Goal: Transaction & Acquisition: Obtain resource

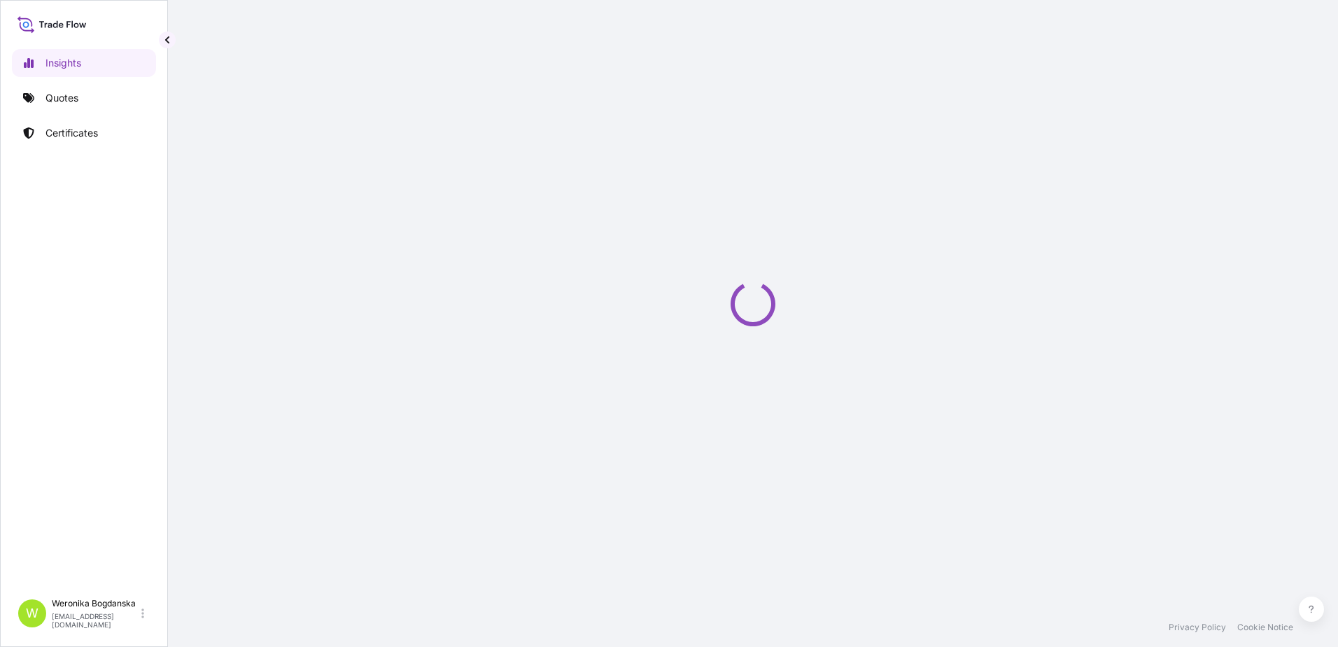
select select "2025"
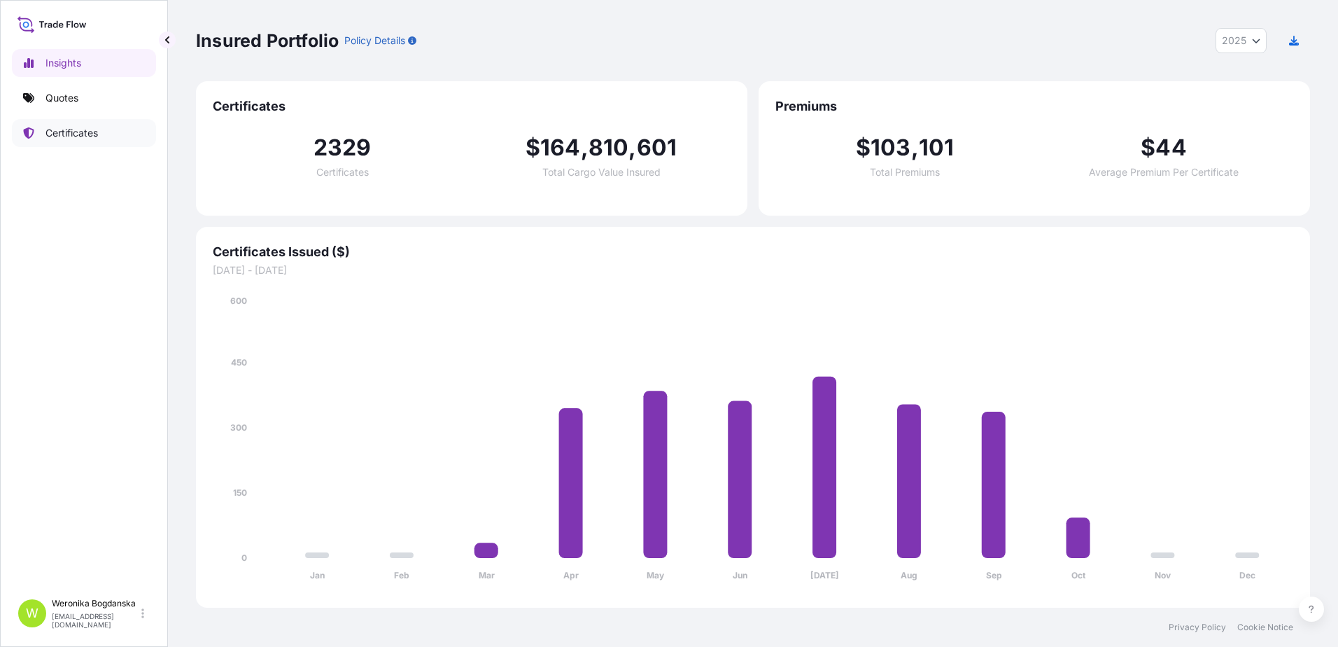
click at [70, 132] on p "Certificates" at bounding box center [71, 133] width 52 height 14
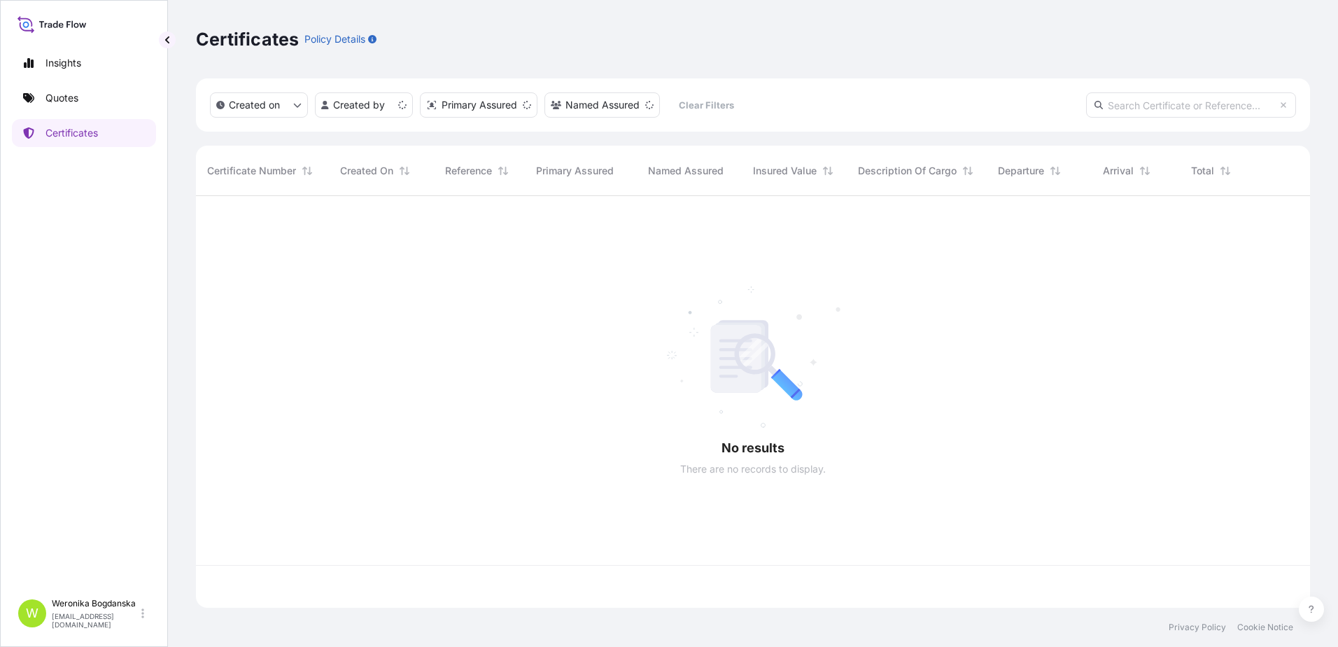
scroll to position [409, 1104]
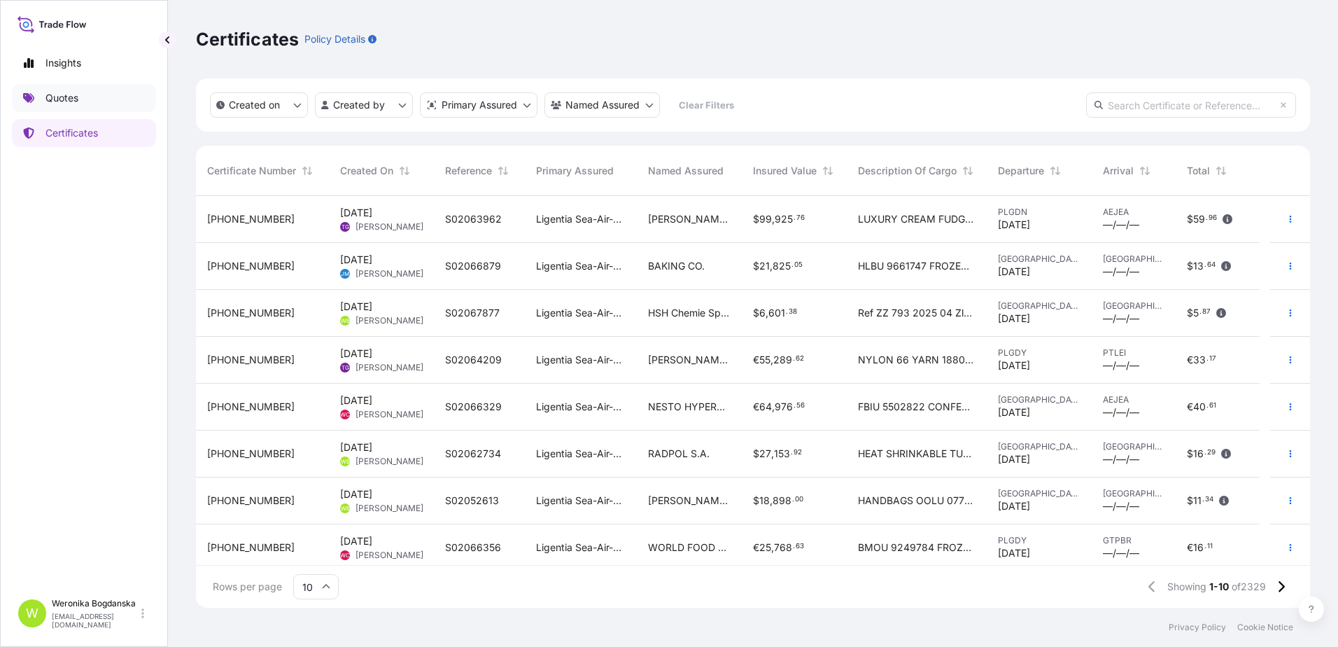
click at [101, 87] on link "Quotes" at bounding box center [84, 98] width 144 height 28
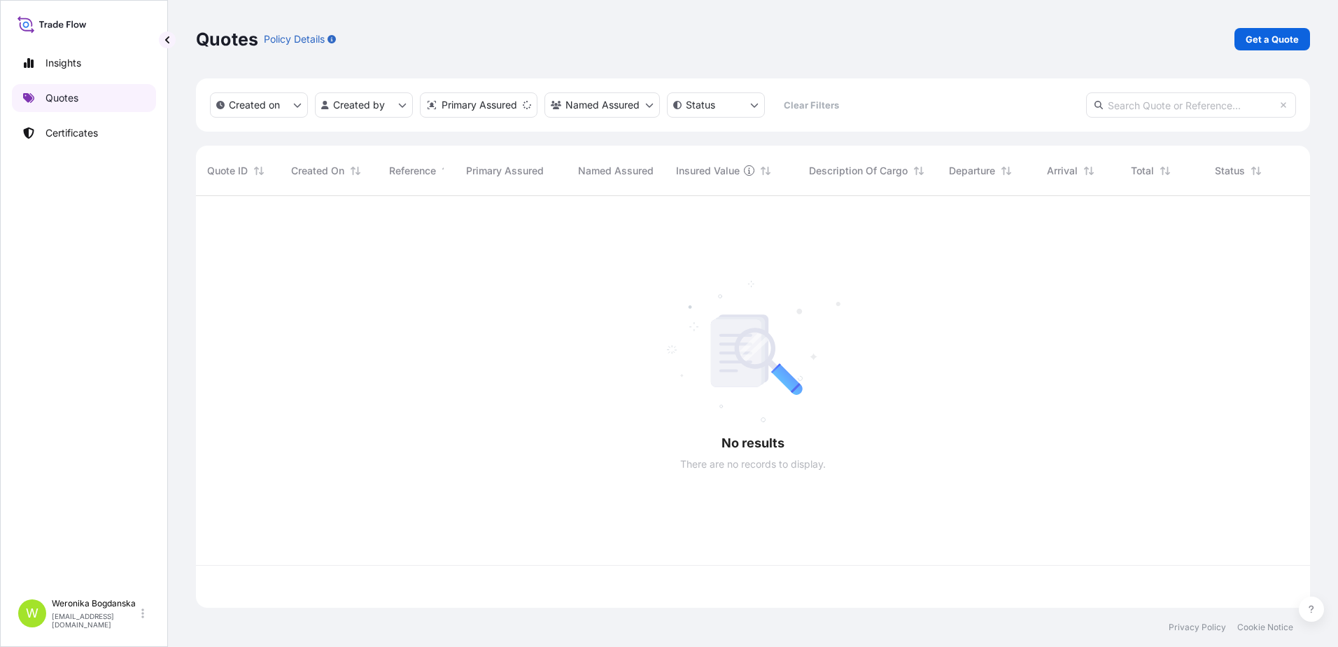
scroll to position [409, 1104]
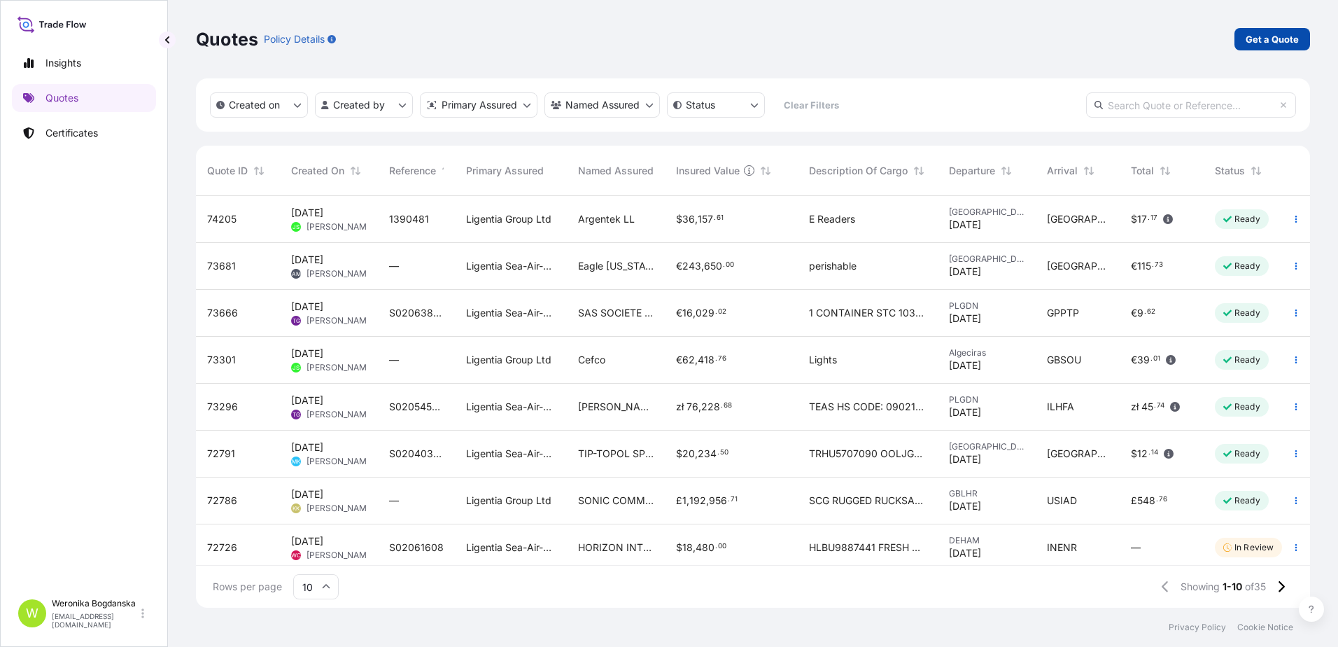
click at [1279, 39] on p "Get a Quote" at bounding box center [1272, 39] width 53 height 14
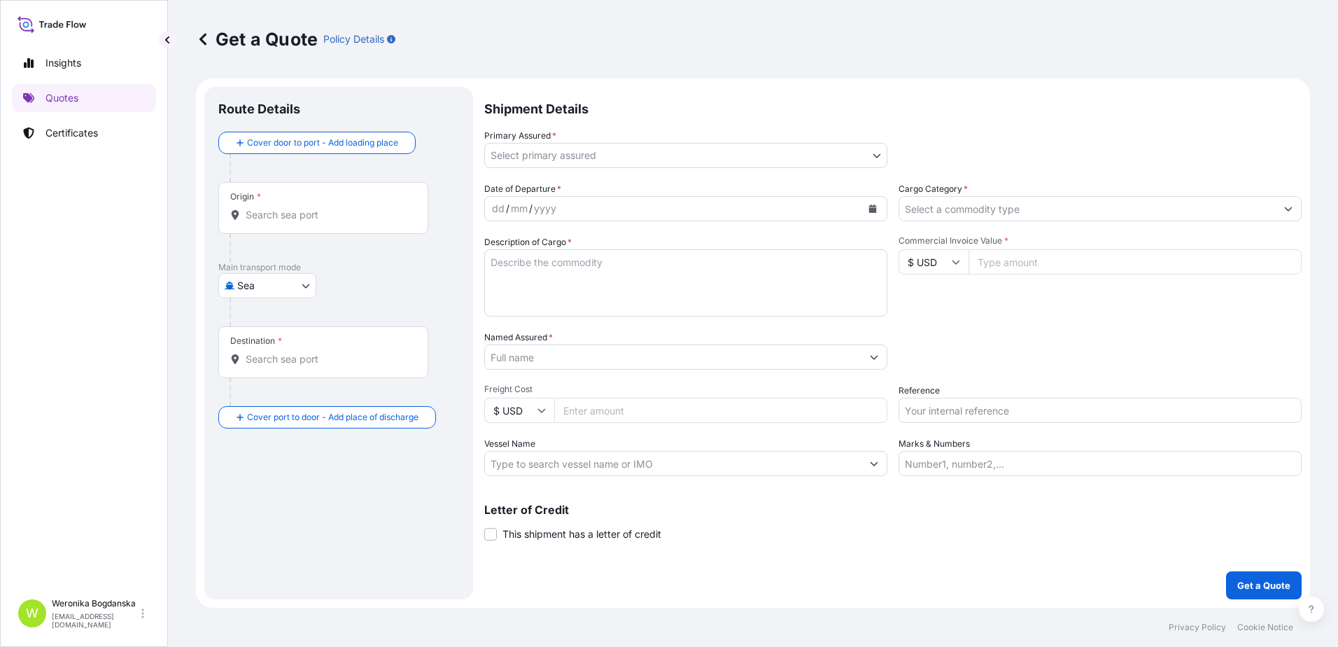
click at [256, 283] on body "Insights Quotes Certificates W [PERSON_NAME] [EMAIL_ADDRESS][DOMAIN_NAME] Get a…" at bounding box center [669, 323] width 1338 height 647
click at [262, 342] on span "Road" at bounding box center [257, 347] width 24 height 14
select select "Road"
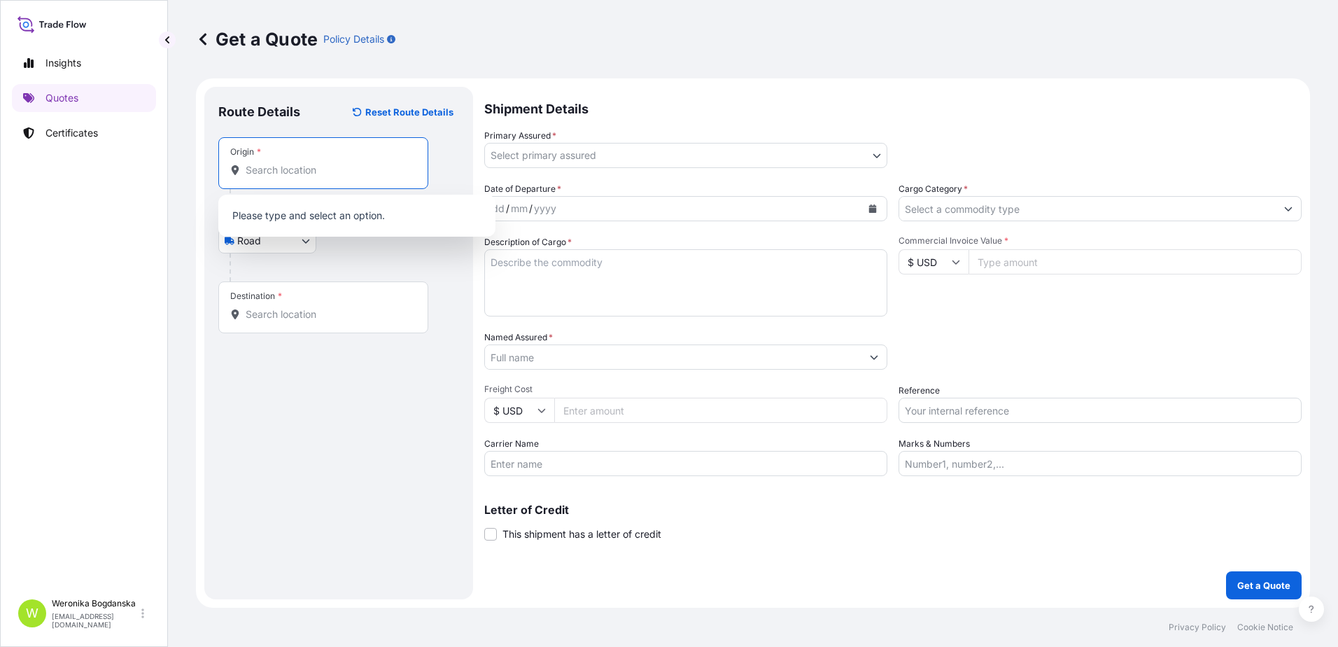
click at [293, 169] on input "Origin *" at bounding box center [328, 170] width 165 height 14
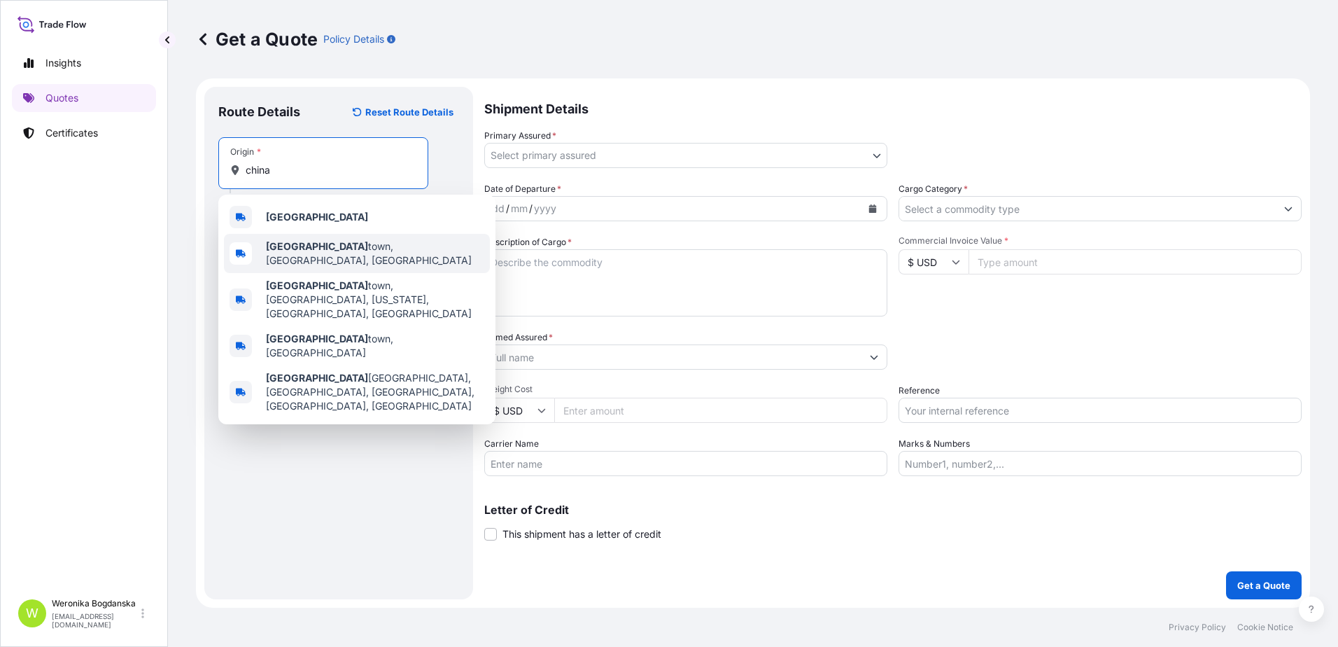
click at [330, 223] on div "[GEOGRAPHIC_DATA]" at bounding box center [357, 217] width 266 height 34
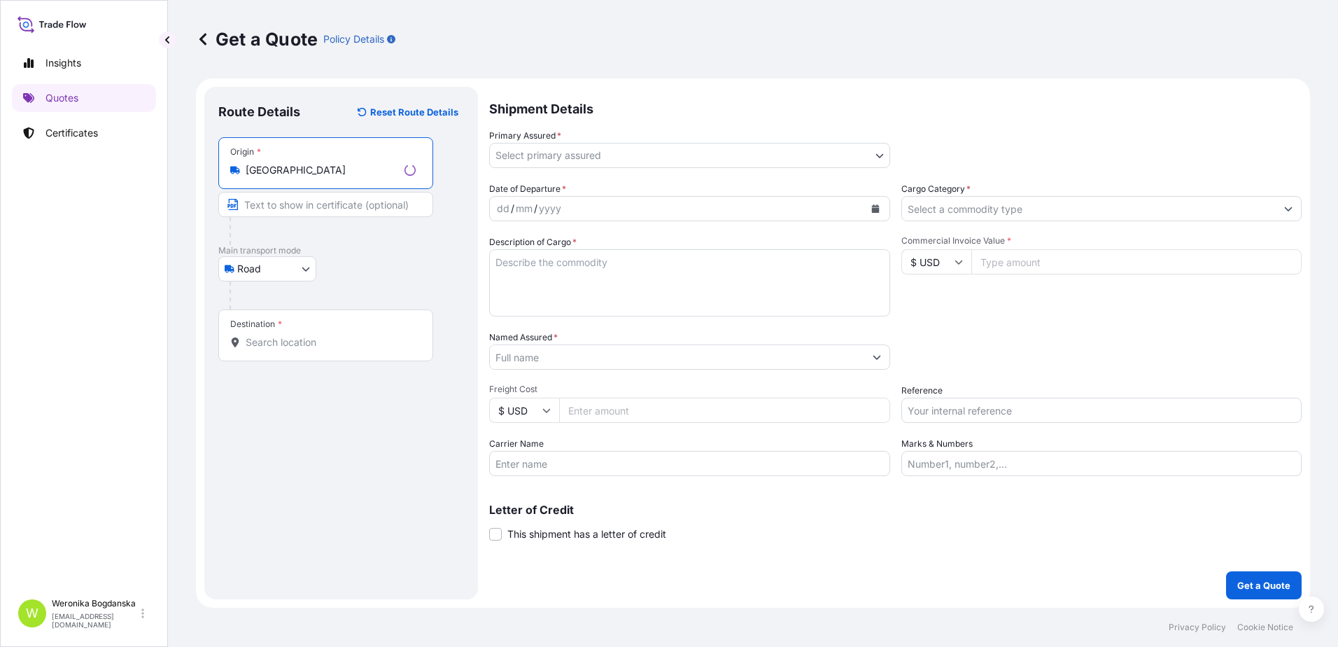
type input "[GEOGRAPHIC_DATA]"
click at [326, 330] on div "Destination *" at bounding box center [325, 335] width 215 height 52
click at [326, 335] on input "Destination *" at bounding box center [331, 342] width 170 height 14
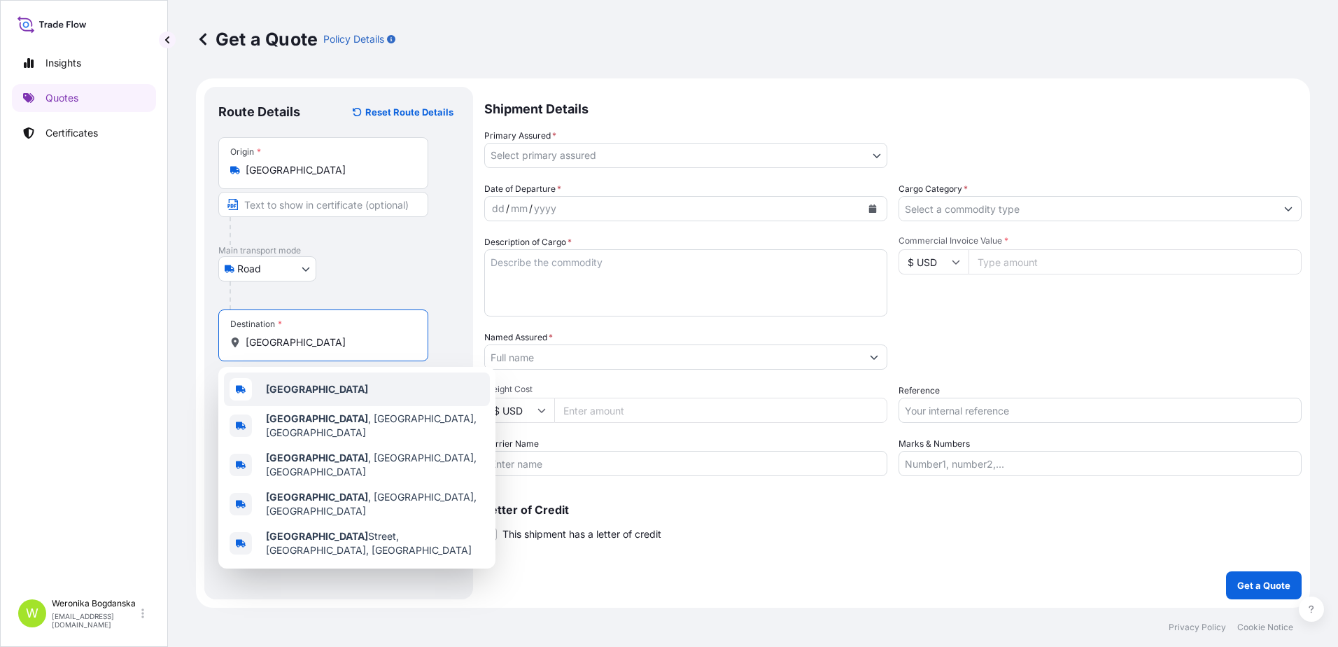
click at [346, 393] on div "[GEOGRAPHIC_DATA]" at bounding box center [357, 389] width 266 height 34
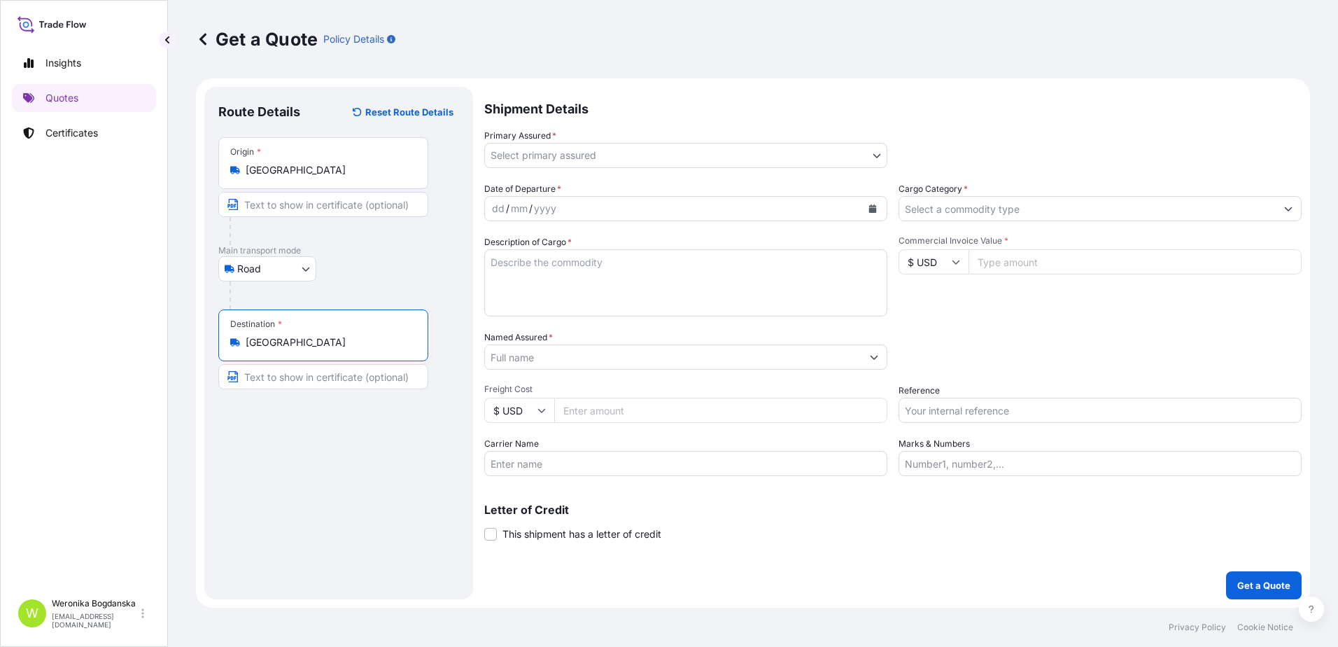
type input "[GEOGRAPHIC_DATA]"
click at [758, 158] on body "5 options available. 0 options available. 5 options available. Insights Quotes …" at bounding box center [669, 323] width 1338 height 647
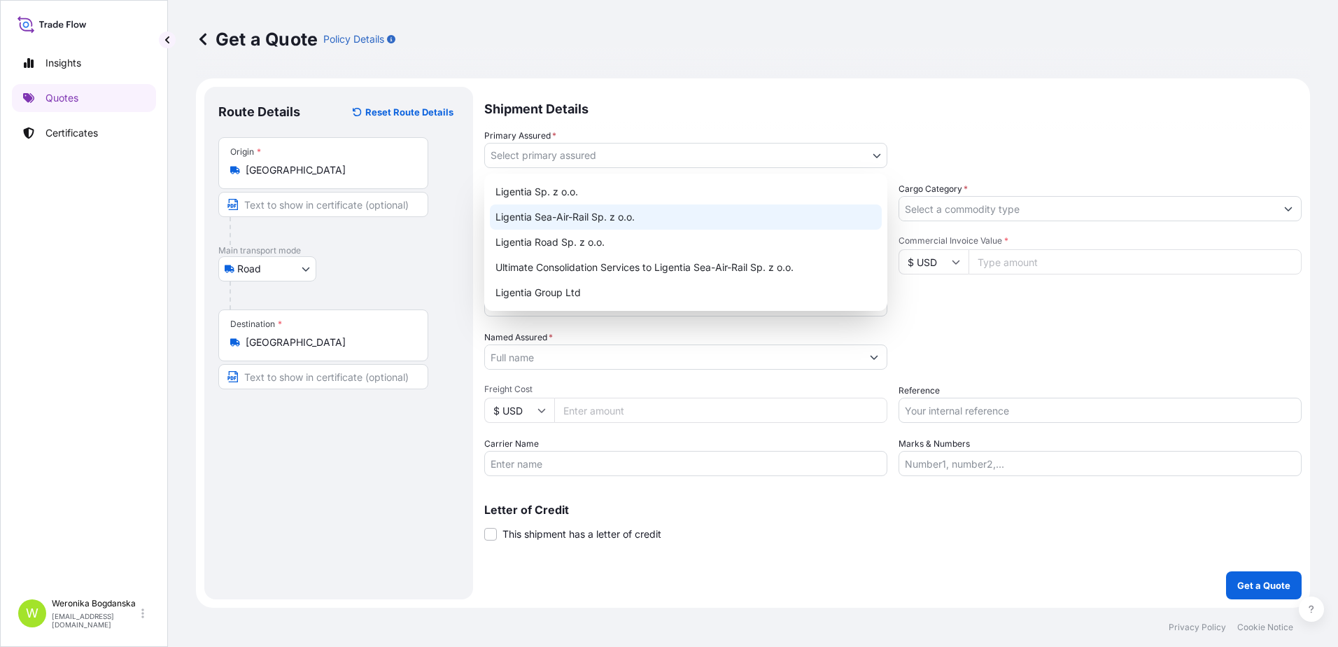
click at [646, 211] on div "Ligentia Sea-Air-Rail Sp. z o.o." at bounding box center [686, 216] width 392 height 25
select select "31440"
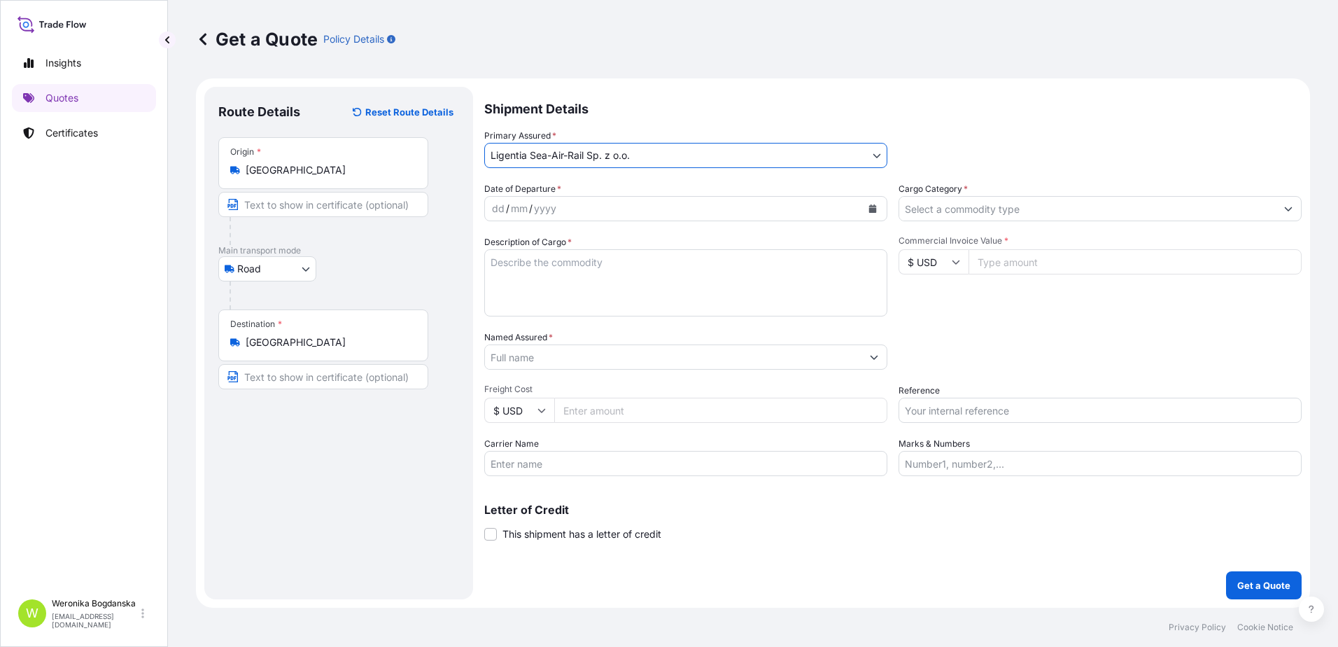
click at [862, 208] on button "Calendar" at bounding box center [873, 208] width 22 height 22
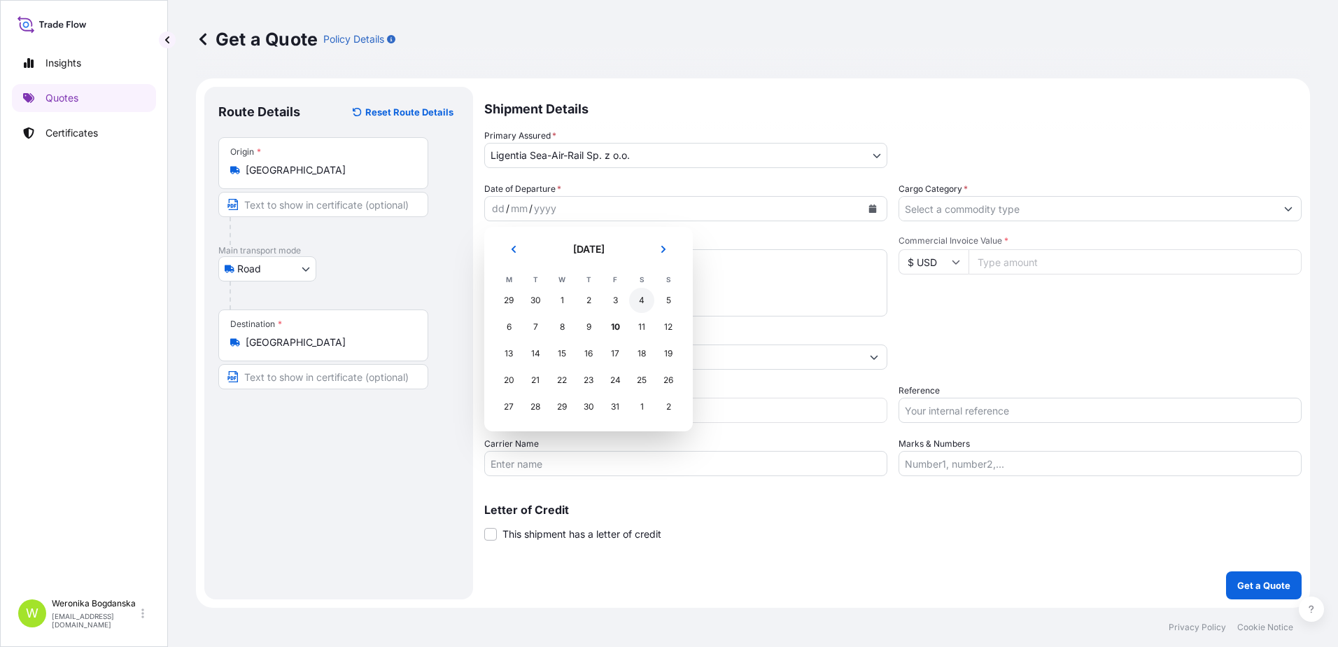
click at [642, 298] on div "4" at bounding box center [641, 300] width 25 height 25
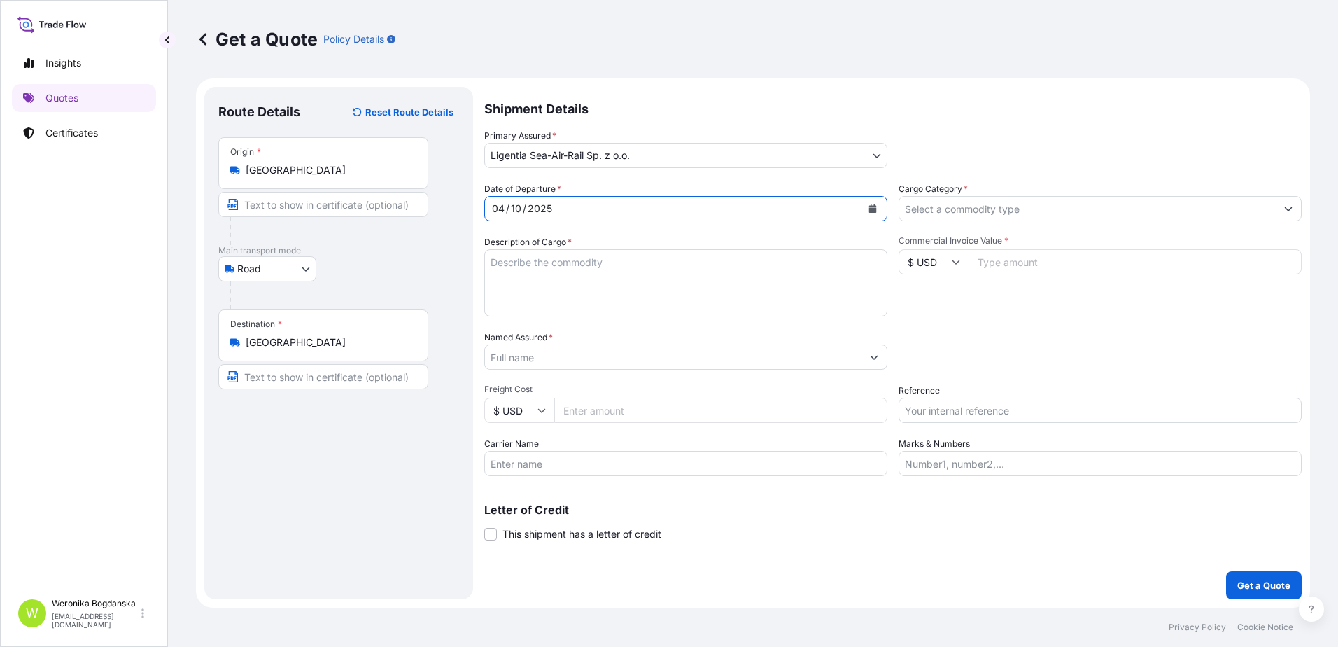
click at [973, 213] on input "Cargo Category *" at bounding box center [1087, 208] width 377 height 25
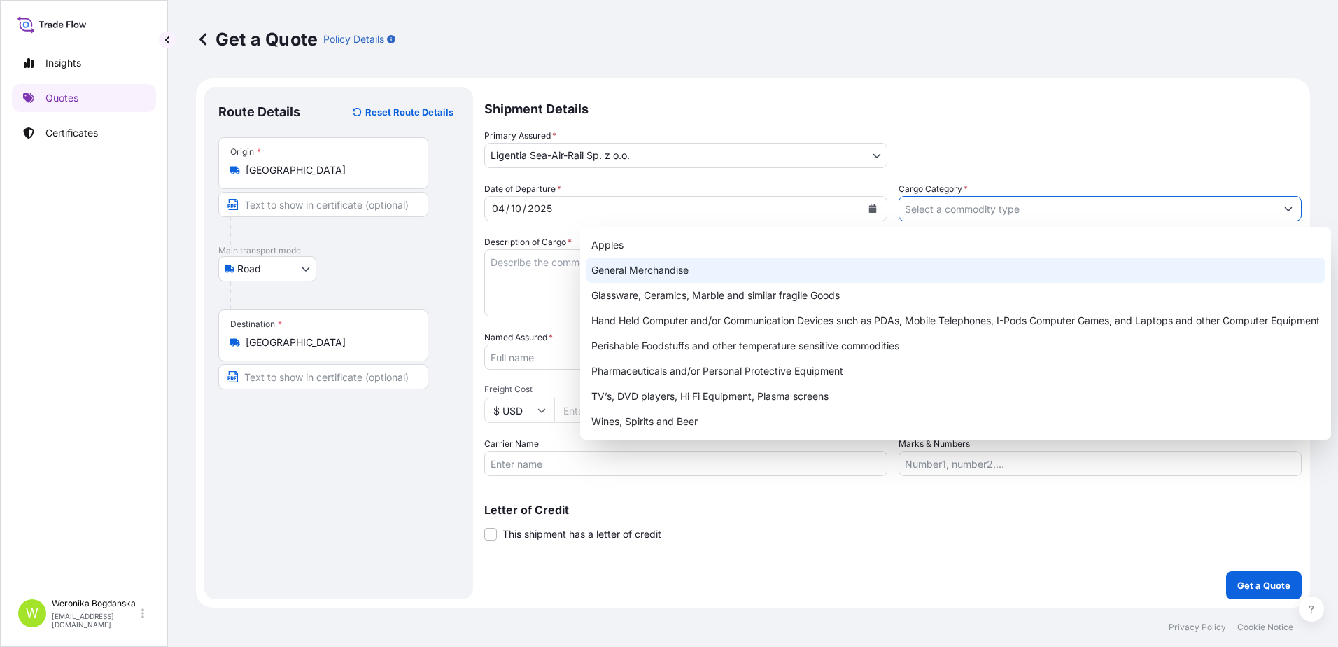
click at [795, 272] on div "General Merchandise" at bounding box center [956, 270] width 740 height 25
type input "General Merchandise"
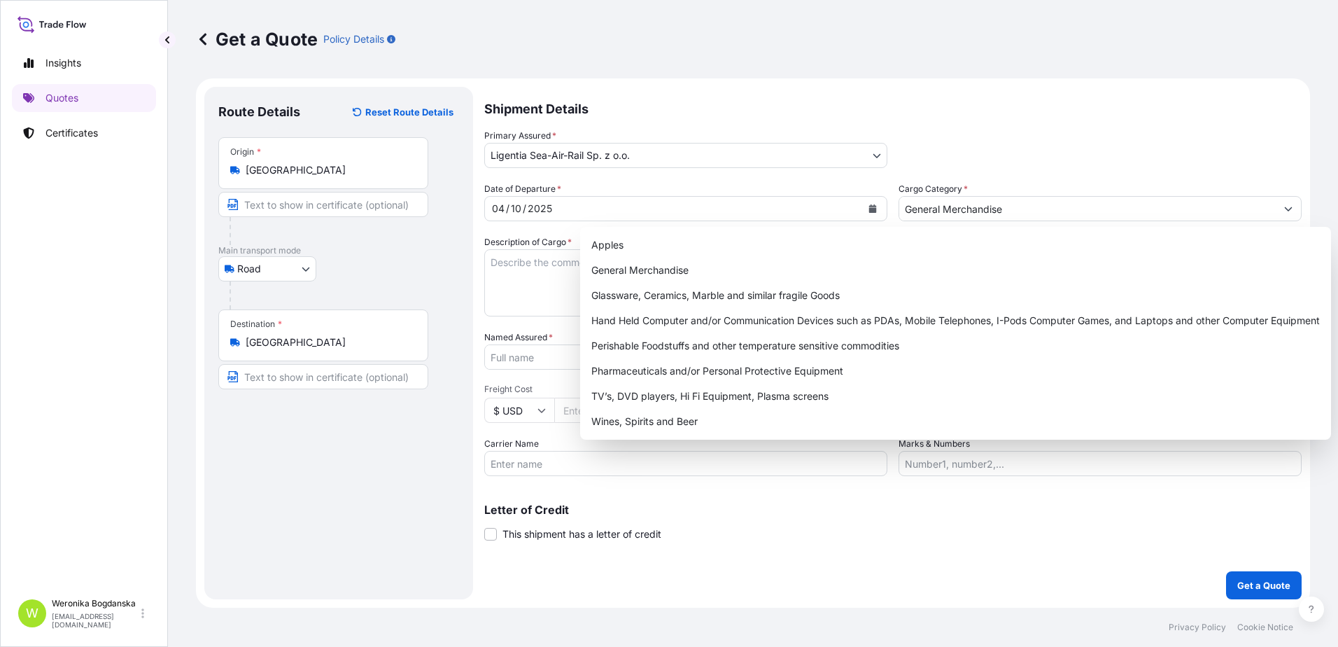
click at [584, 271] on div "Apples General Merchandise Glassware, Ceramics, Marble and similar fragile Good…" at bounding box center [955, 333] width 751 height 213
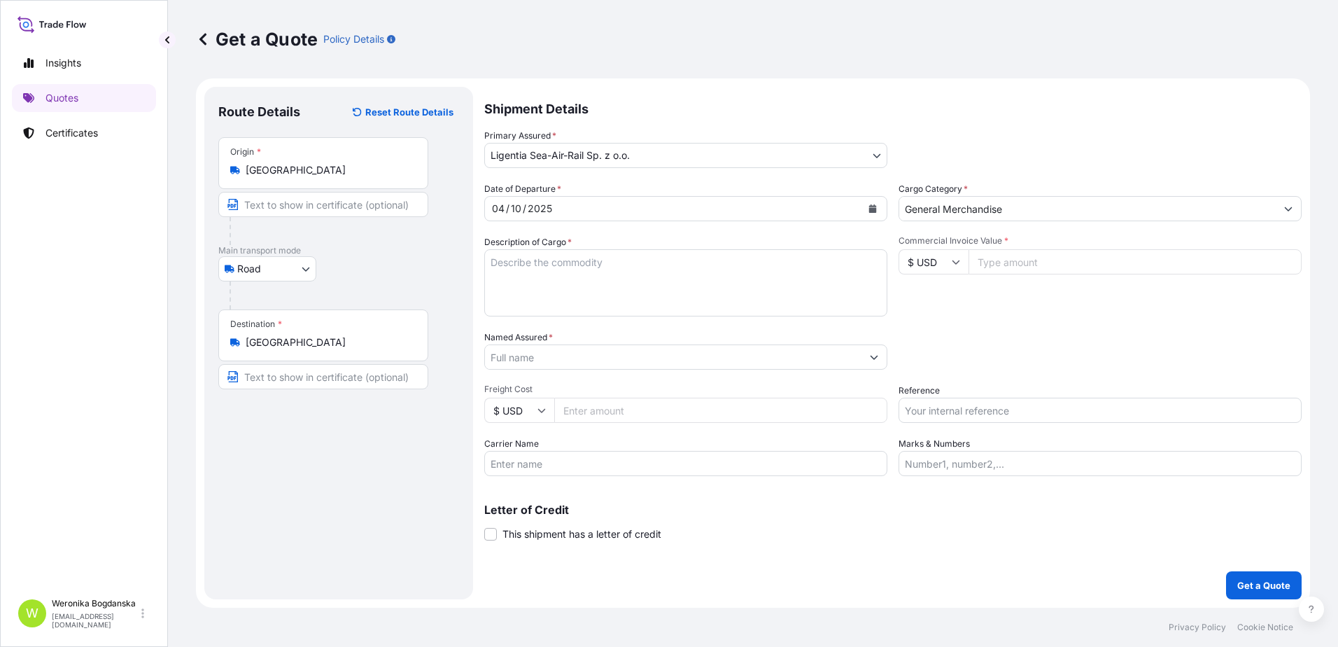
click at [537, 268] on textarea "Description of Cargo *" at bounding box center [685, 282] width 403 height 67
paste textarea "FEATHER FLOWERS"
click at [605, 263] on textarea "FEATHER FLOWERS," at bounding box center [685, 282] width 403 height 67
paste textarea "BAMBOO STICKS"
click at [488, 264] on textarea "FEATHER FLOWERS, BAMBOO STICKS" at bounding box center [685, 282] width 403 height 67
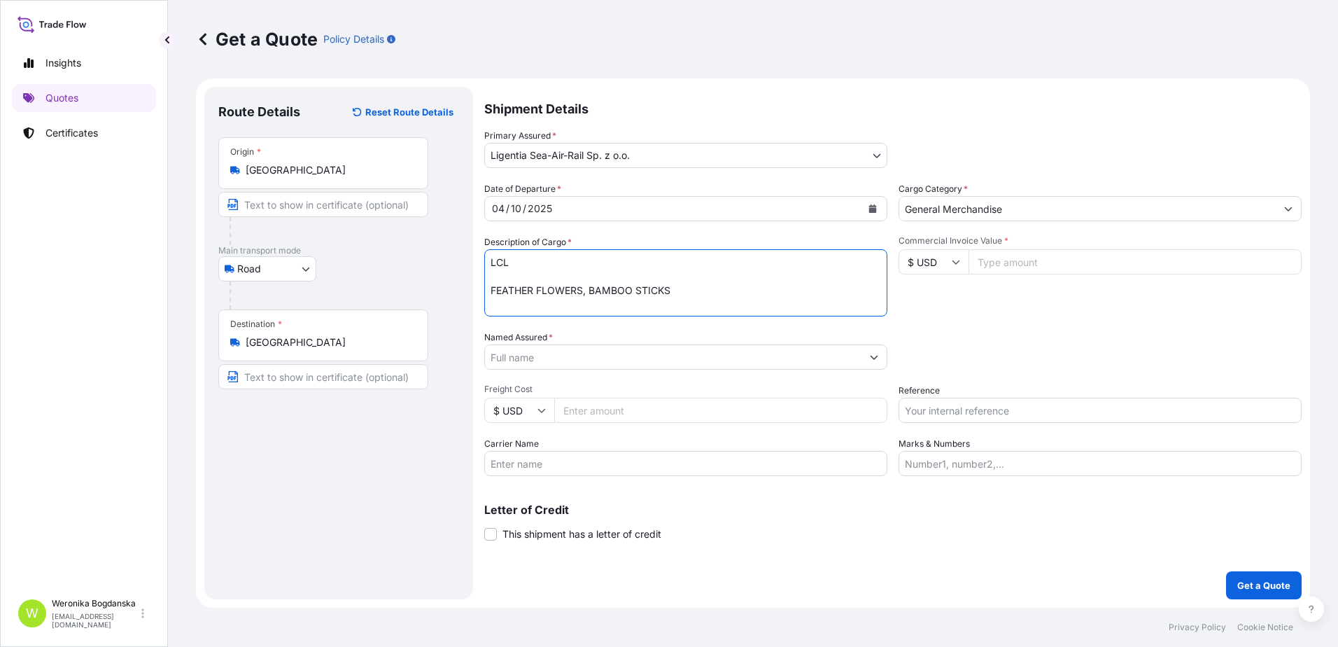
click at [519, 278] on textarea "LCL FEATHER FLOWERS, BAMBOO STICKS" at bounding box center [685, 282] width 403 height 67
paste textarea "BAMBOO STICKS"
click at [577, 279] on textarea "LCL BAMBOO STICKS FEATHER FLOWERS, BAMBOO STICKS" at bounding box center [685, 282] width 403 height 67
drag, startPoint x: 577, startPoint y: 272, endPoint x: 484, endPoint y: 270, distance: 93.1
click at [484, 270] on form "Route Details Reset Route Details Place of loading Road / [GEOGRAPHIC_DATA] / I…" at bounding box center [753, 342] width 1114 height 529
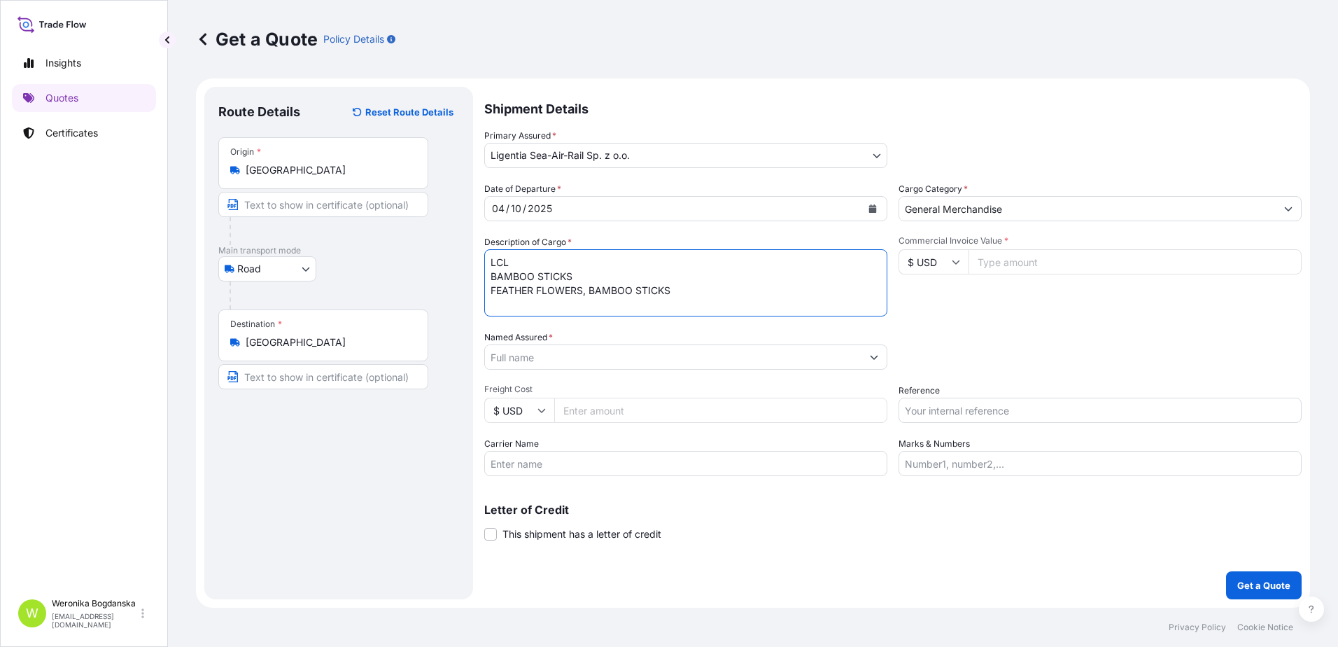
paste textarea "RAIL16629"
click at [694, 293] on textarea "LCL RAIL16629 FEATHER FLOWERS, BAMBOO STICKS" at bounding box center [685, 282] width 403 height 67
click at [502, 307] on textarea "LCL RAIL16629 FEATHER FLOWERS, BAMBOO STICKS" at bounding box center [685, 282] width 403 height 67
paste textarea "XHCU5600889 SML06126 40HC 583.20 4.10 66 CTN"
click at [677, 306] on textarea "LCL RAIL16629 FEATHER FLOWERS, BAMBOO STICKS XHCU5600889 SML06126 40HC 583.20 4…" at bounding box center [685, 282] width 403 height 67
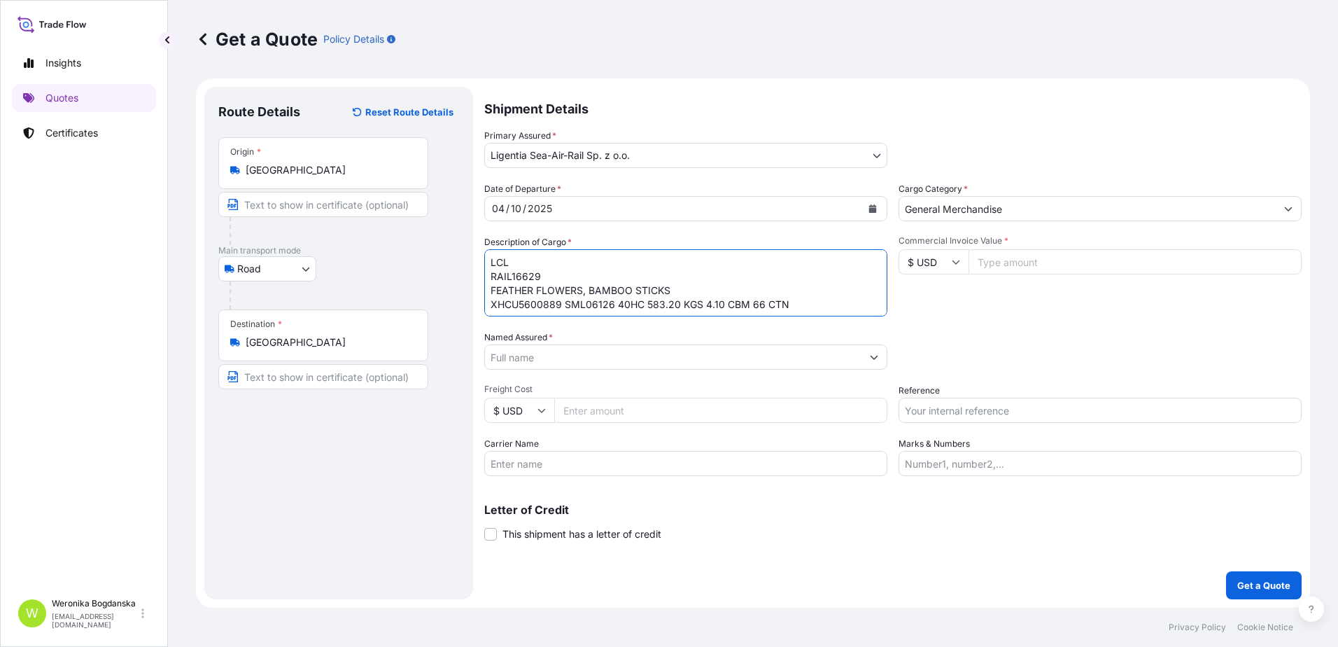
type textarea "LCL RAIL16629 FEATHER FLOWERS, BAMBOO STICKS XHCU5600889 SML06126 40HC 583.20 K…"
click at [1008, 261] on input "Commercial Invoice Value *" at bounding box center [1135, 261] width 333 height 25
click at [1015, 258] on input "Commercial Invoice Value *" at bounding box center [1135, 261] width 333 height 25
type input "9250"
click at [524, 353] on input "Named Assured *" at bounding box center [673, 356] width 377 height 25
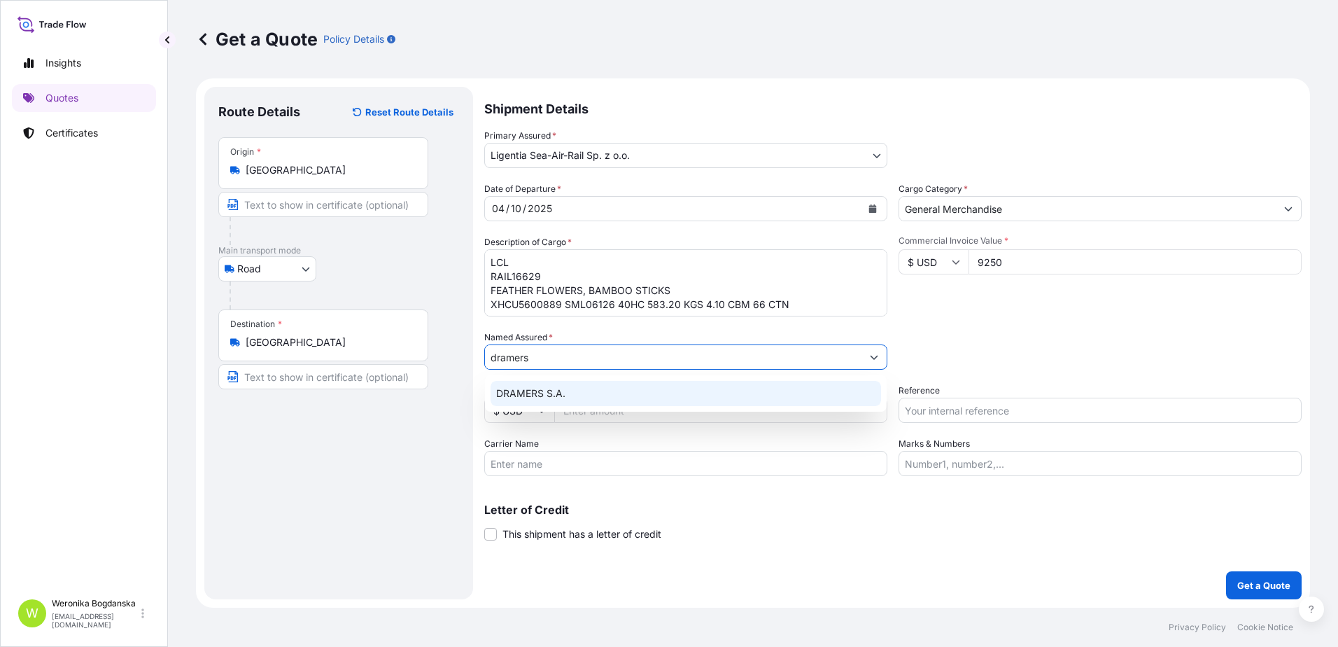
click at [530, 394] on span "DRAMERS S.A." at bounding box center [530, 393] width 69 height 14
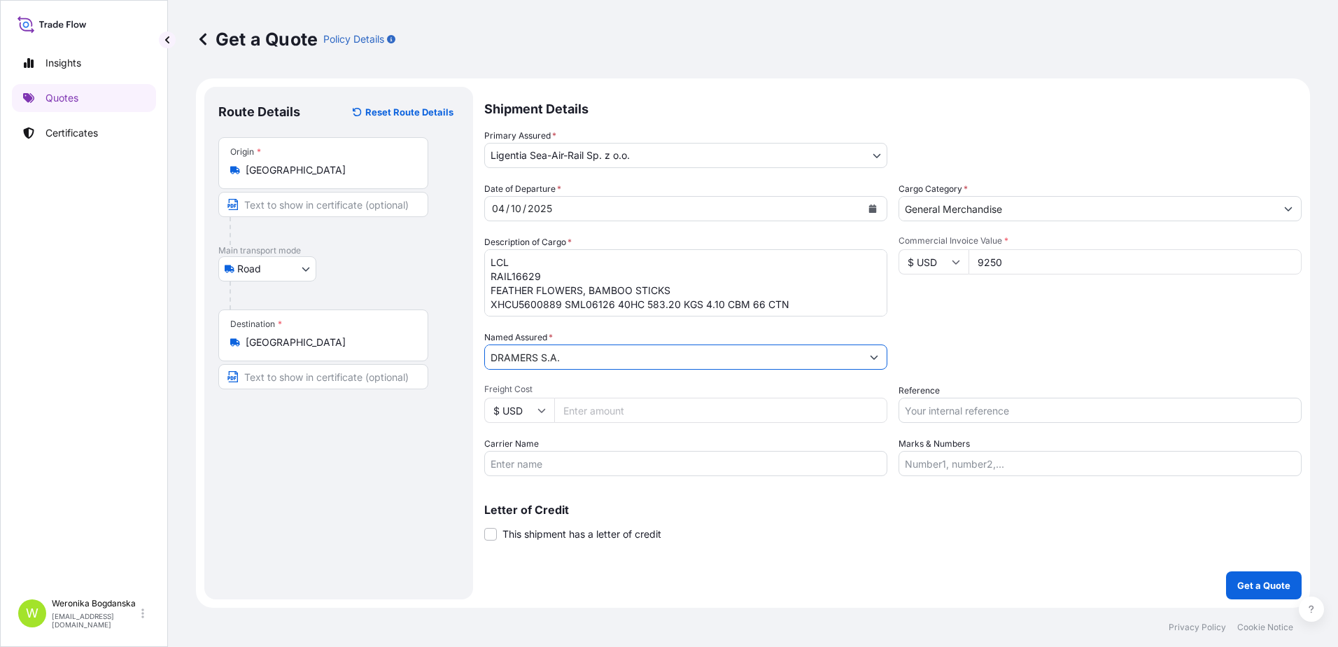
type input "DRAMERS S.A."
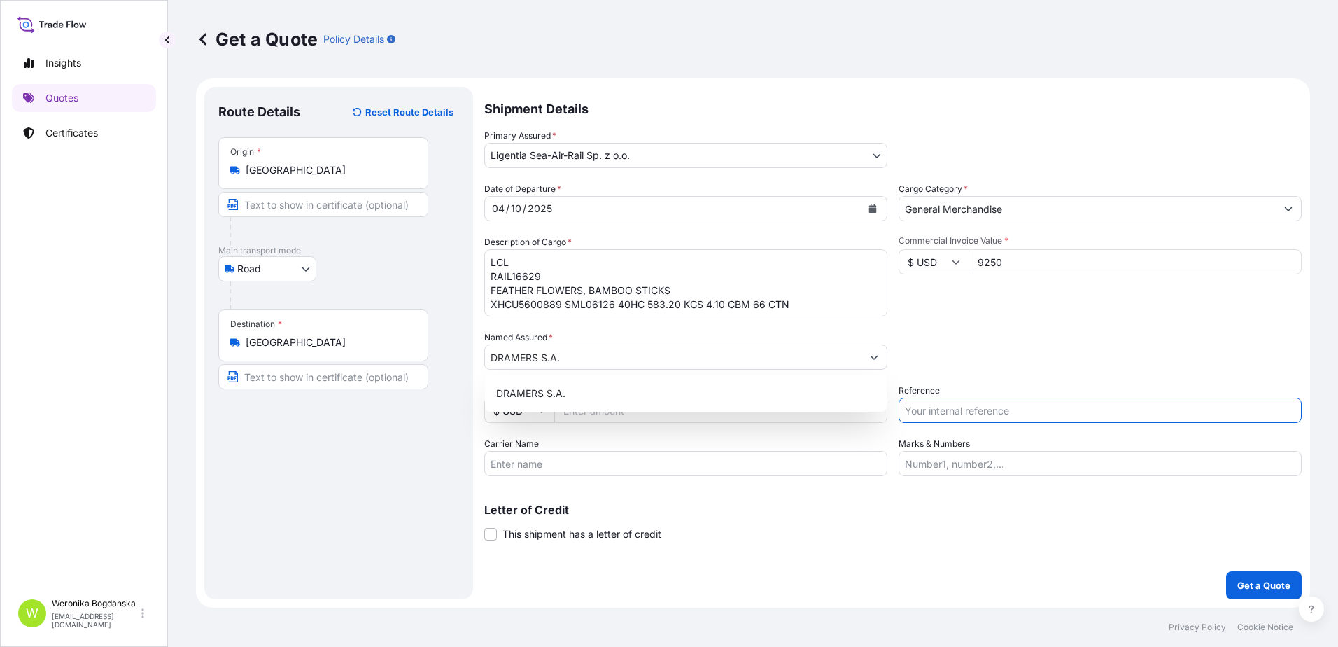
click at [1064, 412] on input "Reference" at bounding box center [1100, 410] width 403 height 25
paste input "S02054597"
type input "S02054597 LCL"
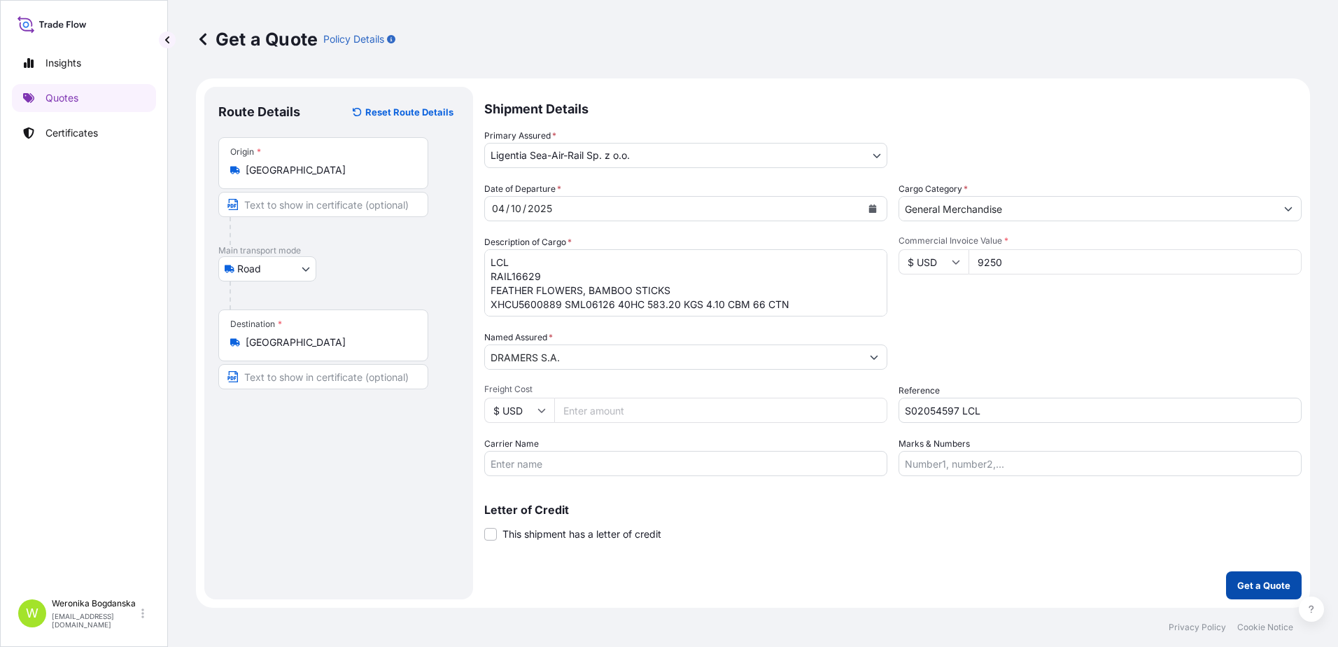
click at [1250, 589] on p "Get a Quote" at bounding box center [1263, 585] width 53 height 14
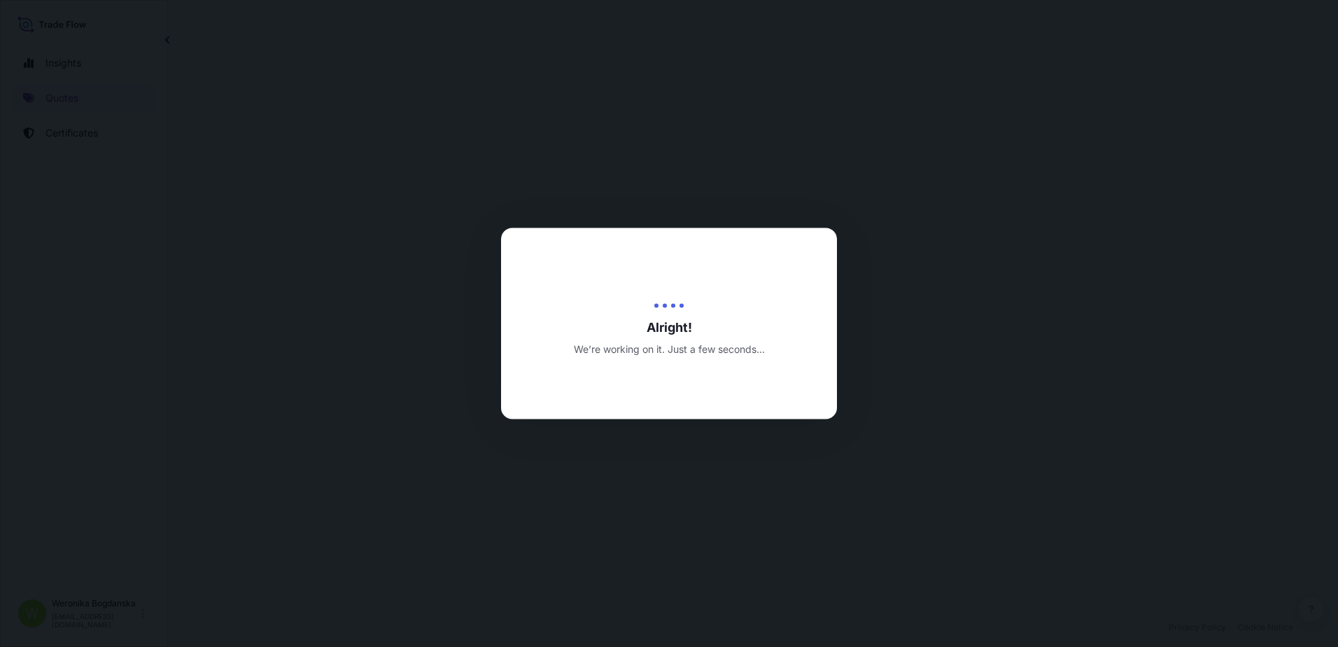
select select "Road"
select select "31440"
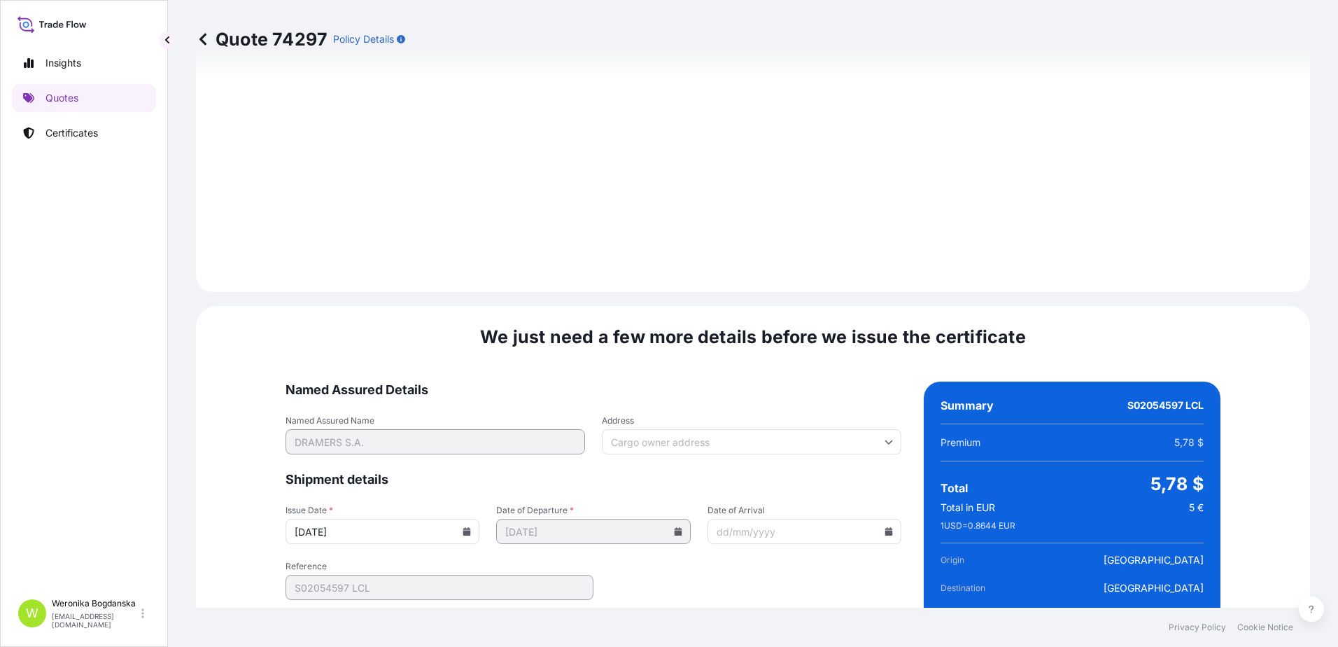
scroll to position [1596, 0]
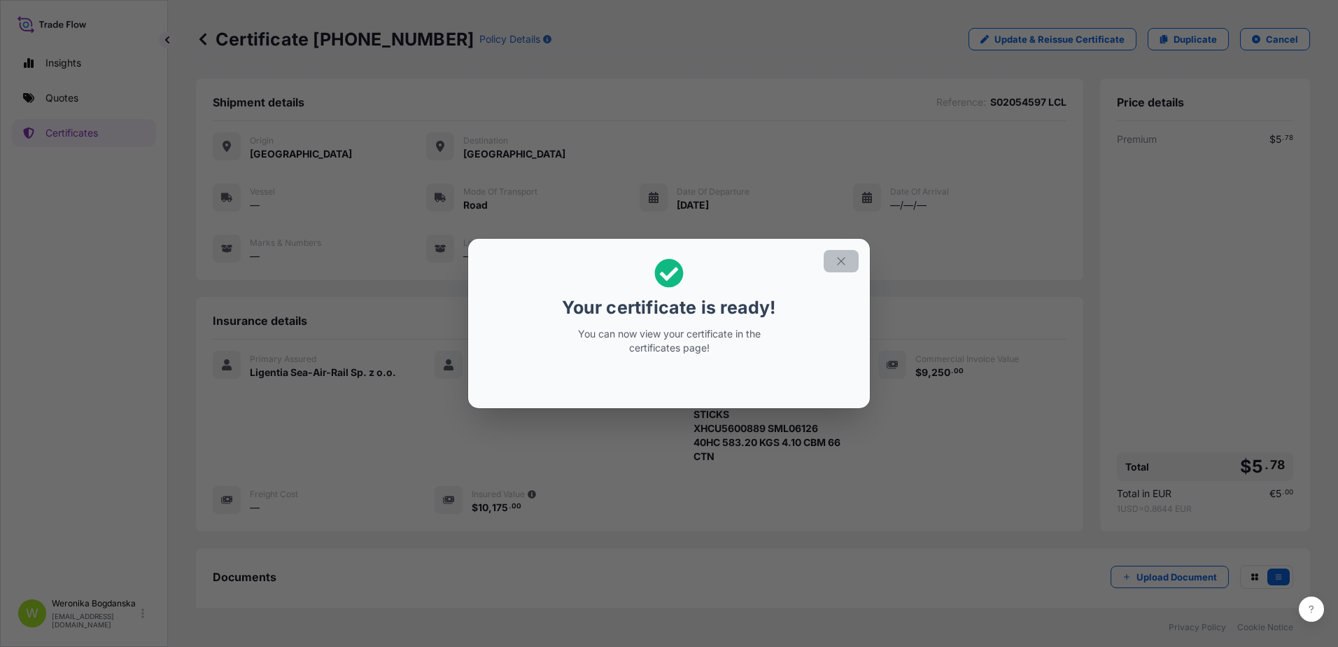
click at [841, 263] on icon "button" at bounding box center [841, 261] width 13 height 13
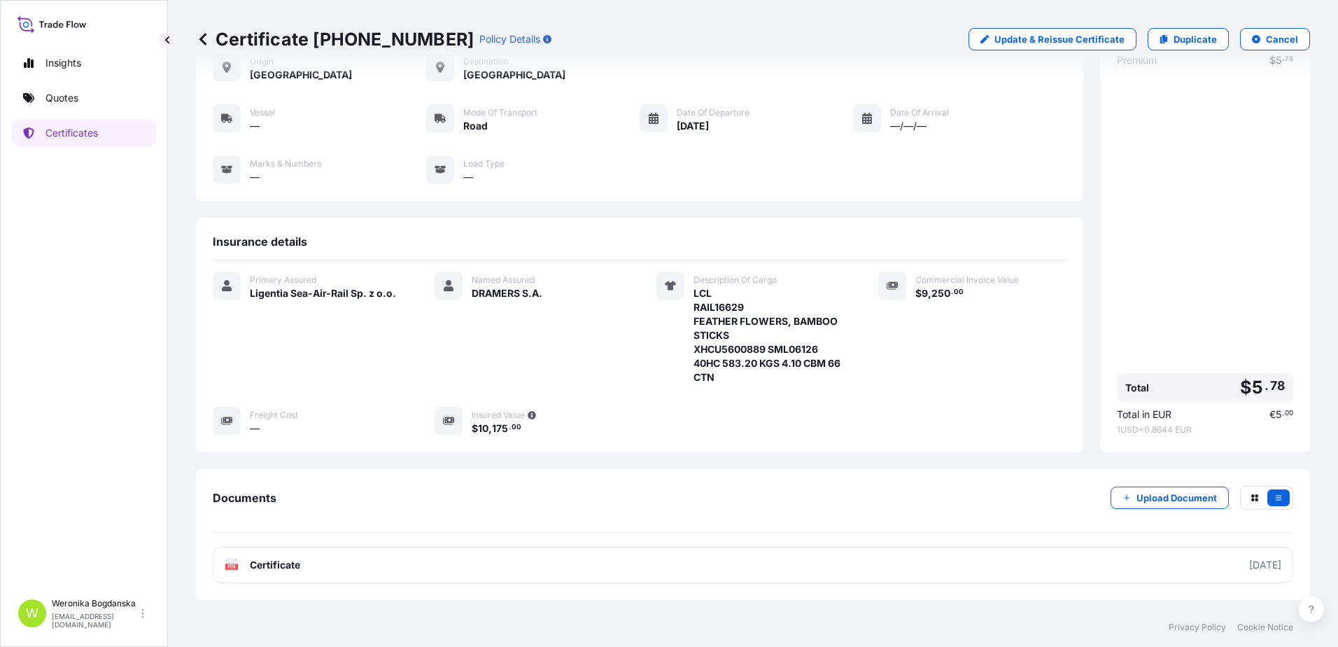
scroll to position [133, 0]
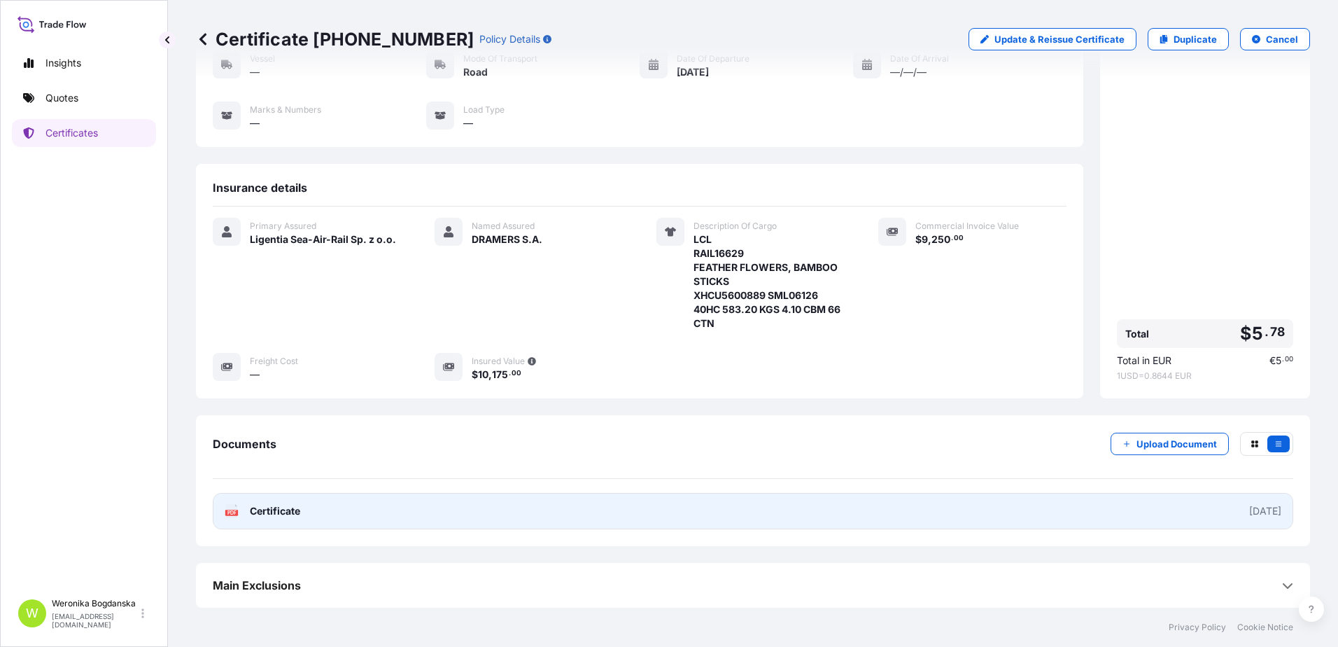
click at [945, 509] on link "PDF Certificate [DATE]" at bounding box center [753, 511] width 1081 height 36
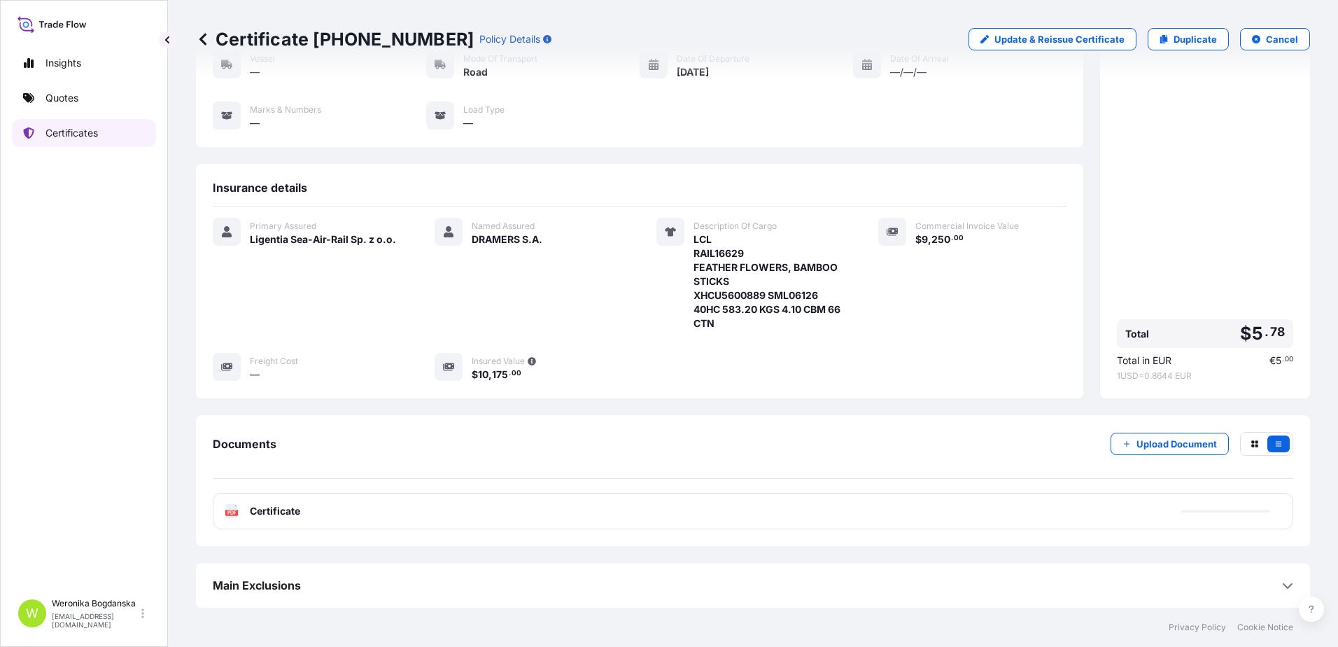
click at [67, 106] on link "Quotes" at bounding box center [84, 98] width 144 height 28
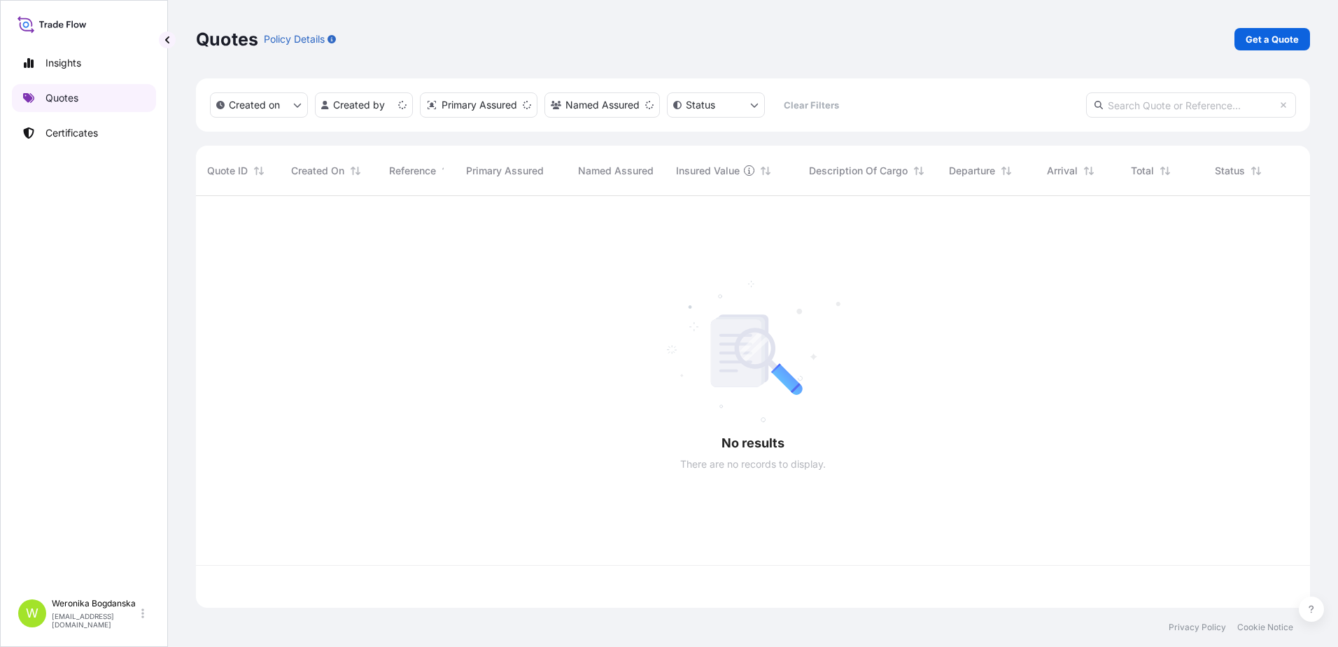
scroll to position [409, 1104]
click at [1281, 41] on p "Get a Quote" at bounding box center [1272, 39] width 53 height 14
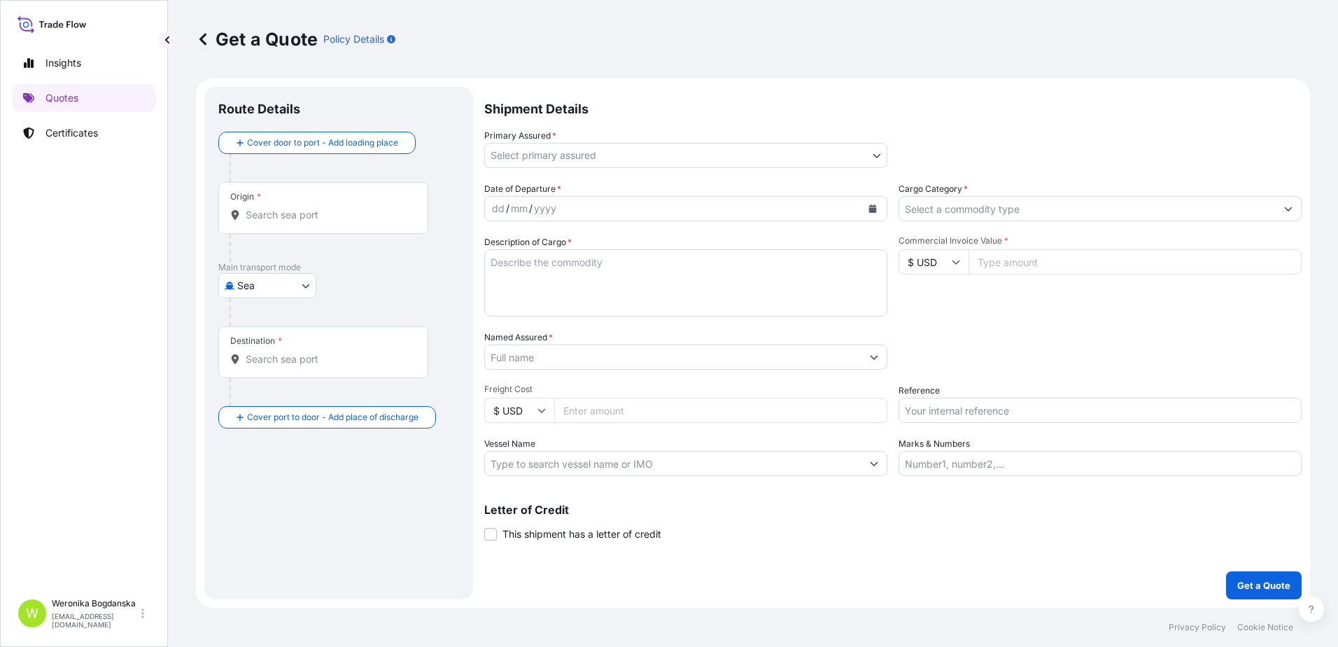
click at [298, 290] on body "Insights Quotes Certificates W [PERSON_NAME] [EMAIL_ADDRESS][DOMAIN_NAME] Get a…" at bounding box center [669, 323] width 1338 height 647
click at [273, 349] on div "Road" at bounding box center [267, 347] width 87 height 25
select select "Road"
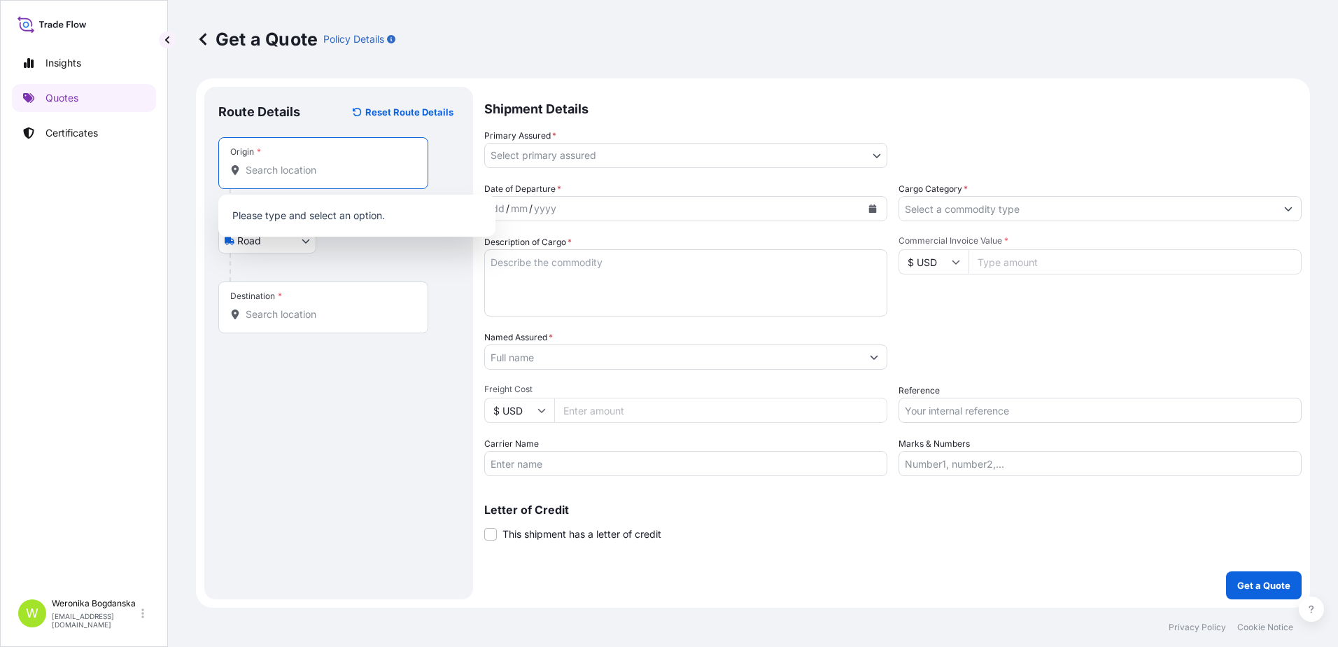
click at [286, 163] on input "Origin *" at bounding box center [328, 170] width 165 height 14
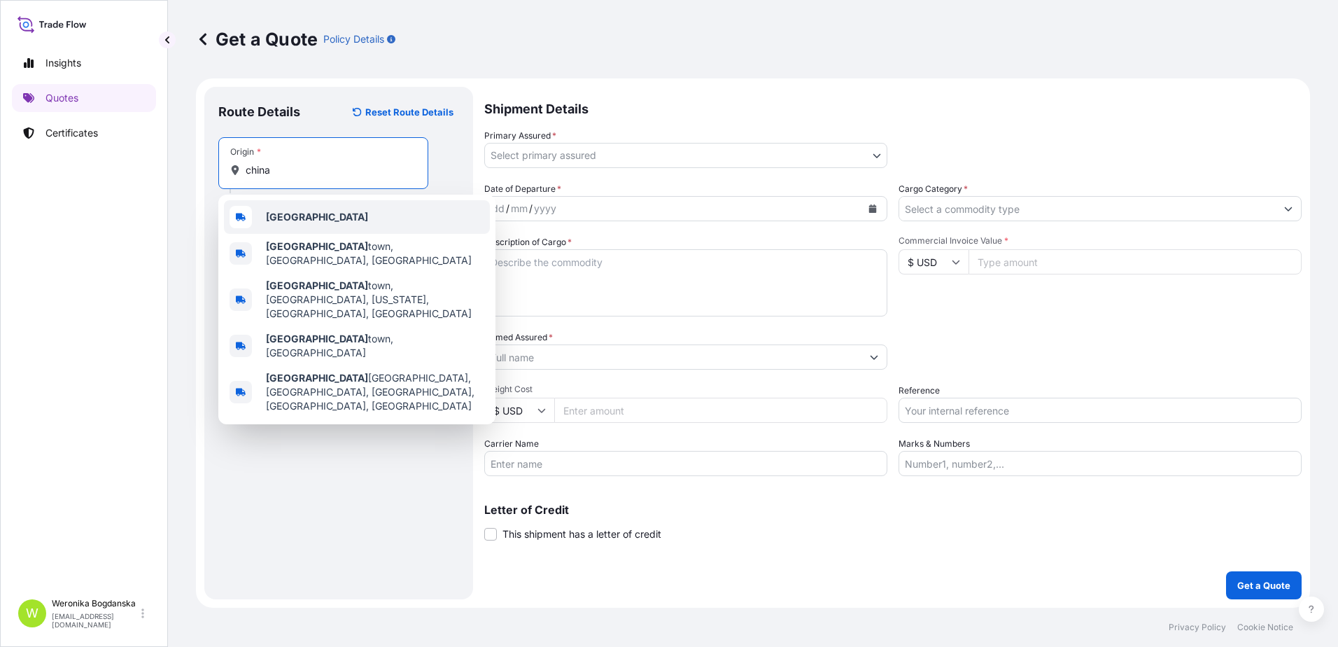
click at [296, 222] on div "[GEOGRAPHIC_DATA]" at bounding box center [357, 217] width 266 height 34
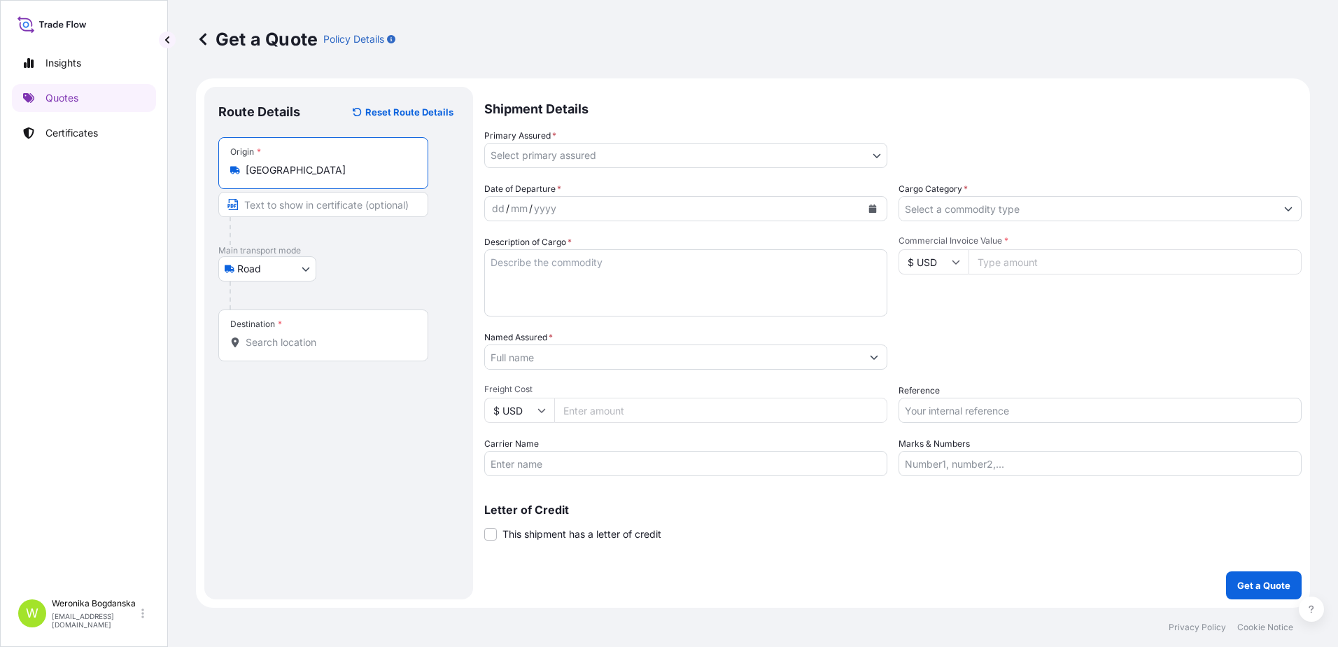
type input "[GEOGRAPHIC_DATA]"
click at [315, 355] on div "Destination *" at bounding box center [325, 335] width 215 height 52
click at [315, 349] on input "Destination *" at bounding box center [331, 342] width 170 height 14
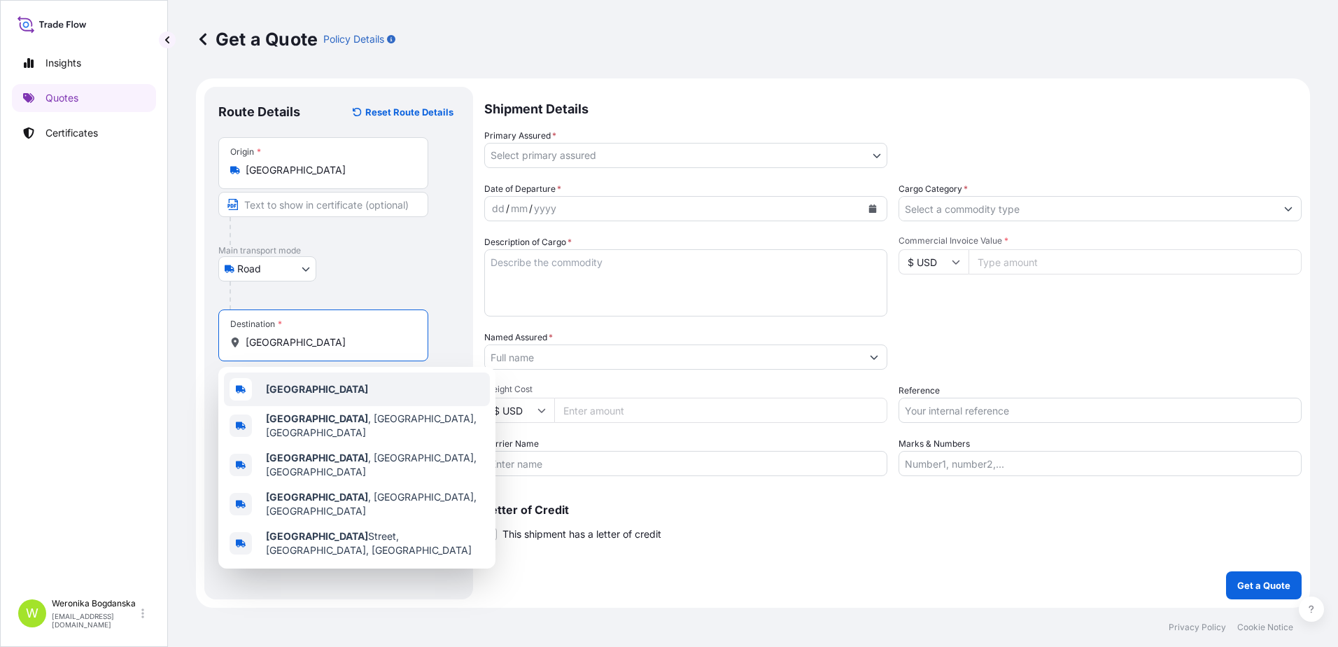
click at [306, 377] on div "[GEOGRAPHIC_DATA]" at bounding box center [357, 389] width 266 height 34
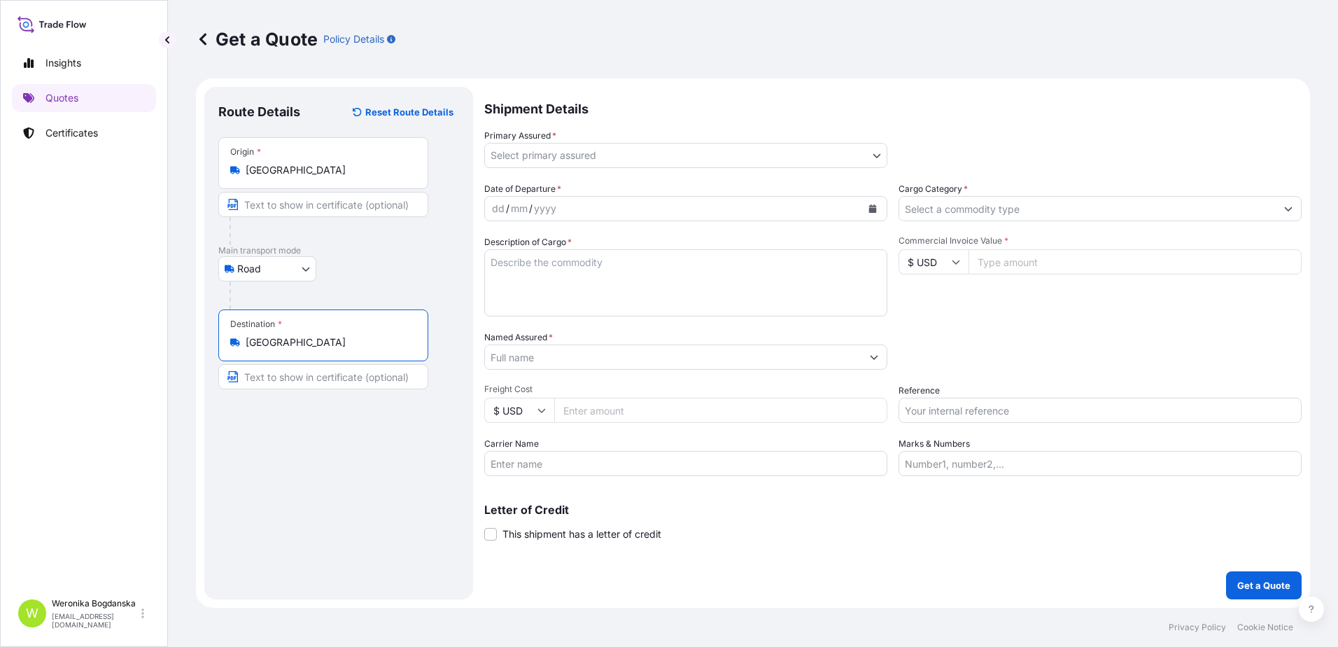
type input "[GEOGRAPHIC_DATA]"
click at [703, 155] on body "0 options available. 5 options available. 0 options available. 5 options availa…" at bounding box center [669, 323] width 1338 height 647
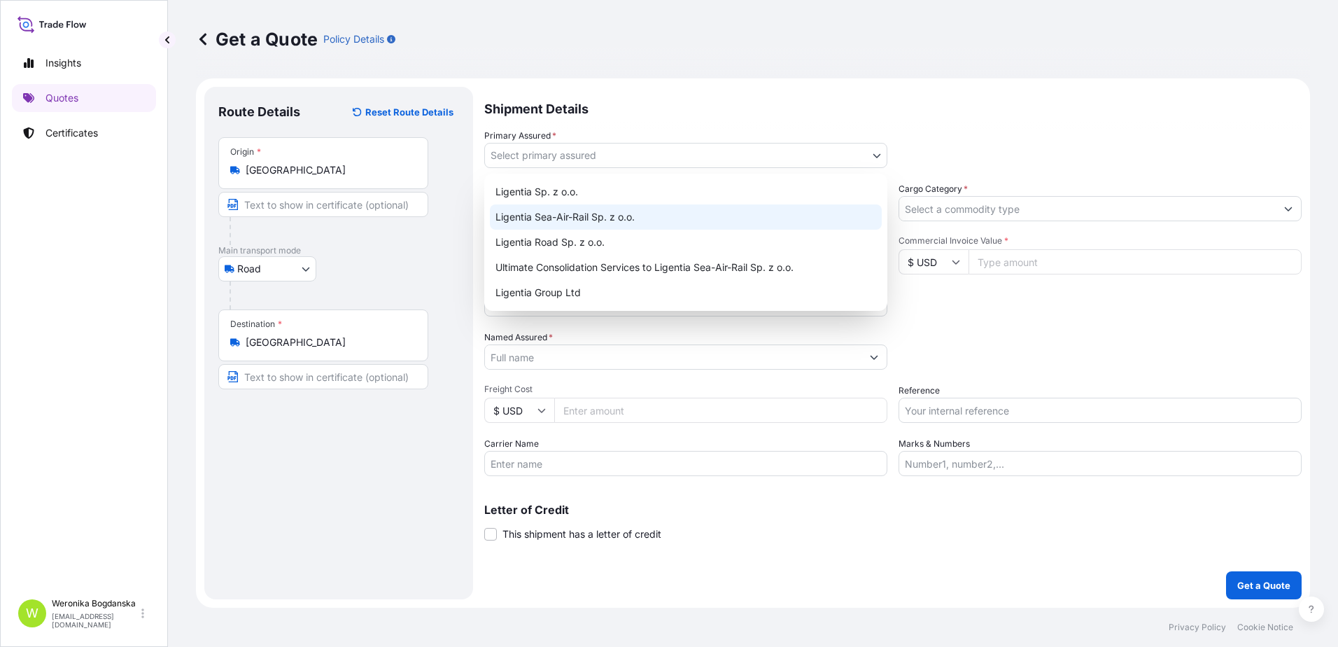
click at [598, 214] on div "Ligentia Sea-Air-Rail Sp. z o.o." at bounding box center [686, 216] width 392 height 25
select select "31440"
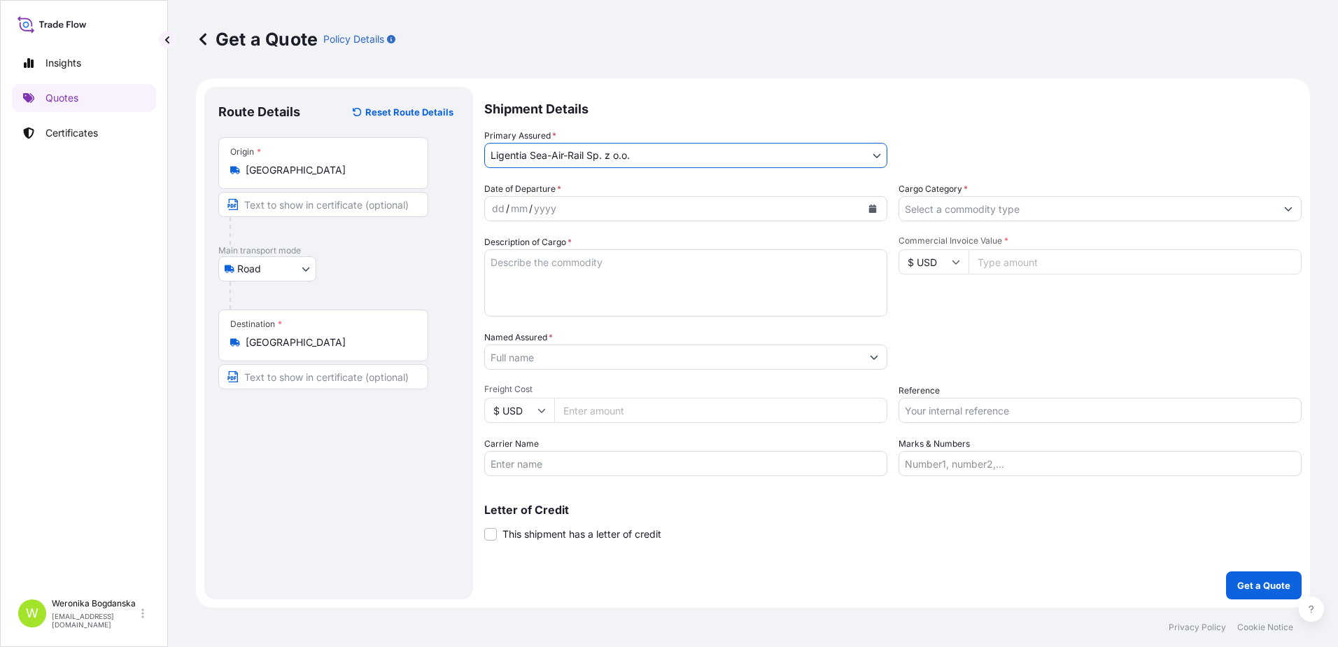
click at [873, 207] on icon "Calendar" at bounding box center [873, 208] width 8 height 8
click at [878, 206] on button "Calendar" at bounding box center [873, 208] width 22 height 22
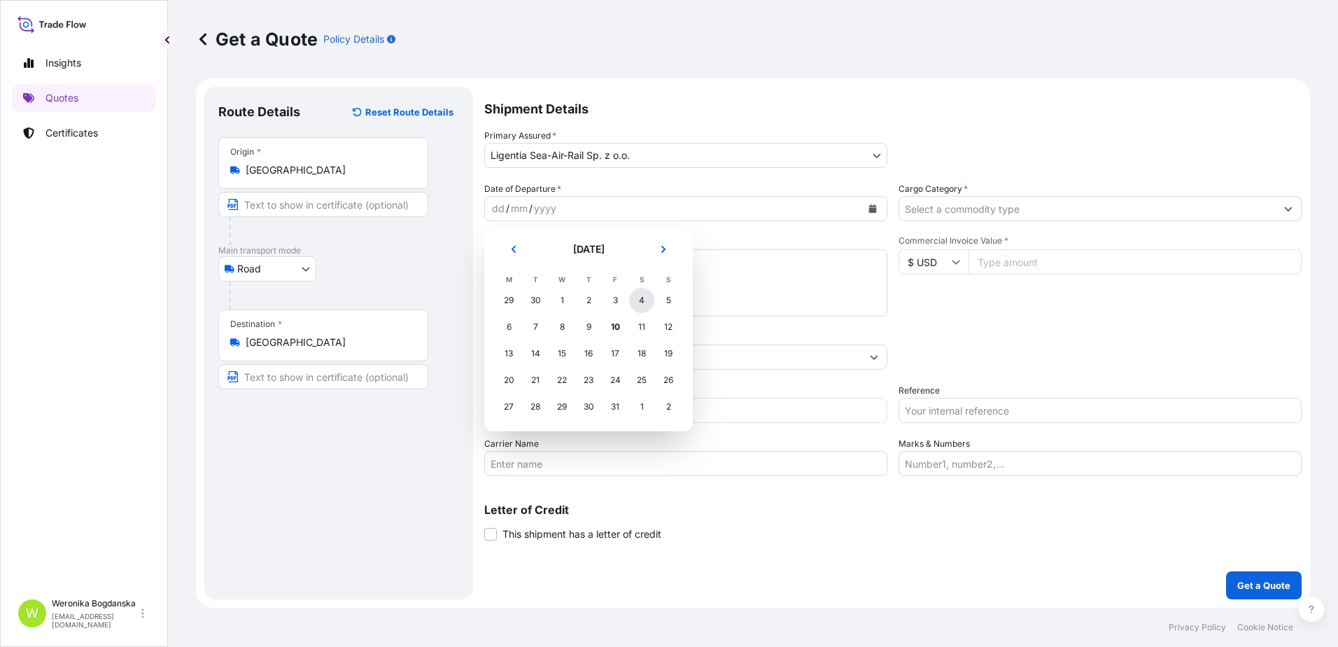
click at [635, 300] on div "4" at bounding box center [641, 300] width 25 height 25
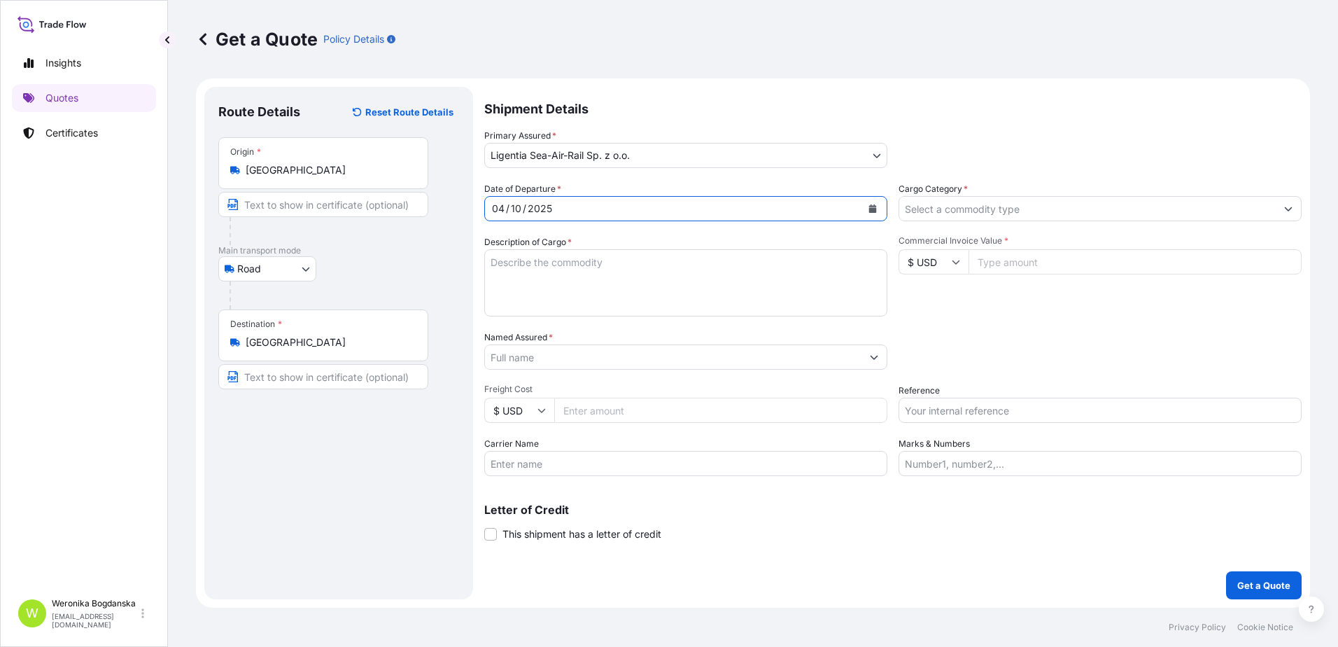
click at [984, 206] on input "Cargo Category *" at bounding box center [1087, 208] width 377 height 25
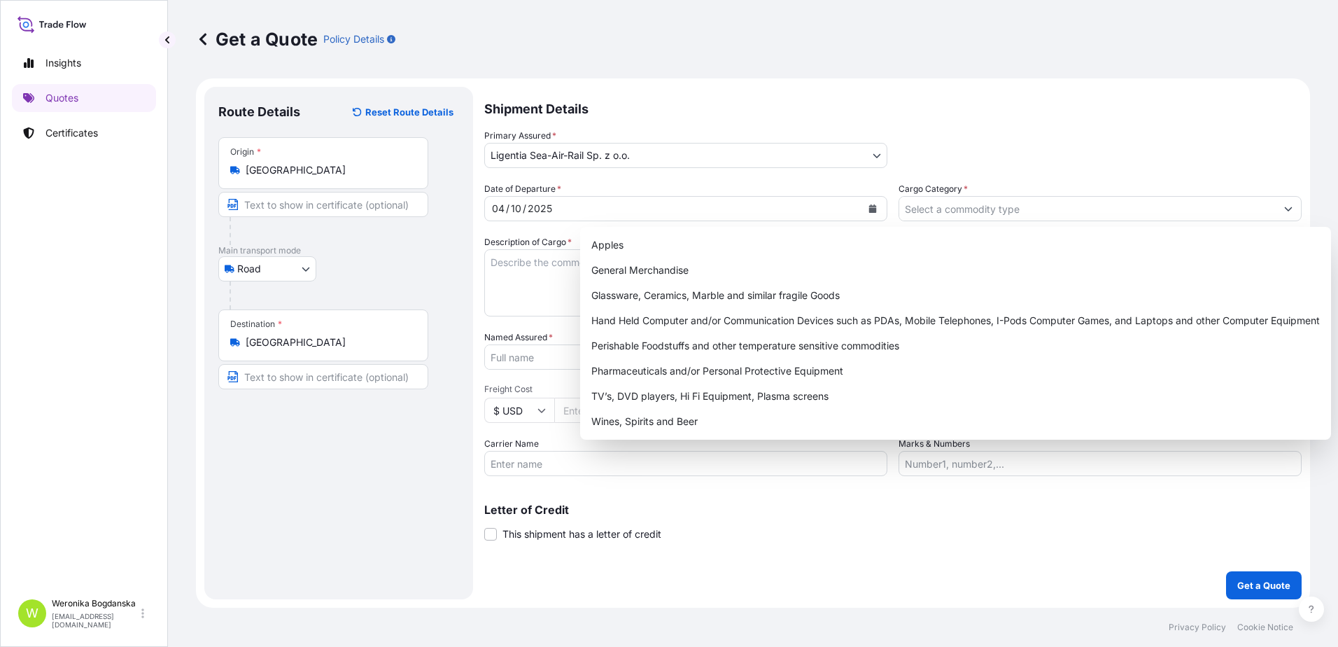
click at [1064, 148] on div "Primary Assured * Ligentia Sea-Air-Rail Sp. z o.o. Ligentia Sp. z o.o. Ligentia…" at bounding box center [892, 148] width 817 height 39
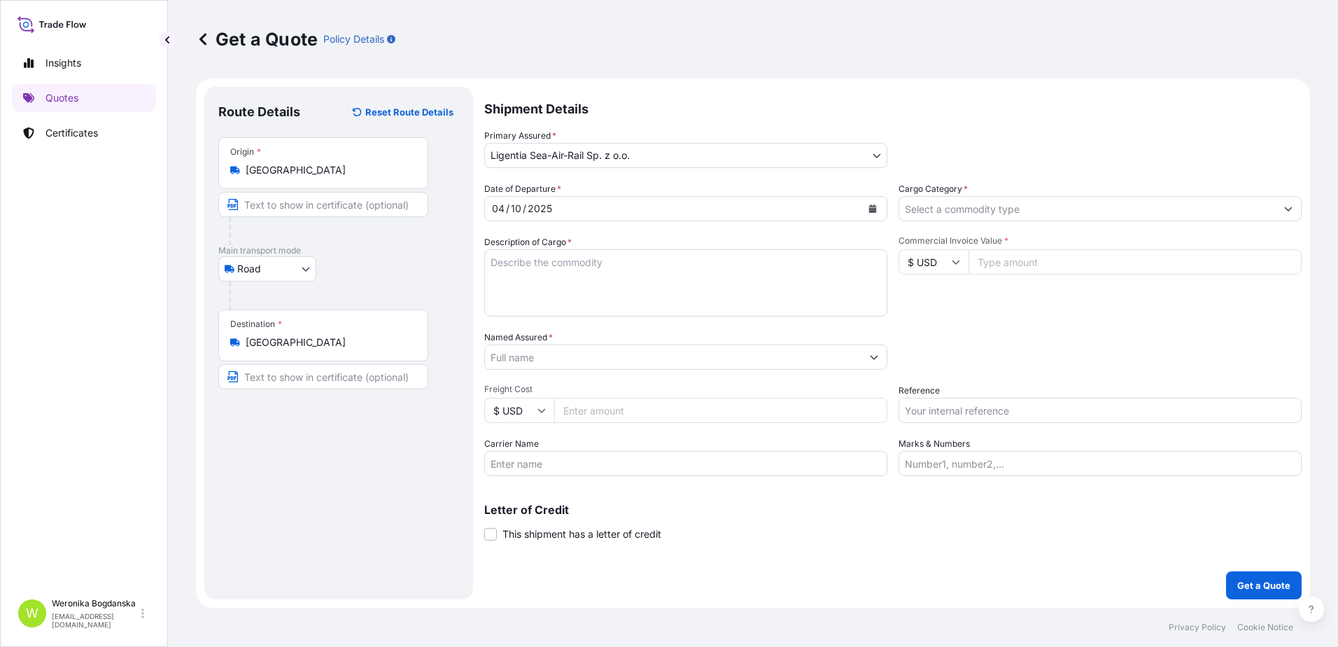
click at [1099, 220] on div at bounding box center [1100, 208] width 403 height 25
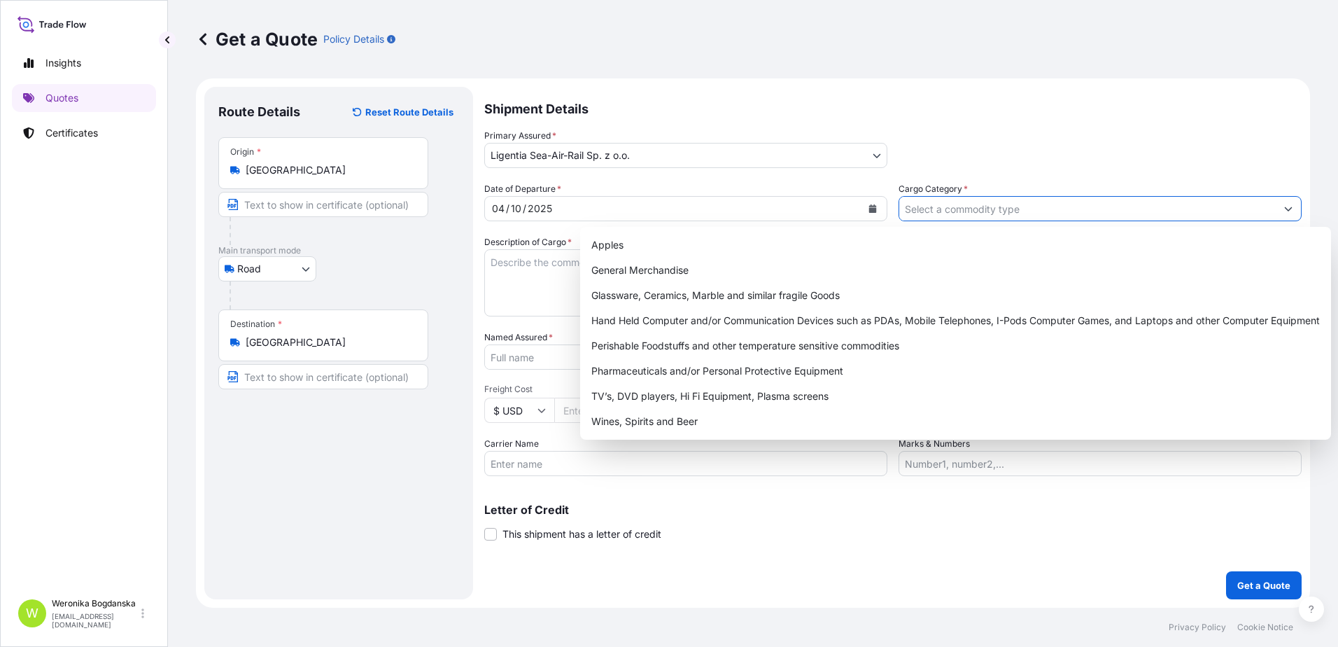
click at [1291, 203] on button "Show suggestions" at bounding box center [1288, 208] width 25 height 25
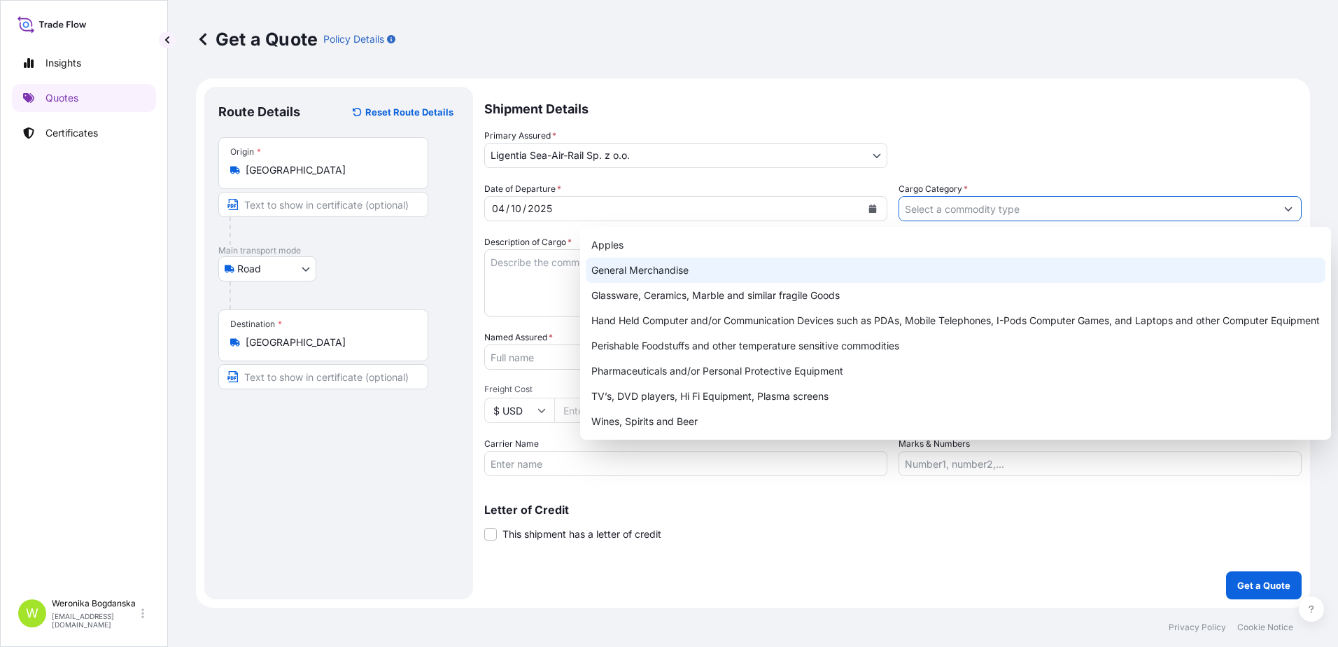
click at [684, 269] on div "General Merchandise" at bounding box center [956, 270] width 740 height 25
type input "General Merchandise"
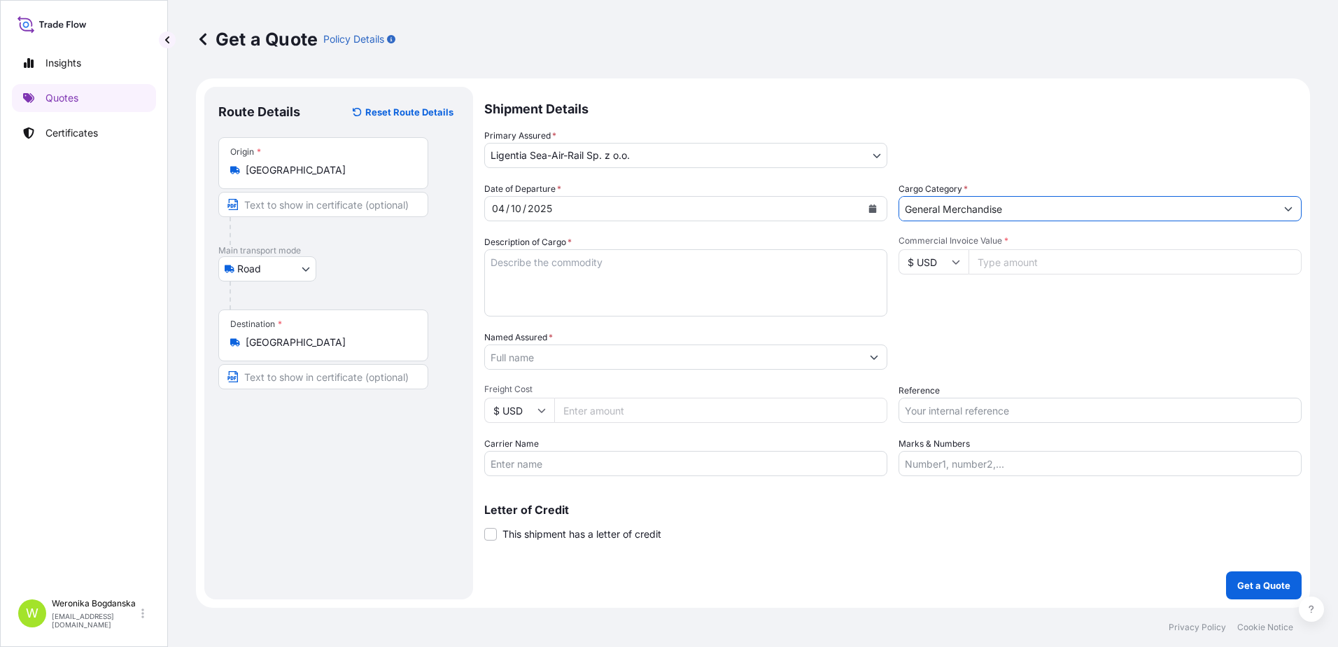
click at [582, 267] on textarea "Description of Cargo *" at bounding box center [685, 282] width 403 height 67
paste textarea "CAP"
click at [524, 269] on textarea "CAP," at bounding box center [685, 282] width 403 height 67
paste textarea "GLASS BOTTLE"
click at [649, 281] on textarea "CAP, GLASS BOTTLE," at bounding box center [685, 282] width 403 height 67
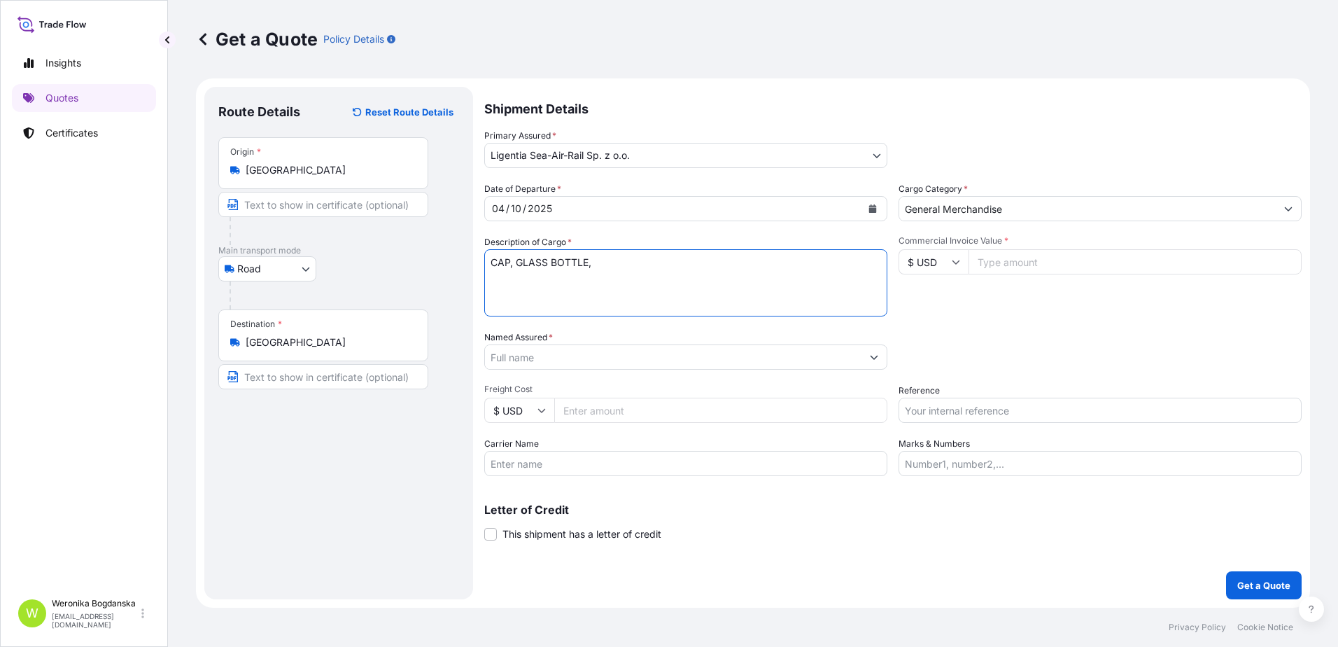
paste textarea "WICK"
click at [643, 263] on textarea "CAP, GLASS BOTTLE, WICK," at bounding box center [685, 282] width 403 height 67
paste textarea "[GEOGRAPHIC_DATA]"
type textarea "CAP, GLASS BOTTLE, WICK, [GEOGRAPHIC_DATA]"
click at [624, 353] on input "Named Assured *" at bounding box center [673, 356] width 377 height 25
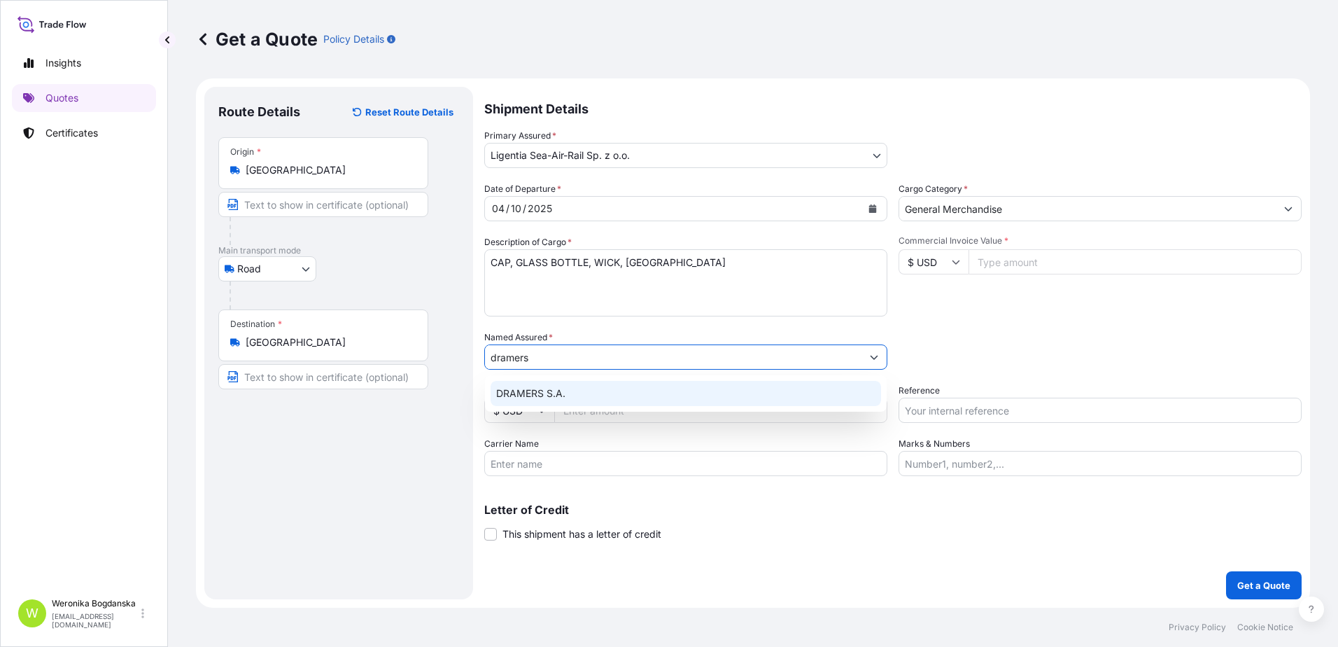
click at [583, 388] on div "DRAMERS S.A." at bounding box center [686, 393] width 391 height 25
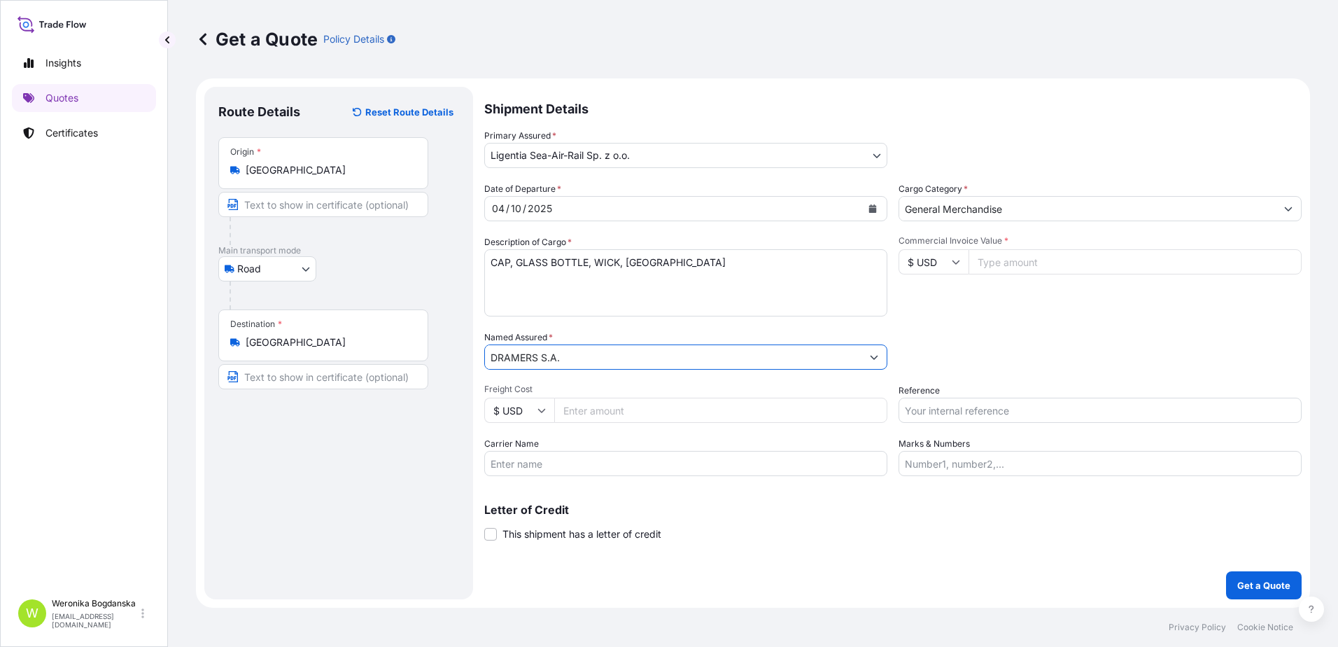
type input "DRAMERS S.A."
click at [487, 260] on textarea "CAP, GLASS BOTTLE, WICK, [GEOGRAPHIC_DATA]" at bounding box center [685, 282] width 403 height 67
click at [499, 260] on textarea "CAP, GLASS BOTTLE, WICK, [GEOGRAPHIC_DATA]" at bounding box center [685, 282] width 403 height 67
click at [501, 276] on textarea "LCL CAP, GLASS BOTTLE, WICK, [GEOGRAPHIC_DATA]" at bounding box center [685, 282] width 403 height 67
paste textarea "RAIL16611"
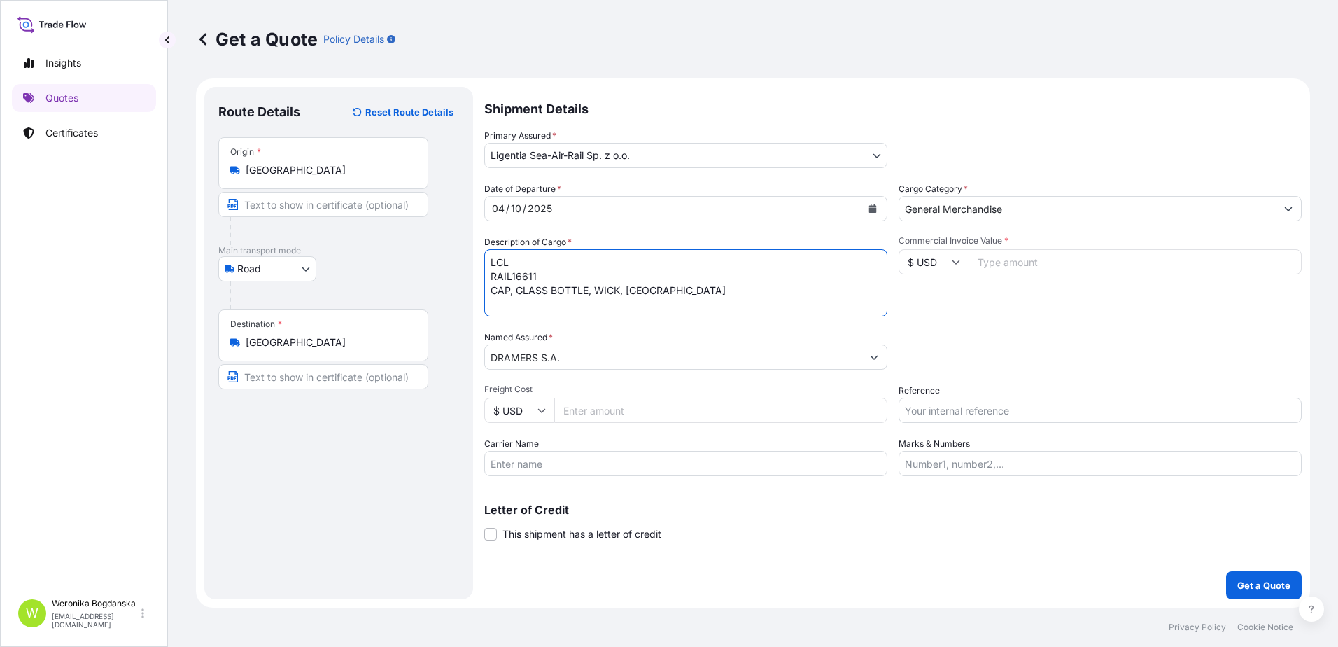
click at [708, 294] on textarea "LCL RAIL16611 CAP, GLASS BOTTLE, WICK, [GEOGRAPHIC_DATA]" at bounding box center [685, 282] width 403 height 67
paste textarea "XHCU5600889"
click at [628, 302] on textarea "LCL RAIL16611 CAP, GLASS BOTTLE, WICK, CORK XHCU5600889 40HC;" at bounding box center [685, 282] width 403 height 67
click at [677, 306] on textarea "LCL RAIL16611 CAP, GLASS BOTTLE, WICK, CORK XHCU5600889 40HC; 13173" at bounding box center [685, 282] width 403 height 67
type textarea "LCL RAIL16611 CAP, GLASS BOTTLE, WICK, CORK XHCU5600889 40HC; 13173 KGS; 25,520…"
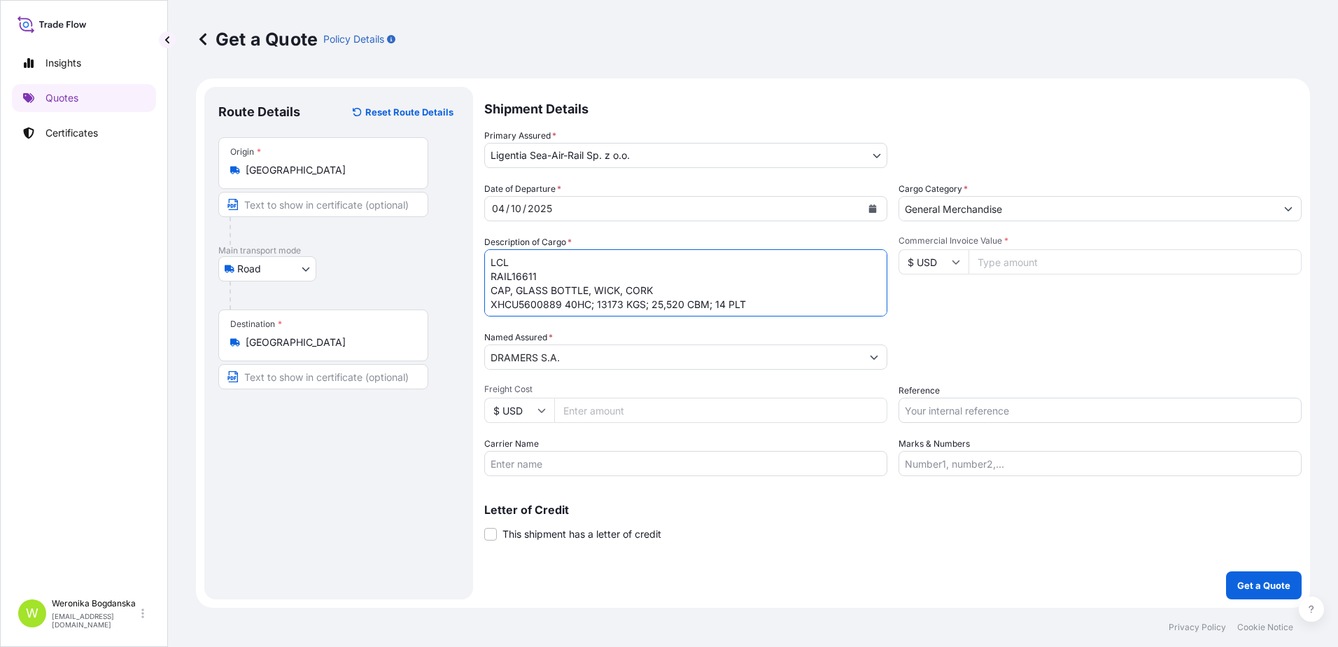
click at [1097, 258] on input "Commercial Invoice Value *" at bounding box center [1135, 261] width 333 height 25
type input "21101"
click at [944, 420] on input "Reference" at bounding box center [1100, 410] width 403 height 25
paste input "S02055937"
type input "S02055937 LCL"
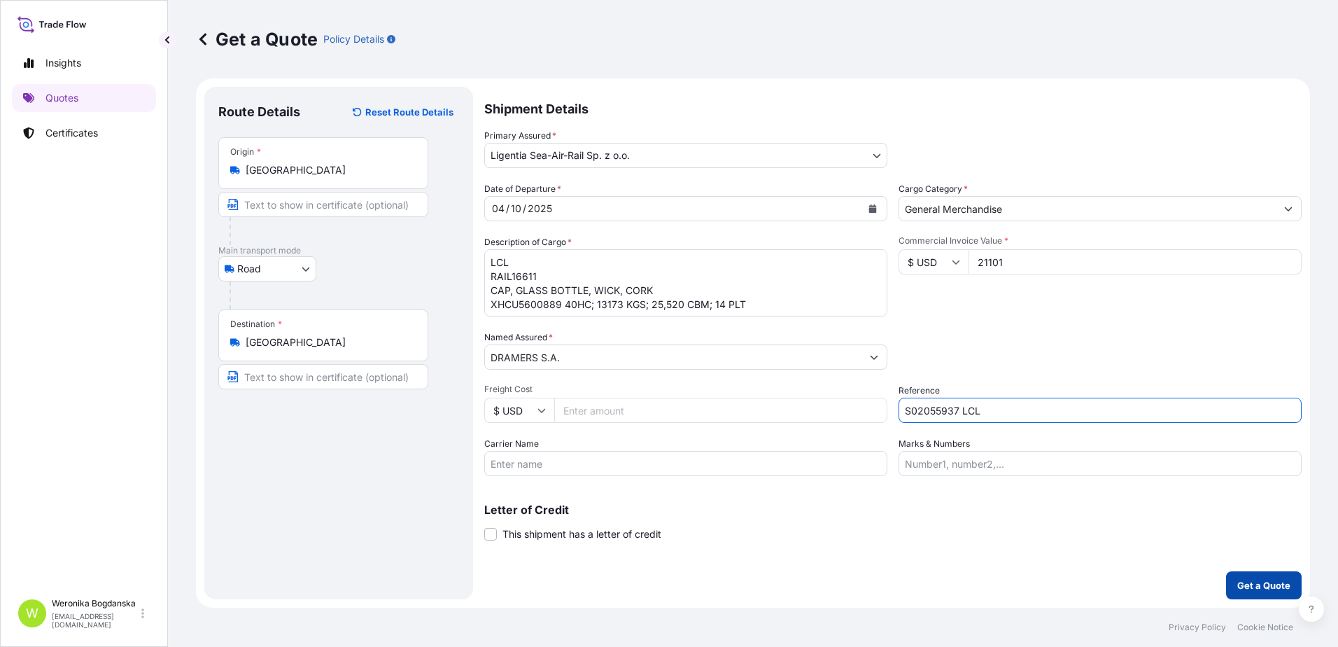
click at [1262, 578] on p "Get a Quote" at bounding box center [1263, 585] width 53 height 14
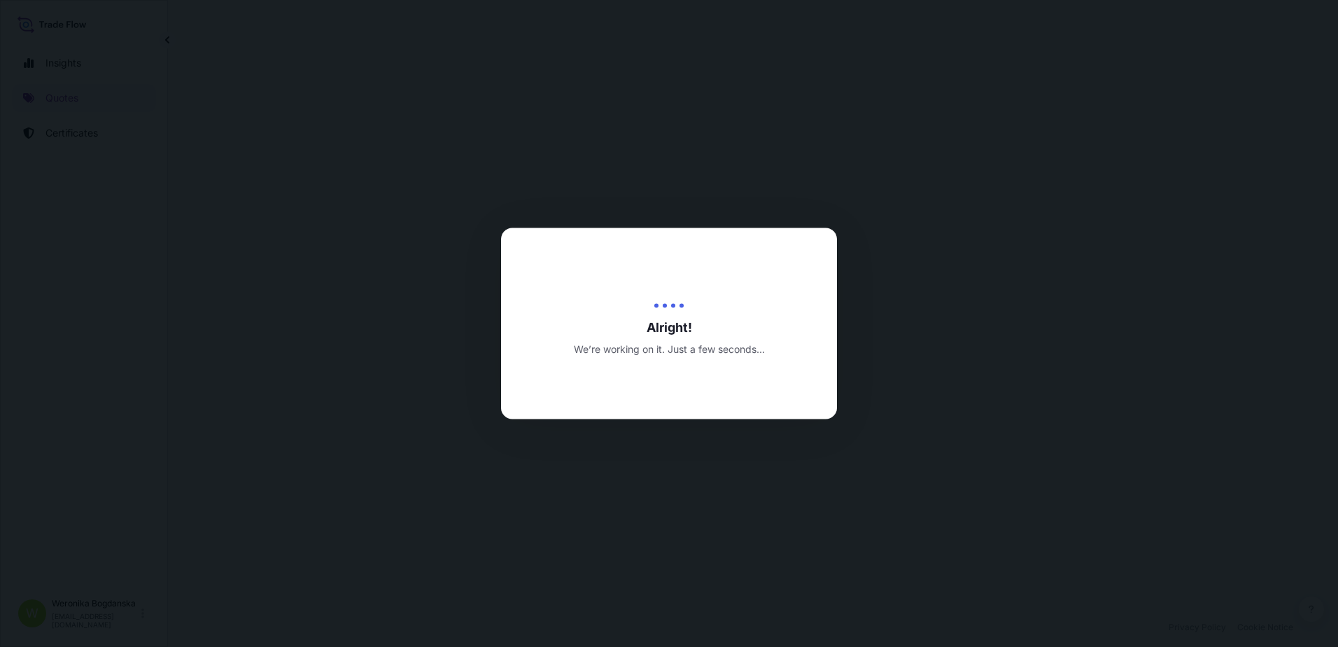
select select "Road"
select select "31440"
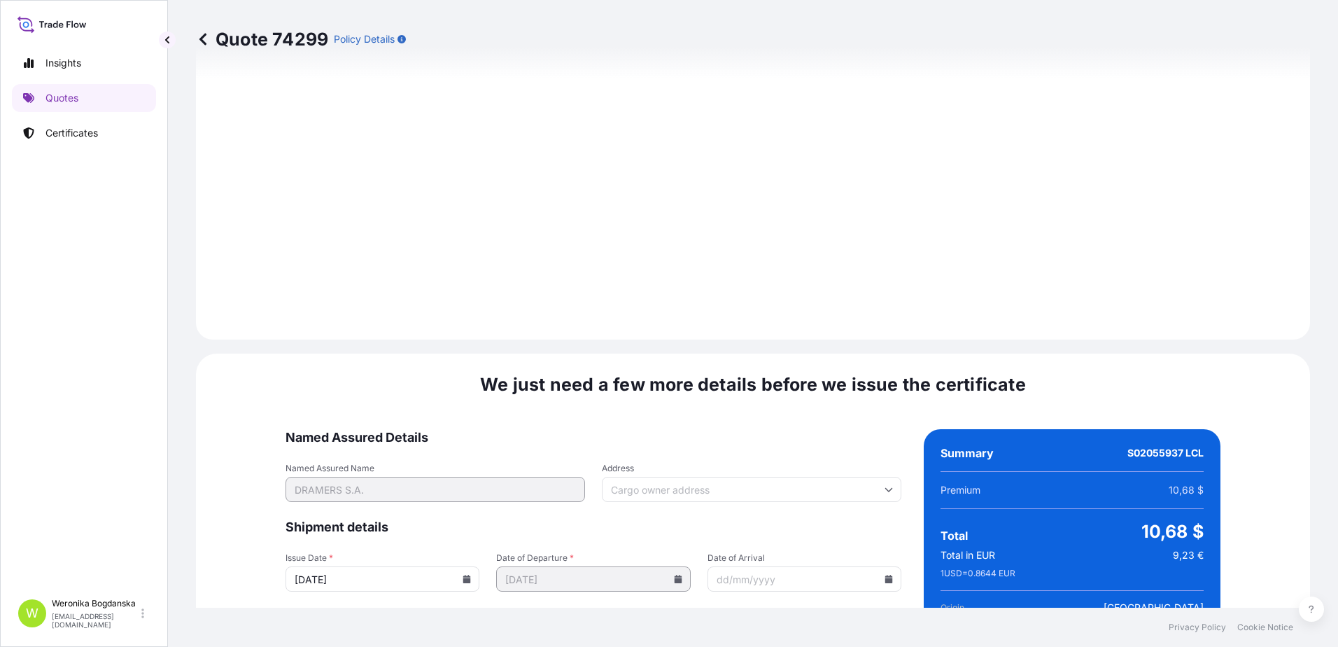
scroll to position [1596, 0]
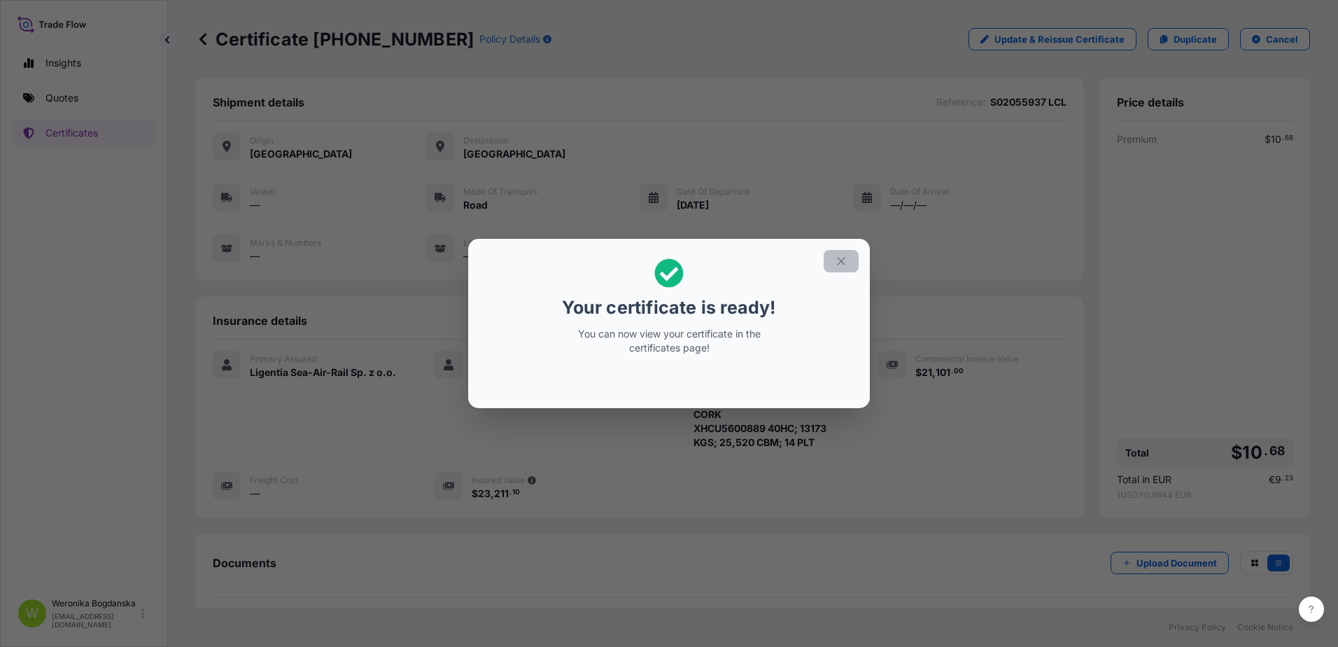
click at [840, 256] on icon "button" at bounding box center [841, 261] width 13 height 13
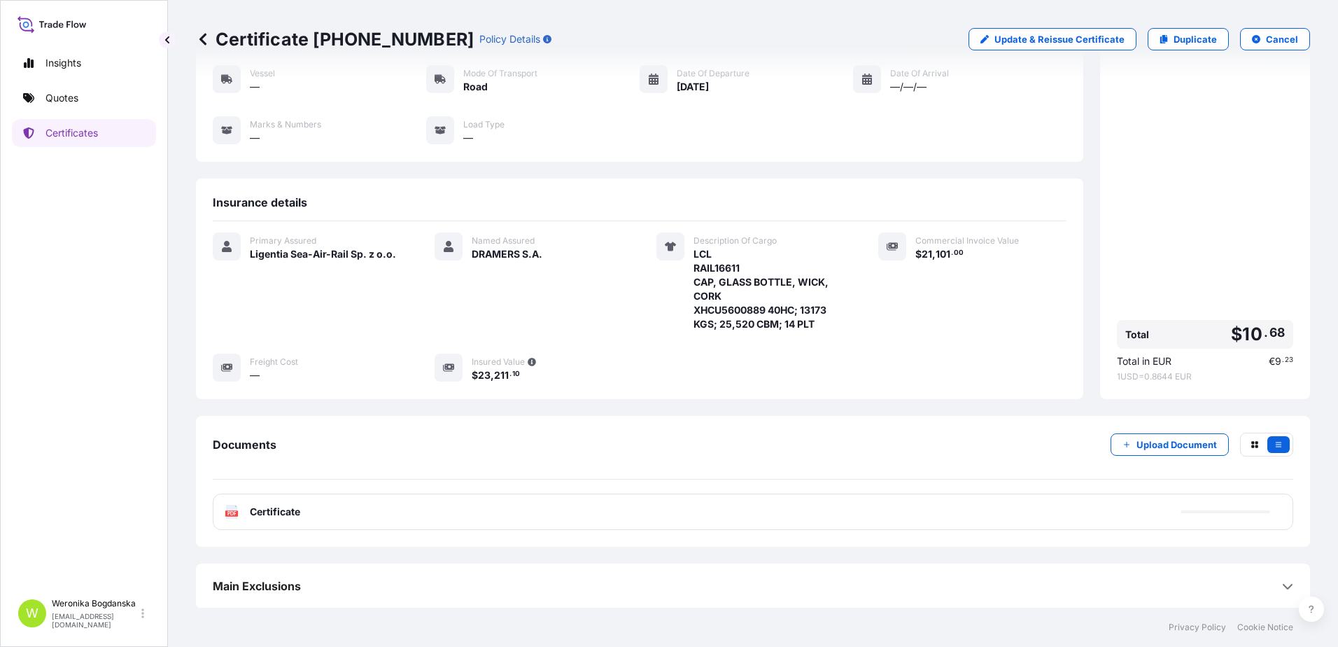
scroll to position [119, 0]
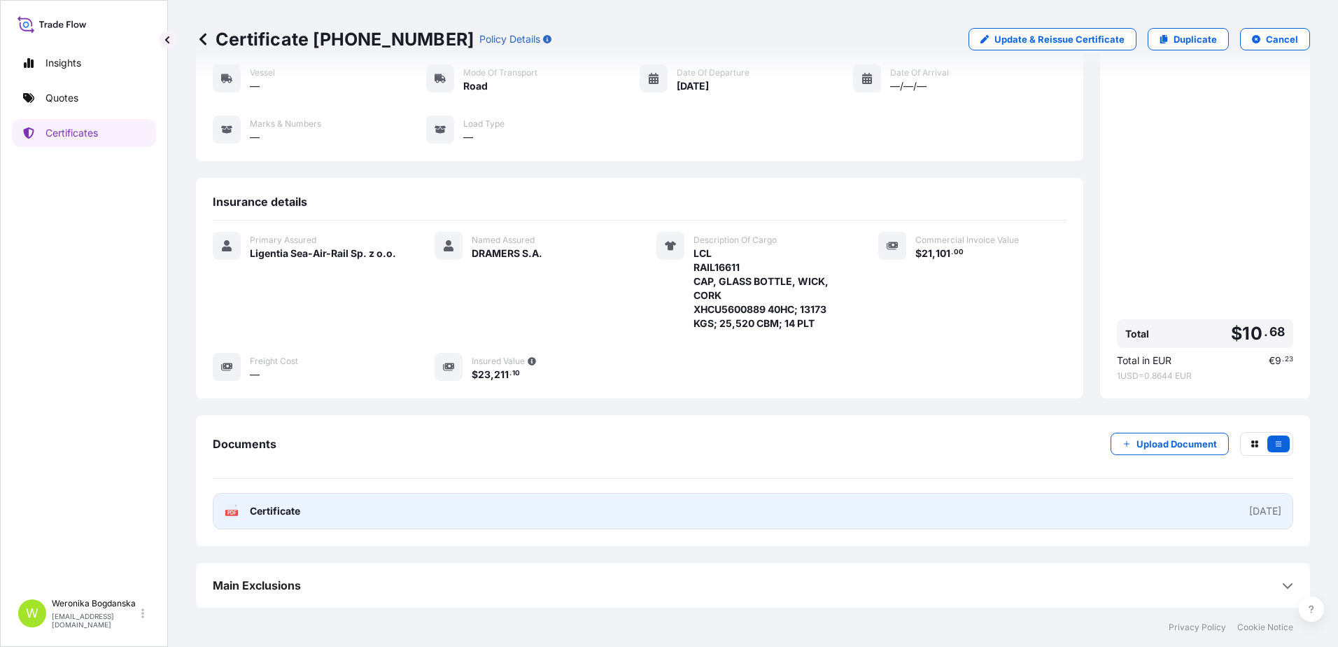
click at [774, 514] on link "PDF Certificate [DATE]" at bounding box center [753, 511] width 1081 height 36
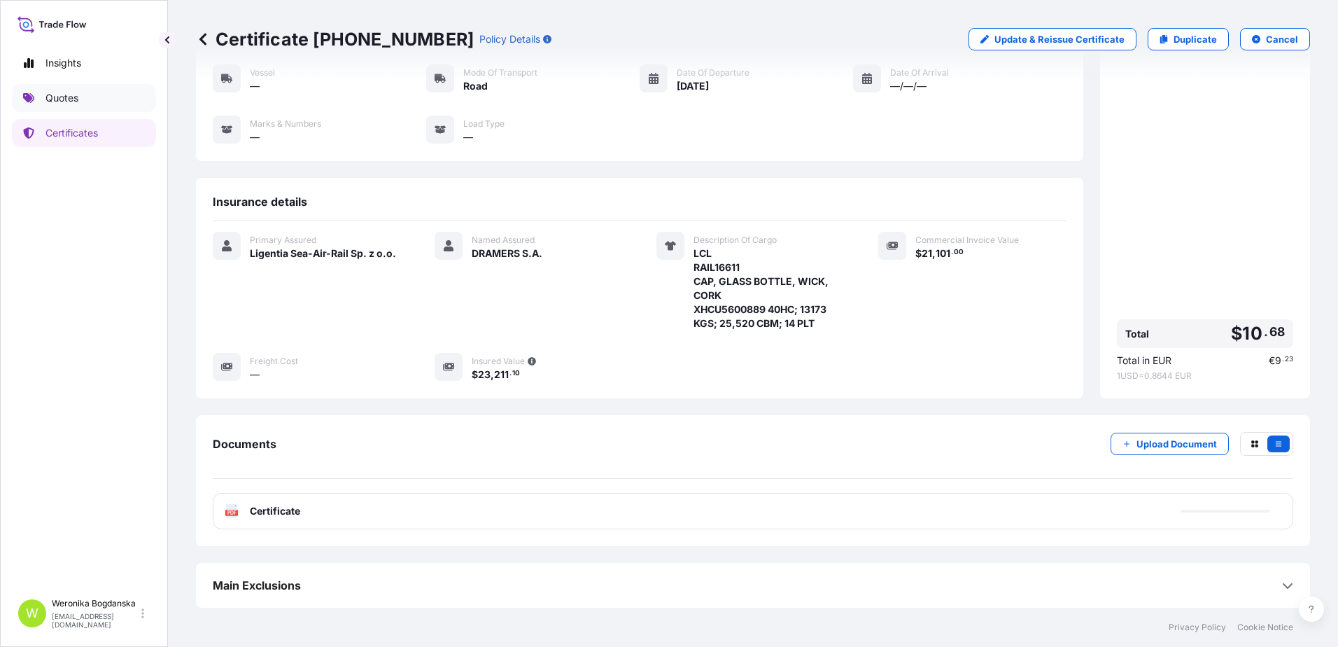
click at [73, 102] on p "Quotes" at bounding box center [61, 98] width 33 height 14
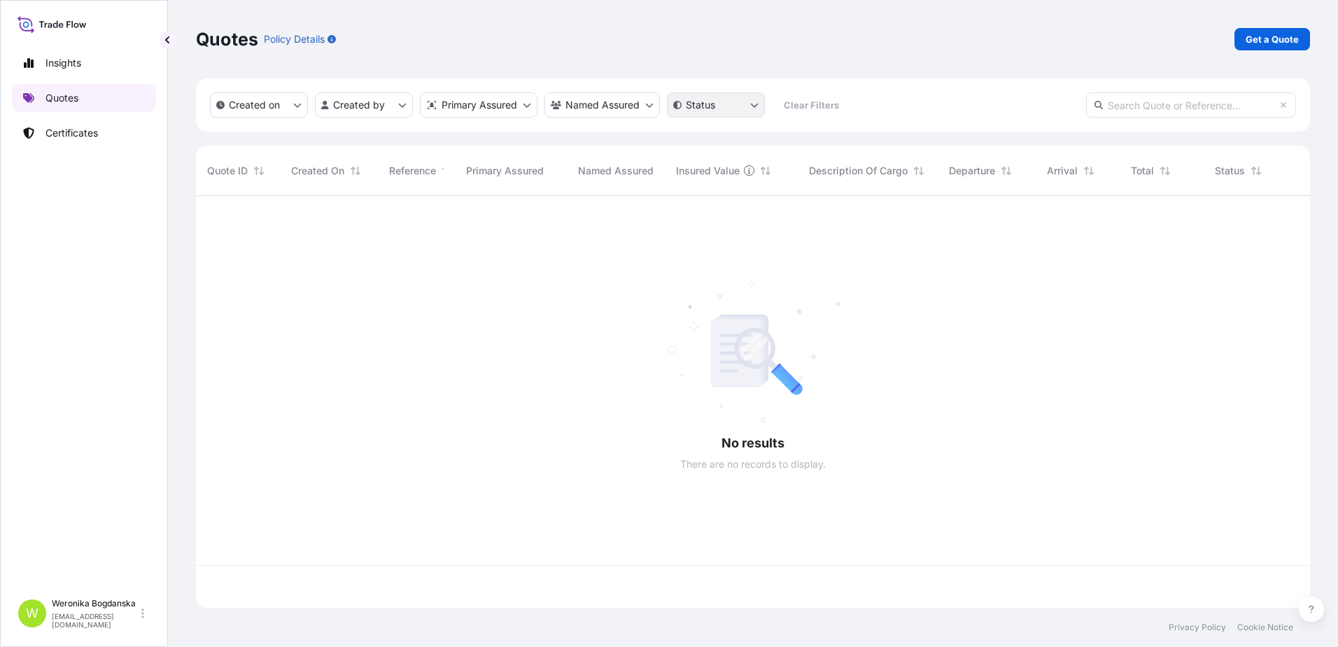
scroll to position [409, 1104]
click at [1302, 35] on link "Get a Quote" at bounding box center [1273, 39] width 76 height 22
select select "Sea"
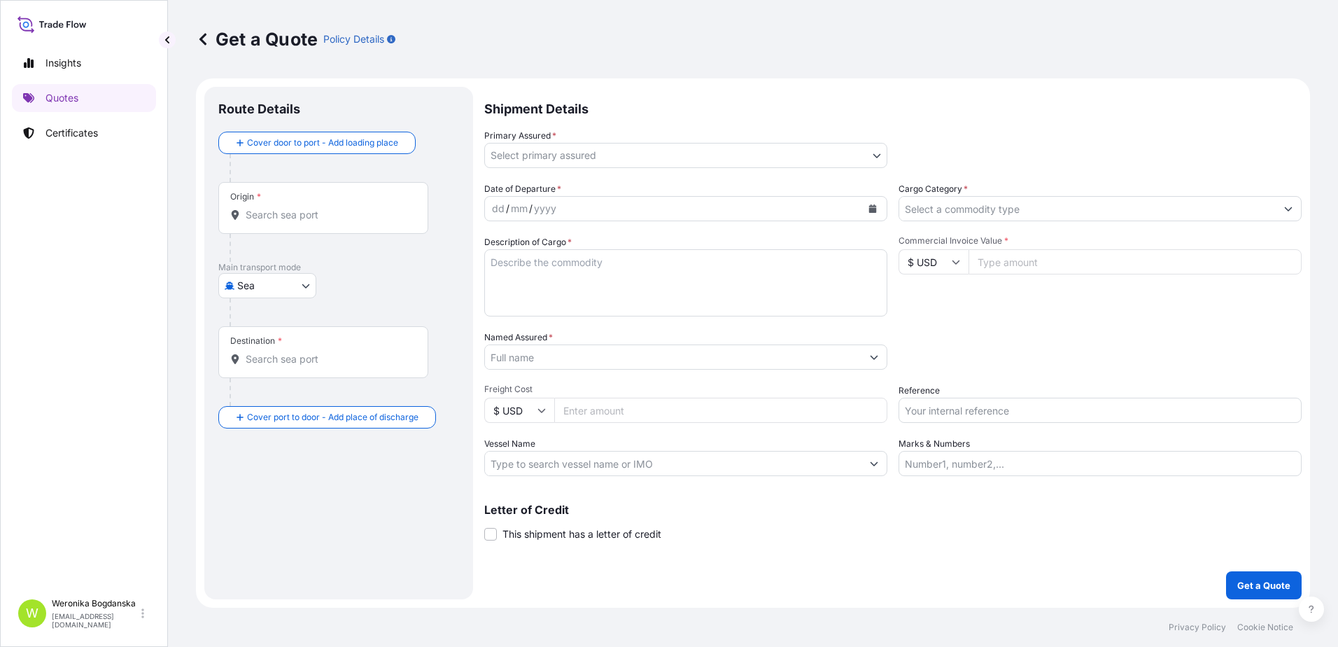
click at [323, 214] on input "Origin *" at bounding box center [328, 215] width 165 height 14
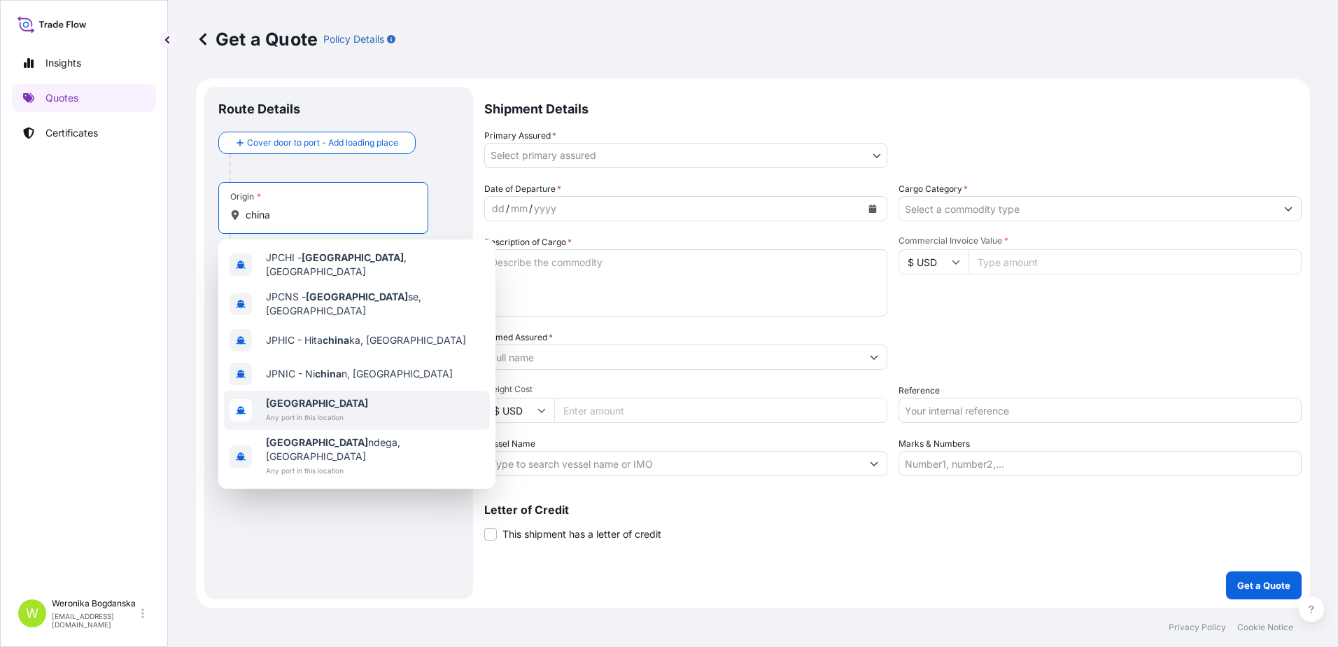
click at [310, 391] on div "[GEOGRAPHIC_DATA] Any port in this location" at bounding box center [357, 410] width 266 height 39
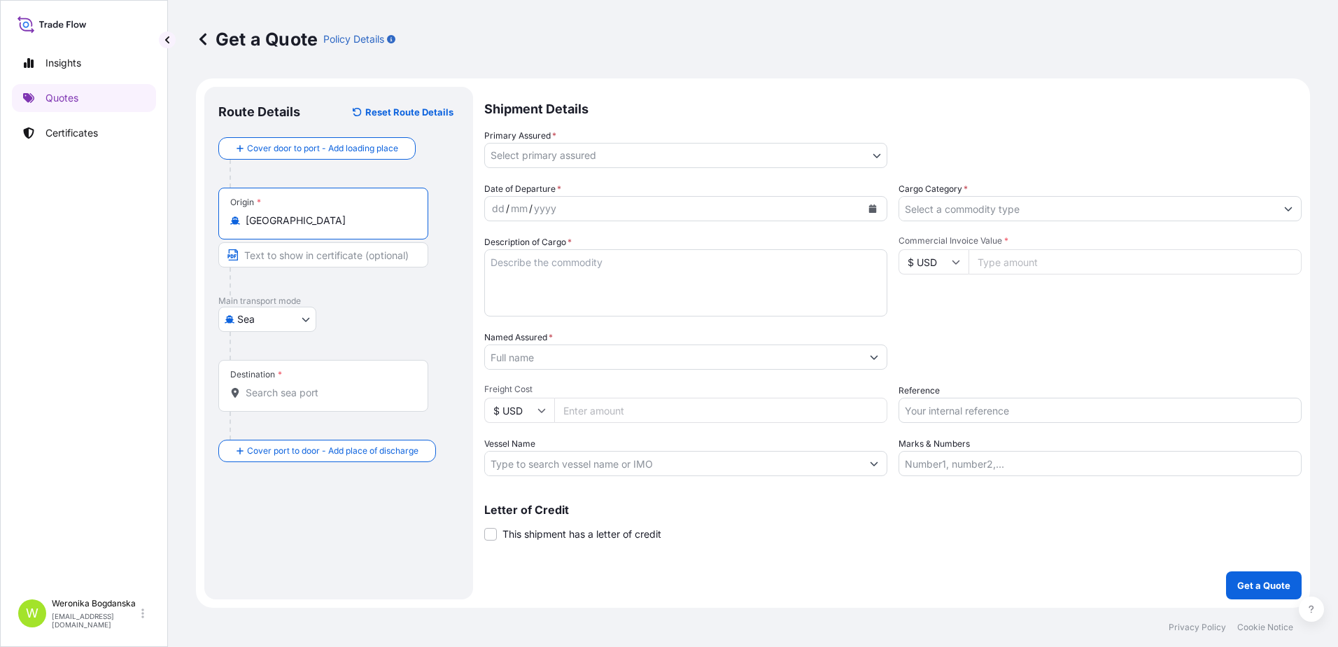
type input "[GEOGRAPHIC_DATA]"
click at [310, 386] on input "Destination *" at bounding box center [328, 393] width 165 height 14
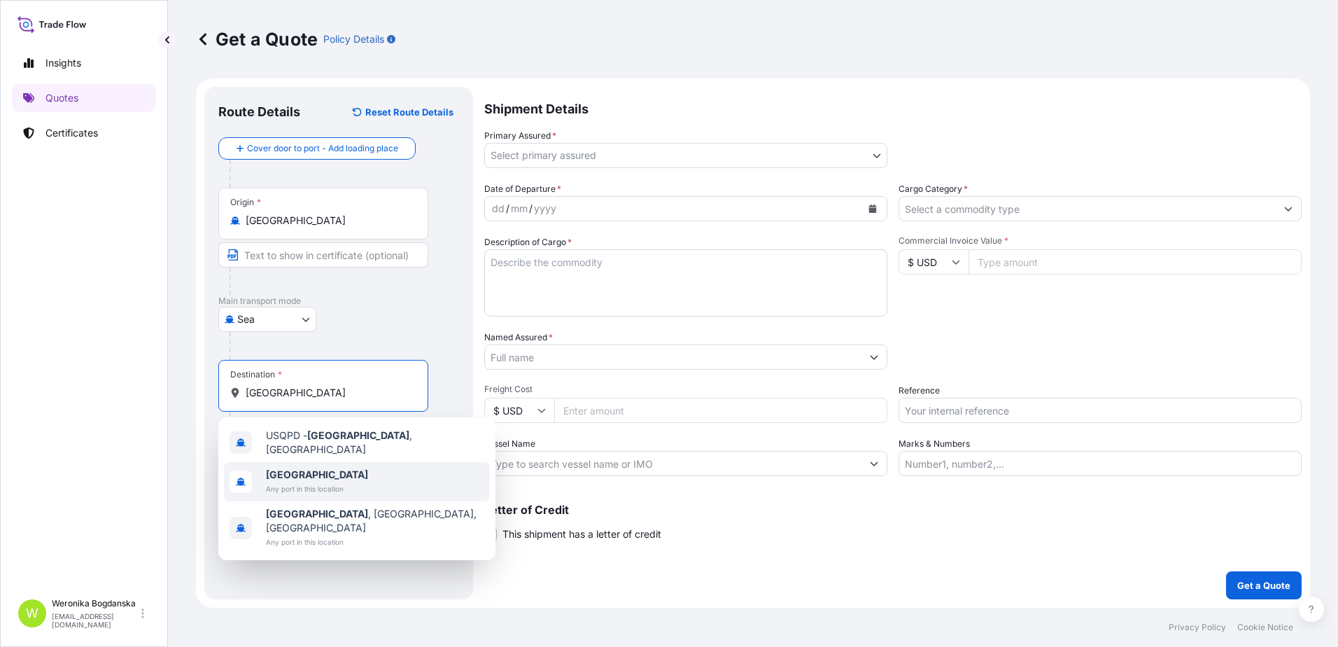
click at [310, 474] on span "[GEOGRAPHIC_DATA]" at bounding box center [317, 474] width 102 height 14
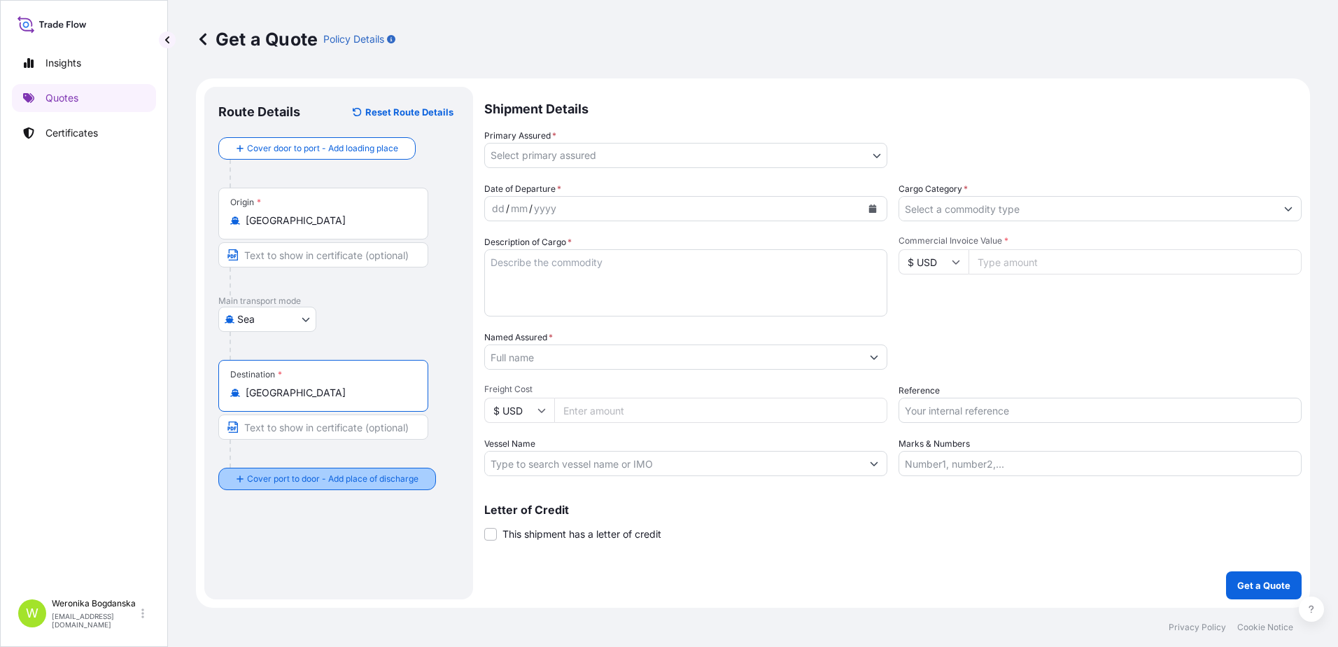
type input "[GEOGRAPHIC_DATA]"
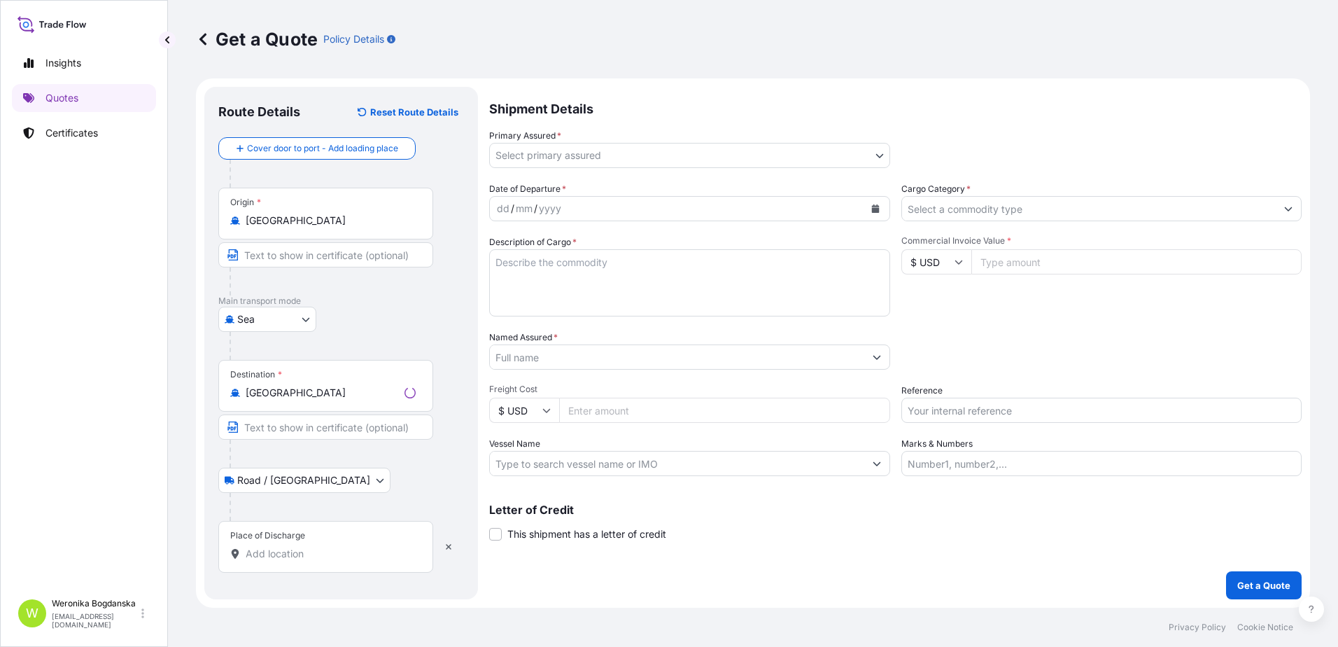
click at [330, 548] on input "Place of Discharge" at bounding box center [331, 554] width 170 height 14
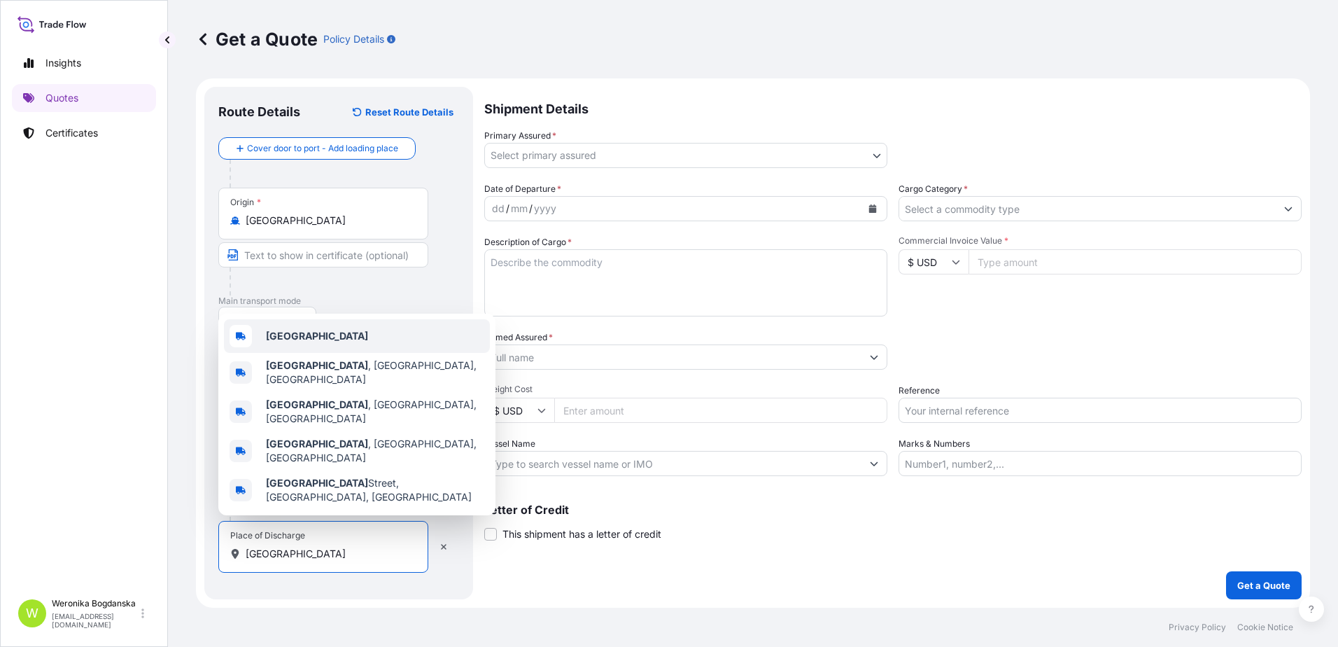
click at [324, 353] on div "[GEOGRAPHIC_DATA]" at bounding box center [357, 336] width 266 height 34
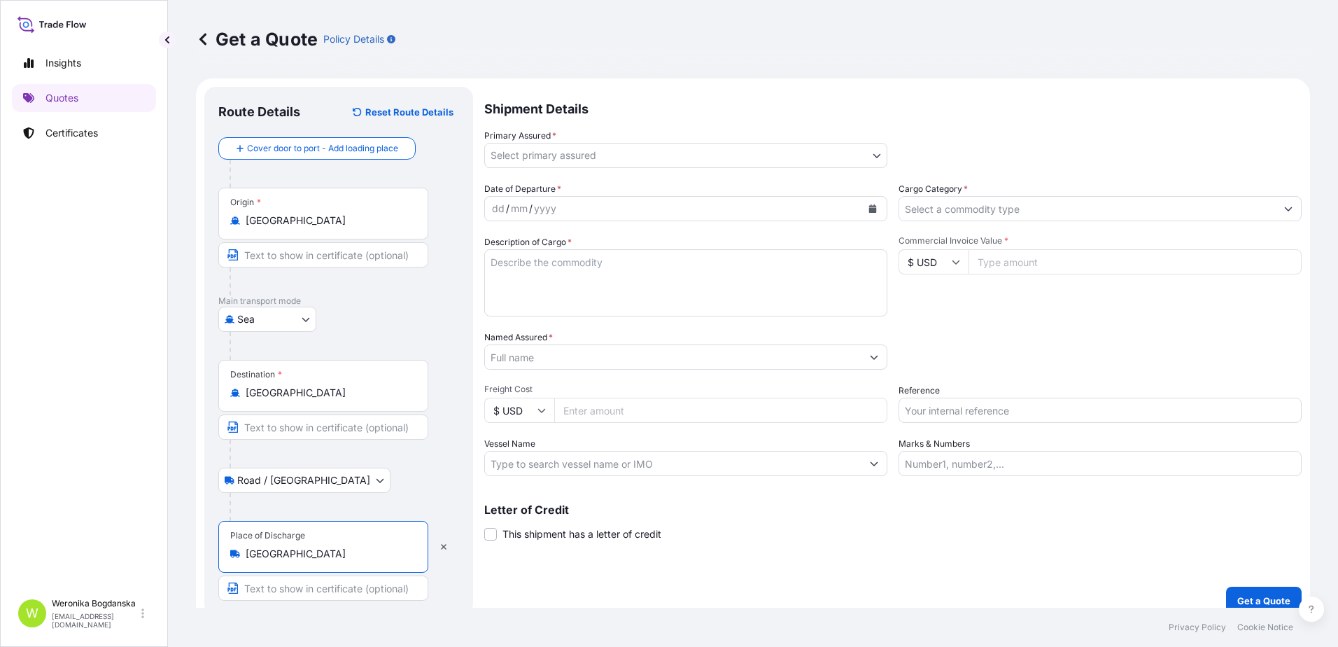
type input "[GEOGRAPHIC_DATA]"
click at [849, 157] on body "3 options available. 0 options available. 5 options available. Insights Quotes …" at bounding box center [669, 323] width 1338 height 647
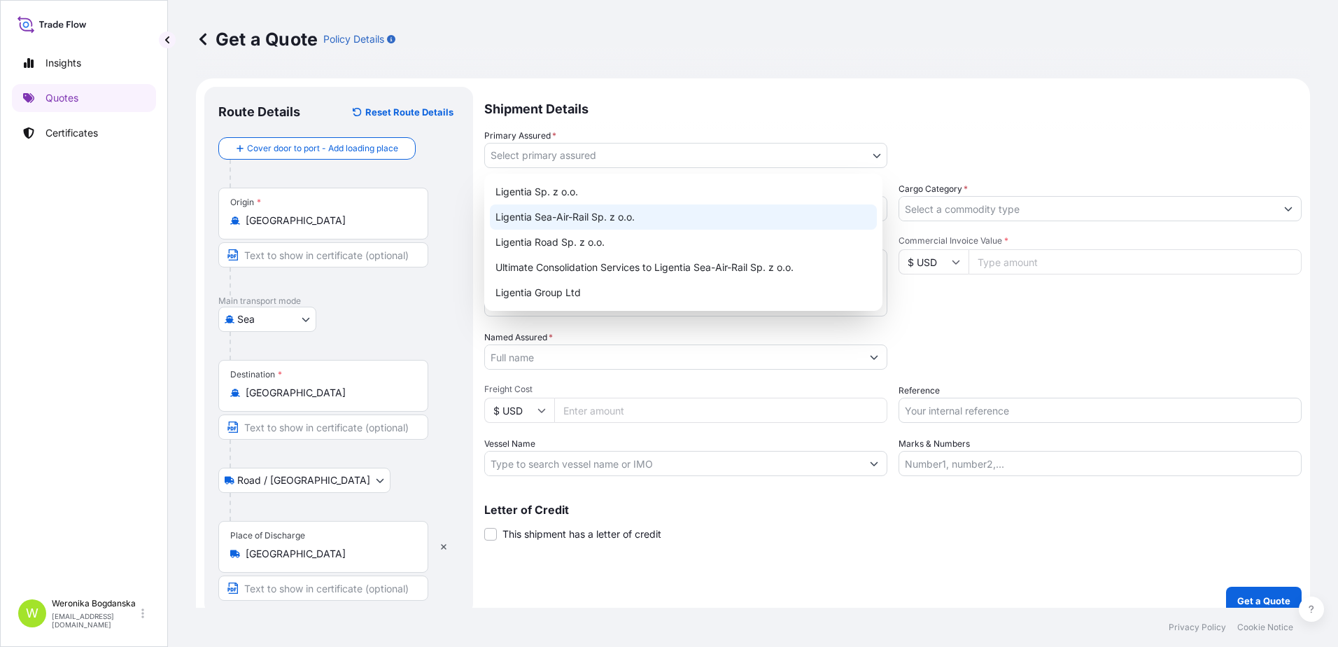
click at [608, 213] on div "Ligentia Sea-Air-Rail Sp. z o.o." at bounding box center [683, 216] width 387 height 25
select select "31440"
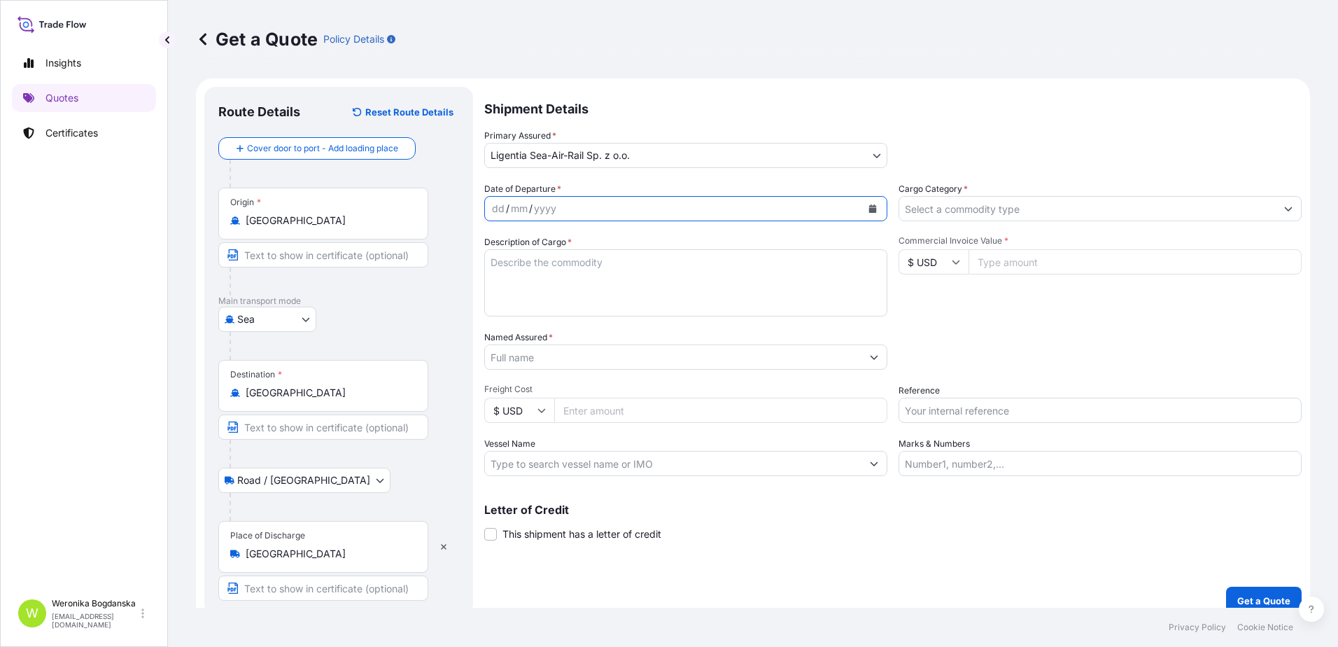
click at [869, 210] on icon "Calendar" at bounding box center [873, 208] width 8 height 8
click at [869, 212] on icon "Calendar" at bounding box center [873, 208] width 8 height 8
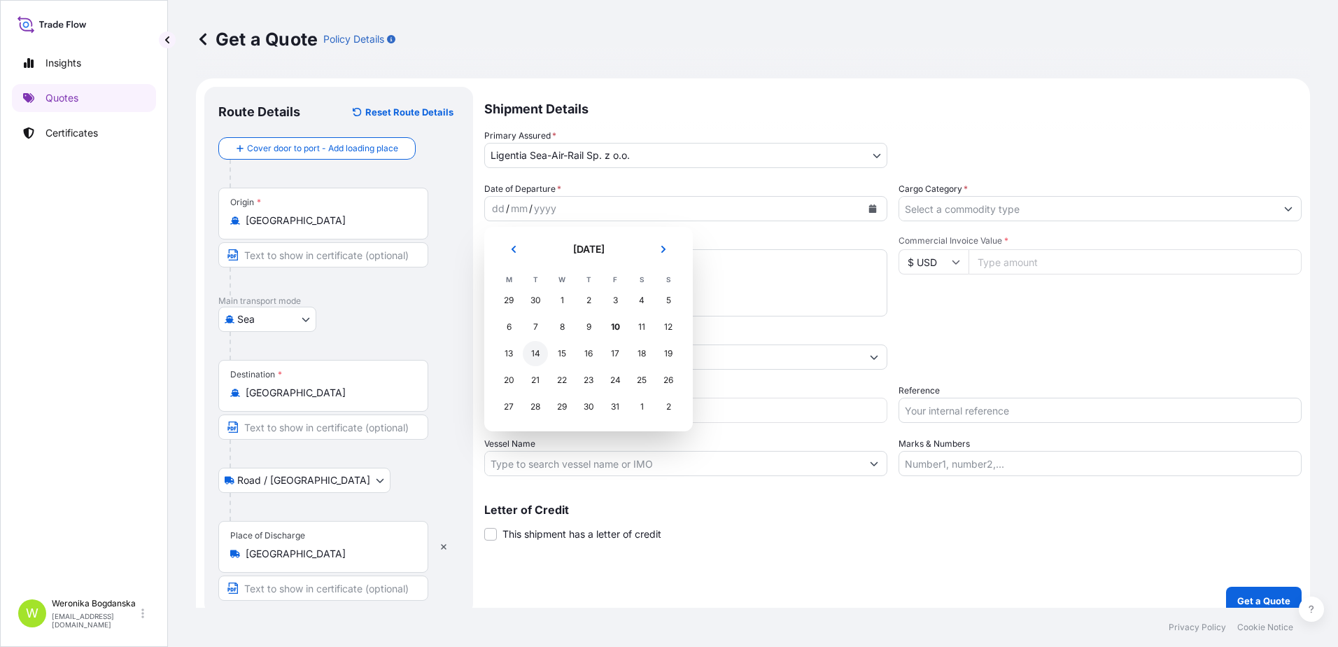
click at [540, 353] on div "14" at bounding box center [535, 353] width 25 height 25
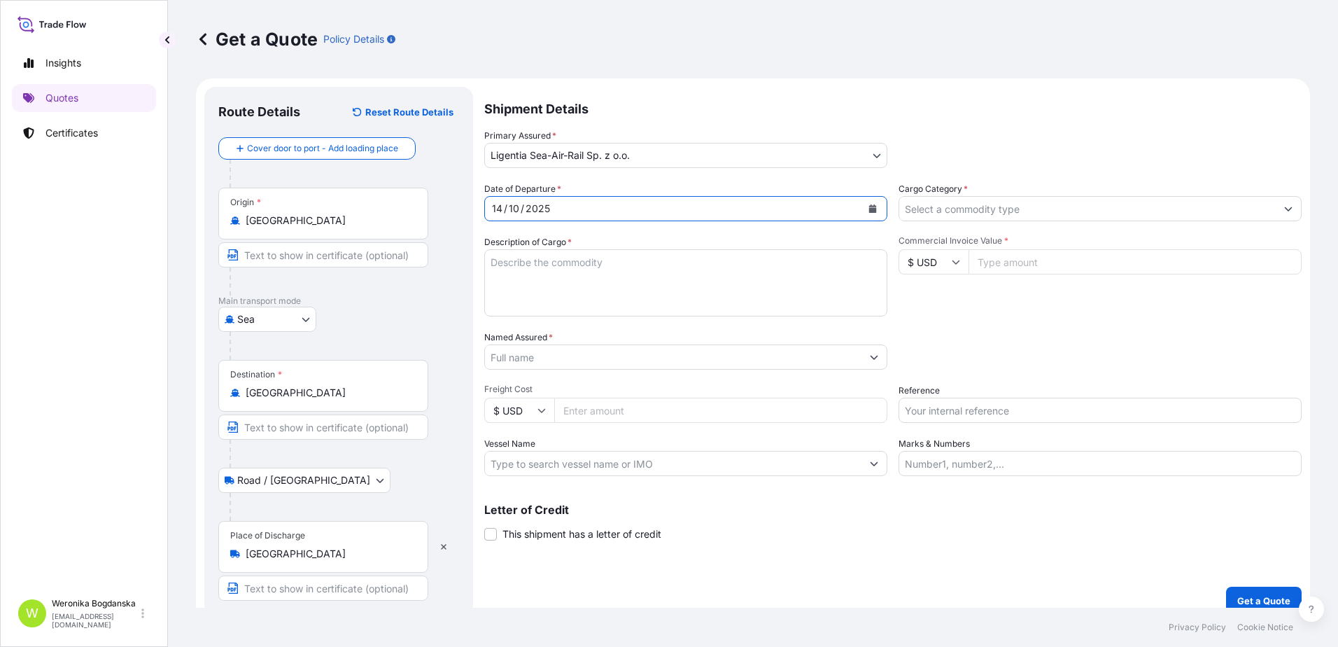
click at [1062, 218] on input "Cargo Category *" at bounding box center [1087, 208] width 377 height 25
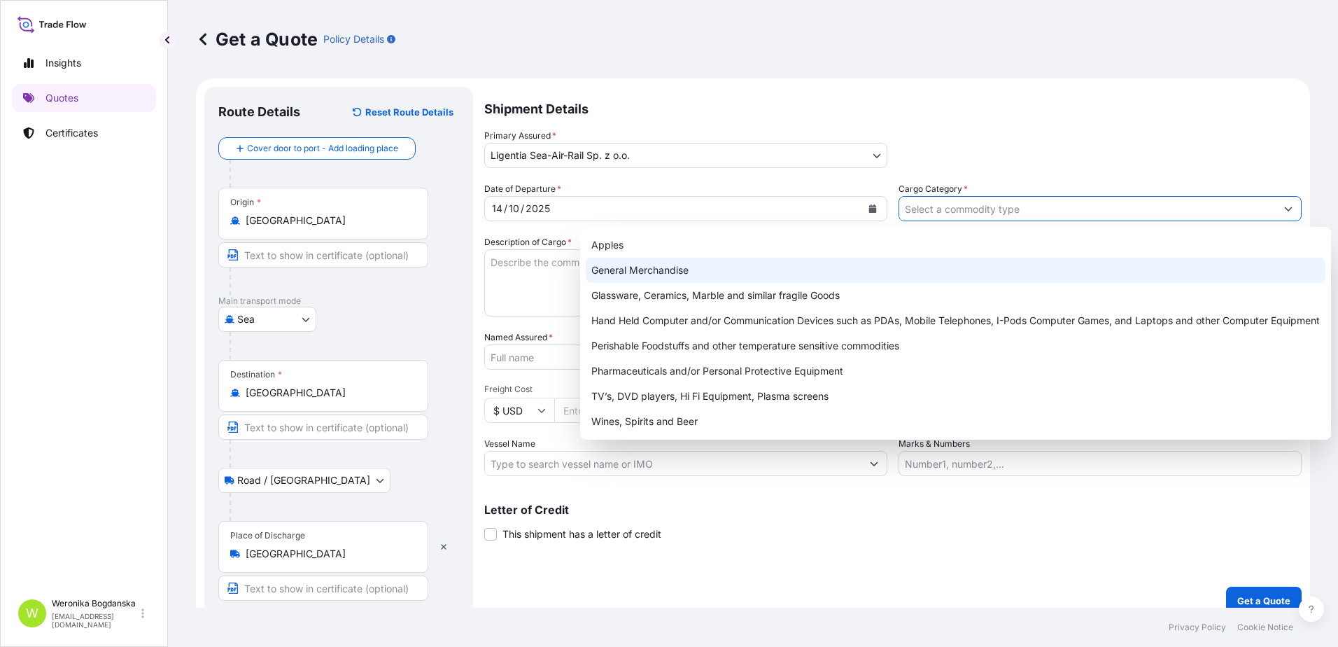
click at [808, 271] on div "General Merchandise" at bounding box center [956, 270] width 740 height 25
type input "General Merchandise"
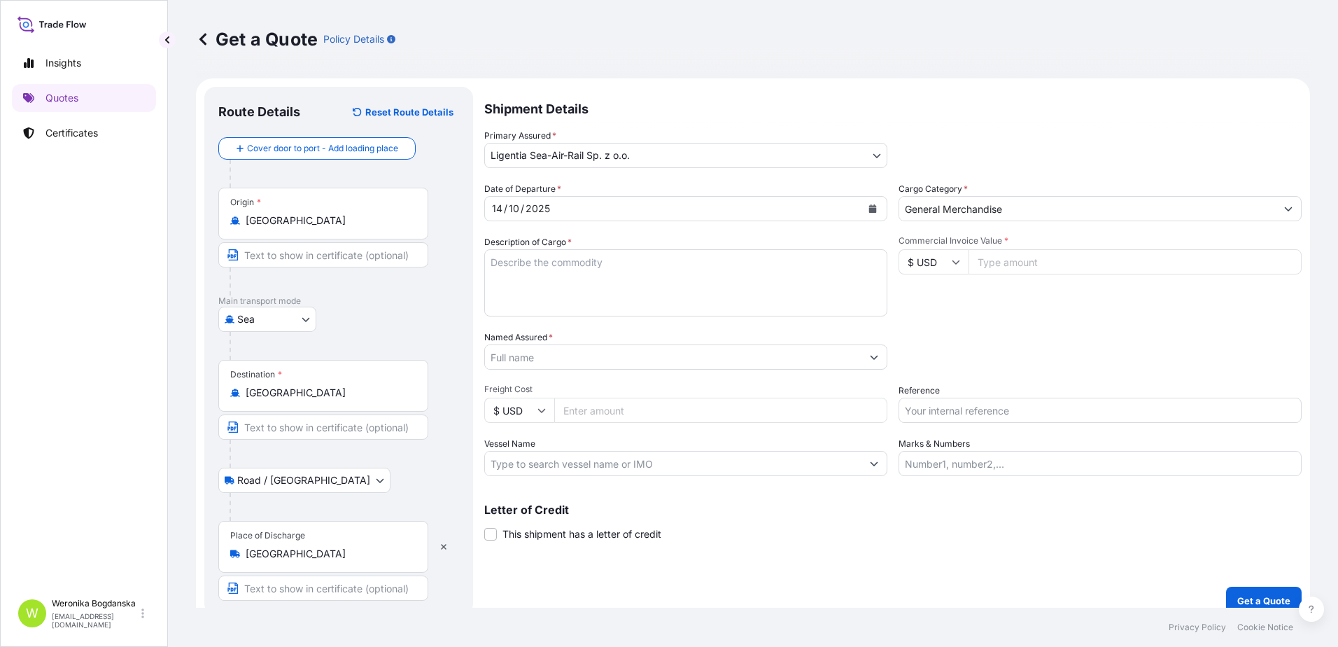
click at [525, 284] on textarea "Description of Cargo *" at bounding box center [685, 282] width 403 height 67
paste textarea "Dry Flowers"
click at [505, 276] on textarea "Dry Flowers" at bounding box center [685, 282] width 403 height 67
paste textarea "ONEU3263964"
type textarea "Dry Flowers ONEU3263964 20GP; 927,450 KGS; 405 CTN"
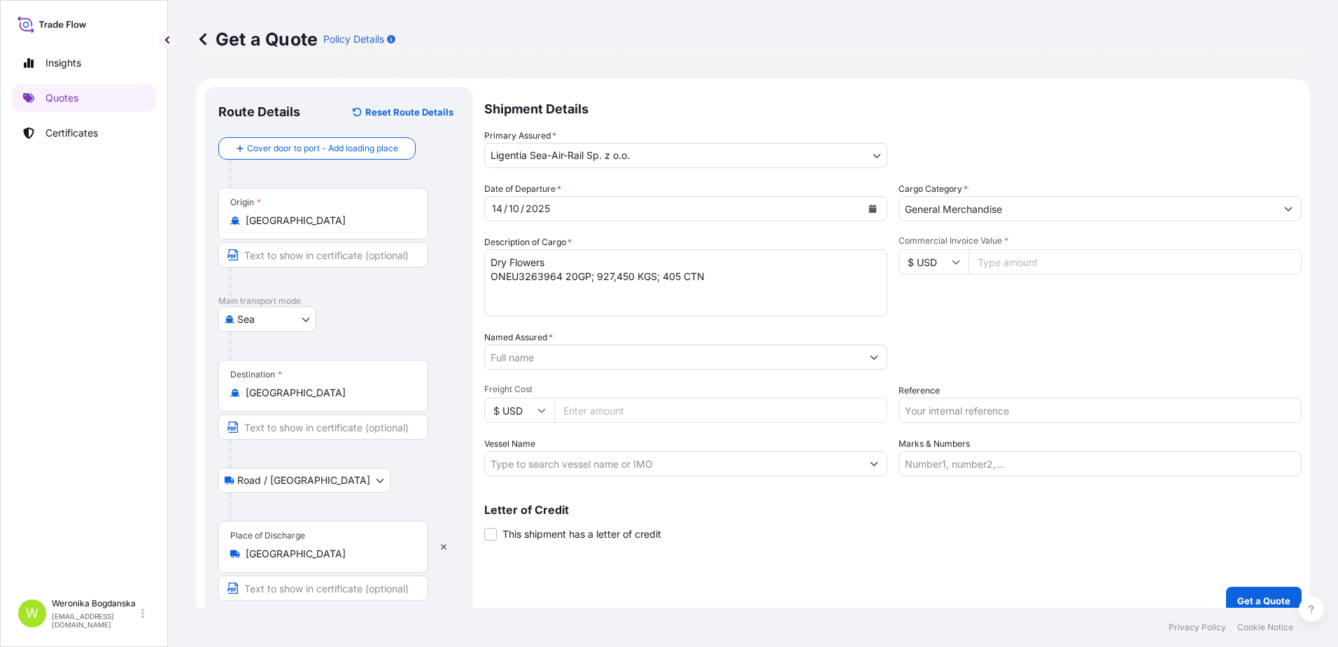
drag, startPoint x: 311, startPoint y: 222, endPoint x: 184, endPoint y: 218, distance: 127.4
click at [184, 218] on div "Get a Quote Policy Details Route Details Reset Route Details Cover door to port…" at bounding box center [753, 303] width 1170 height 607
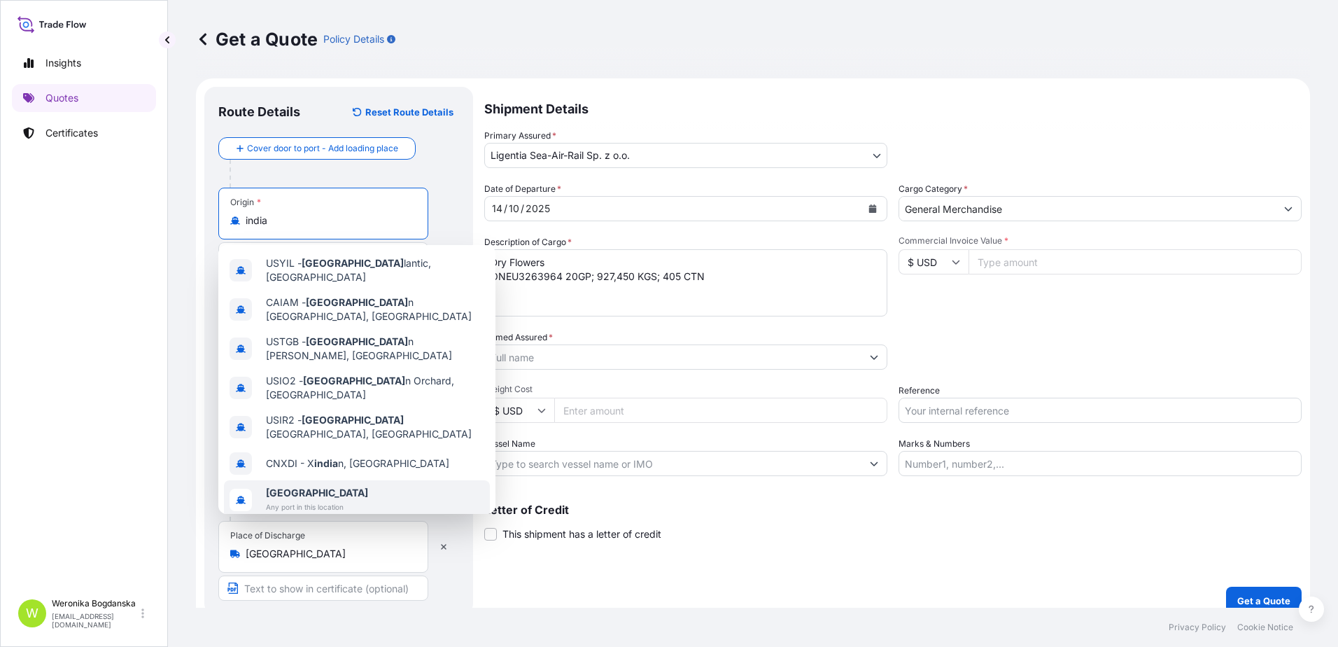
click at [300, 486] on span "[GEOGRAPHIC_DATA]" at bounding box center [317, 493] width 102 height 14
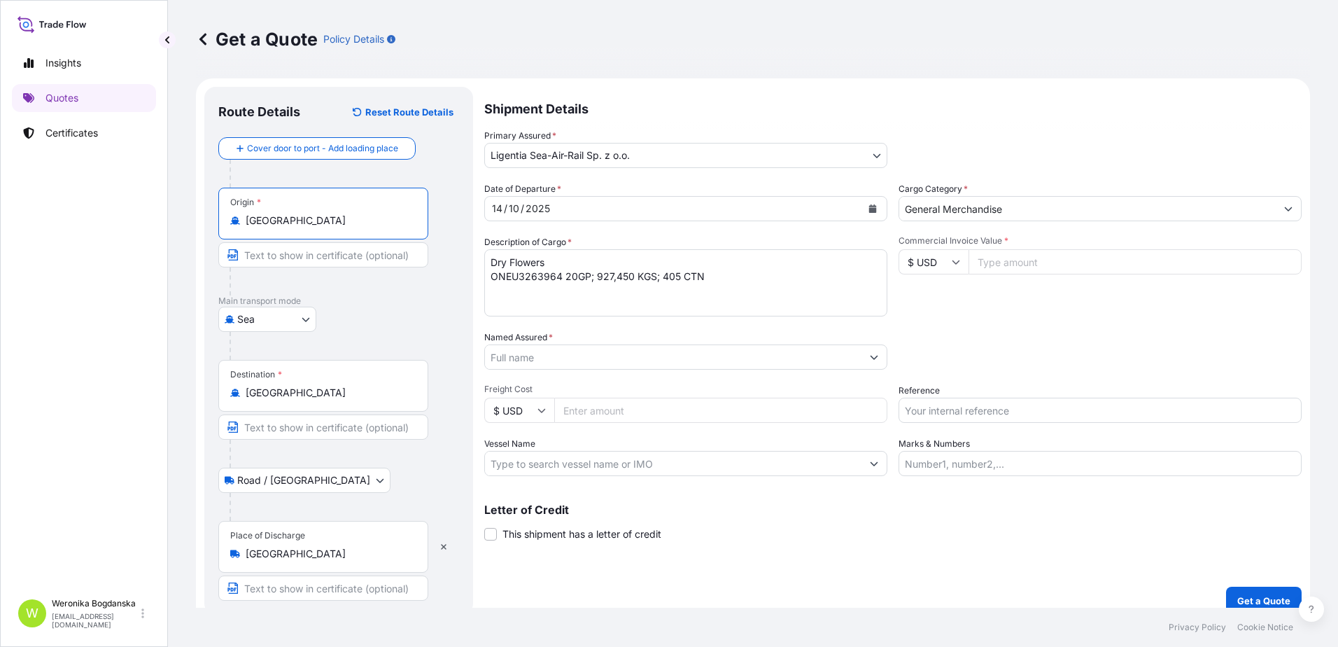
type input "[GEOGRAPHIC_DATA]"
click at [326, 407] on div "Destination * [GEOGRAPHIC_DATA]" at bounding box center [323, 386] width 210 height 52
click at [326, 400] on input "[GEOGRAPHIC_DATA]" at bounding box center [328, 393] width 165 height 14
click at [326, 407] on div "Destination * [GEOGRAPHIC_DATA]" at bounding box center [323, 386] width 210 height 52
click at [326, 400] on input "[GEOGRAPHIC_DATA]" at bounding box center [328, 393] width 165 height 14
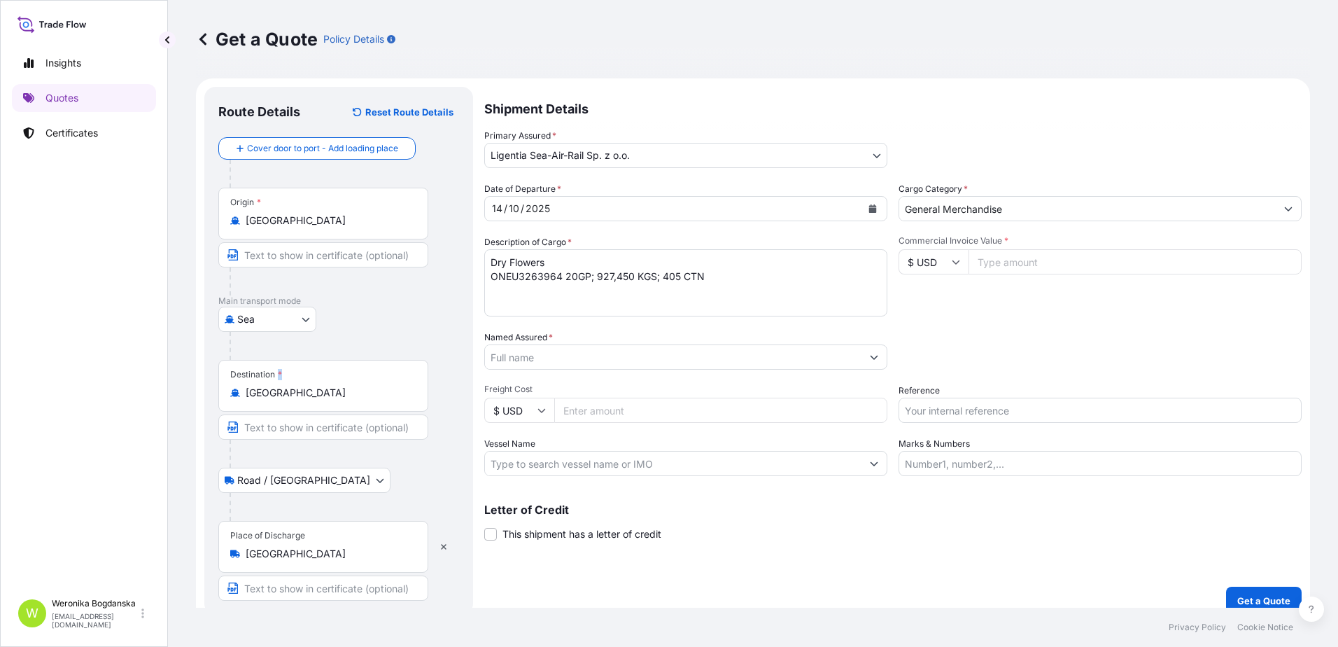
click at [1069, 259] on input "Commercial Invoice Value *" at bounding box center [1135, 261] width 333 height 25
type input "20412"
click at [862, 208] on button "Calendar" at bounding box center [873, 208] width 22 height 22
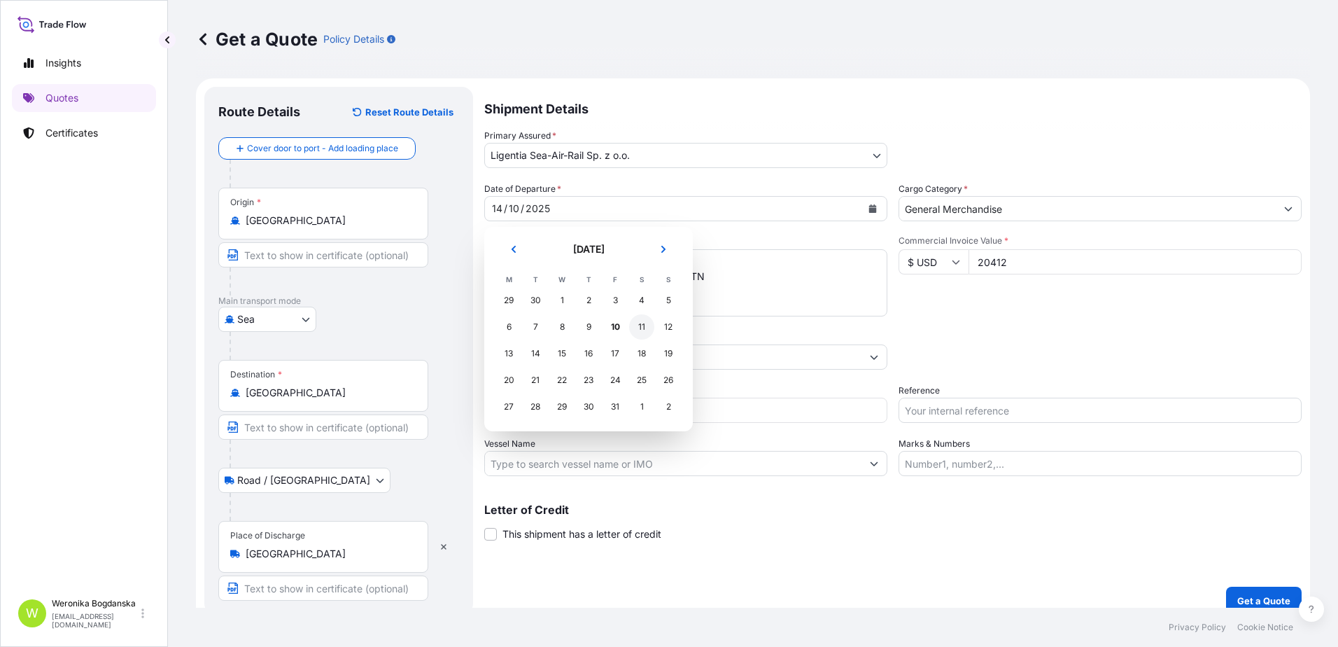
click at [638, 327] on div "11" at bounding box center [641, 326] width 25 height 25
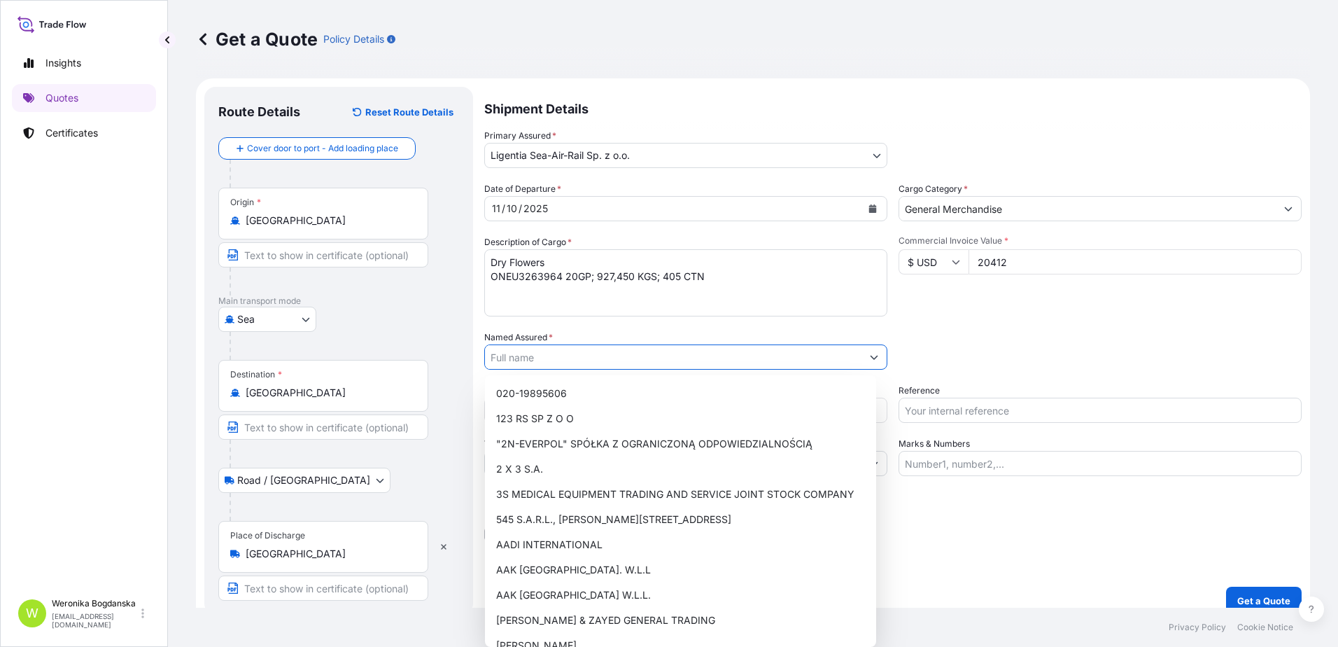
click at [656, 358] on input "Named Assured *" at bounding box center [673, 356] width 377 height 25
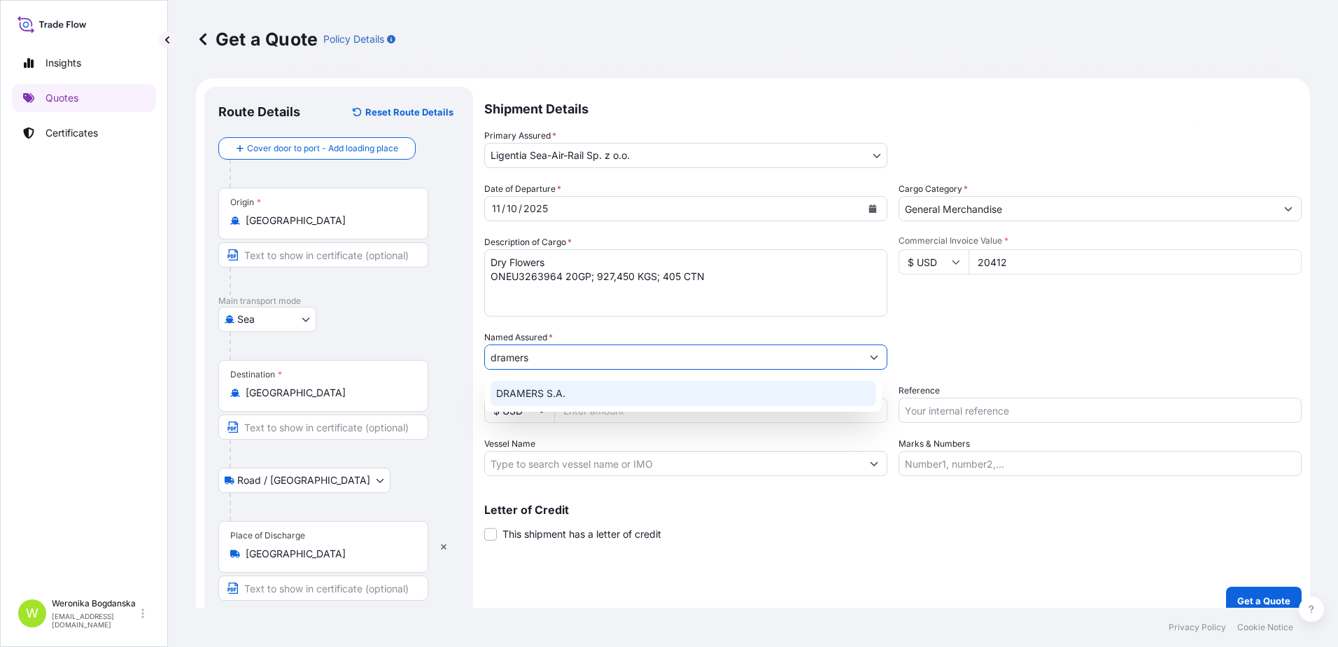
click at [569, 385] on div "DRAMERS S.A." at bounding box center [684, 393] width 386 height 25
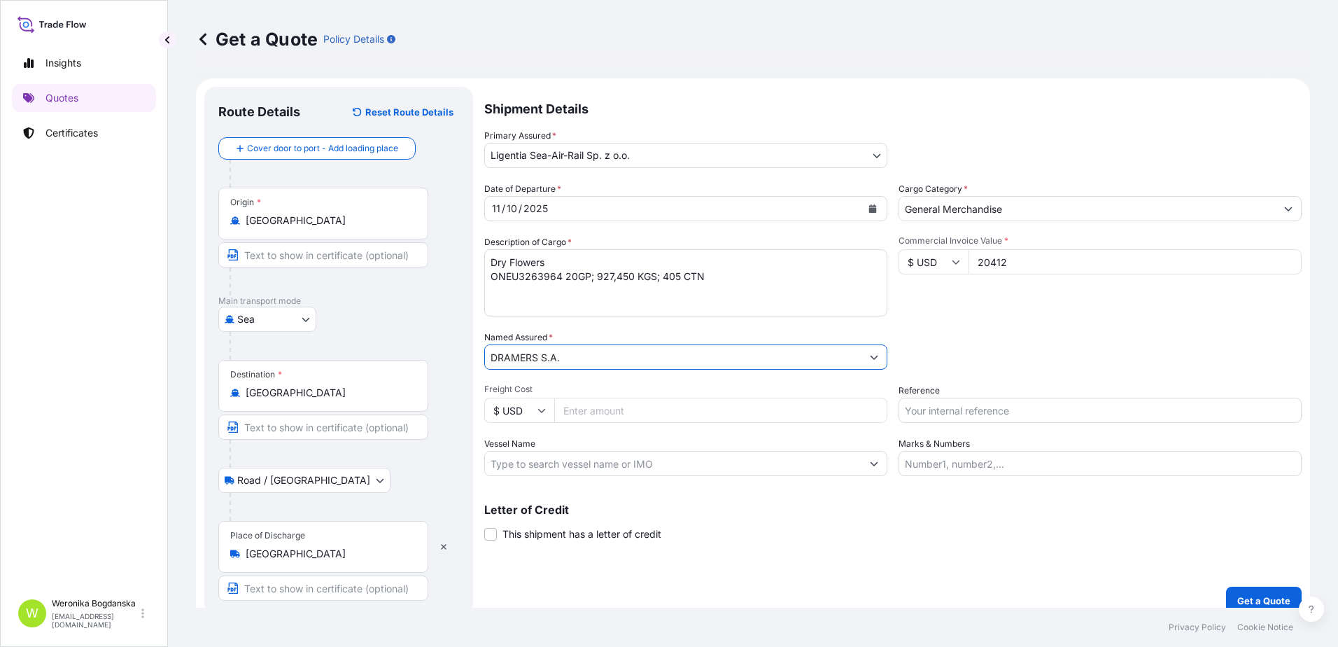
type input "DRAMERS S.A."
click at [978, 409] on input "Reference" at bounding box center [1100, 410] width 403 height 25
paste input "S02068298"
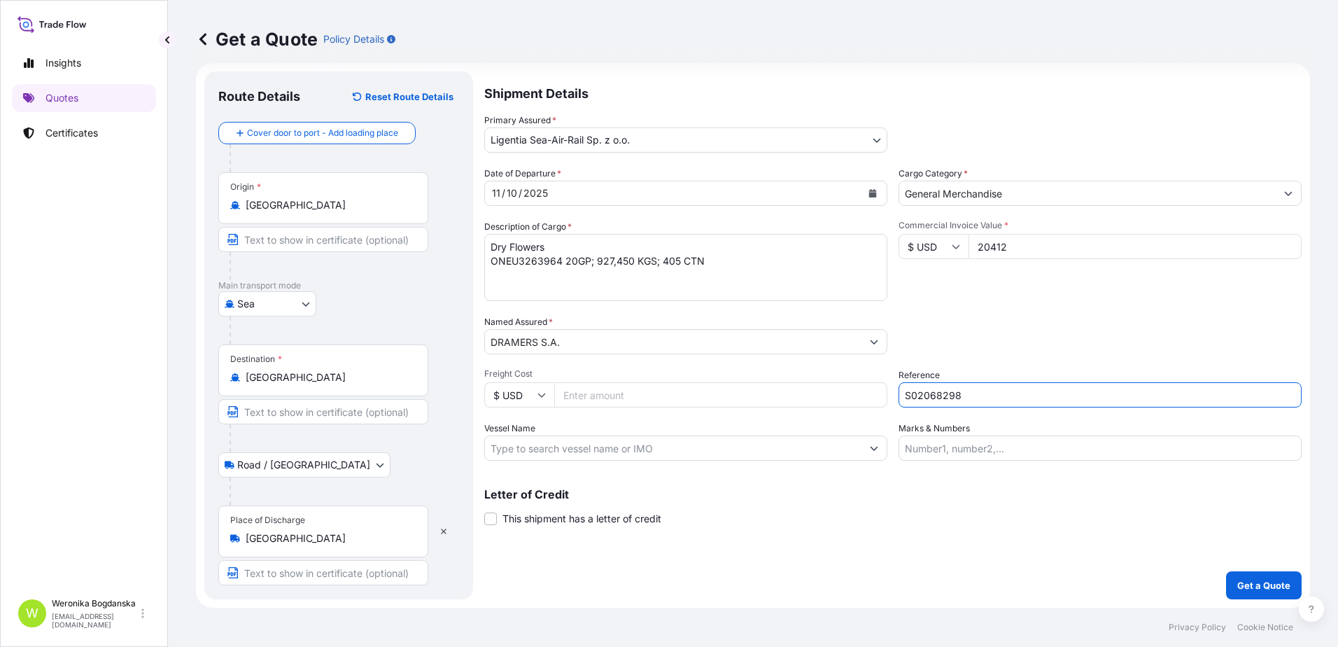
type input "S02068298"
click at [1239, 587] on p "Get a Quote" at bounding box center [1263, 585] width 53 height 14
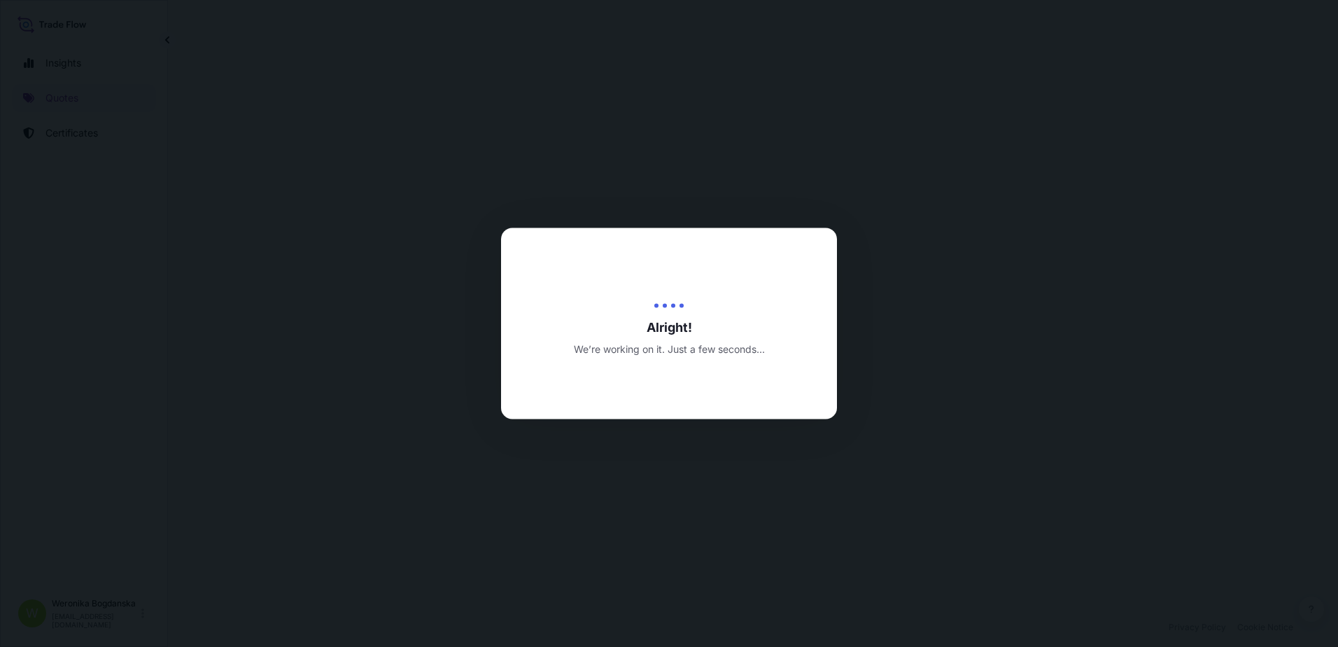
select select "Sea"
select select "Road / [GEOGRAPHIC_DATA]"
select select "31440"
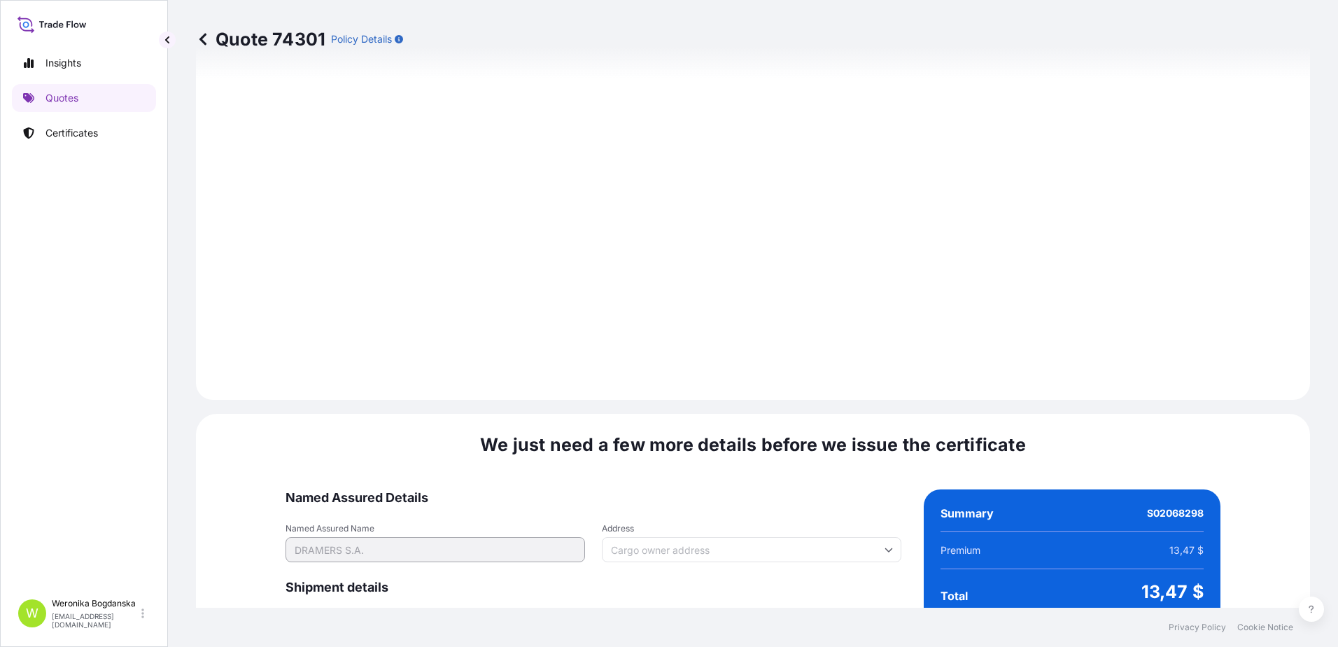
scroll to position [1709, 0]
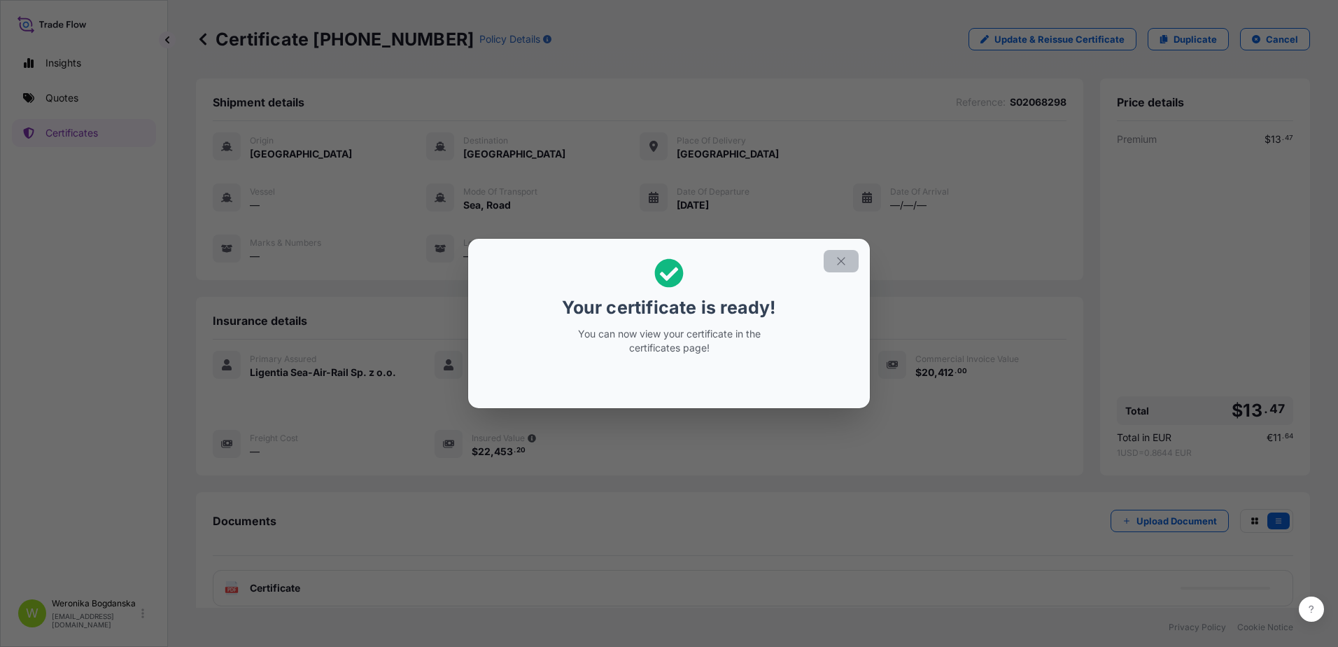
click at [839, 258] on icon "button" at bounding box center [841, 261] width 13 height 13
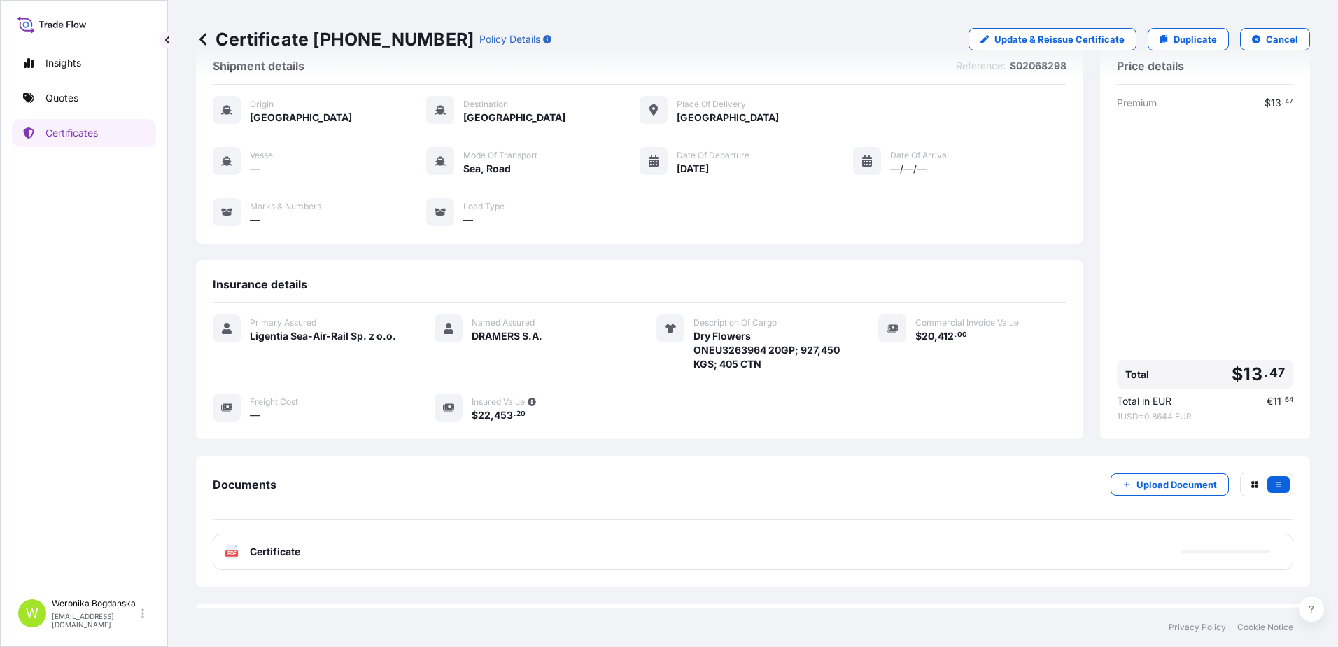
scroll to position [77, 0]
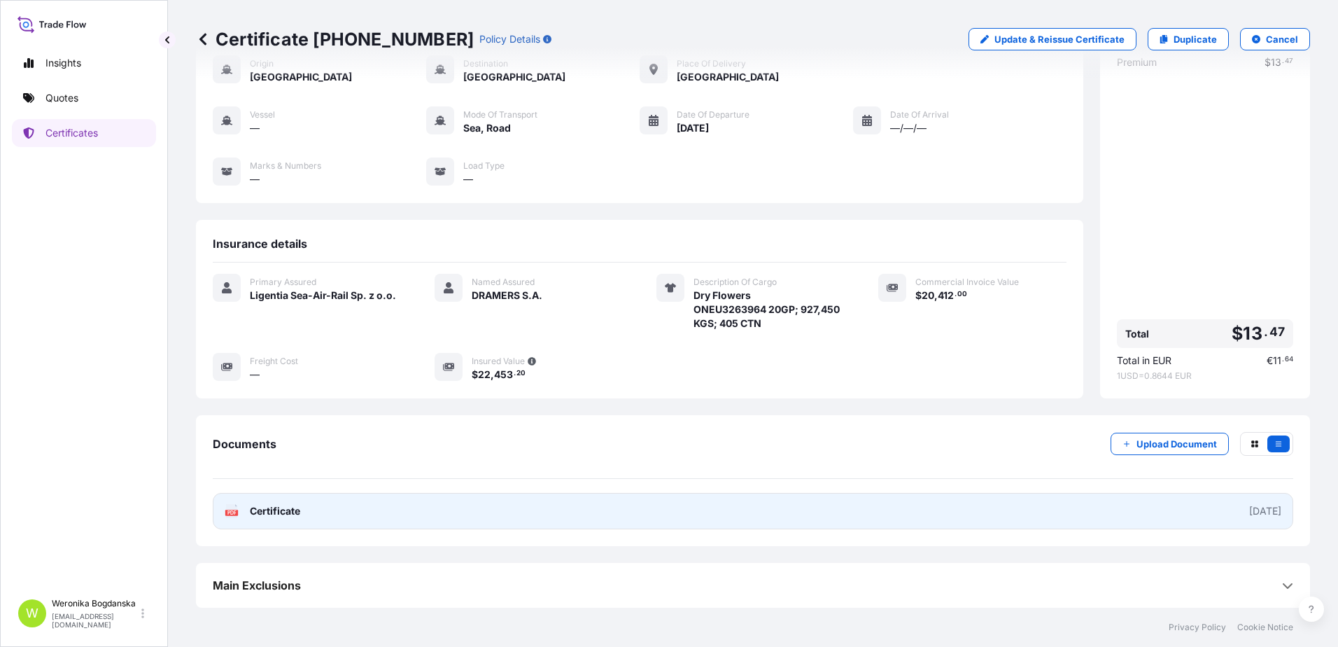
click at [832, 506] on link "PDF Certificate [DATE]" at bounding box center [753, 511] width 1081 height 36
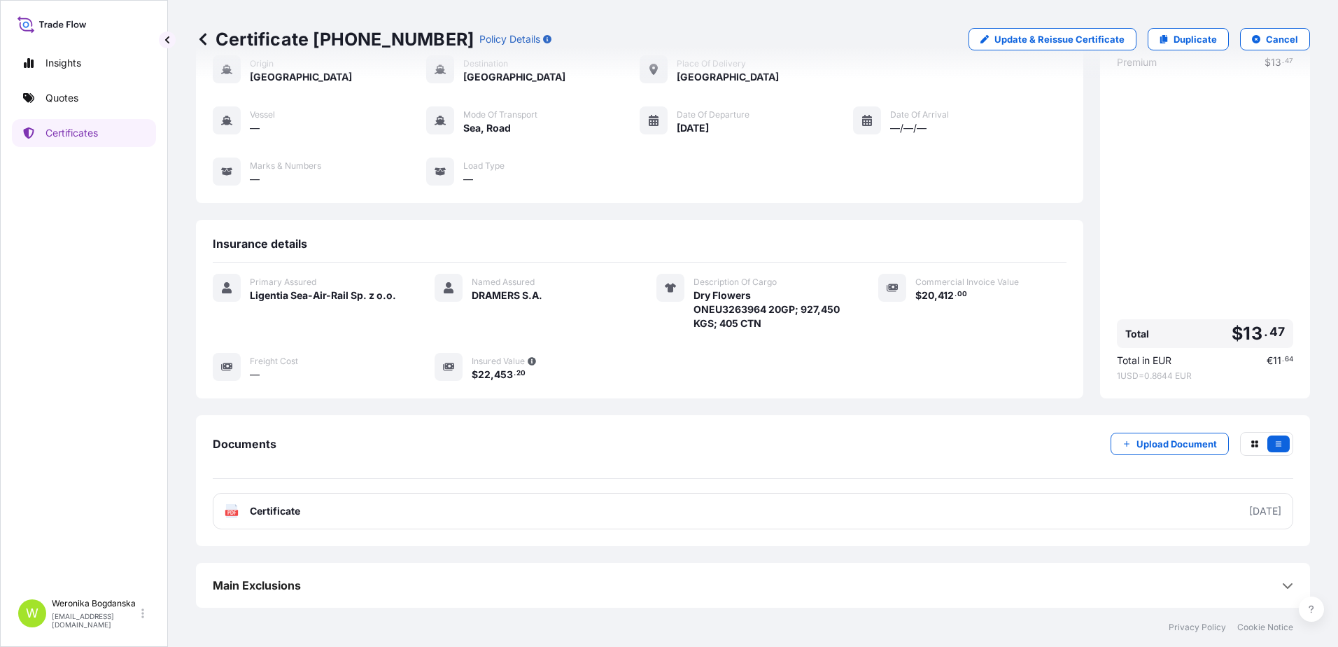
click at [71, 85] on link "Quotes" at bounding box center [84, 98] width 144 height 28
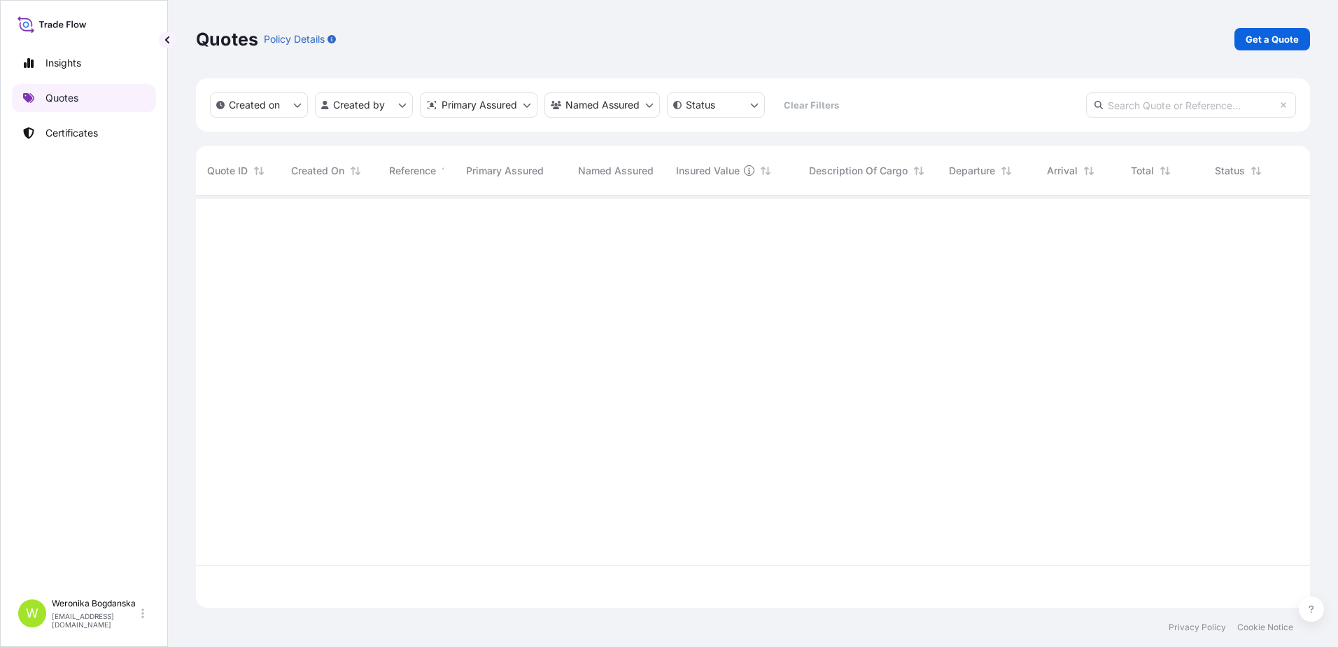
scroll to position [409, 1104]
click at [1251, 47] on link "Get a Quote" at bounding box center [1273, 39] width 76 height 22
select select "Sea"
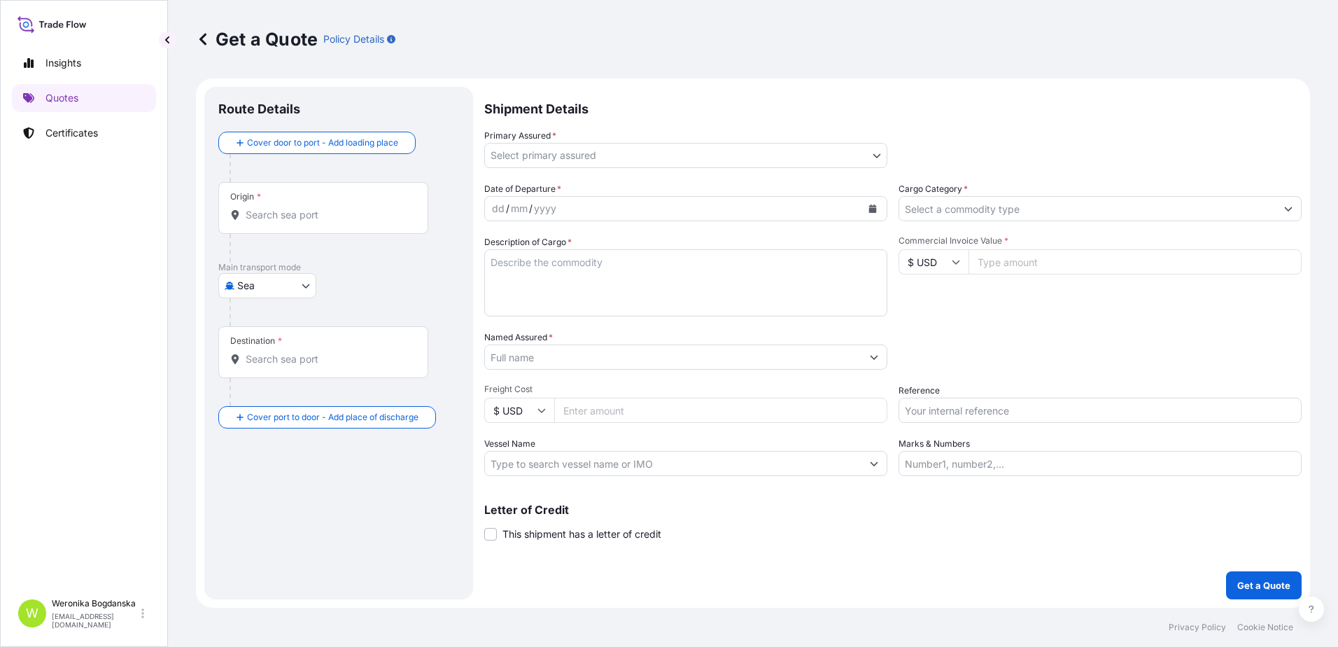
click at [335, 210] on input "Origin *" at bounding box center [328, 215] width 165 height 14
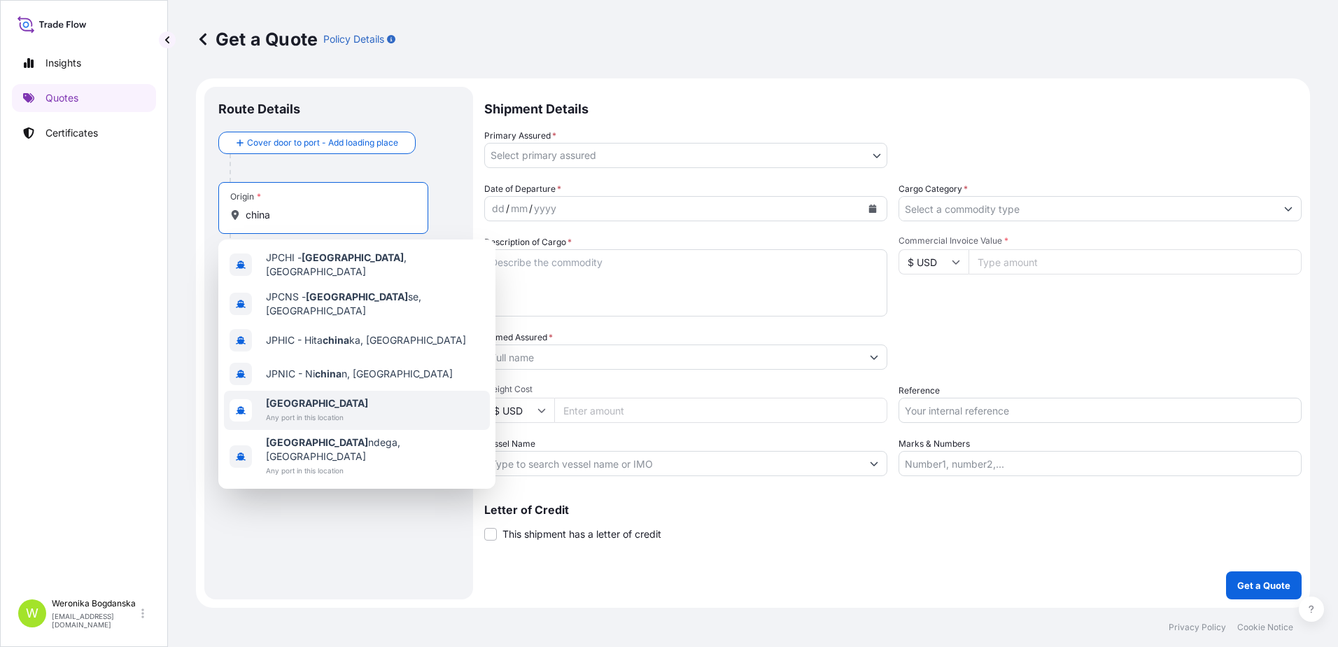
click at [291, 410] on span "Any port in this location" at bounding box center [317, 417] width 102 height 14
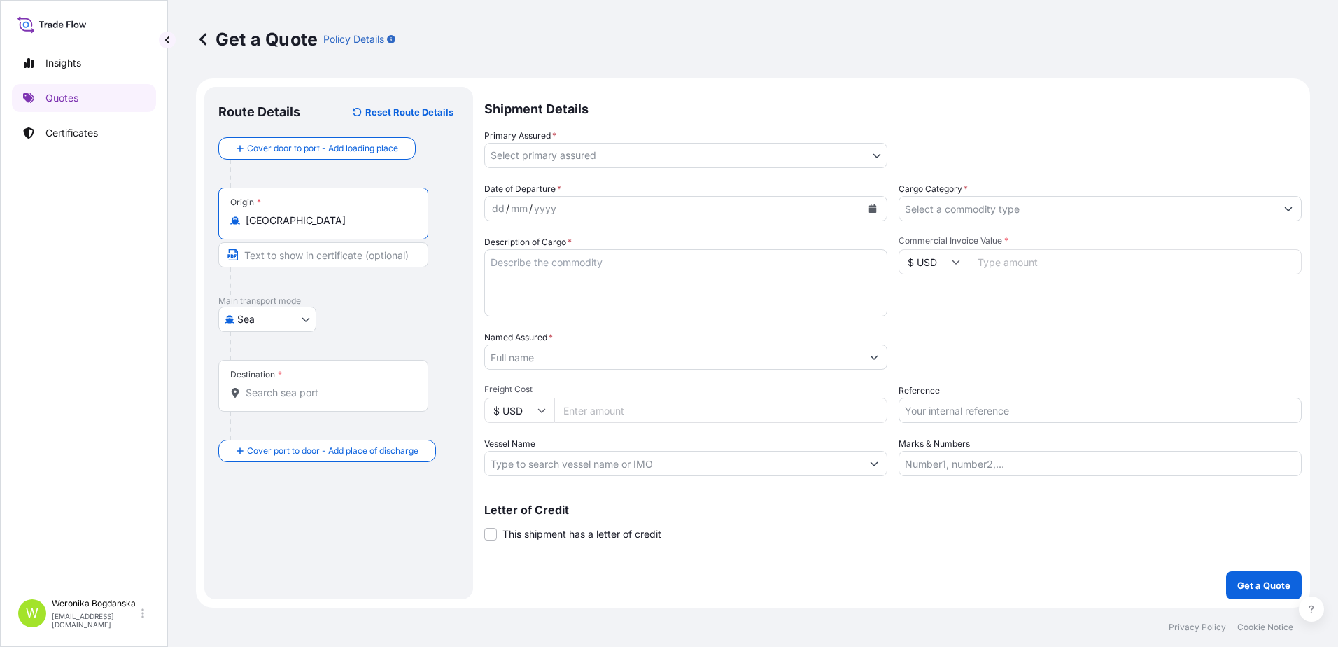
type input "[GEOGRAPHIC_DATA]"
click at [291, 401] on div "Destination *" at bounding box center [323, 386] width 210 height 52
click at [291, 400] on input "Destination *" at bounding box center [328, 393] width 165 height 14
click at [284, 395] on input "Destination *" at bounding box center [328, 393] width 165 height 14
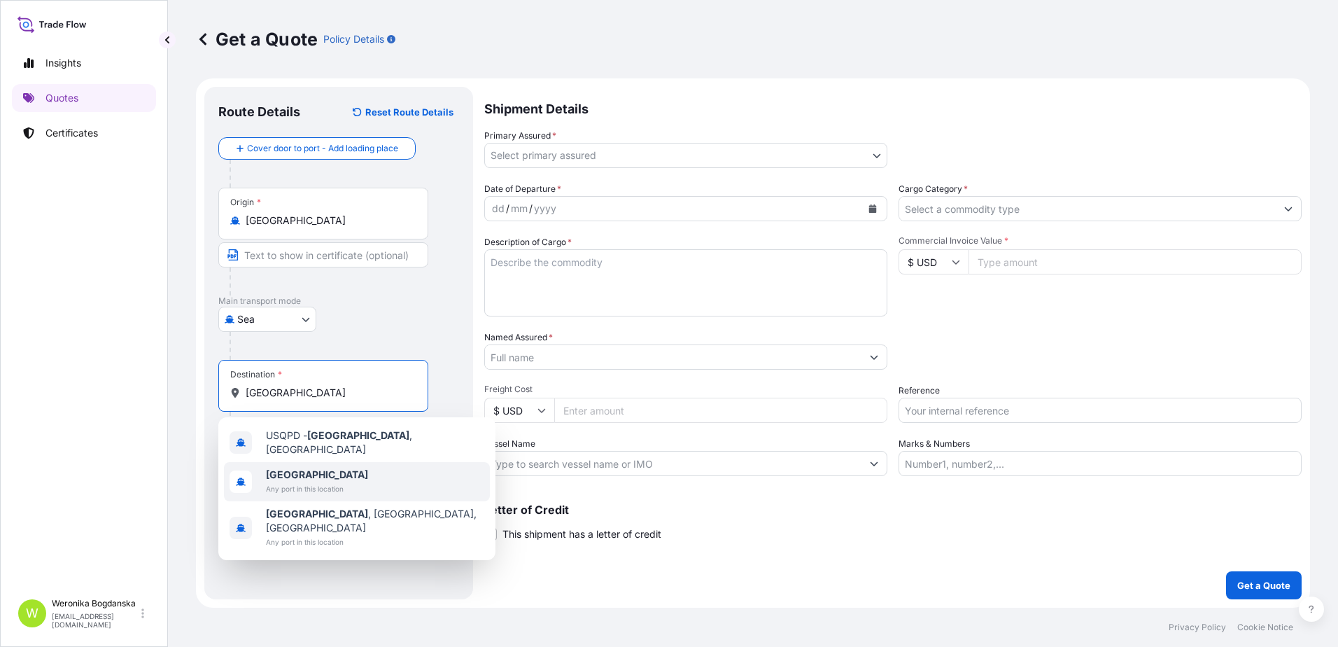
click at [309, 482] on span "Any port in this location" at bounding box center [317, 488] width 102 height 14
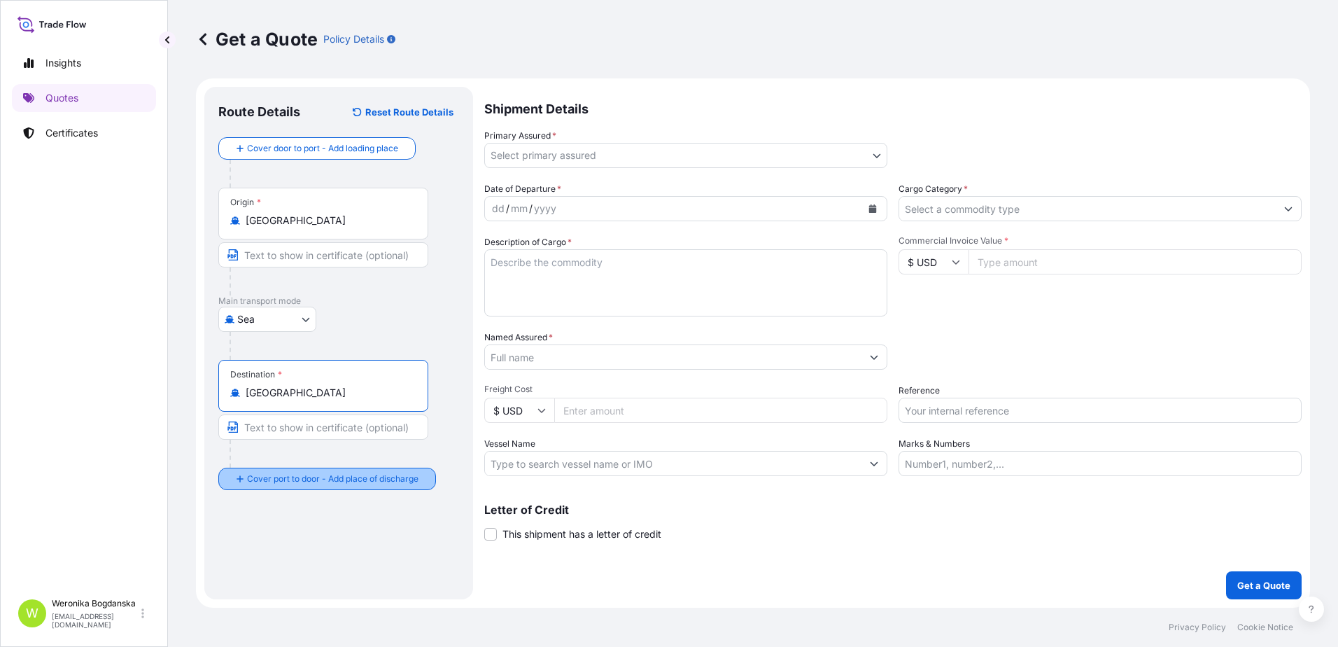
type input "[GEOGRAPHIC_DATA]"
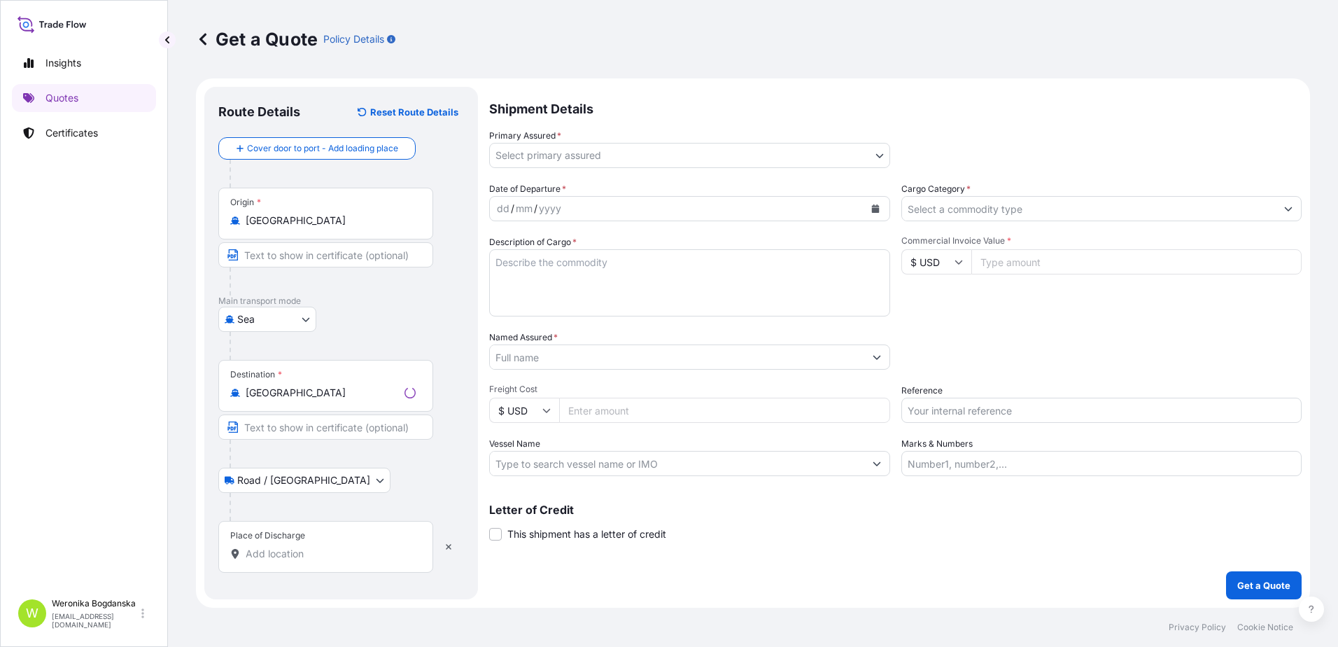
click at [316, 545] on div "Place of Discharge" at bounding box center [325, 547] width 215 height 52
click at [316, 547] on input "Place of Discharge" at bounding box center [331, 554] width 170 height 14
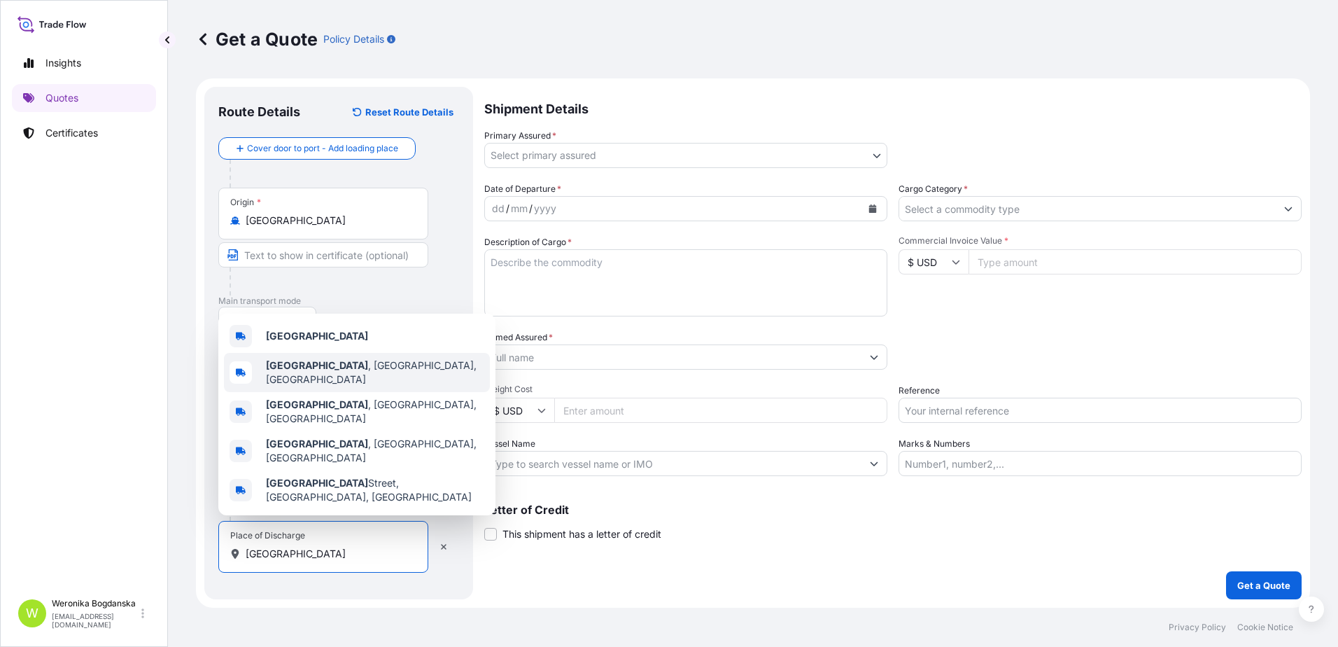
click at [309, 353] on div "[GEOGRAPHIC_DATA]" at bounding box center [357, 336] width 266 height 34
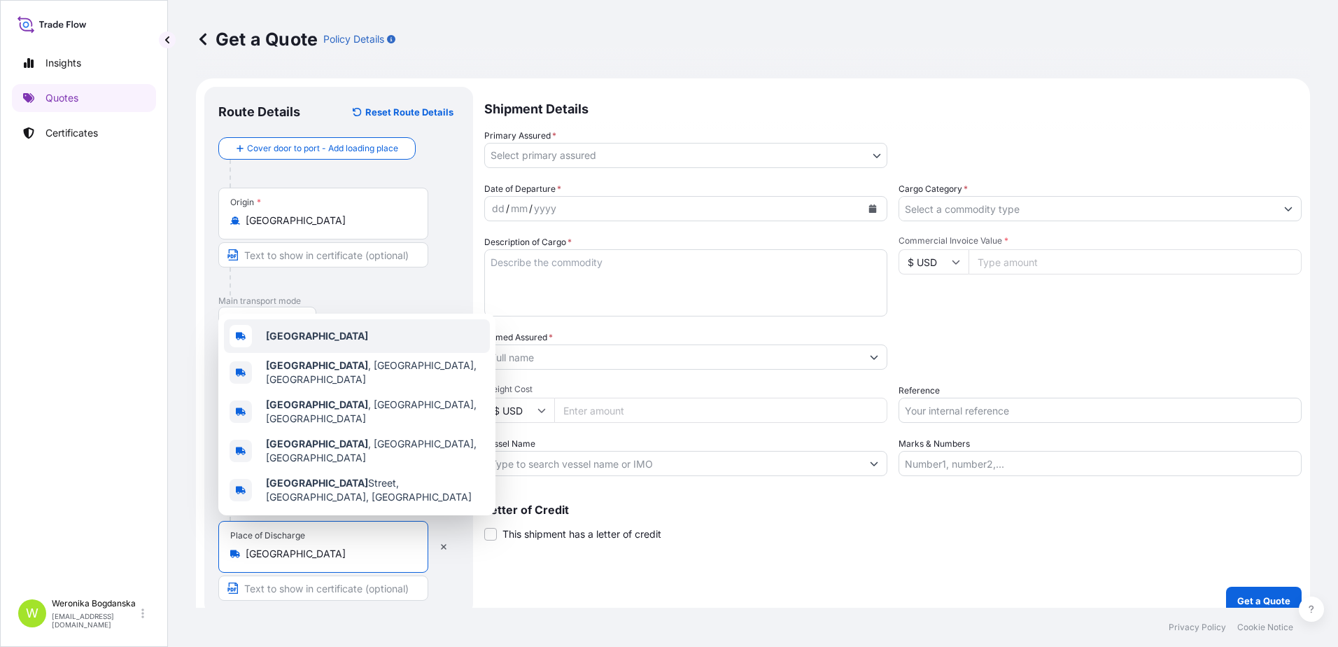
click at [309, 353] on div "[GEOGRAPHIC_DATA]" at bounding box center [357, 336] width 266 height 34
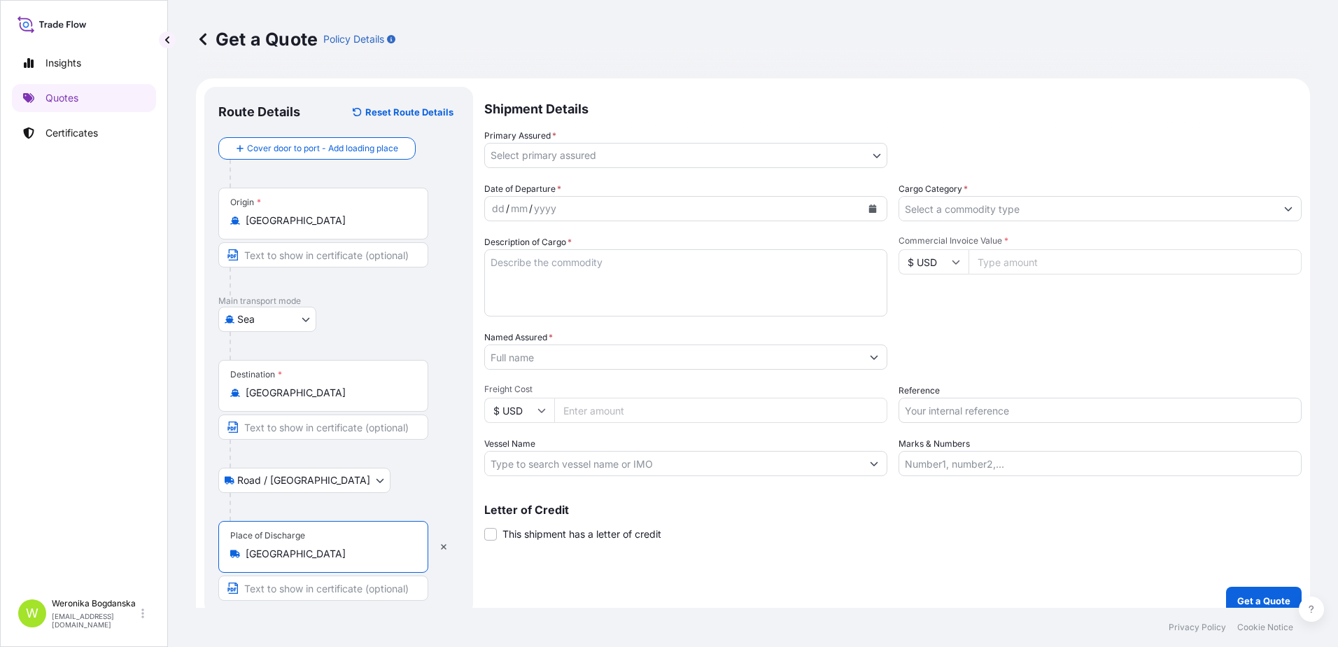
type input "[GEOGRAPHIC_DATA]"
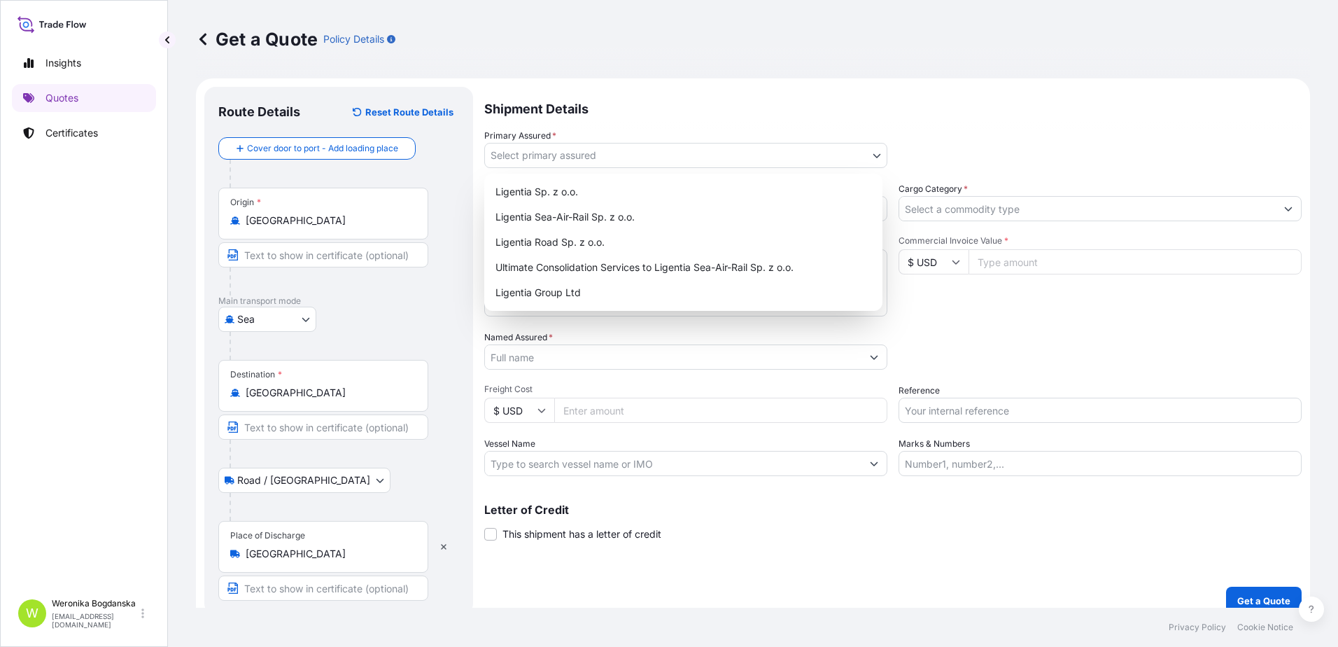
click at [598, 160] on body "3 options available. 0 options available. 5 options available. Insights Quotes …" at bounding box center [669, 323] width 1338 height 647
click at [593, 183] on div "Ligentia Sp. z o.o." at bounding box center [683, 191] width 387 height 25
click at [598, 160] on body "3 options available. 0 options available. 5 options available. Insights Quotes …" at bounding box center [669, 323] width 1338 height 647
click at [602, 211] on div "Ligentia Sea-Air-Rail Sp. z o.o." at bounding box center [683, 216] width 387 height 25
select select "31440"
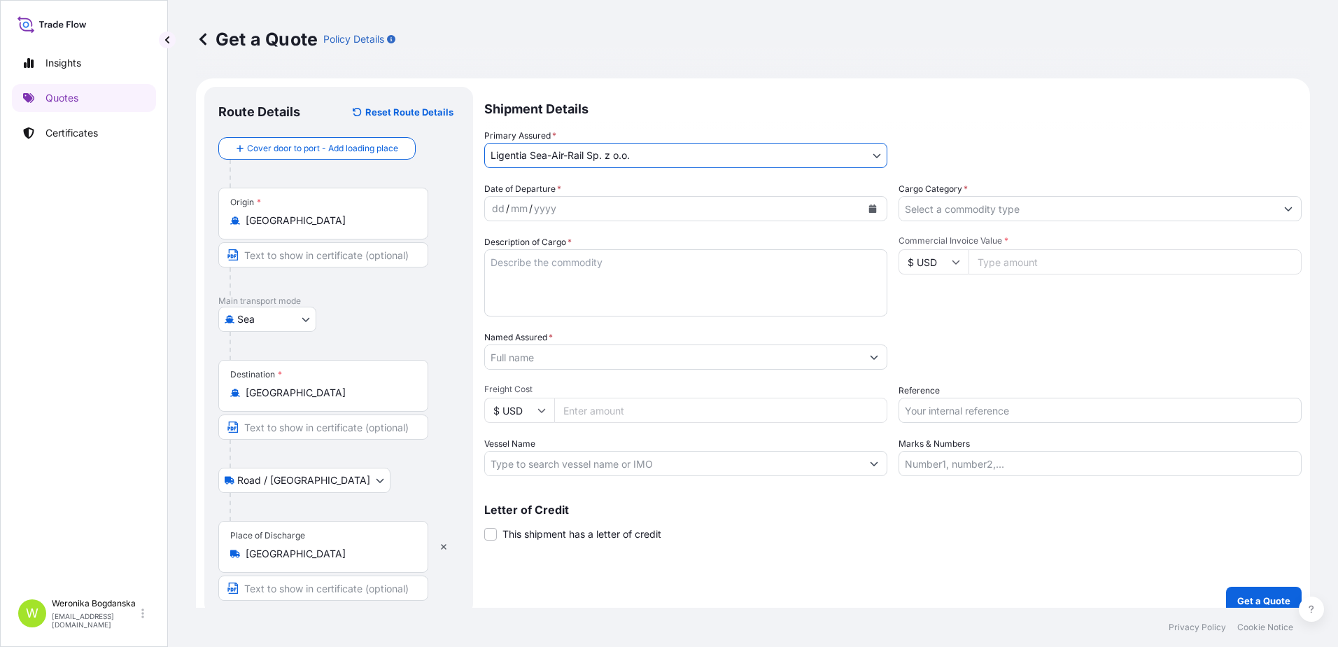
click at [869, 213] on button "Calendar" at bounding box center [873, 208] width 22 height 22
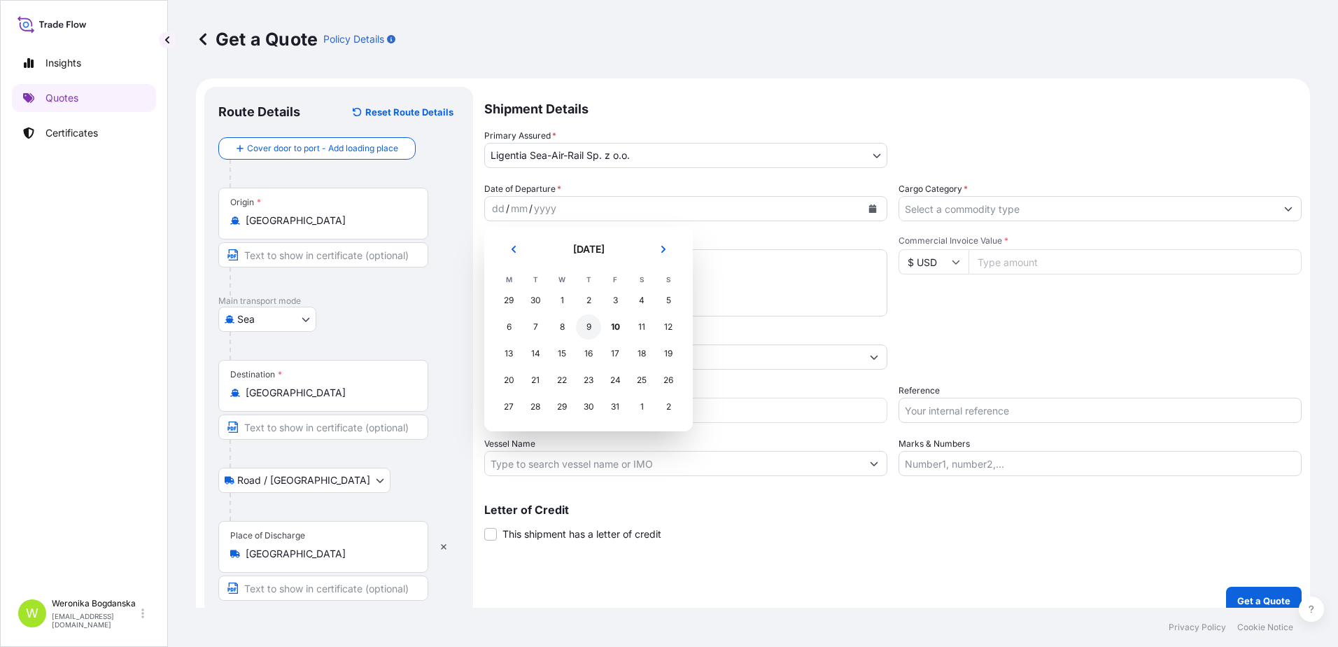
click at [594, 328] on div "9" at bounding box center [588, 326] width 25 height 25
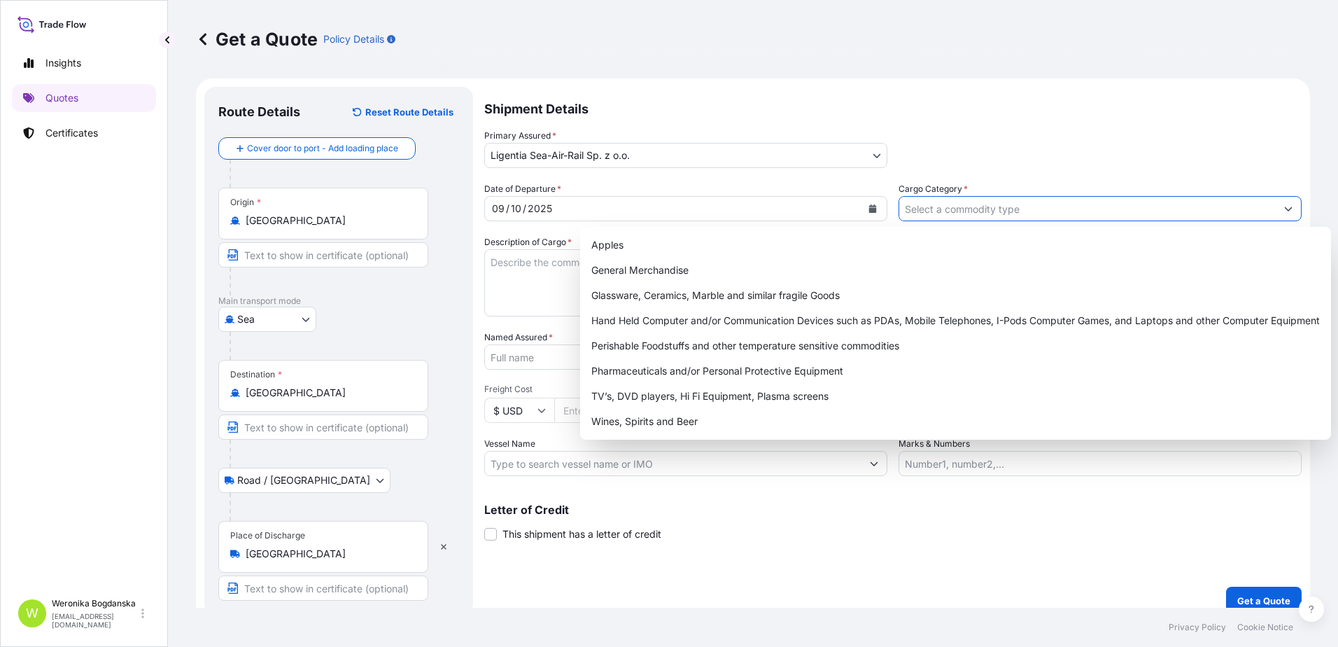
click at [1022, 208] on input "Cargo Category *" at bounding box center [1087, 208] width 377 height 25
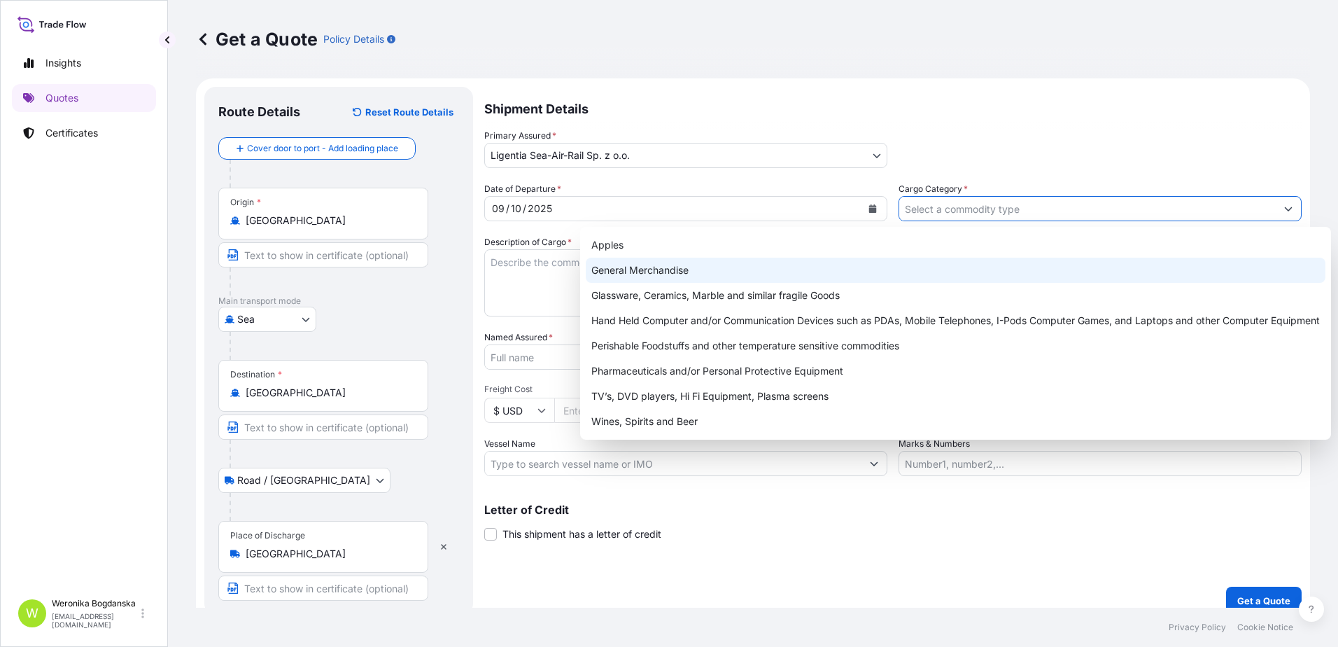
click at [788, 269] on div "General Merchandise" at bounding box center [956, 270] width 740 height 25
type input "General Merchandise"
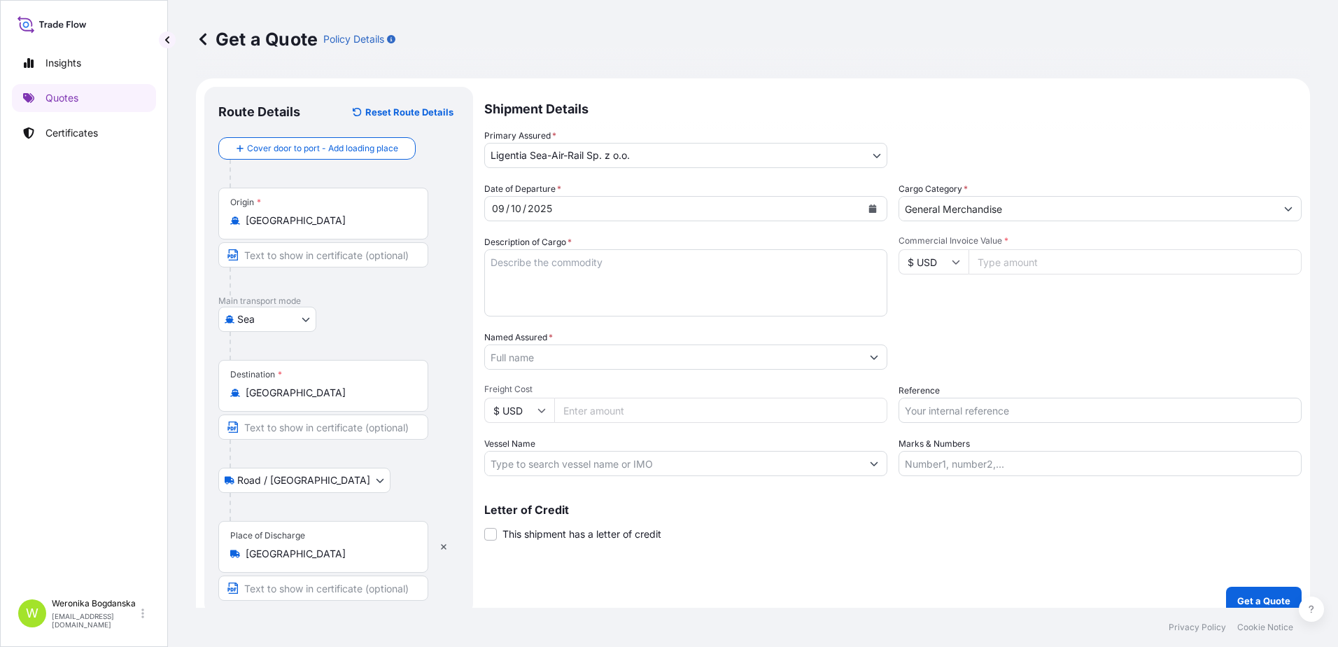
click at [428, 328] on div "[GEOGRAPHIC_DATA]" at bounding box center [338, 319] width 241 height 25
click at [504, 270] on textarea "Description of Cargo *" at bounding box center [685, 282] width 403 height 67
paste textarea "LOCK BODY"
click at [545, 302] on textarea "LOCK BODY" at bounding box center [685, 282] width 403 height 67
paste textarea "MODEFCIU5062514 OOLJVJ7745 20GP 16471.68 KG 20.74 M3 22 PLT"
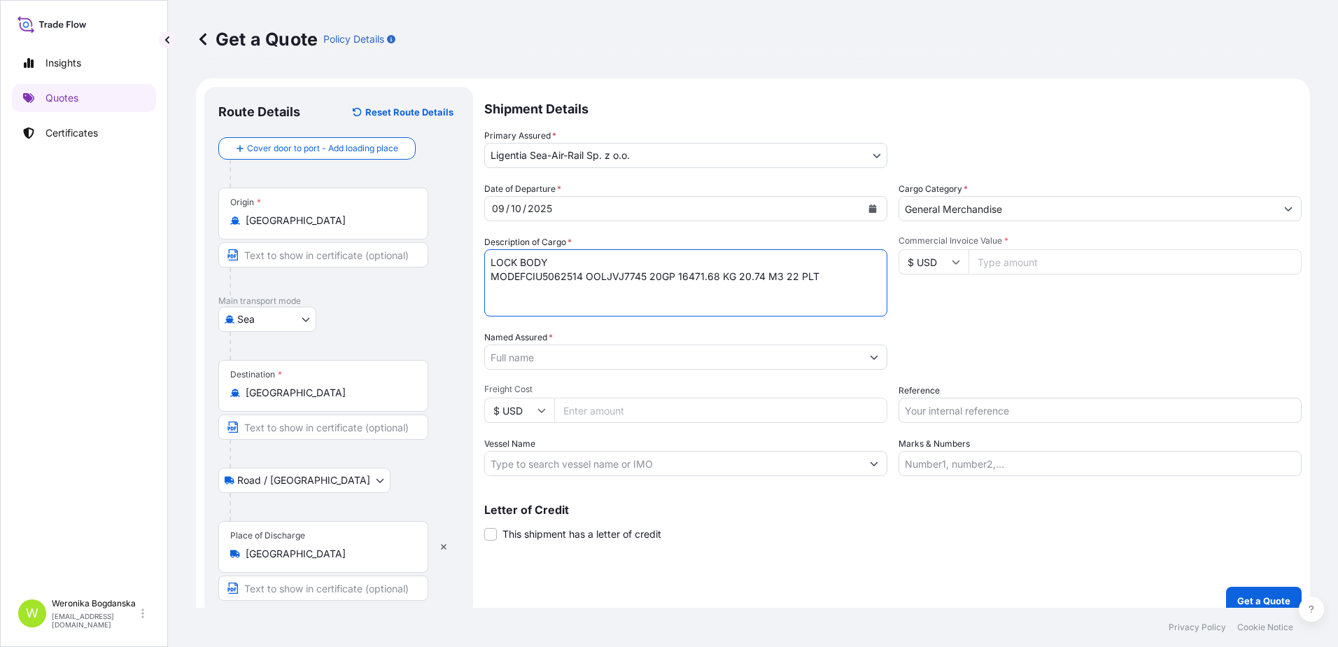
drag, startPoint x: 514, startPoint y: 281, endPoint x: 523, endPoint y: 290, distance: 12.9
click at [514, 280] on textarea "LOCK BODY MODEFCIU5062514 OOLJVJ7745 20GP 16471.68 KG 20.74 M3 22 PLT" at bounding box center [685, 282] width 403 height 67
type textarea "LOCK BODY FCIU5062514 OOLJVJ7745 20GP 16471.68 KG 20.74 M3 22 PLT"
click at [997, 265] on input "Commercial Invoice Value *" at bounding box center [1135, 261] width 333 height 25
click at [80, 124] on link "Certificates" at bounding box center [84, 133] width 144 height 28
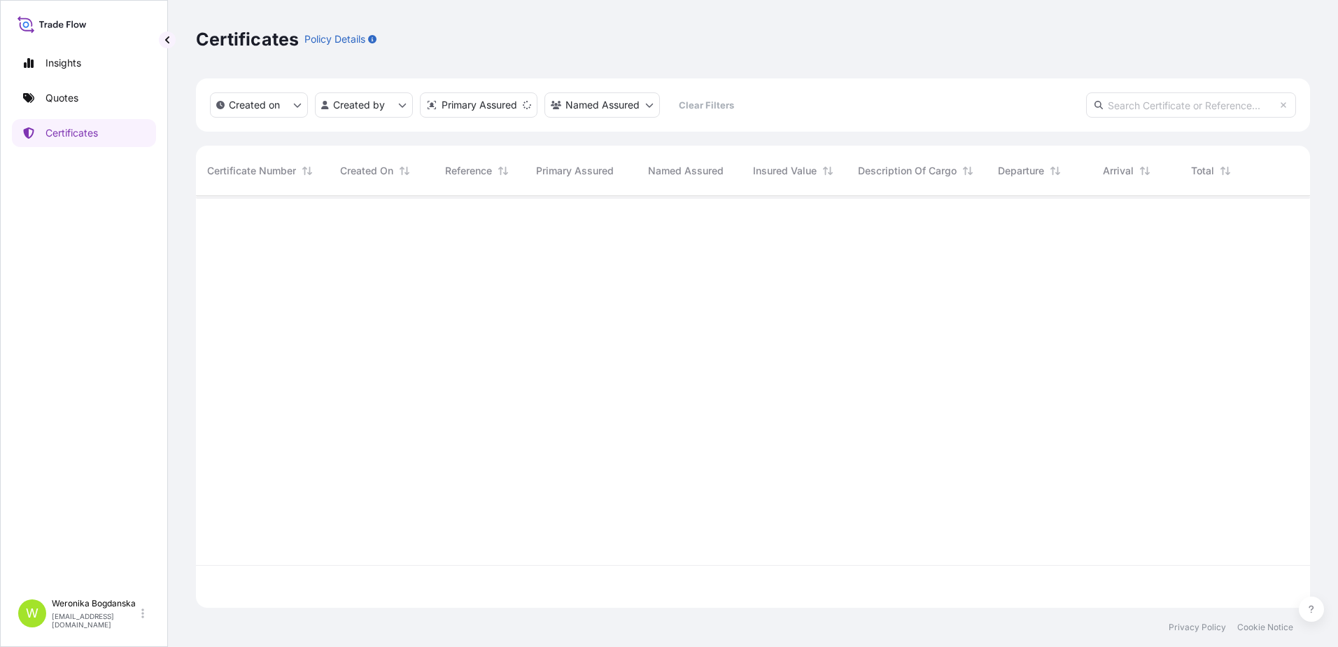
scroll to position [409, 1104]
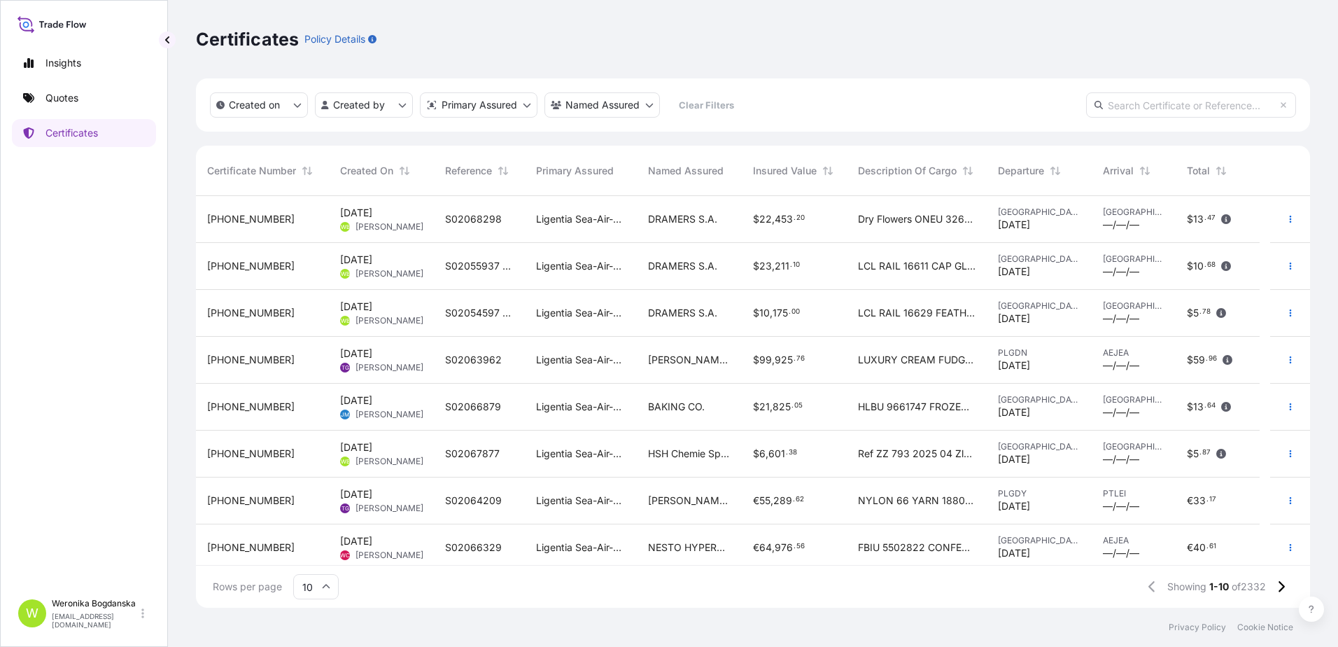
click at [1170, 102] on input "text" at bounding box center [1191, 104] width 210 height 25
paste input "[PHONE_NUMBER]"
type input "[PHONE_NUMBER]"
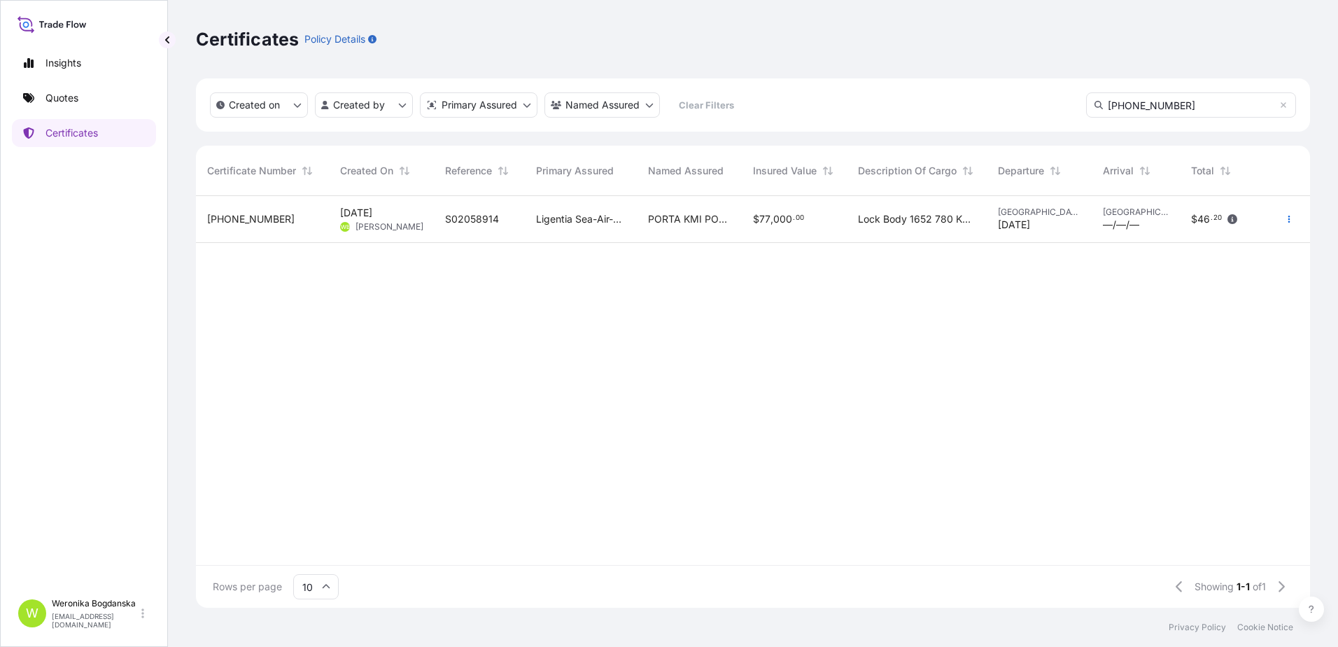
click at [416, 238] on div "[DATE] WB [PERSON_NAME]" at bounding box center [381, 219] width 105 height 47
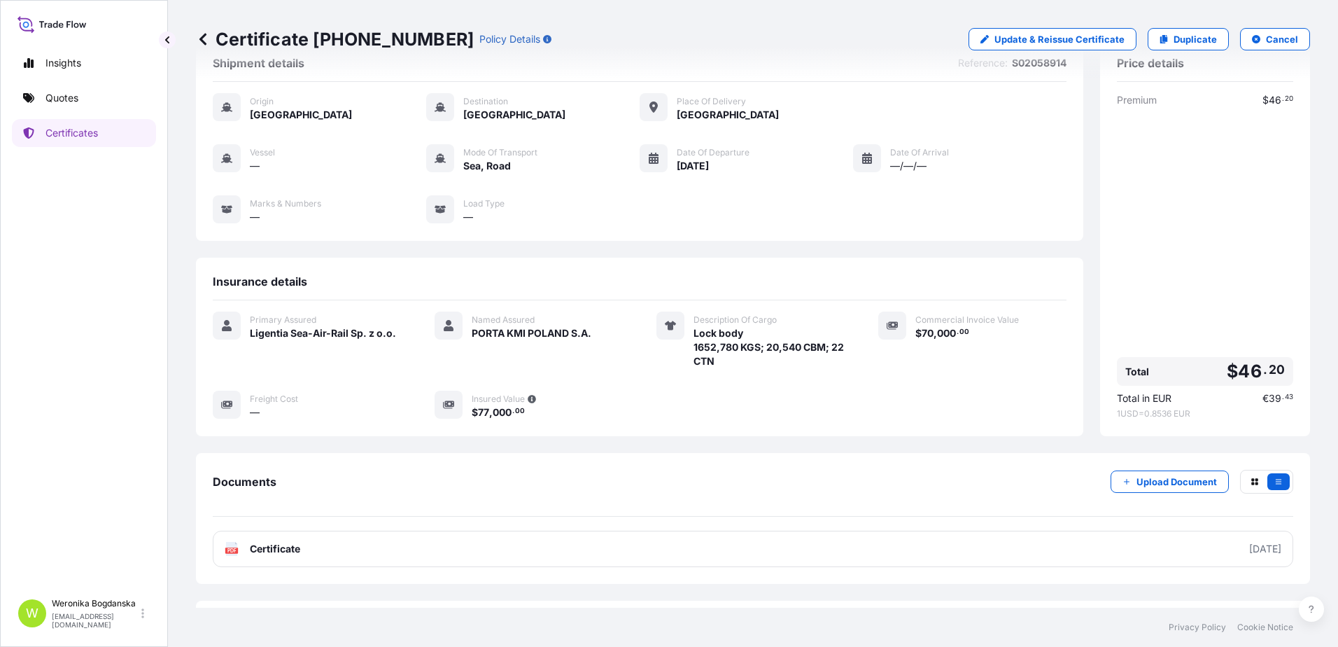
scroll to position [70, 0]
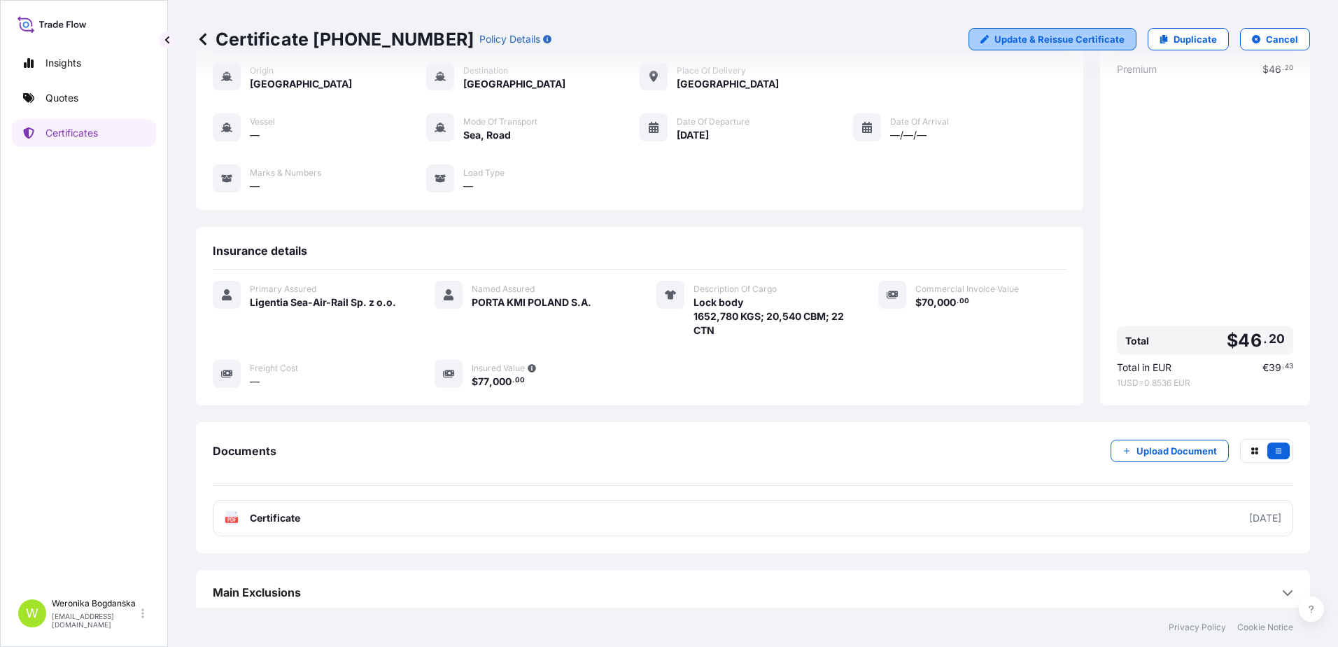
click at [1066, 43] on p "Update & Reissue Certificate" at bounding box center [1059, 39] width 130 height 14
select select "Sea"
select select "Road / [GEOGRAPHIC_DATA]"
select select "31440"
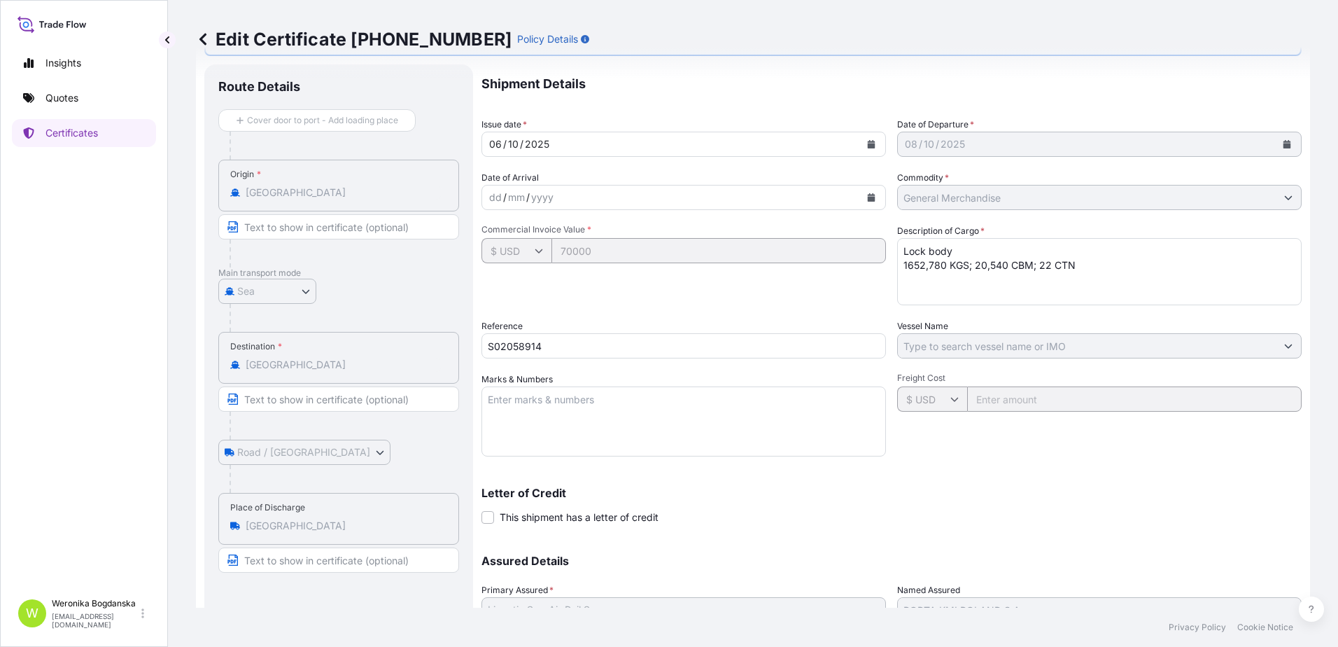
click at [901, 267] on textarea "Lock body 1652,780 KGS; 20,540 CBM; 22 CTN" at bounding box center [1099, 271] width 405 height 67
paste textarea "FCIU5062514"
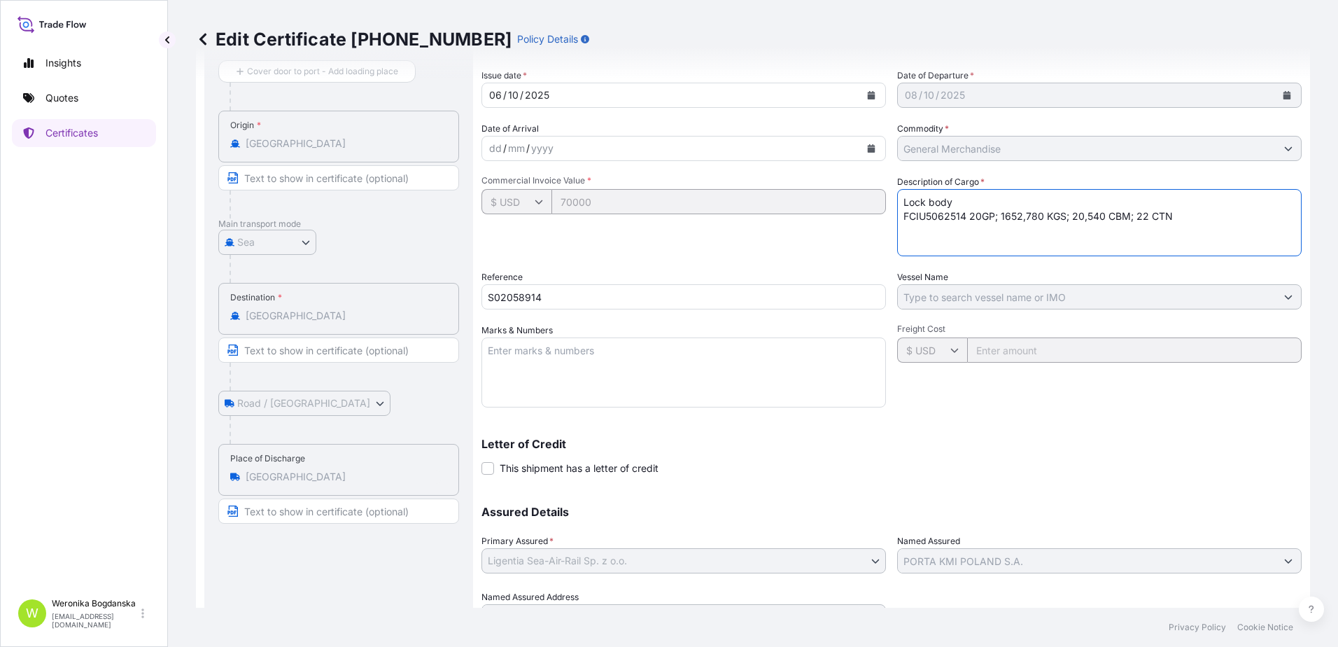
scroll to position [188, 0]
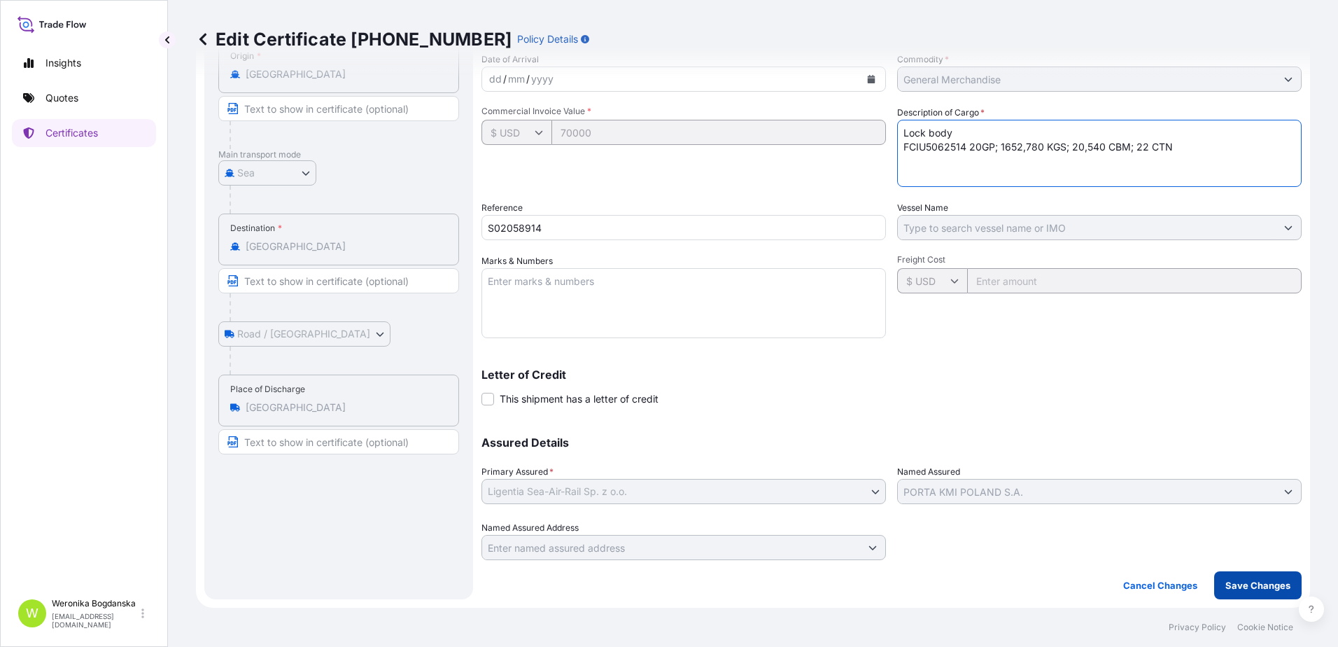
type textarea "Lock body FCIU5062514 20GP; 1652,780 KGS; 20,540 CBM; 22 CTN"
click at [1242, 581] on p "Save Changes" at bounding box center [1257, 585] width 65 height 14
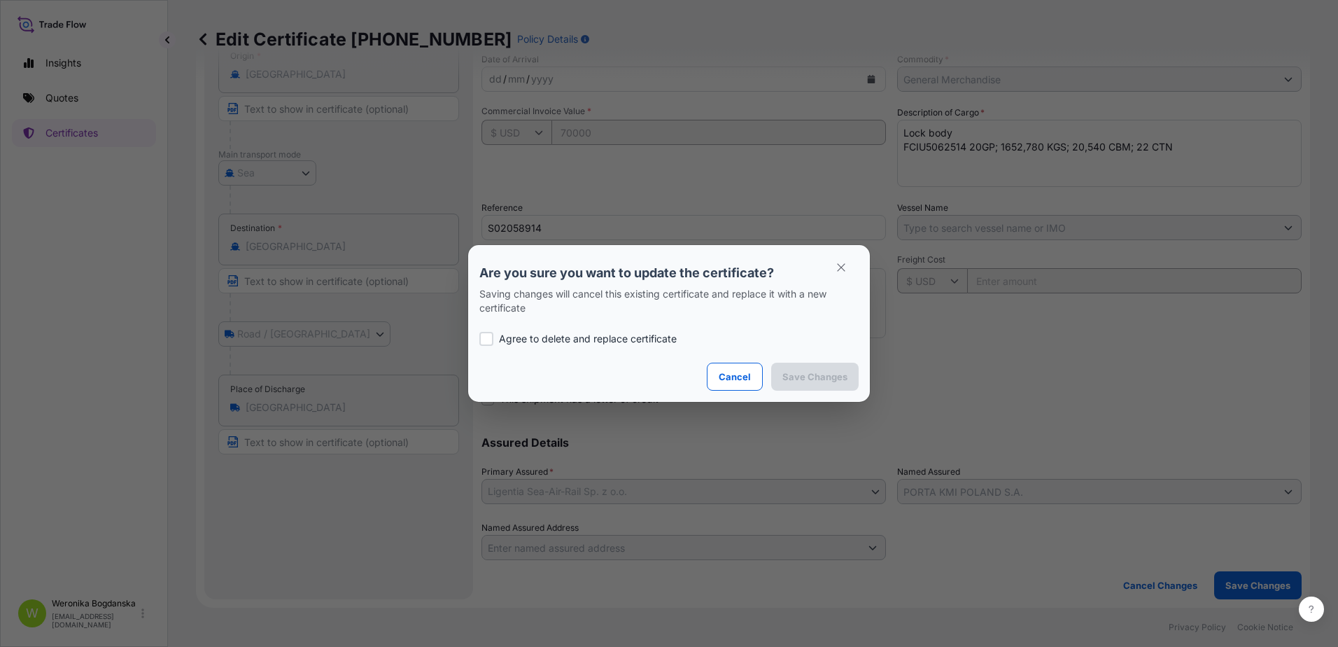
click at [584, 345] on p "Agree to delete and replace certificate" at bounding box center [588, 339] width 178 height 14
checkbox input "true"
click at [853, 377] on button "Save Changes" at bounding box center [814, 377] width 87 height 28
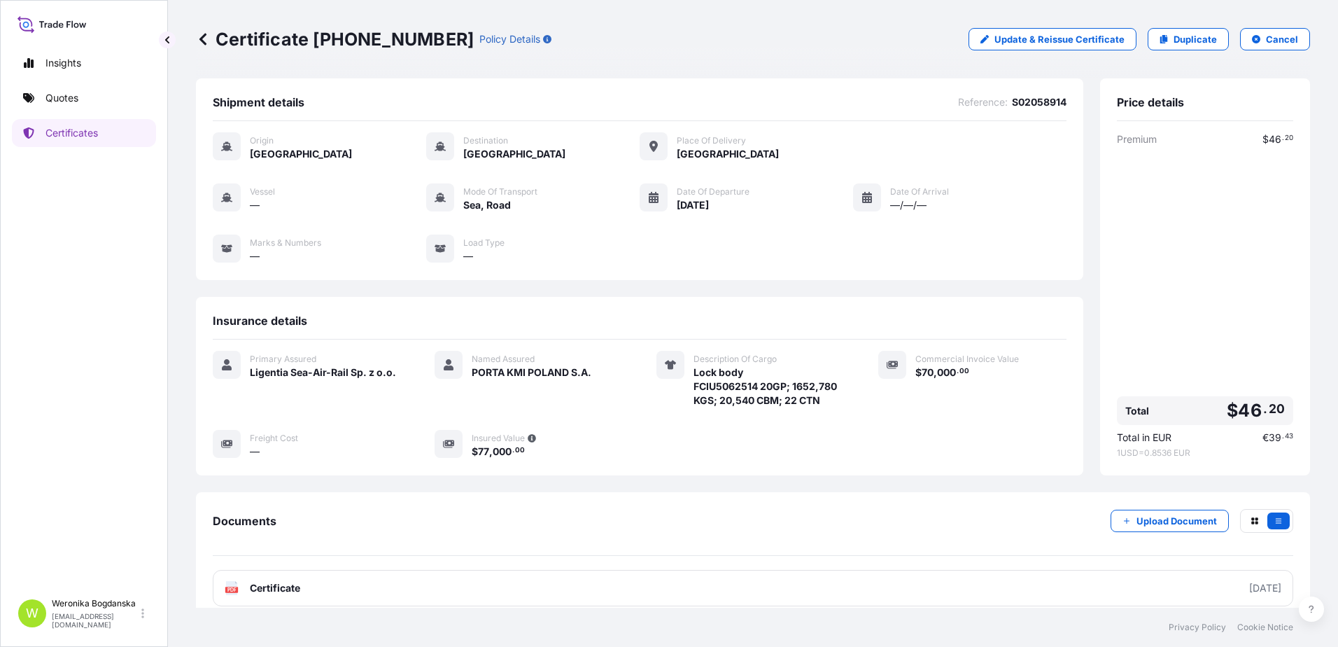
scroll to position [70, 0]
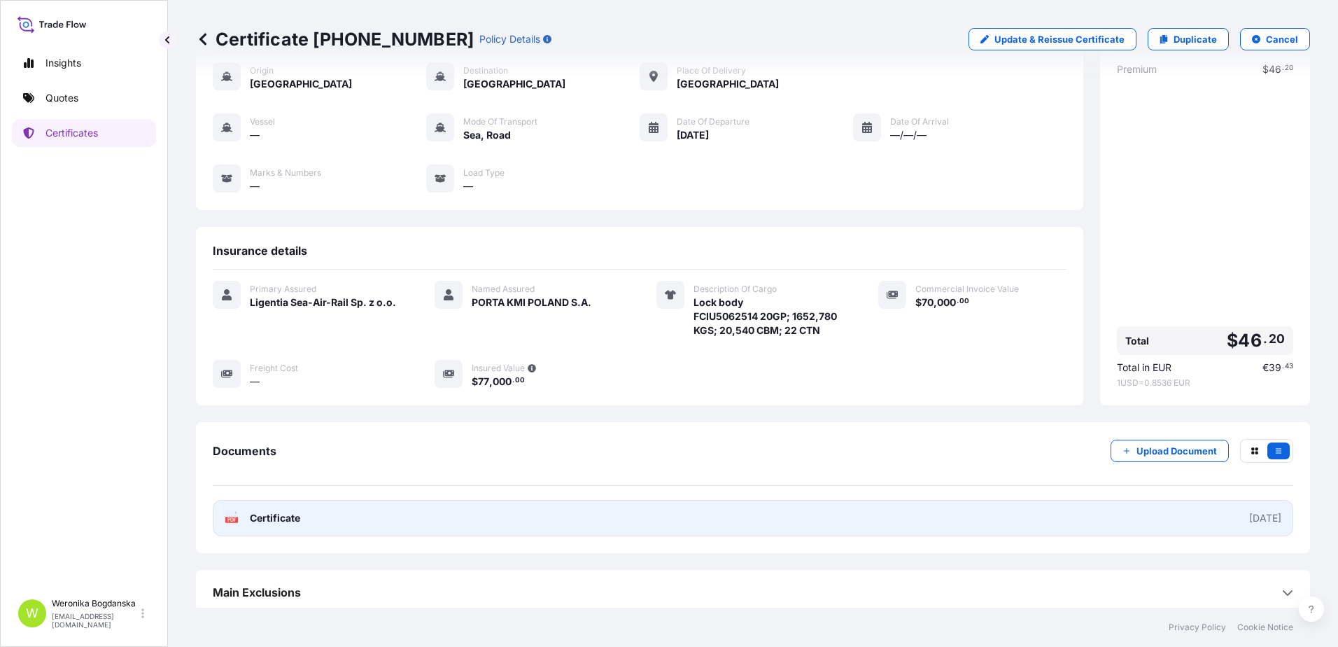
click at [561, 524] on link "PDF Certificate [DATE]" at bounding box center [753, 518] width 1081 height 36
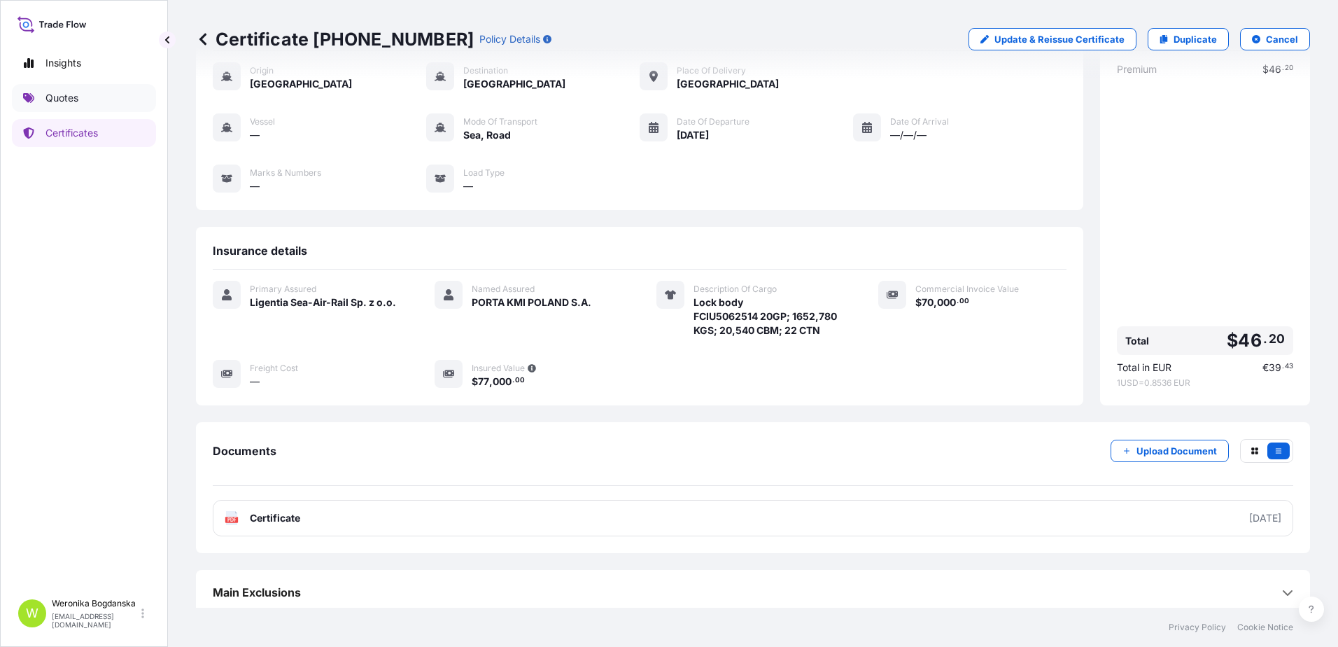
click at [76, 92] on p "Quotes" at bounding box center [61, 98] width 33 height 14
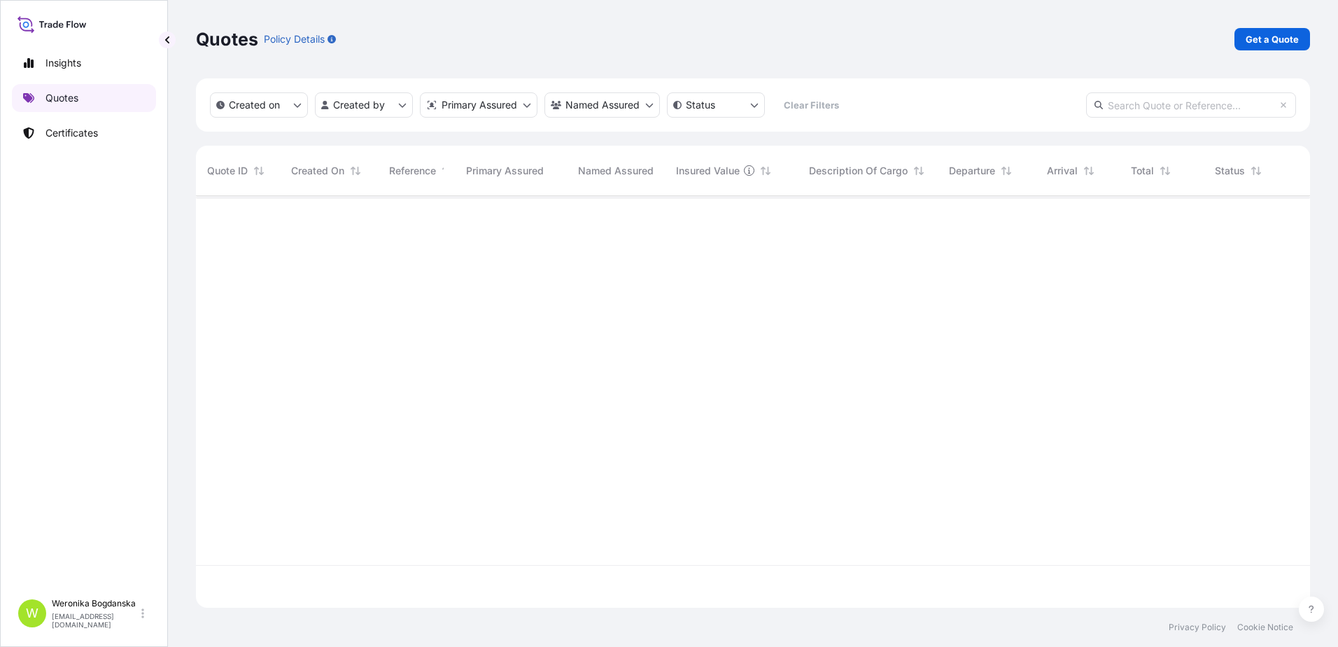
scroll to position [409, 1104]
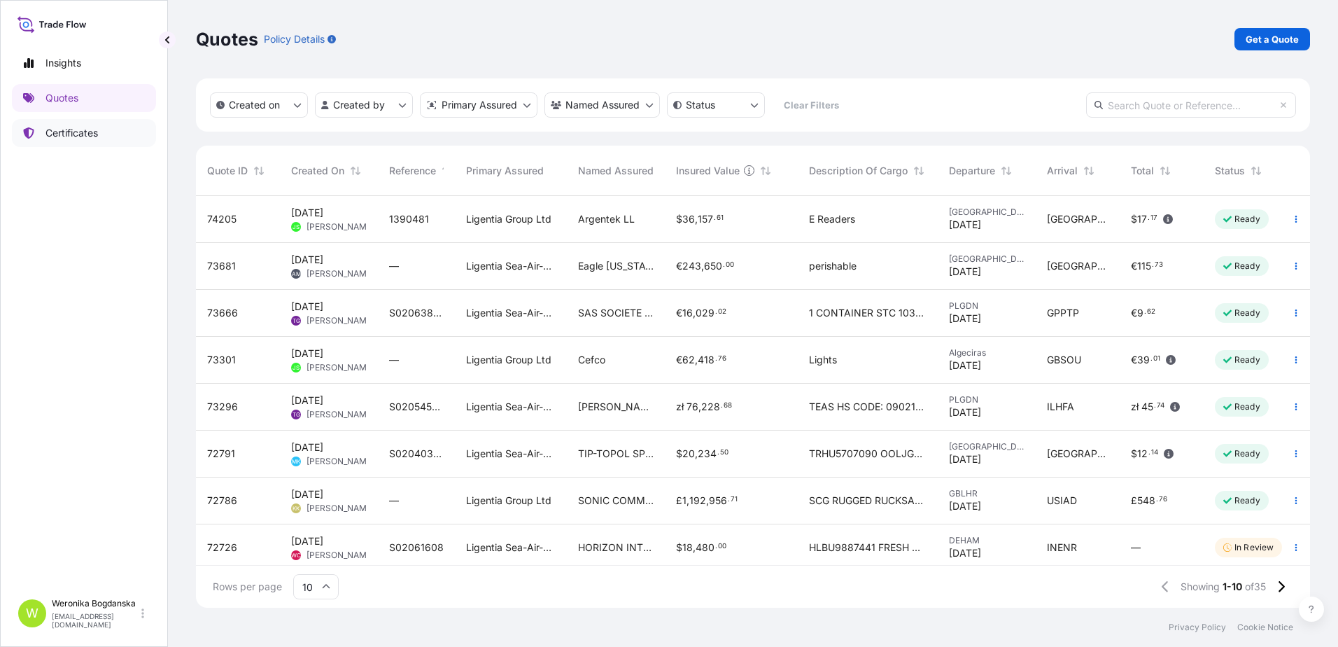
click at [70, 137] on p "Certificates" at bounding box center [71, 133] width 52 height 14
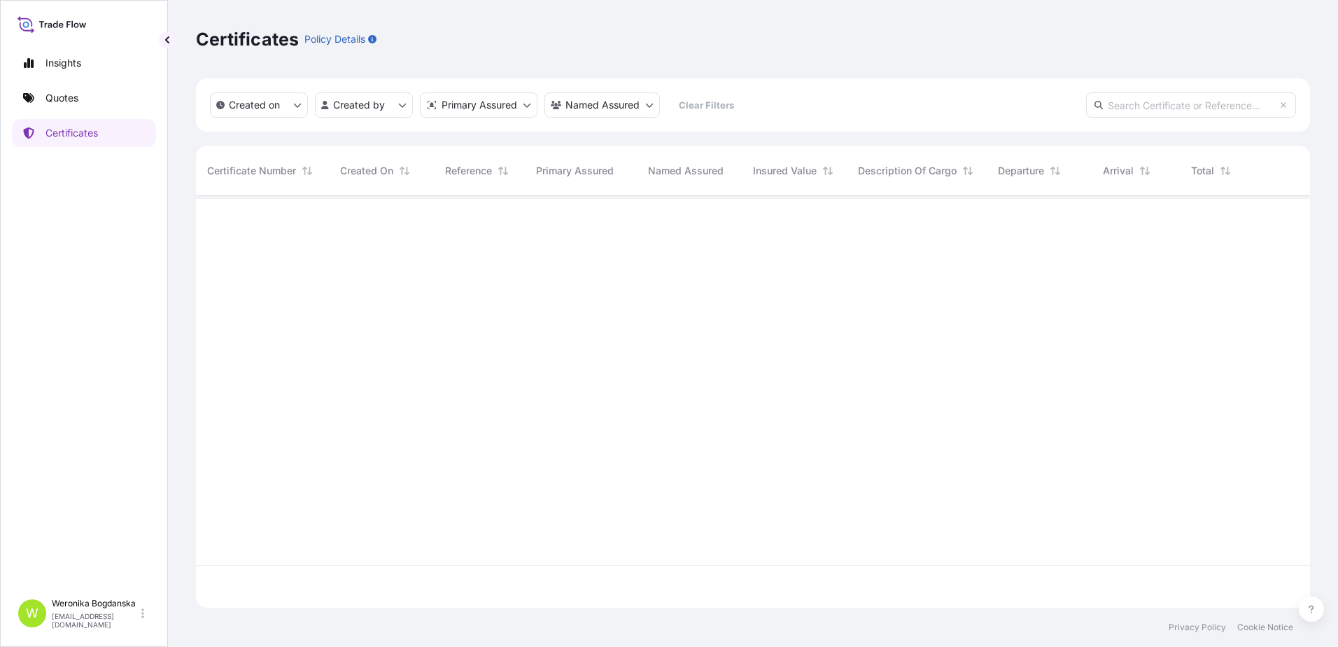
scroll to position [409, 1104]
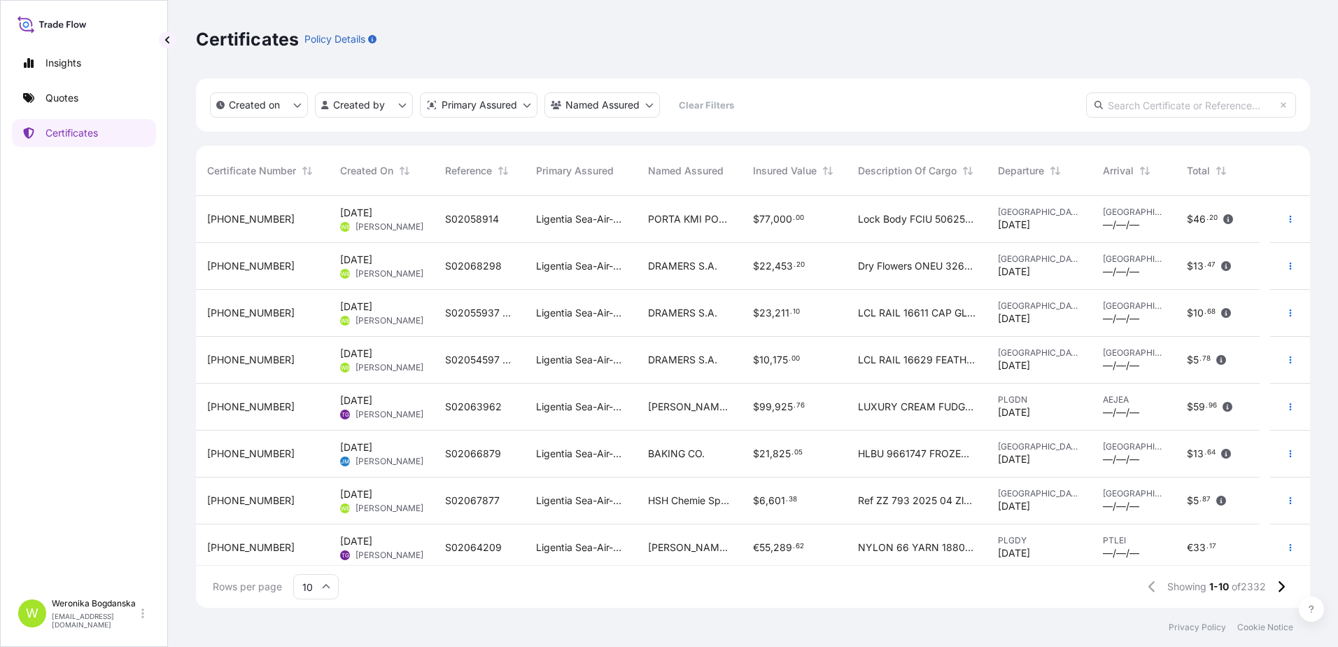
click at [1195, 106] on input "text" at bounding box center [1191, 104] width 210 height 25
paste input "[PHONE_NUMBER]"
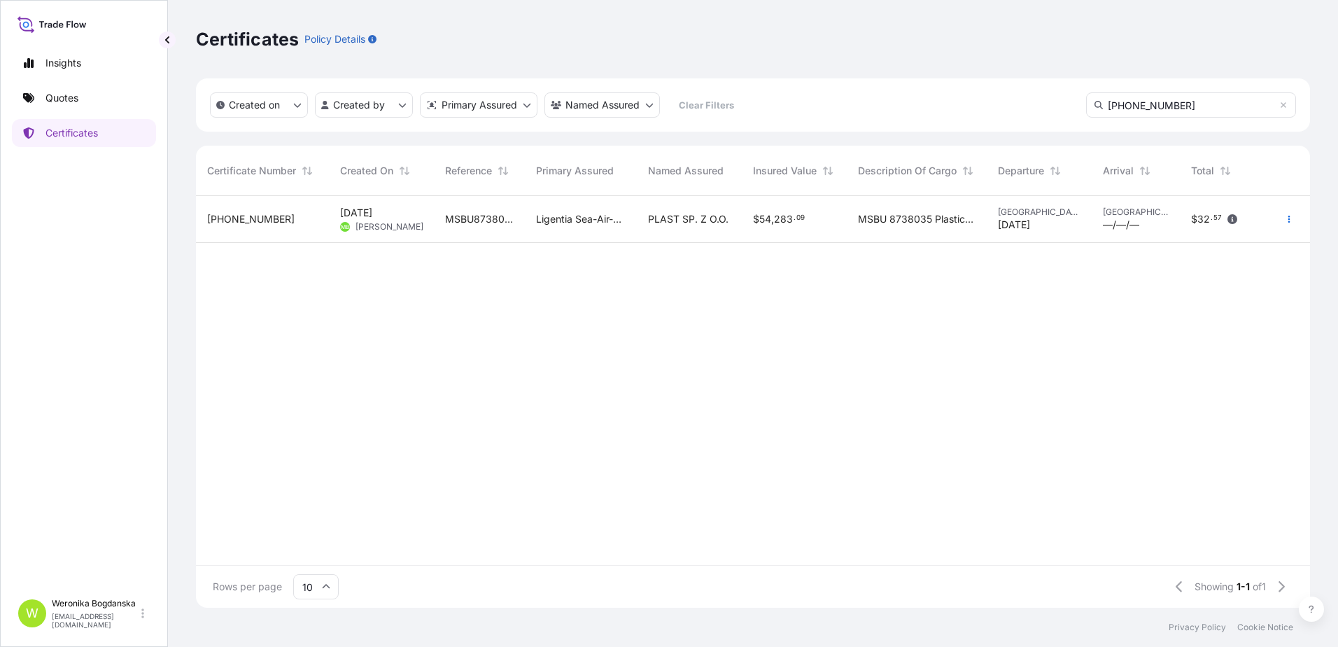
type input "[PHONE_NUMBER]"
click at [415, 226] on span "[PERSON_NAME]" at bounding box center [390, 226] width 68 height 11
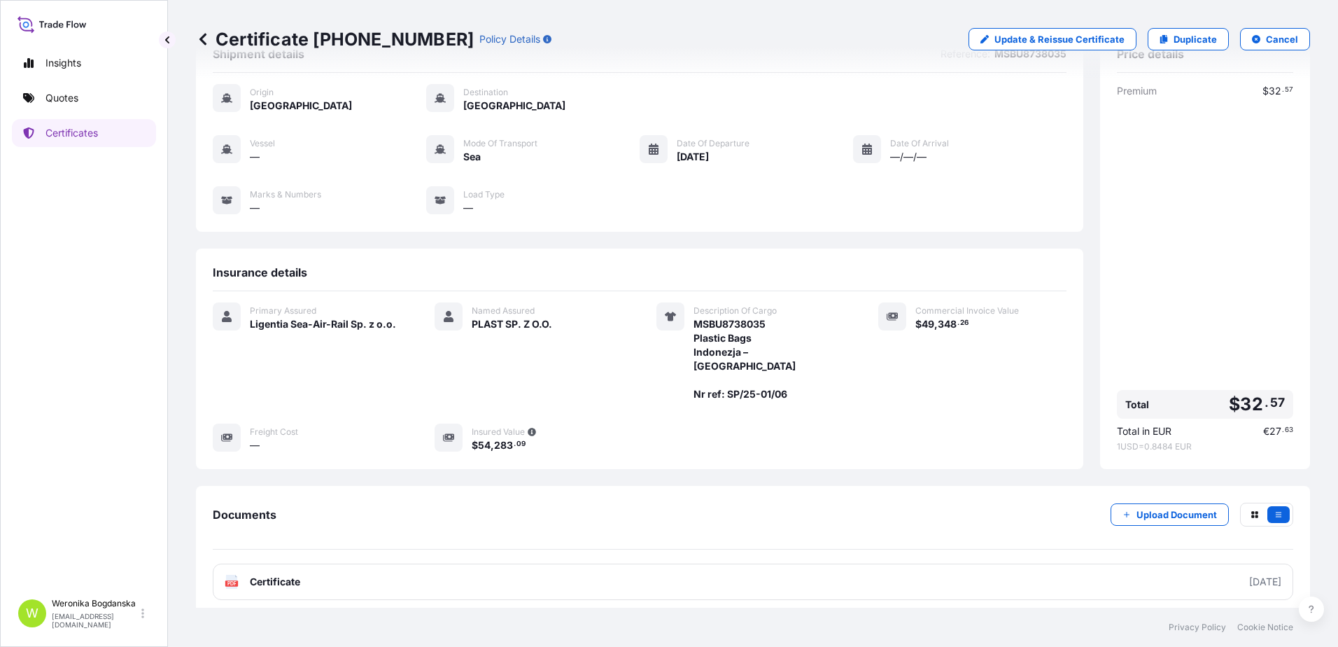
scroll to position [70, 0]
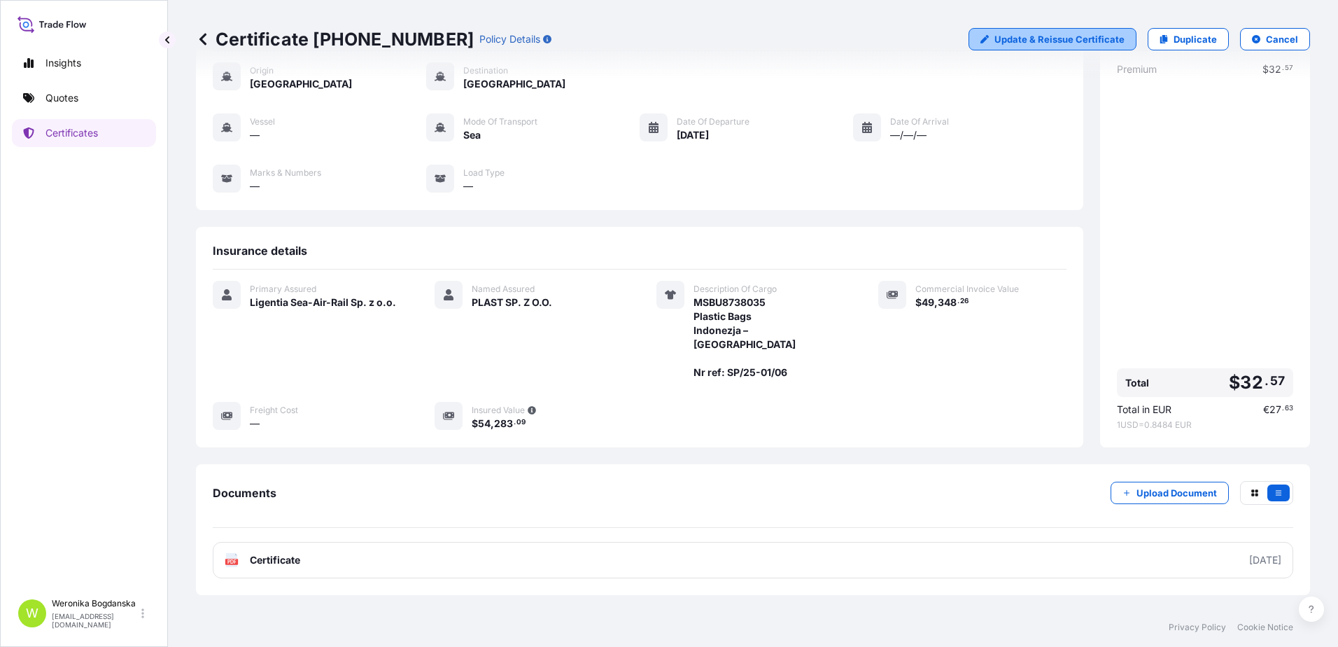
click at [980, 39] on icon at bounding box center [984, 39] width 8 height 8
select select "Sea"
select select "31440"
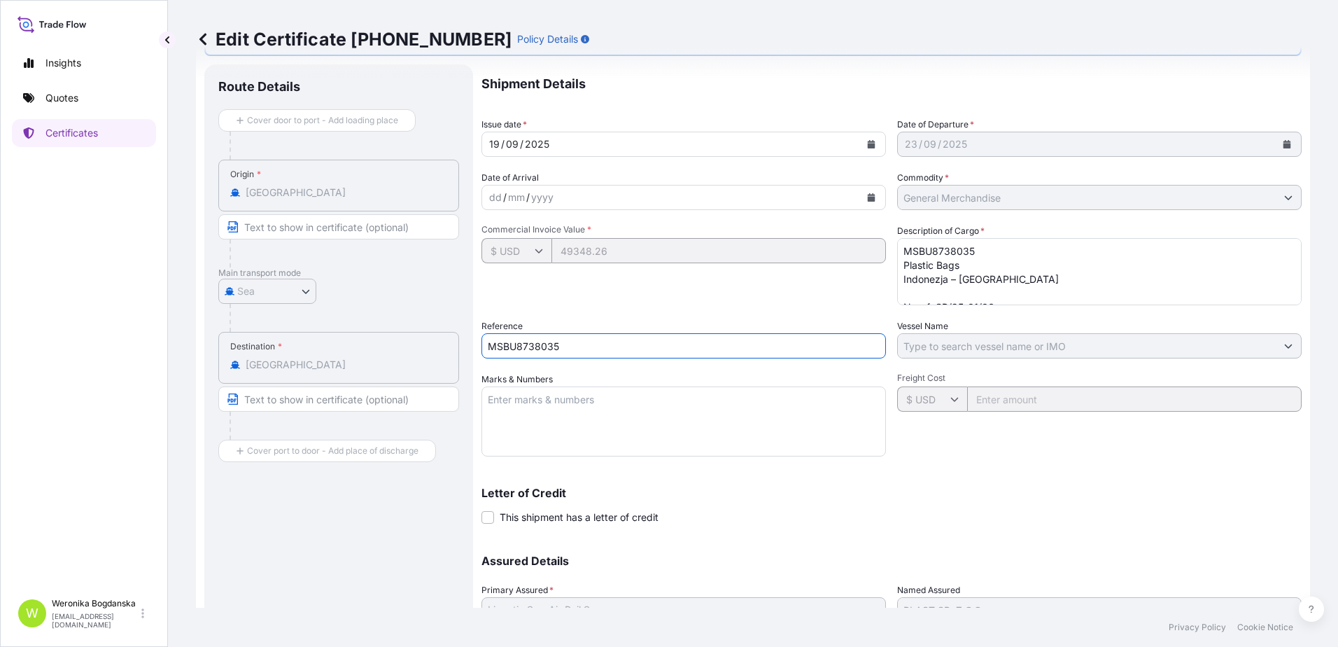
drag, startPoint x: 597, startPoint y: 338, endPoint x: 362, endPoint y: 338, distance: 235.1
click at [362, 338] on div "Route Details Cover door to port - Add loading place Place of loading Road / [G…" at bounding box center [752, 390] width 1097 height 653
paste input "S02067872"
type input "S02067872"
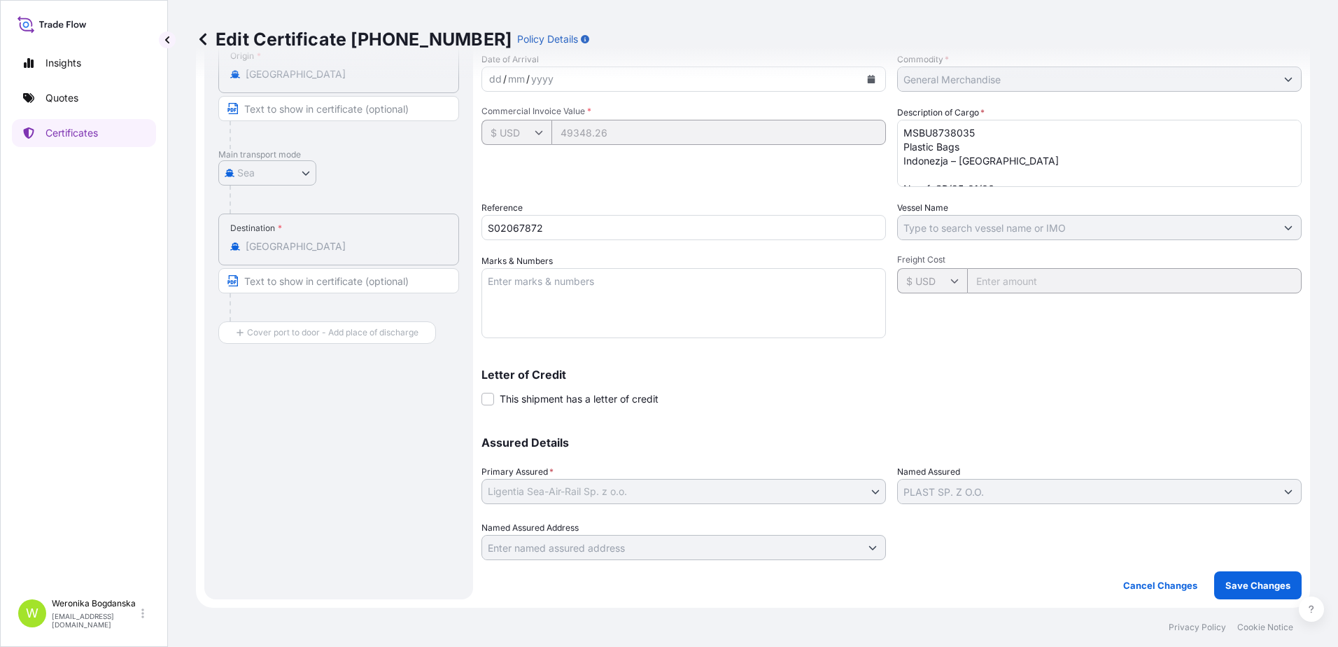
click at [984, 134] on textarea "MSBU8738035 Plastic Bags Indonezja – [GEOGRAPHIC_DATA] Nr ref: SP/25-01/06" at bounding box center [1099, 153] width 405 height 67
type textarea "MSBU8738035 40HC; 24999,440 KGS; 62,010 CBM; 2372 CTN Plastic Bags Indonezja – …"
click at [1243, 590] on p "Save Changes" at bounding box center [1257, 585] width 65 height 14
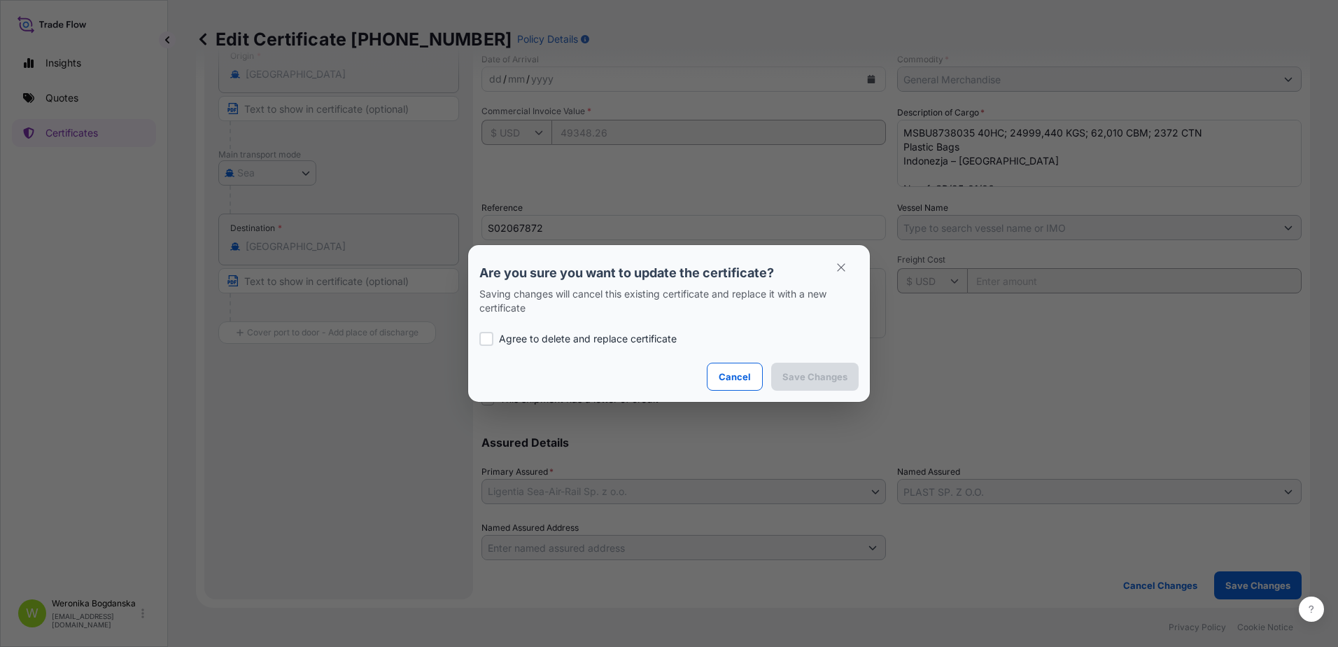
click at [602, 342] on p "Agree to delete and replace certificate" at bounding box center [588, 339] width 178 height 14
checkbox input "true"
click at [836, 374] on p "Save Changes" at bounding box center [814, 377] width 65 height 14
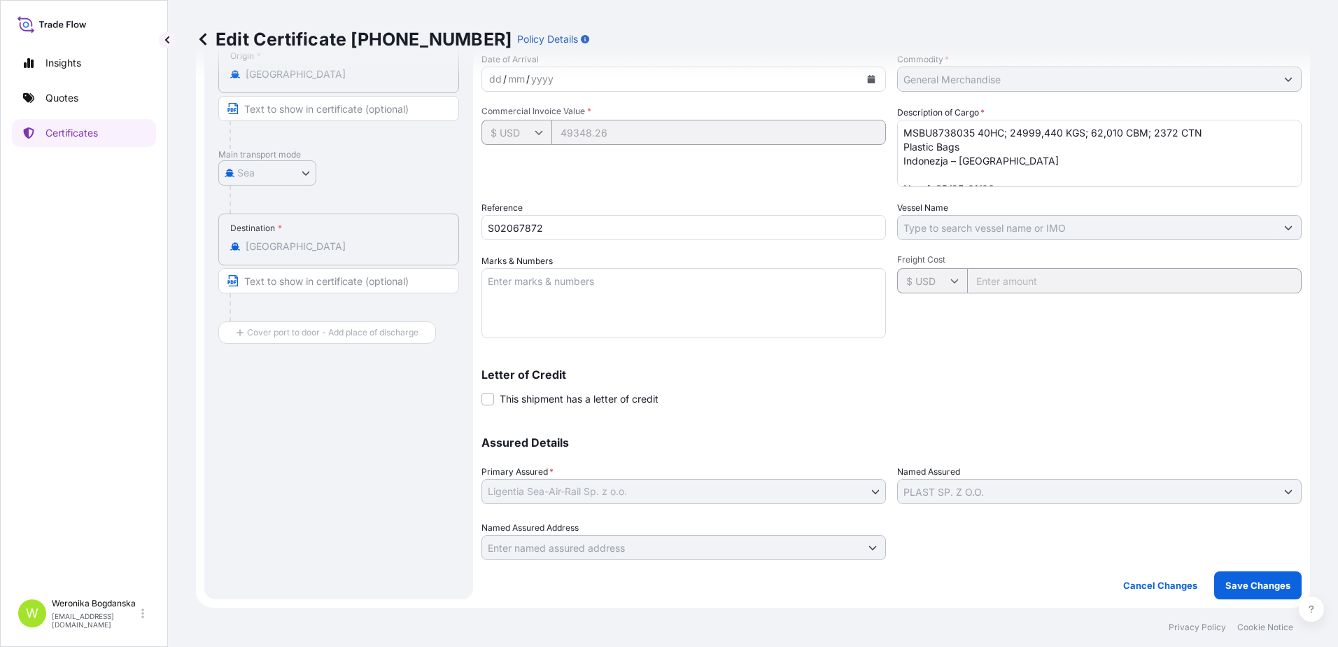
scroll to position [71, 0]
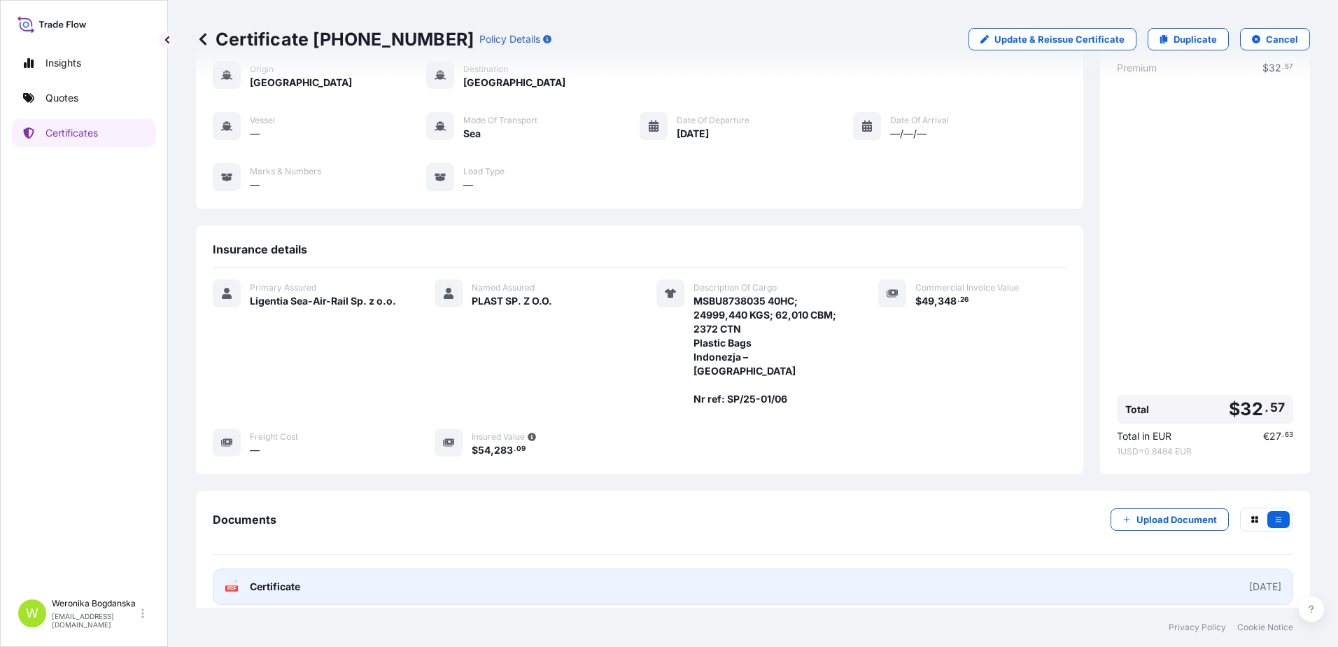
click at [855, 574] on link "PDF Certificate [DATE]" at bounding box center [753, 586] width 1081 height 36
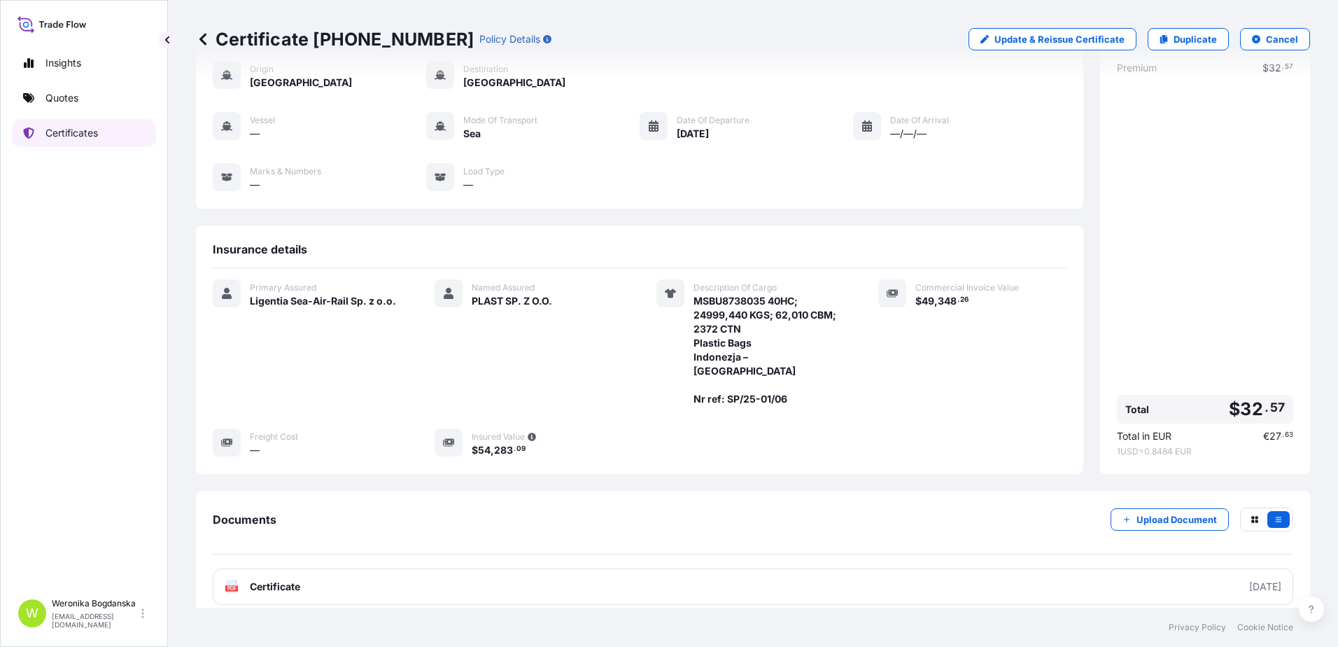
click at [79, 99] on link "Quotes" at bounding box center [84, 98] width 144 height 28
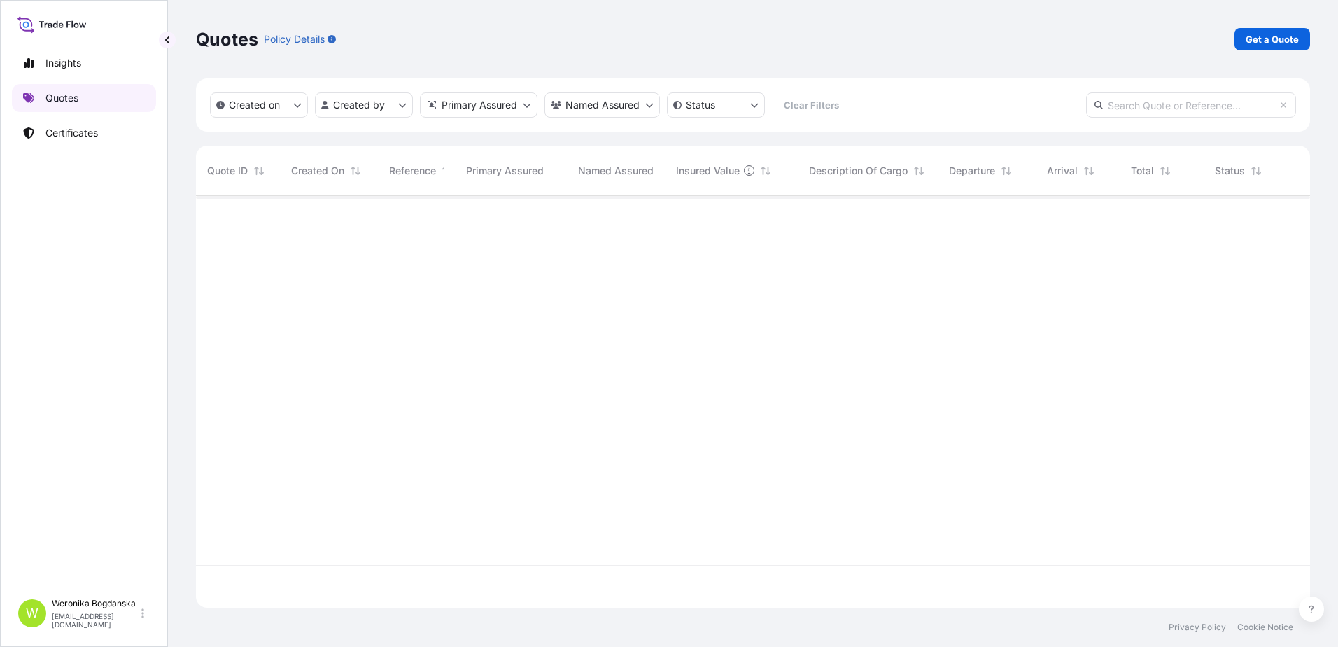
scroll to position [409, 1104]
click at [93, 135] on p "Certificates" at bounding box center [71, 133] width 52 height 14
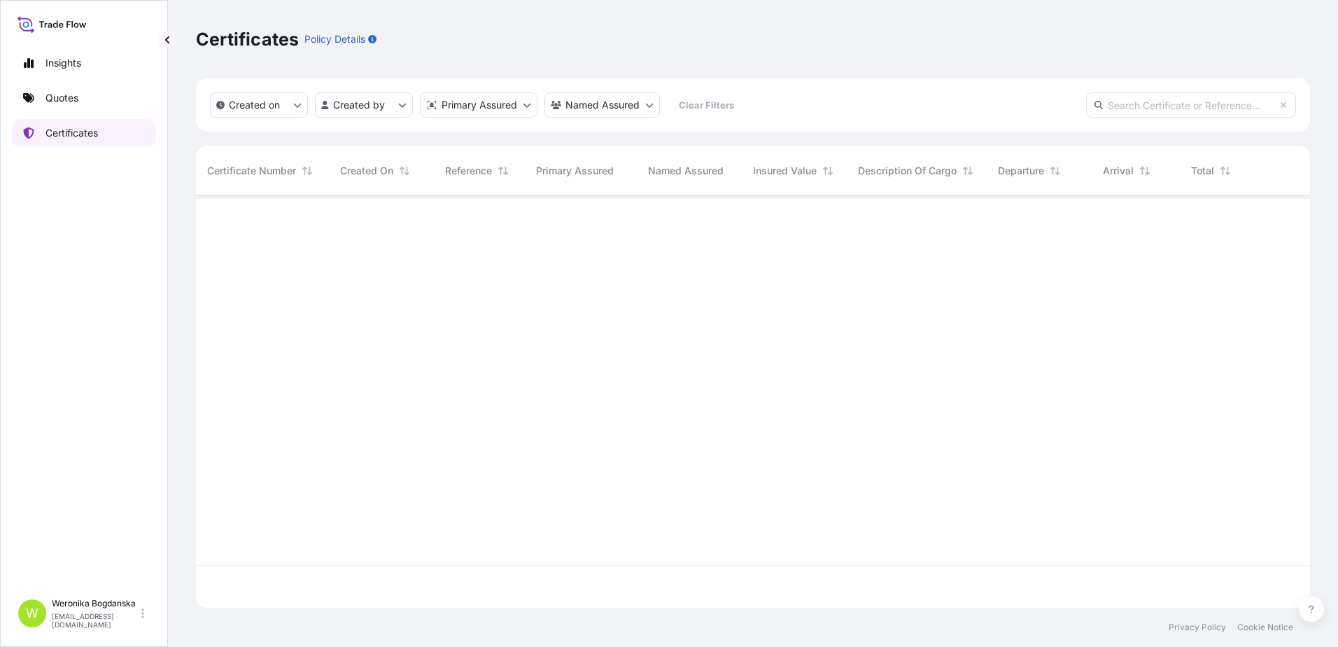
scroll to position [409, 1104]
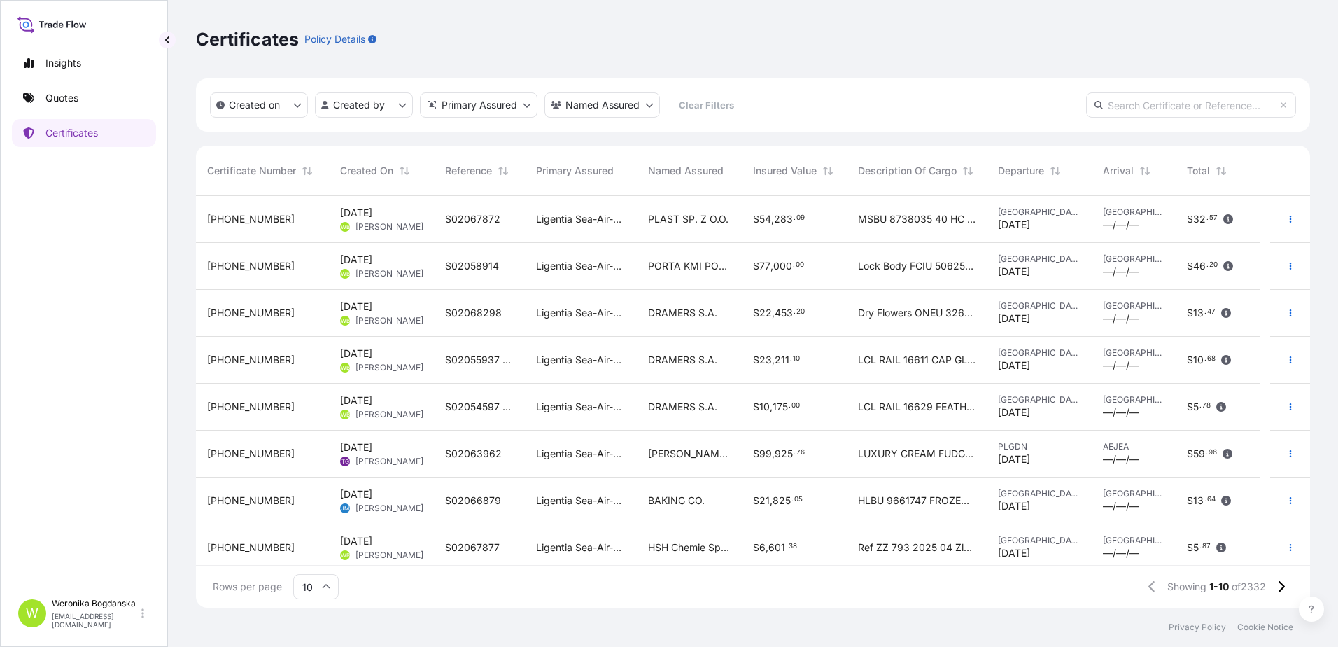
click at [1151, 101] on input "text" at bounding box center [1191, 104] width 210 height 25
paste input "[PHONE_NUMBER]"
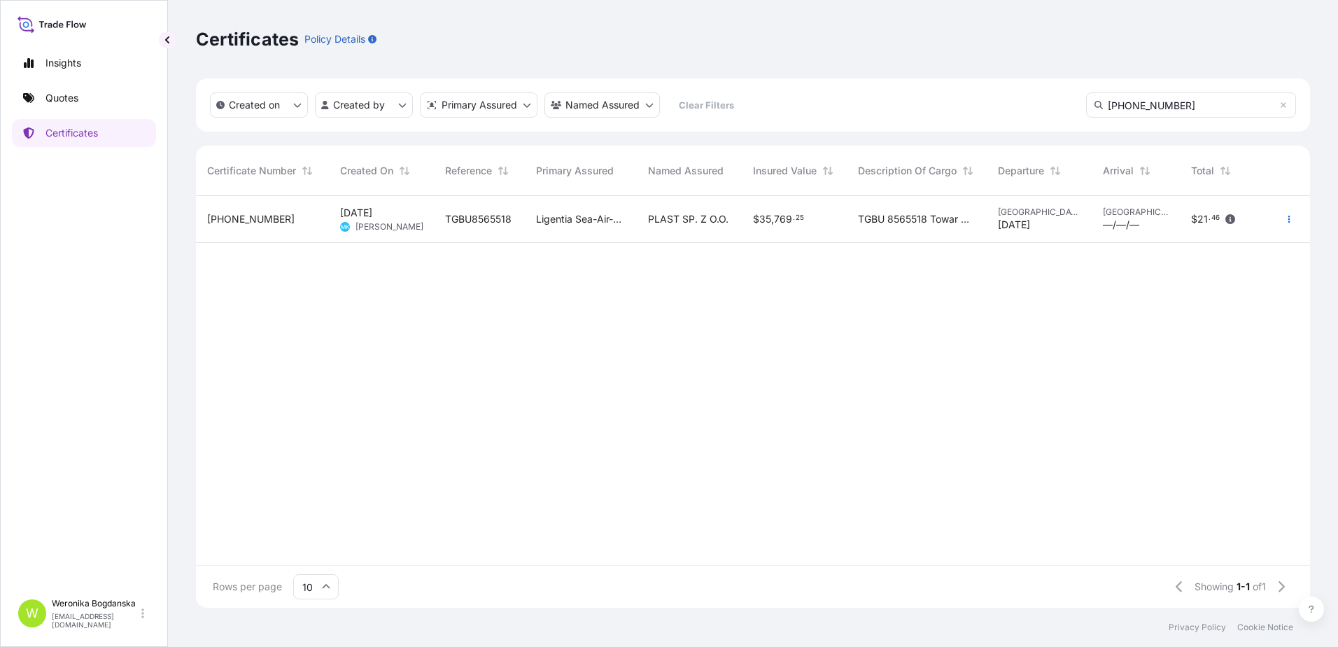
type input "[PHONE_NUMBER]"
click at [335, 232] on div "[DATE] MK [PERSON_NAME]" at bounding box center [381, 219] width 105 height 47
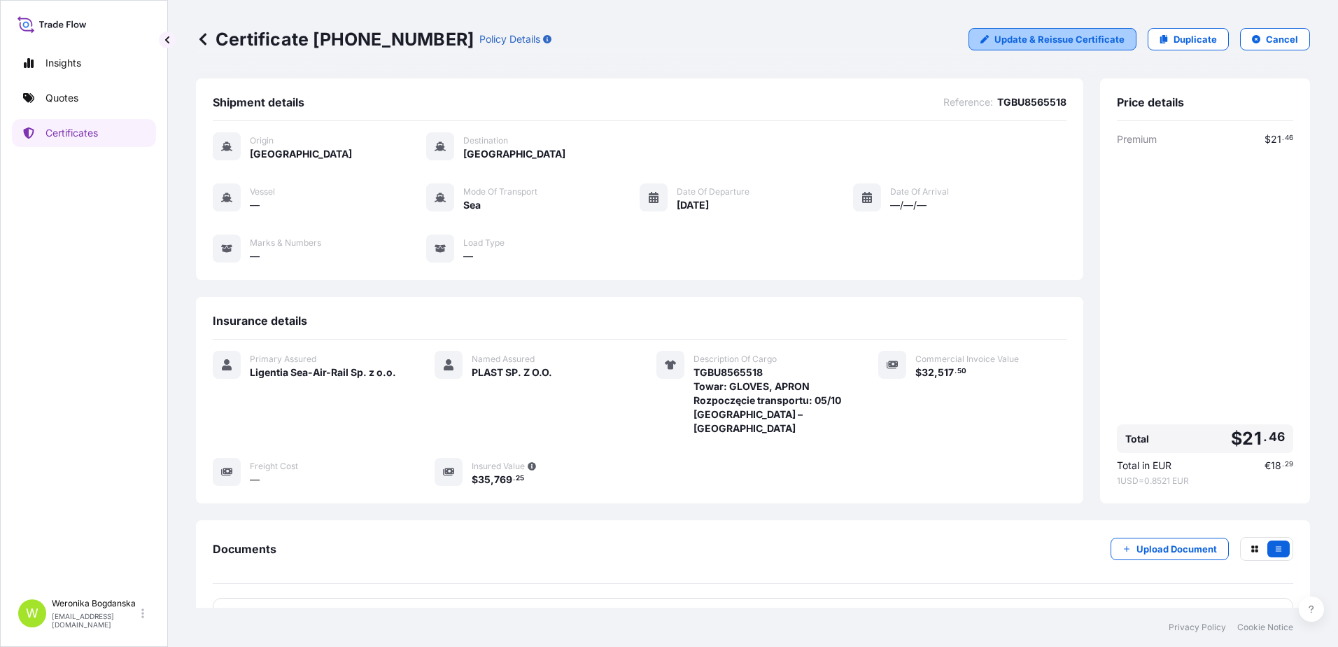
click at [1076, 37] on p "Update & Reissue Certificate" at bounding box center [1059, 39] width 130 height 14
select select "Sea"
select select "31440"
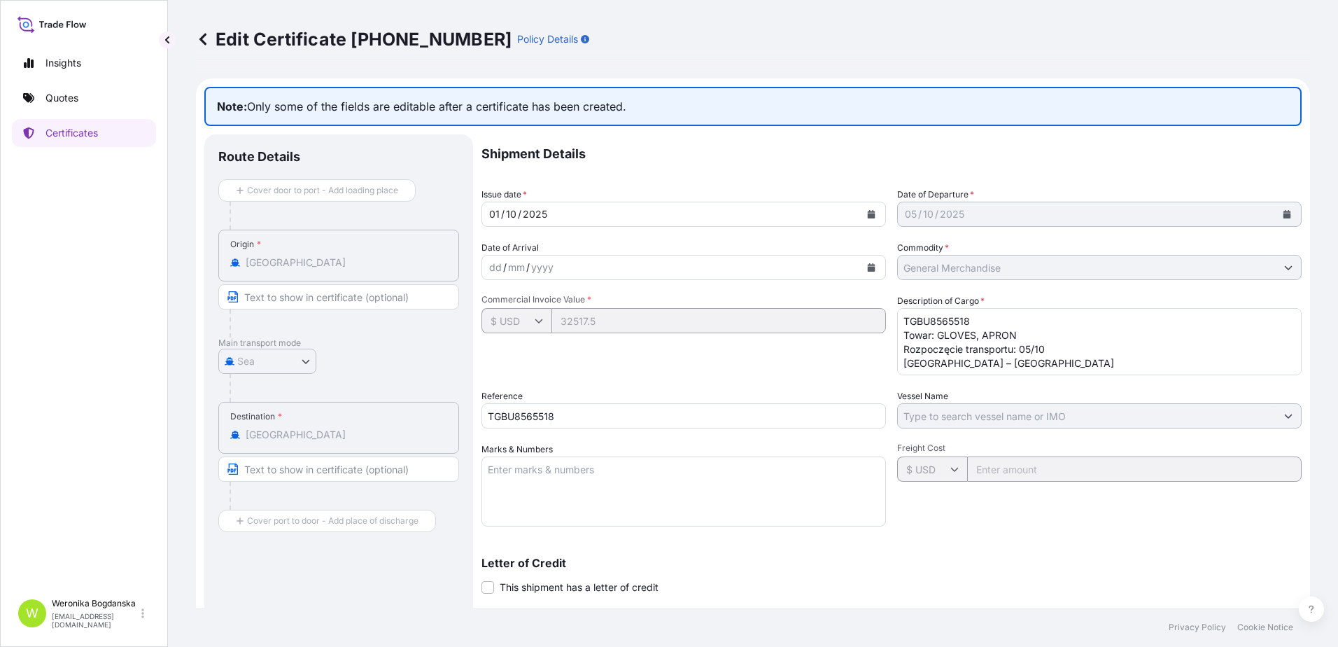
click at [577, 423] on input "TGBU8565518" at bounding box center [683, 415] width 405 height 25
drag, startPoint x: 577, startPoint y: 421, endPoint x: 405, endPoint y: 414, distance: 173.0
click at [405, 418] on div "Route Details Cover door to port - Add loading place Place of loading Road / [G…" at bounding box center [752, 460] width 1097 height 653
paste input "S02066202"
type input "S02066202"
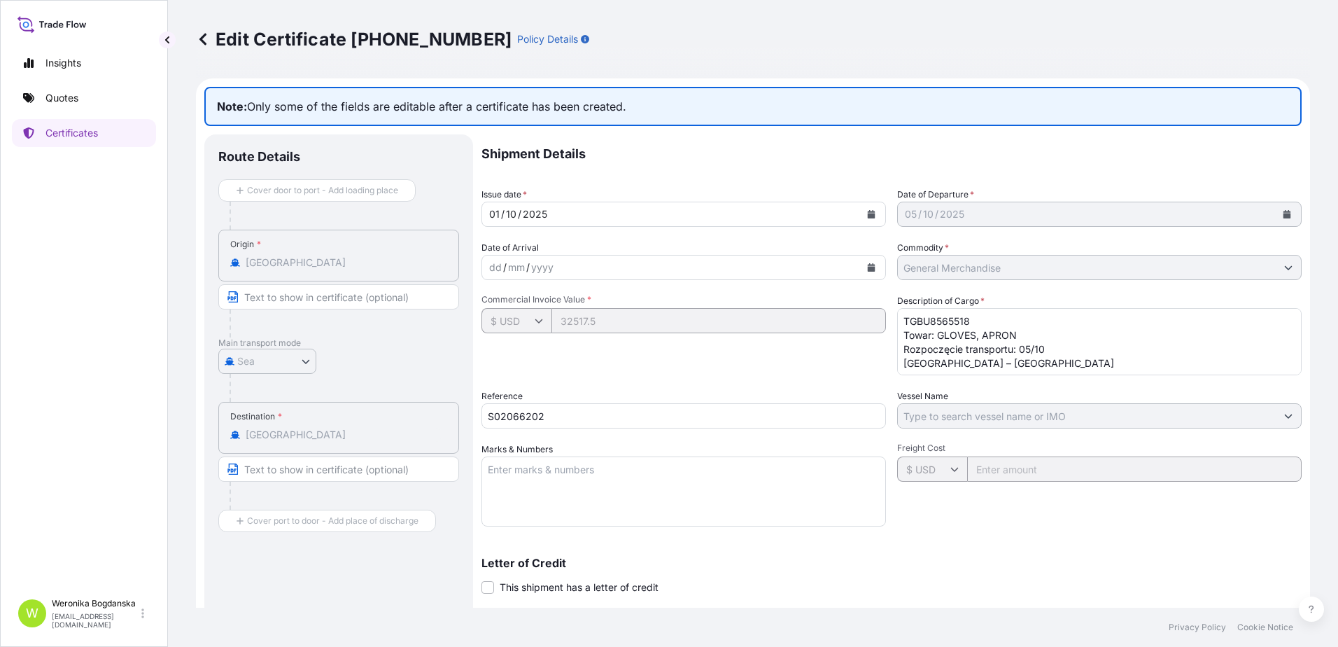
click at [989, 316] on textarea "TGBU8565518 Towar: GLOVES, APRON Rozpoczęcie transportu: 05/10 [GEOGRAPHIC_DATA…" at bounding box center [1099, 341] width 405 height 67
type textarea "TGBU8565518 40HC; 16929,250 KGS; 55,304 CBM; 2625 CTN Towar: GLOVES, APRON Rozp…"
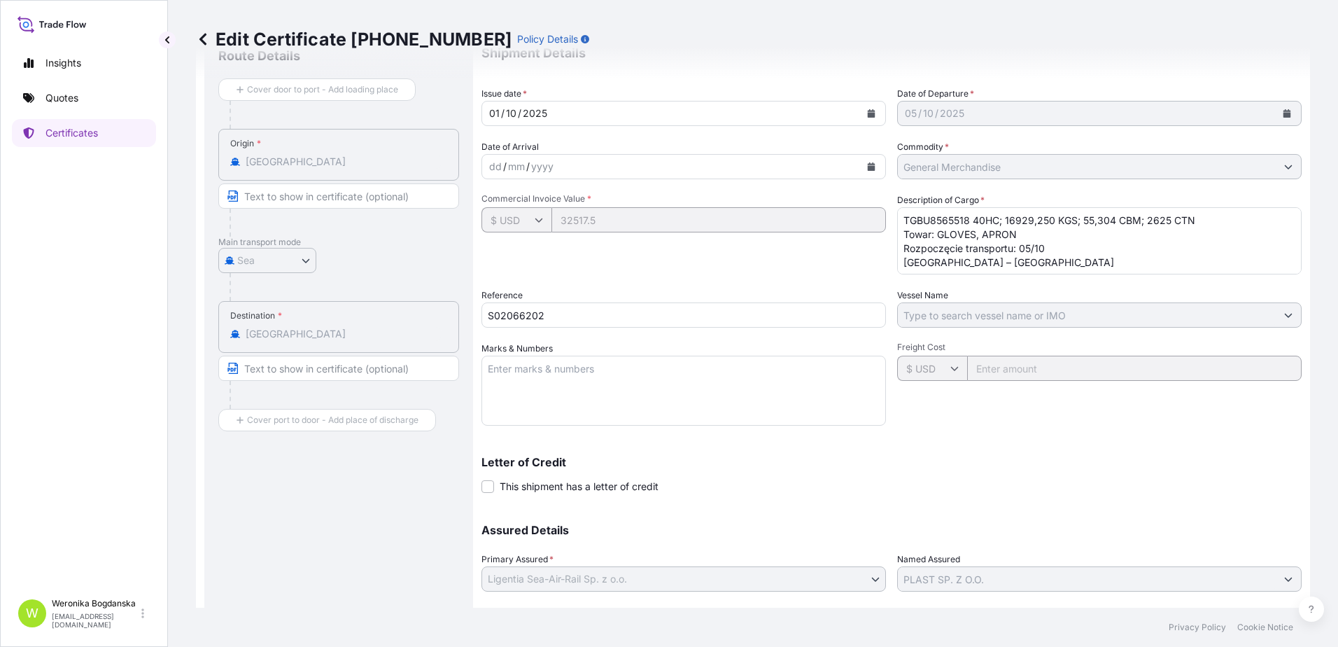
scroll to position [188, 0]
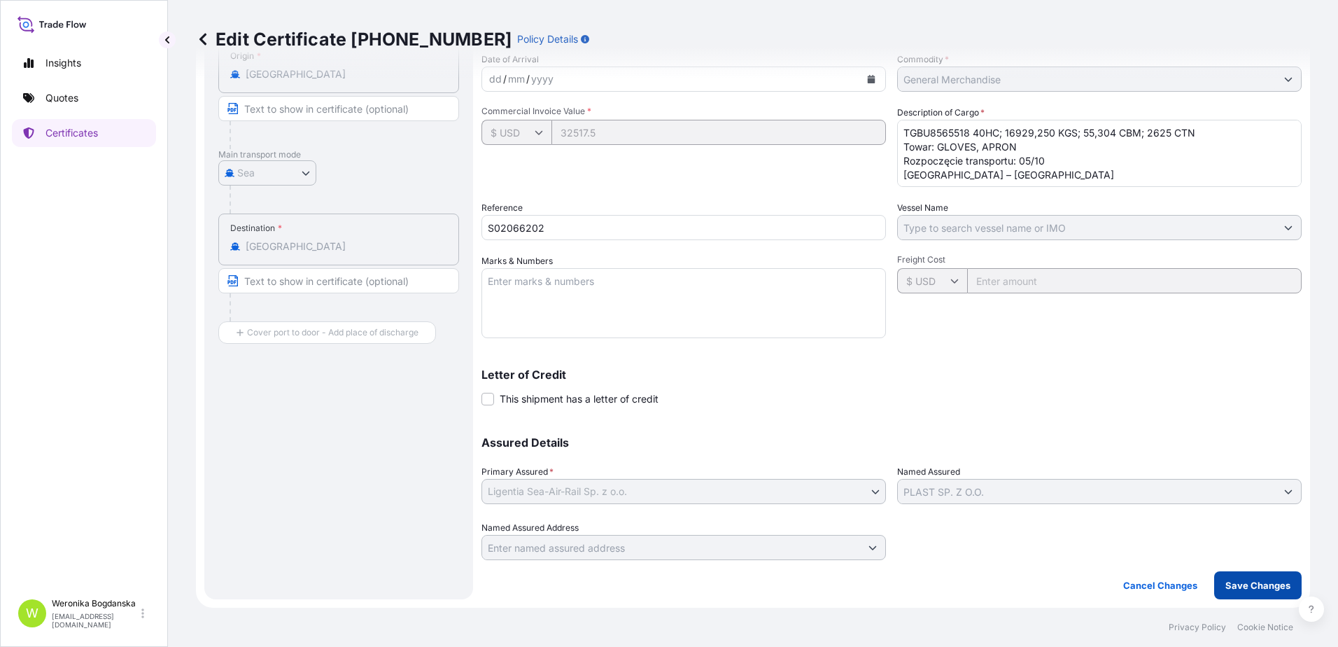
click at [1265, 589] on p "Save Changes" at bounding box center [1257, 585] width 65 height 14
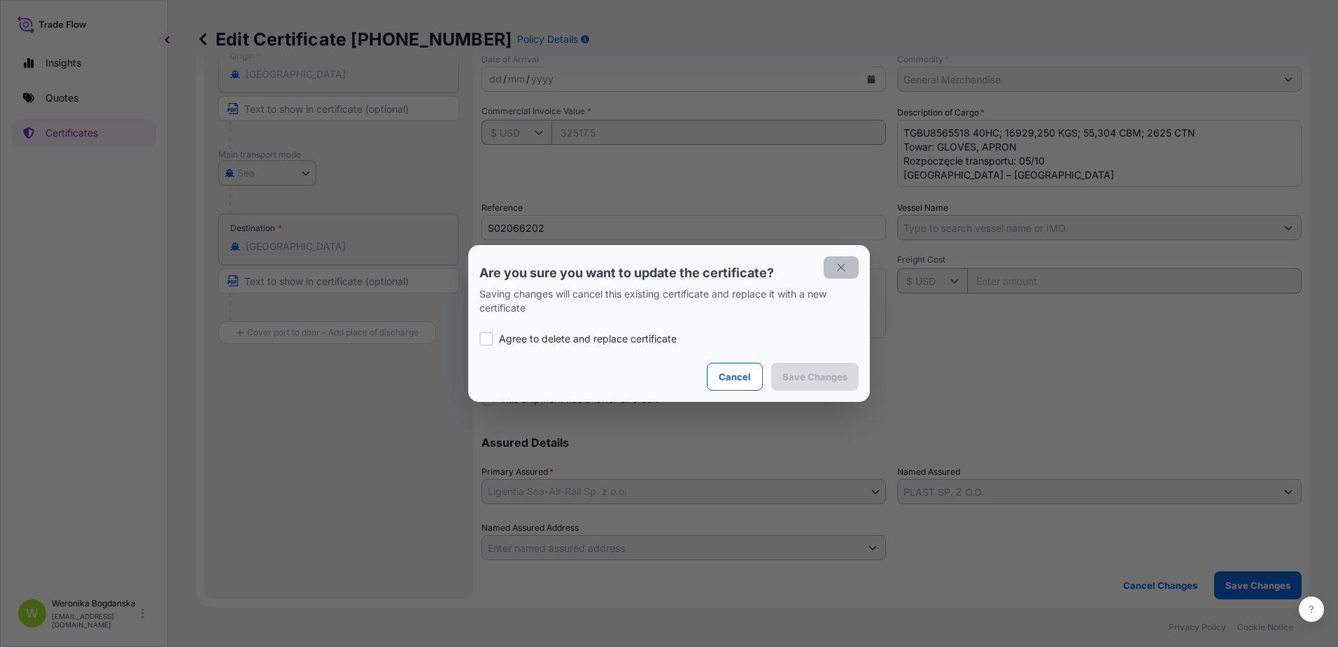
click at [848, 273] on button "button" at bounding box center [841, 267] width 35 height 22
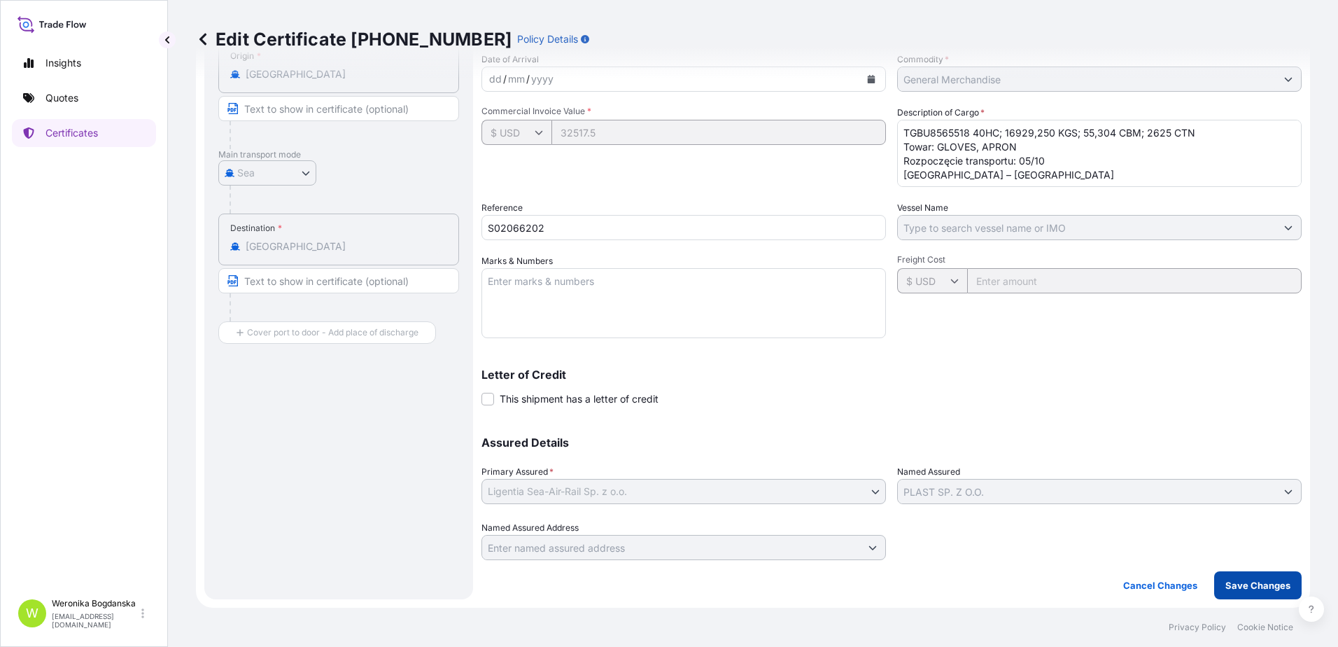
click at [1256, 591] on p "Save Changes" at bounding box center [1257, 585] width 65 height 14
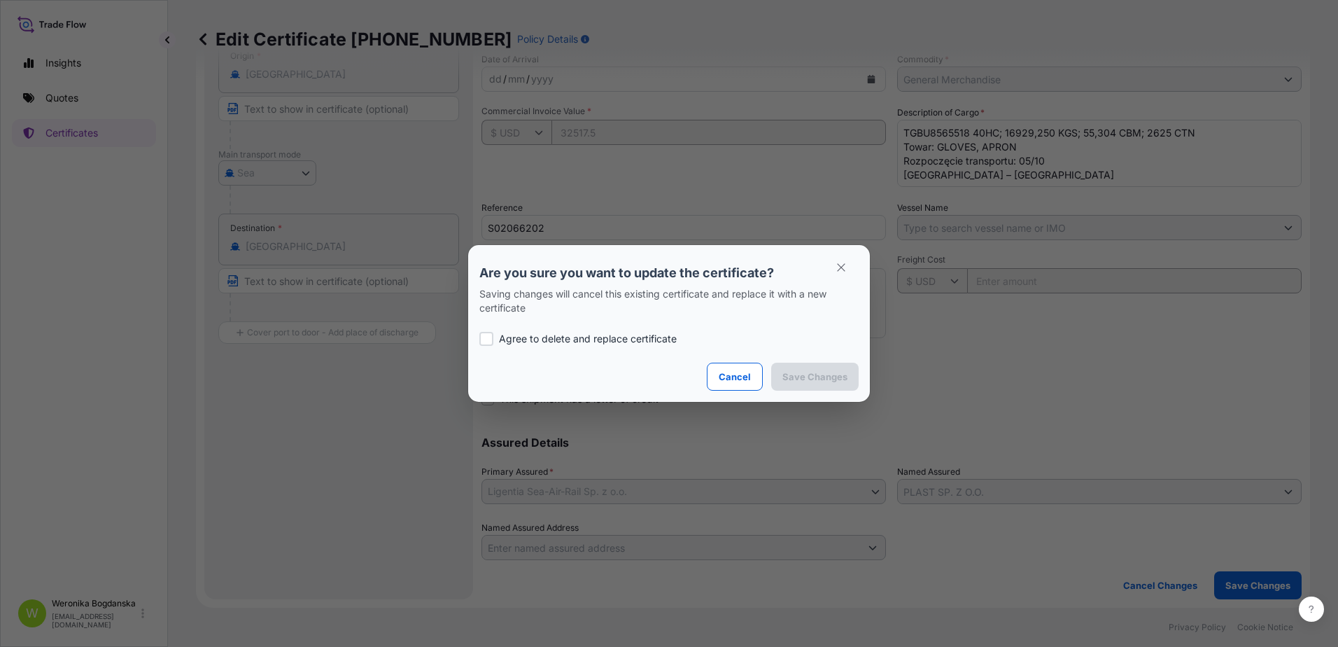
click at [633, 338] on p "Agree to delete and replace certificate" at bounding box center [588, 339] width 178 height 14
checkbox input "true"
click at [808, 379] on p "Save Changes" at bounding box center [814, 377] width 65 height 14
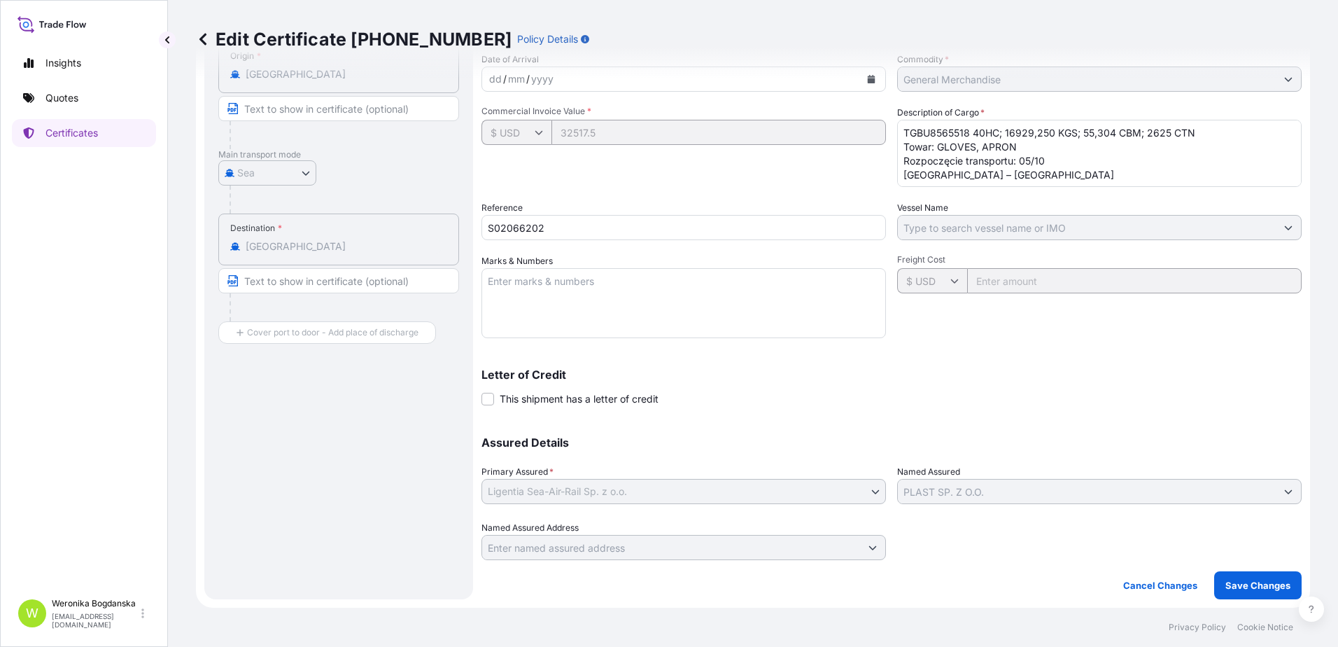
scroll to position [57, 0]
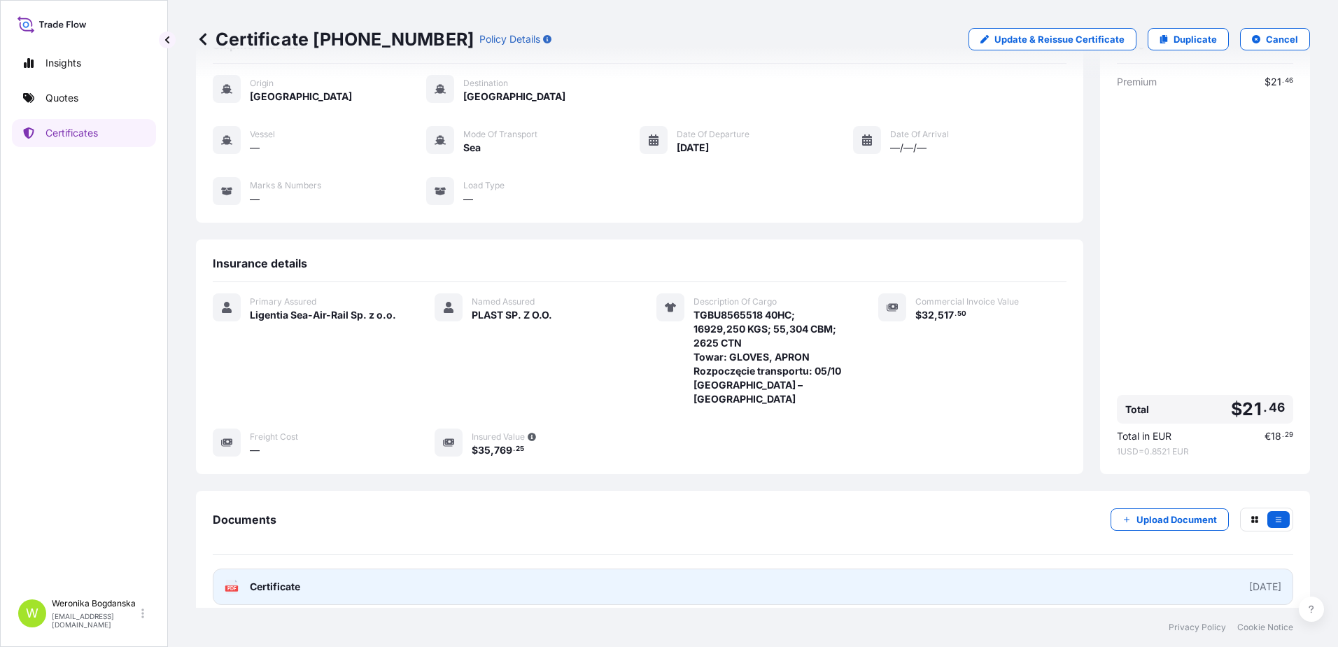
click at [945, 578] on link "PDF Certificate [DATE]" at bounding box center [753, 586] width 1081 height 36
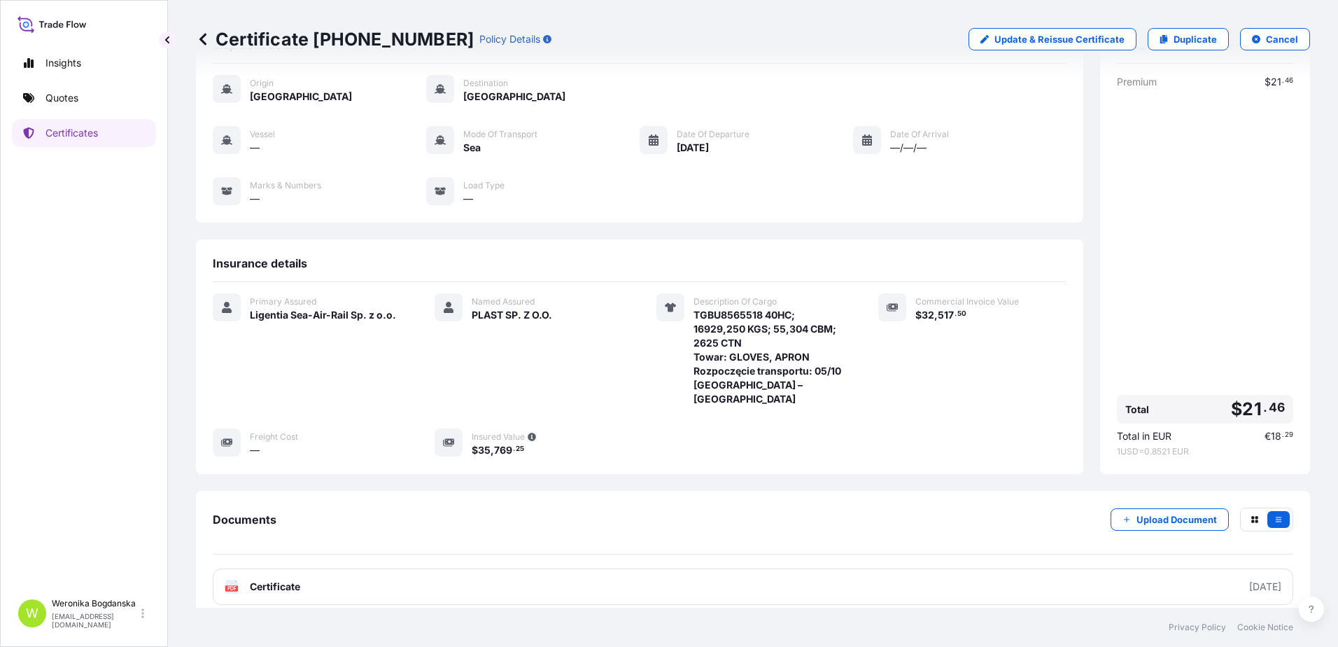
drag, startPoint x: 337, startPoint y: 25, endPoint x: 336, endPoint y: 34, distance: 8.4
click at [337, 25] on div "Certificate [PHONE_NUMBER] Policy Details Update & Reissue Certificate Duplicat…" at bounding box center [753, 39] width 1114 height 78
drag, startPoint x: 310, startPoint y: 39, endPoint x: 437, endPoint y: 39, distance: 126.7
click at [437, 39] on div "Certificate [PHONE_NUMBER] Policy Details" at bounding box center [374, 39] width 356 height 22
drag, startPoint x: 437, startPoint y: 39, endPoint x: 355, endPoint y: 39, distance: 81.9
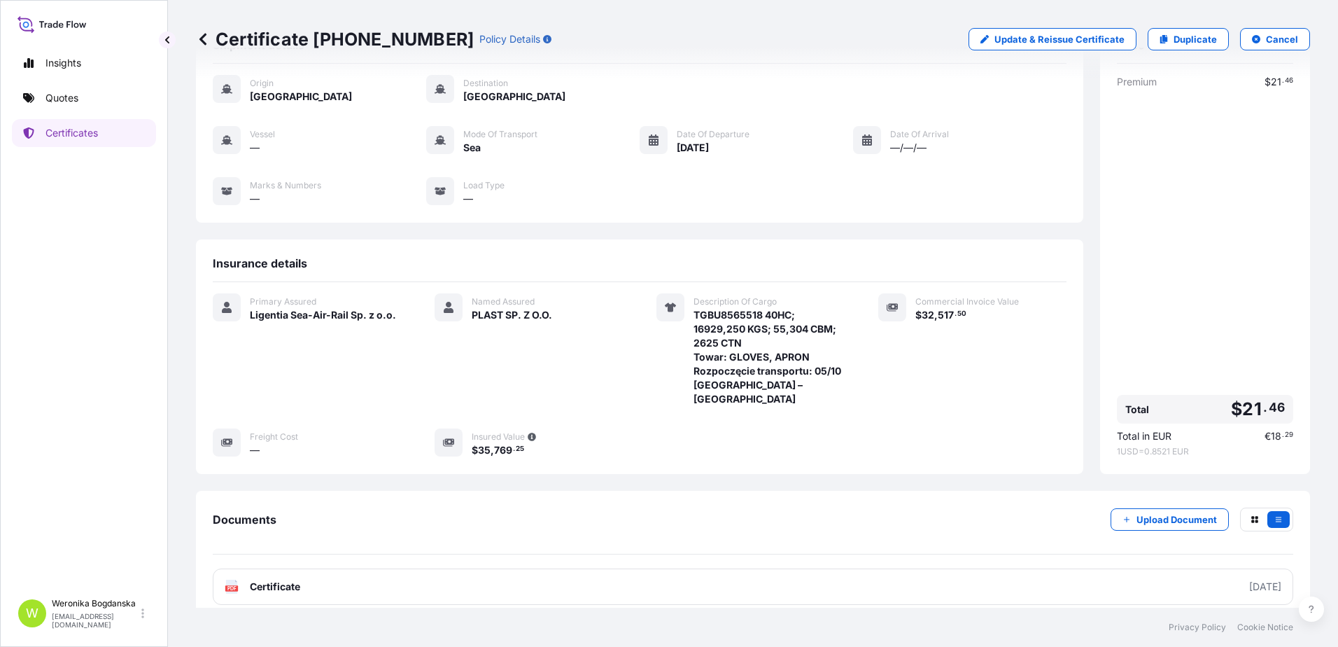
click at [365, 39] on p "Certificate [PHONE_NUMBER]" at bounding box center [335, 39] width 278 height 22
drag, startPoint x: 314, startPoint y: 39, endPoint x: 433, endPoint y: 43, distance: 119.0
click at [433, 43] on p "Certificate [PHONE_NUMBER]" at bounding box center [335, 39] width 278 height 22
copy p "[PHONE_NUMBER]"
click at [91, 94] on link "Quotes" at bounding box center [84, 98] width 144 height 28
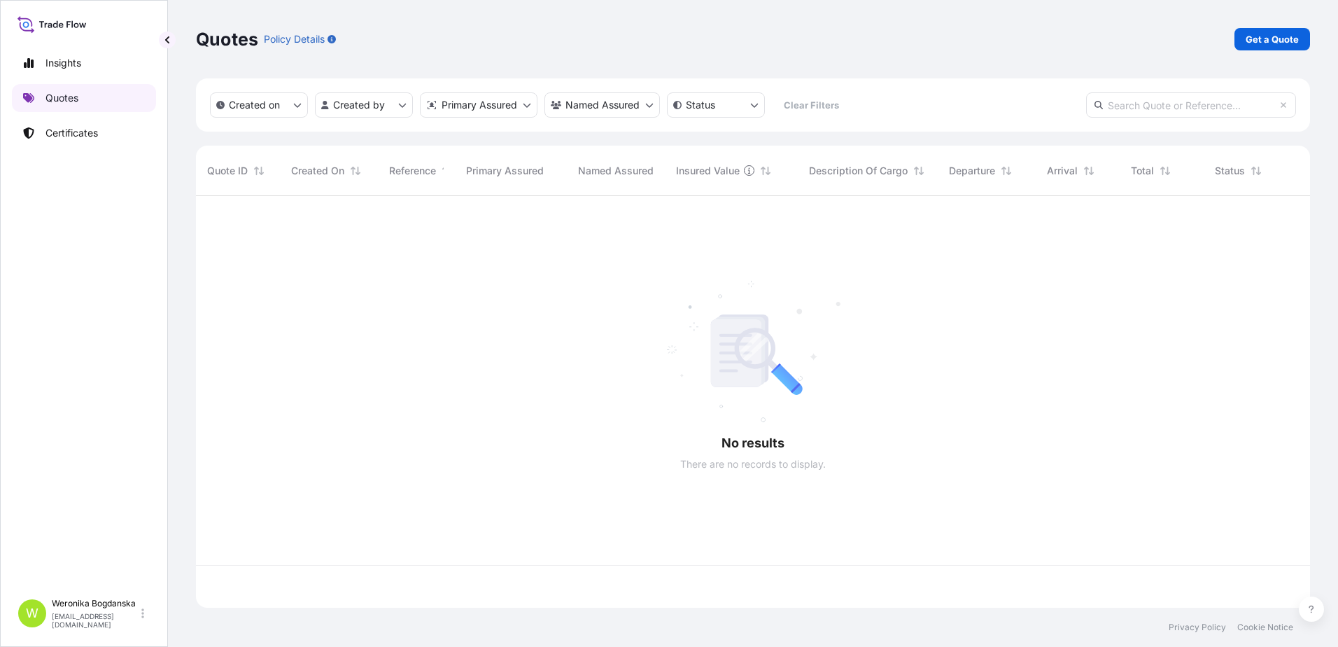
scroll to position [409, 1104]
click at [1283, 37] on p "Get a Quote" at bounding box center [1272, 39] width 53 height 14
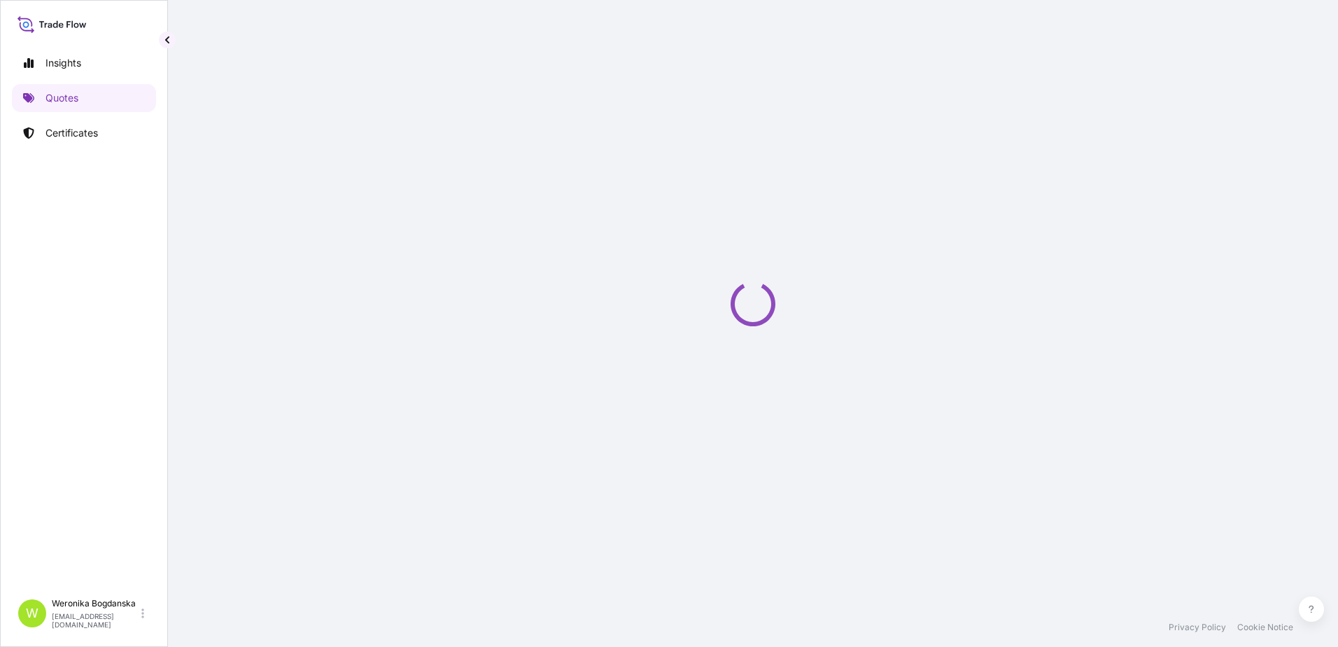
select select "Sea"
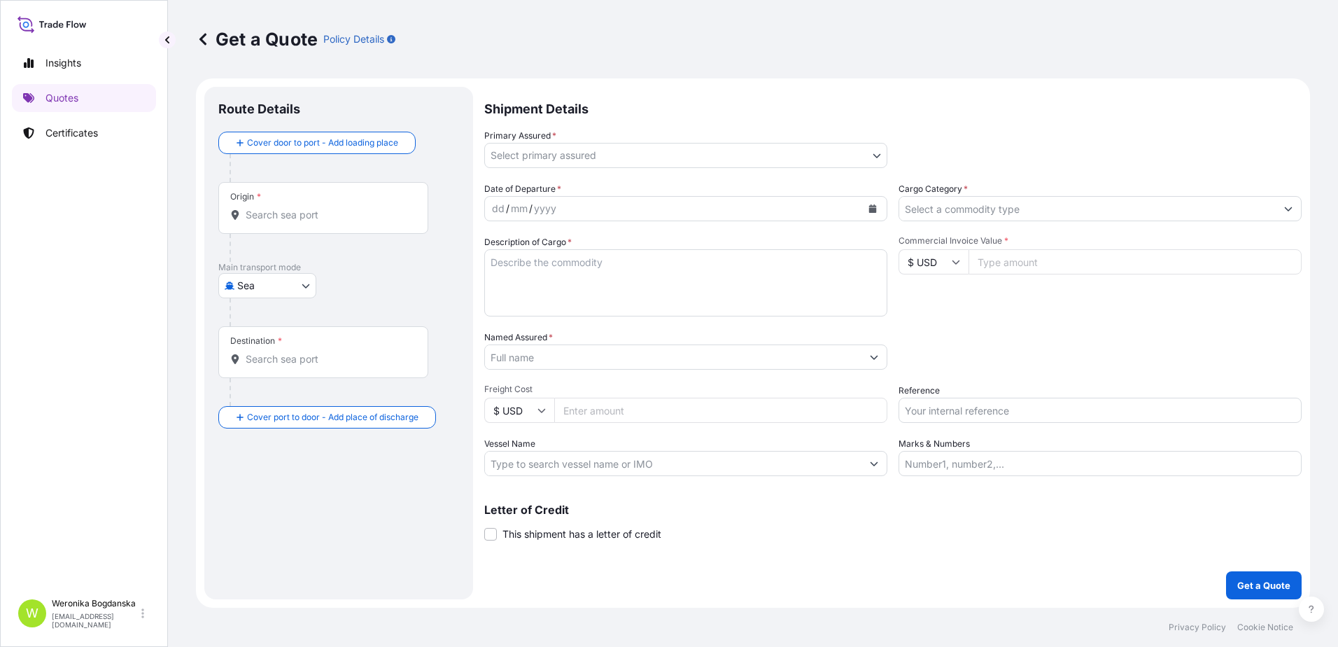
click at [390, 208] on input "Origin *" at bounding box center [328, 215] width 165 height 14
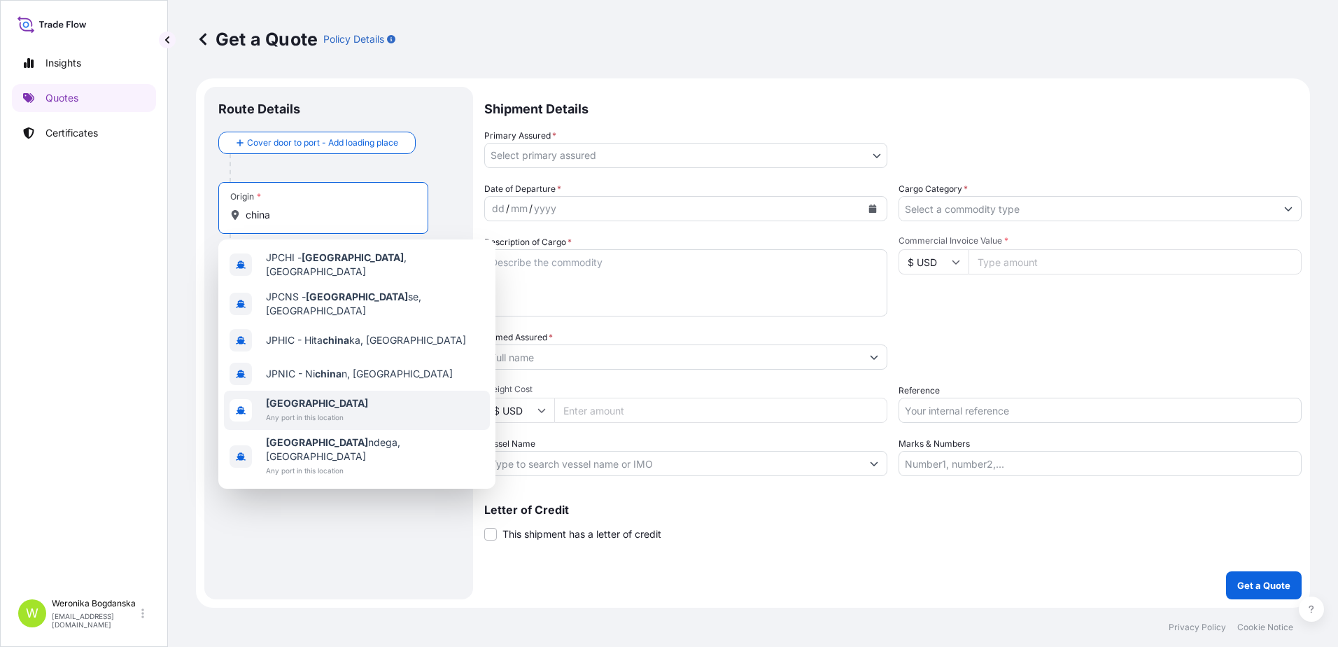
click at [339, 410] on span "Any port in this location" at bounding box center [317, 417] width 102 height 14
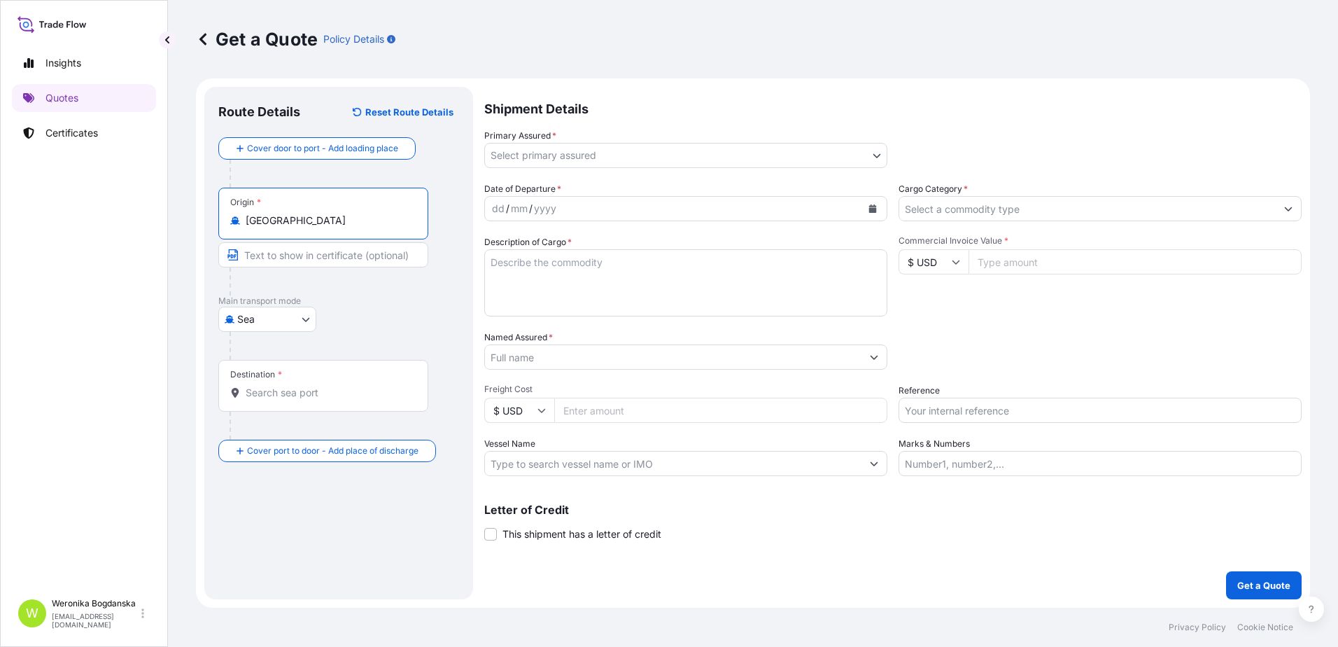
type input "[GEOGRAPHIC_DATA]"
click at [321, 393] on input "Destination *" at bounding box center [328, 393] width 165 height 14
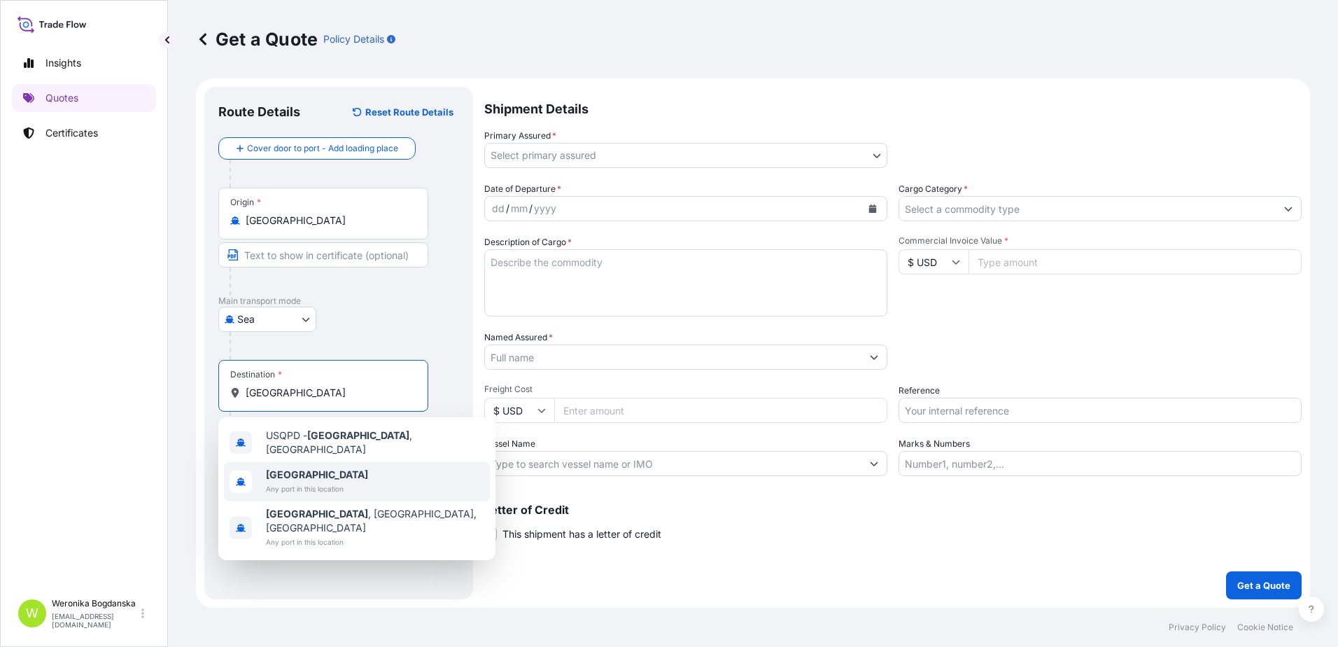
click at [302, 481] on span "Any port in this location" at bounding box center [317, 488] width 102 height 14
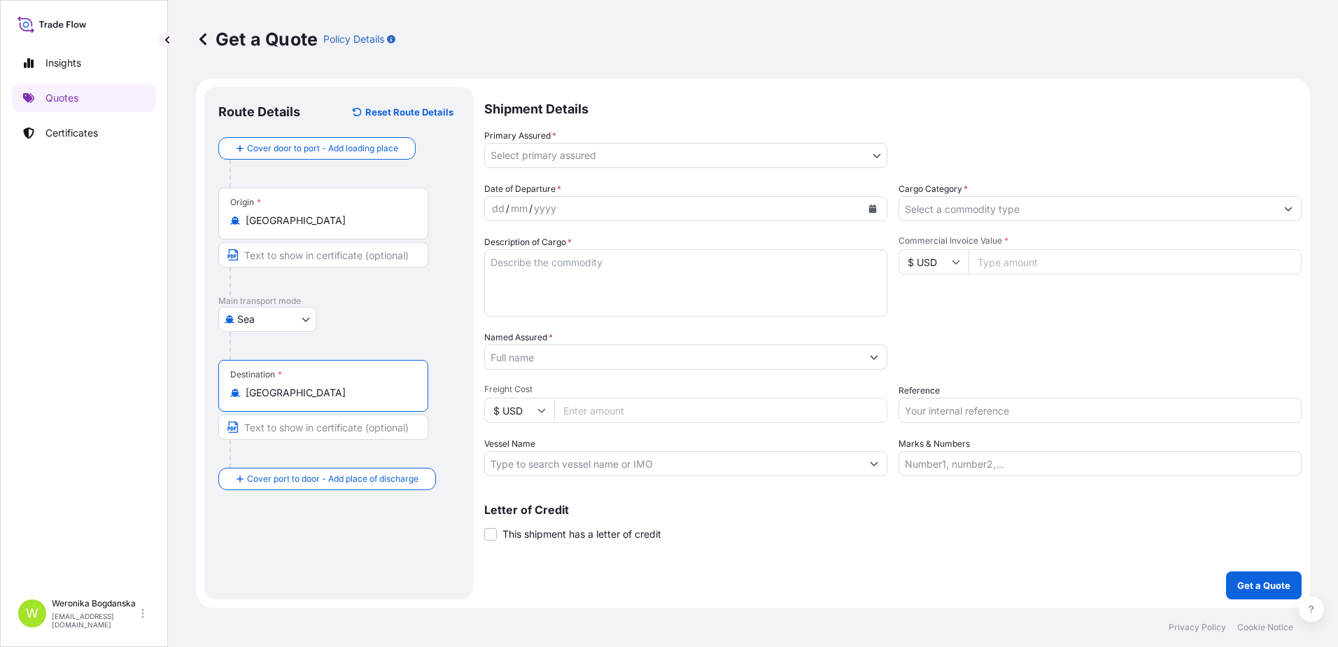
type input "[GEOGRAPHIC_DATA]"
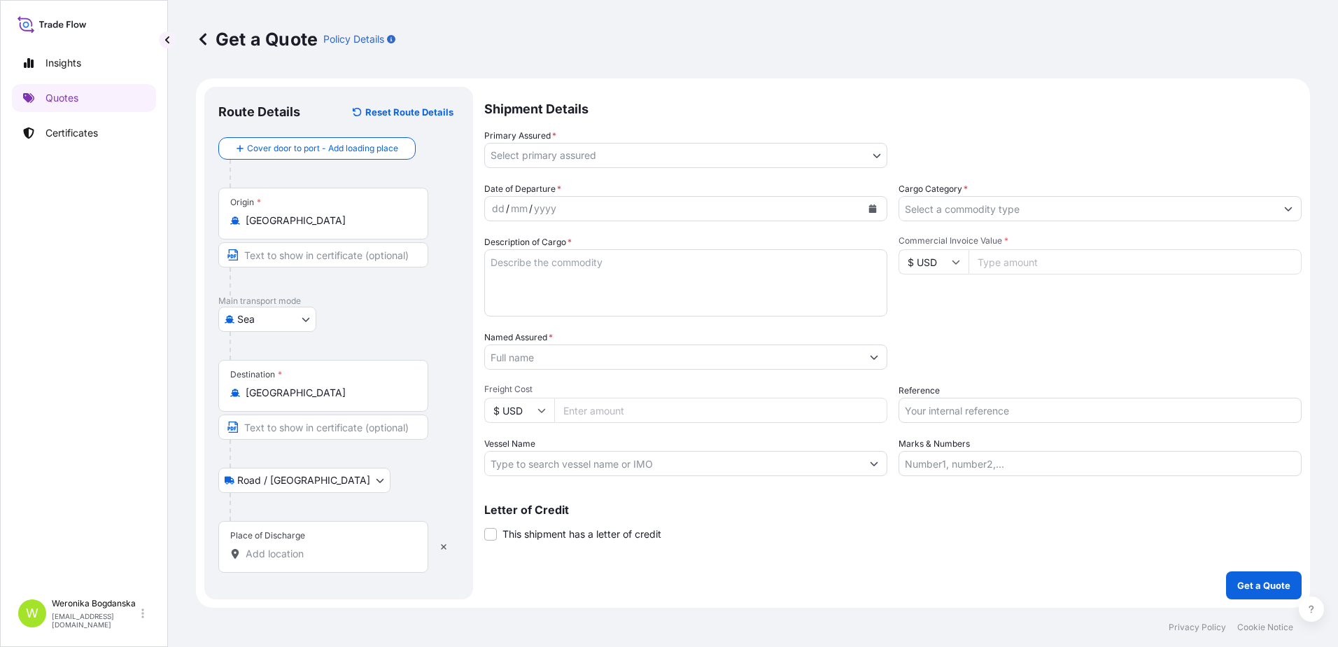
click at [302, 546] on div "Place of Discharge" at bounding box center [323, 547] width 210 height 52
click at [302, 547] on input "Place of Discharge" at bounding box center [328, 554] width 165 height 14
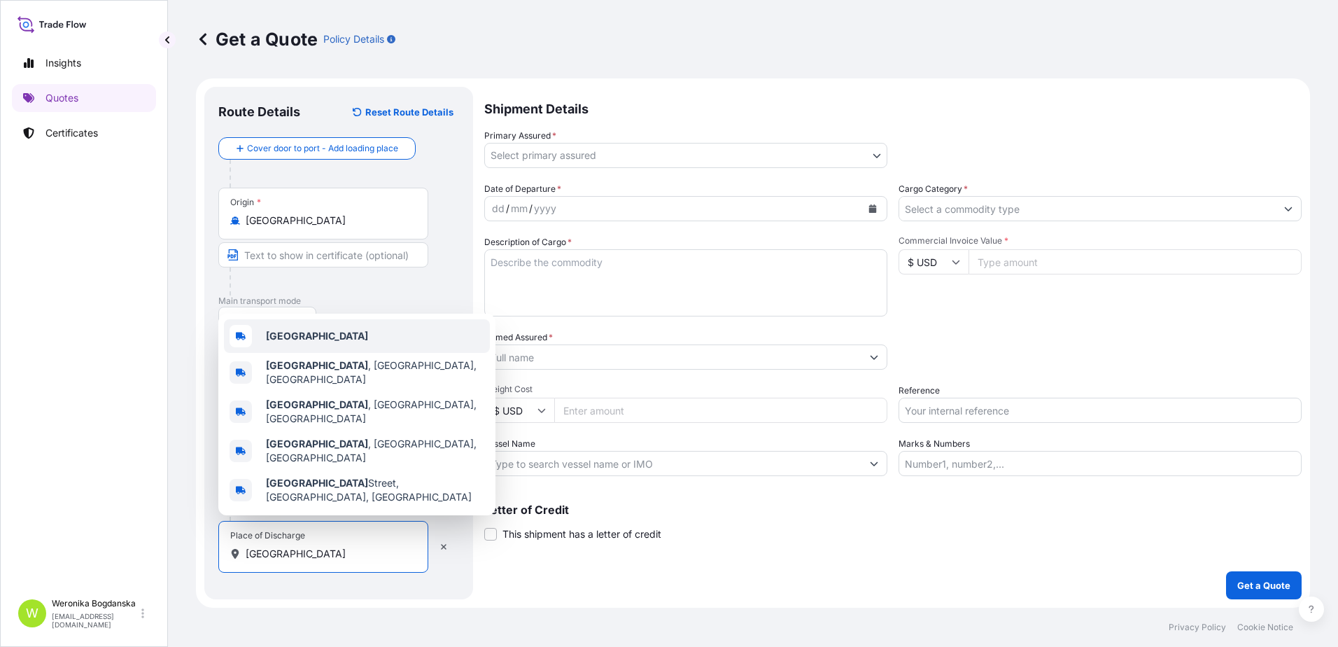
click at [301, 353] on div "[GEOGRAPHIC_DATA]" at bounding box center [357, 336] width 266 height 34
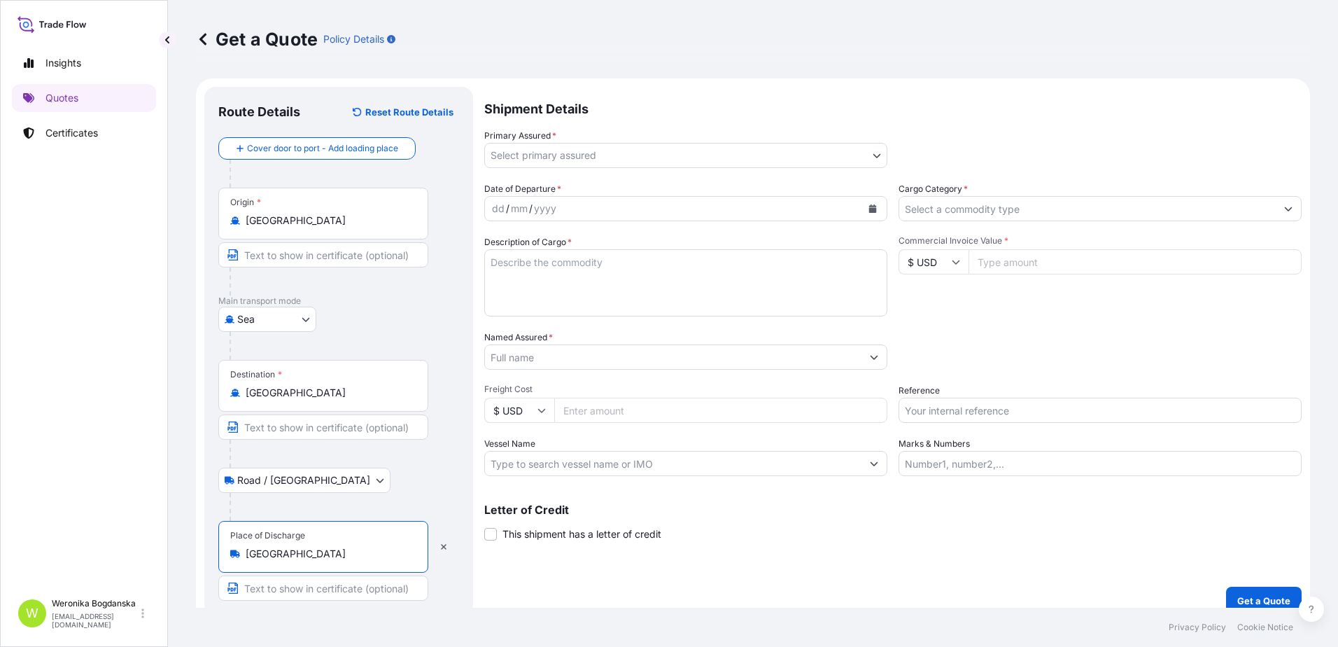
type input "[GEOGRAPHIC_DATA]"
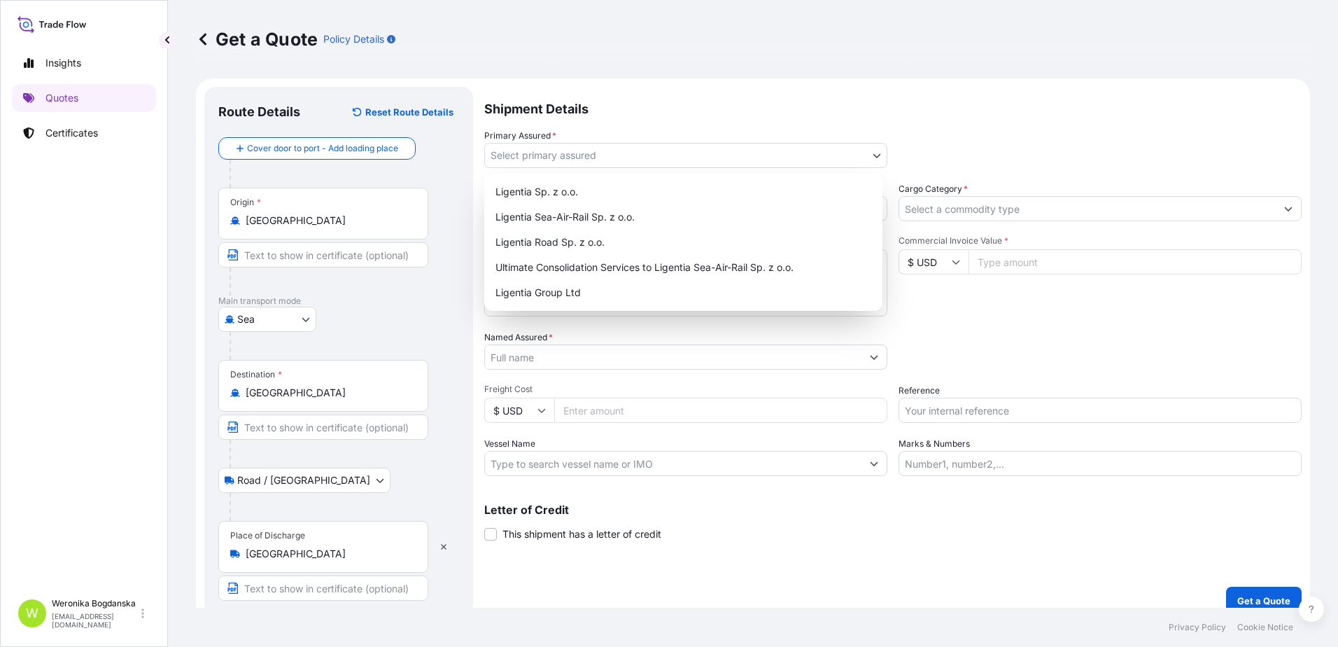
click at [631, 163] on body "3 options available. 0 options available. 5 options available. Insights Quotes …" at bounding box center [669, 323] width 1338 height 647
click at [608, 213] on div "Ligentia Sea-Air-Rail Sp. z o.o." at bounding box center [683, 216] width 387 height 25
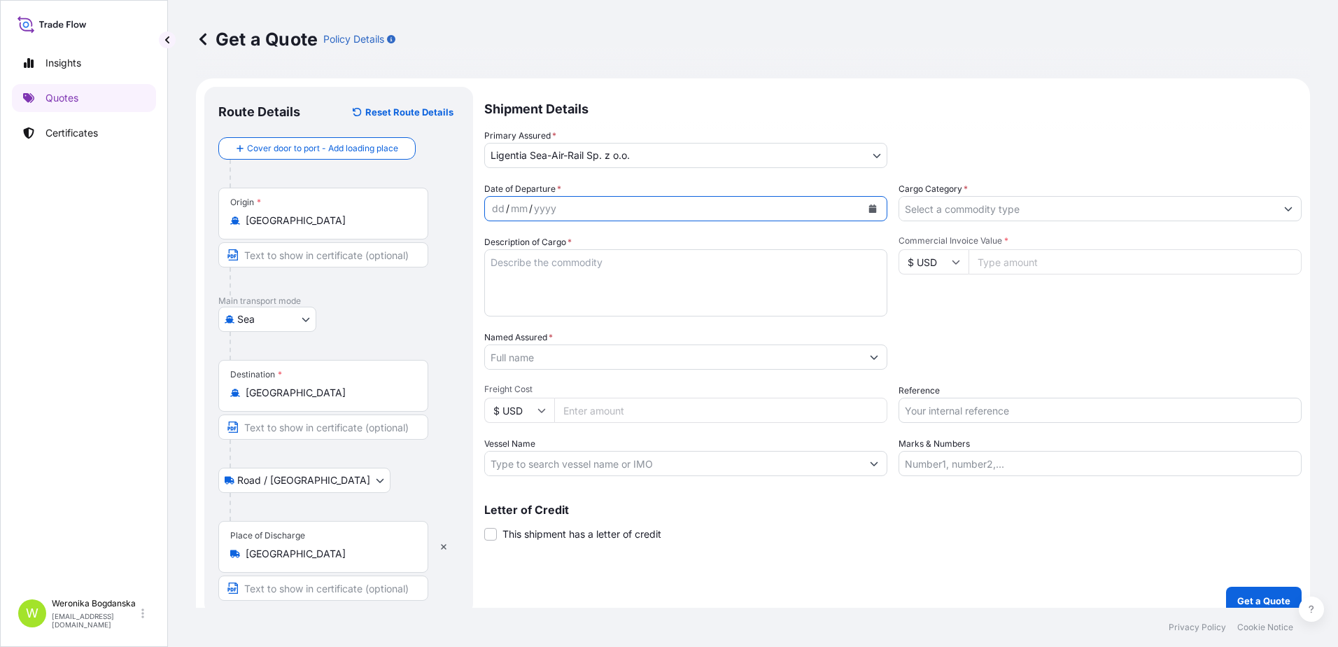
click at [869, 209] on icon "Calendar" at bounding box center [873, 208] width 8 height 8
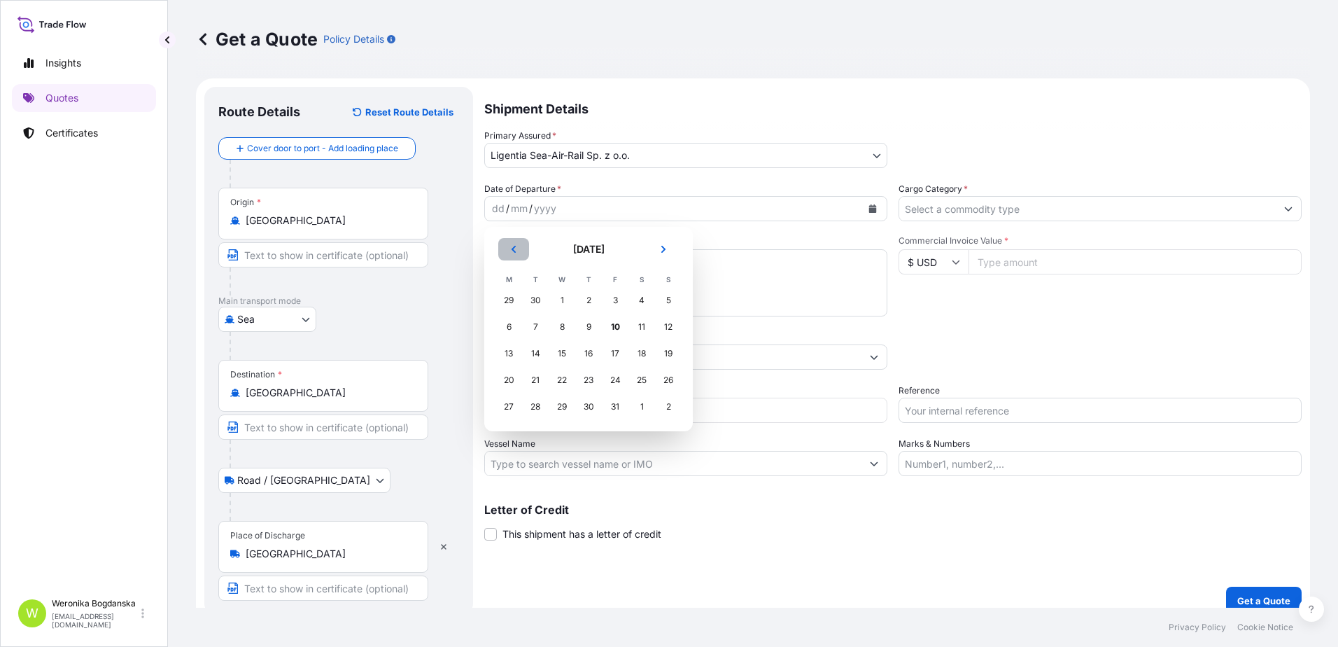
click at [510, 243] on button "Previous" at bounding box center [513, 249] width 31 height 22
click at [675, 300] on div "7" at bounding box center [668, 300] width 25 height 25
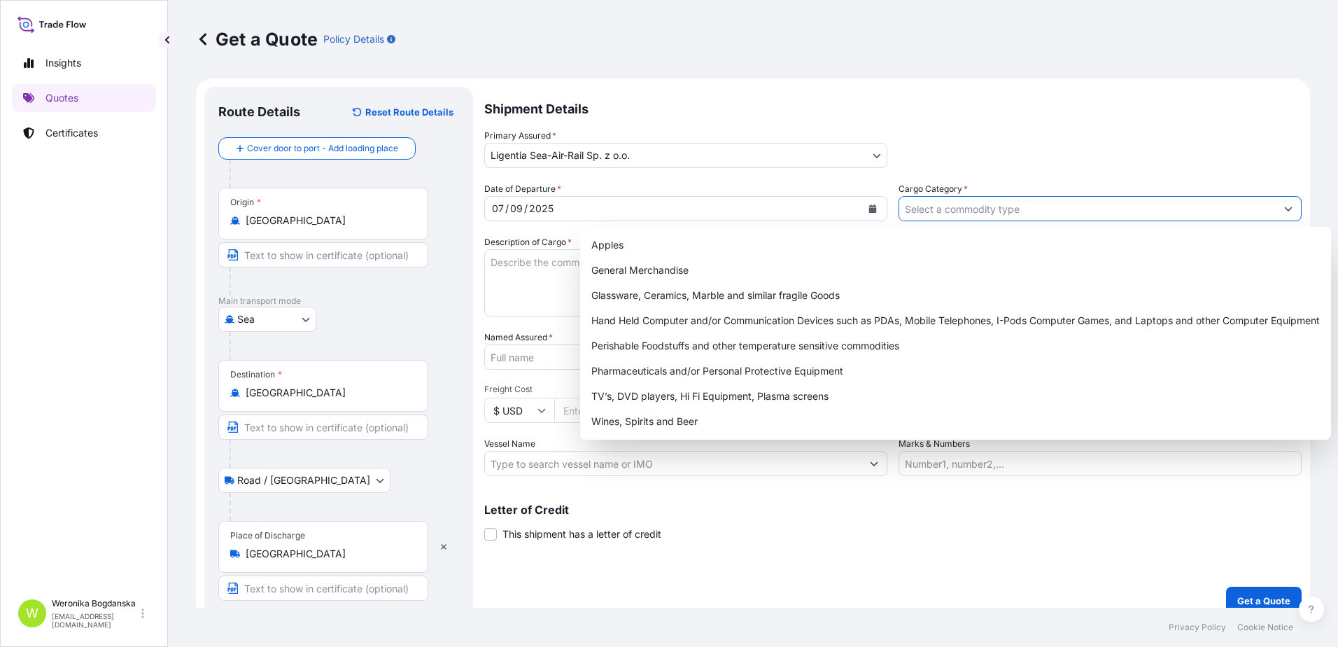
click at [985, 216] on input "Cargo Category *" at bounding box center [1087, 208] width 377 height 25
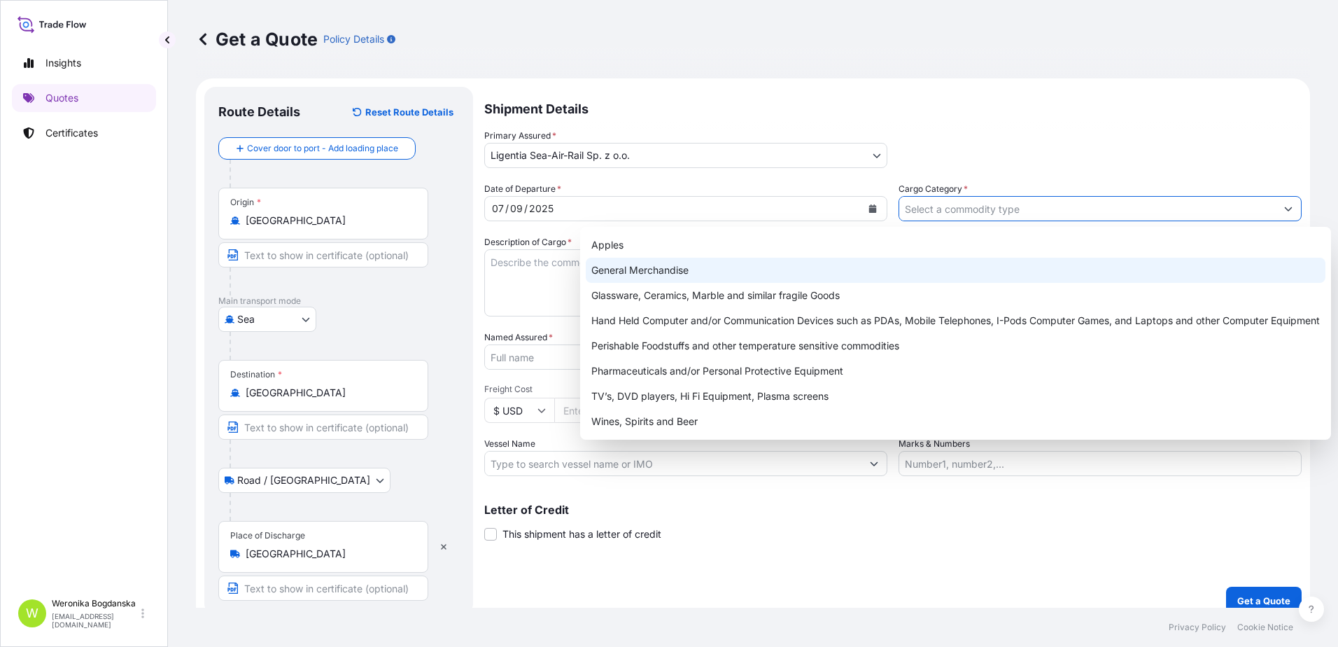
click at [759, 264] on div "General Merchandise" at bounding box center [956, 270] width 740 height 25
type input "General Merchandise"
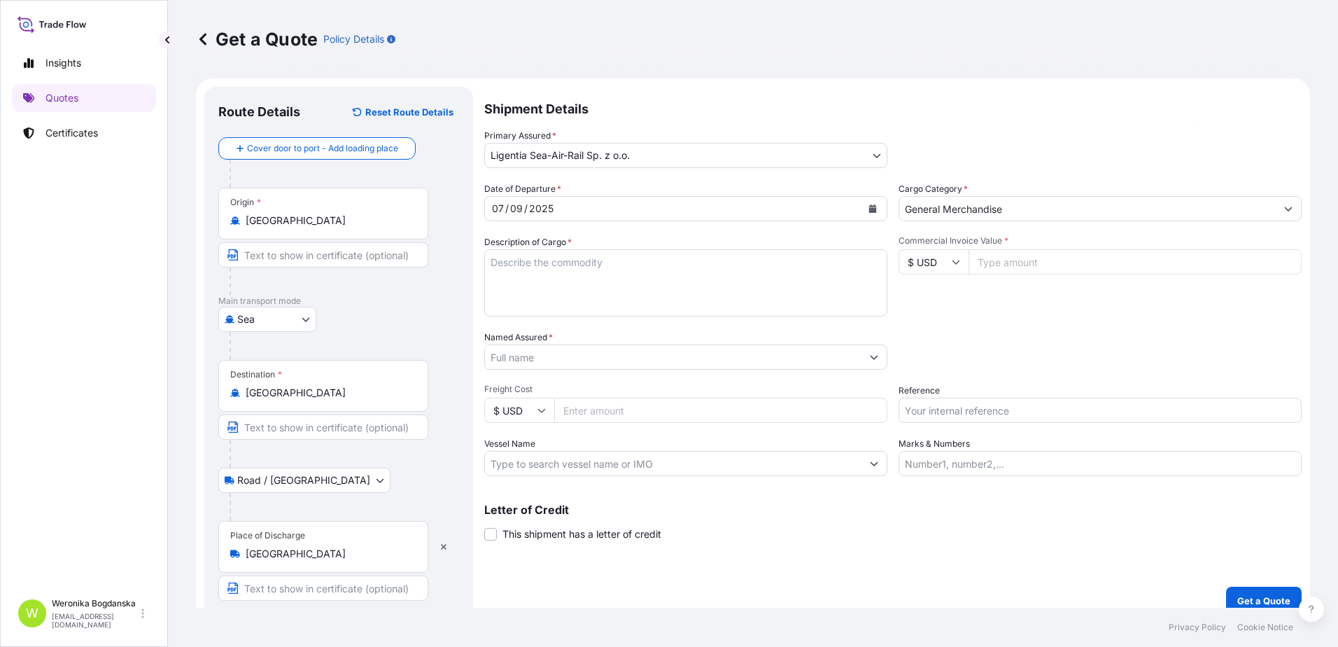
click at [458, 290] on div "Origin * [GEOGRAPHIC_DATA]" at bounding box center [338, 242] width 241 height 108
click at [504, 273] on textarea "Description of Cargo *" at bounding box center [685, 282] width 403 height 67
paste textarea "MAN BOXER"
click at [507, 256] on textarea "MAN BOXER" at bounding box center [685, 282] width 403 height 67
paste textarea "LCL16493"
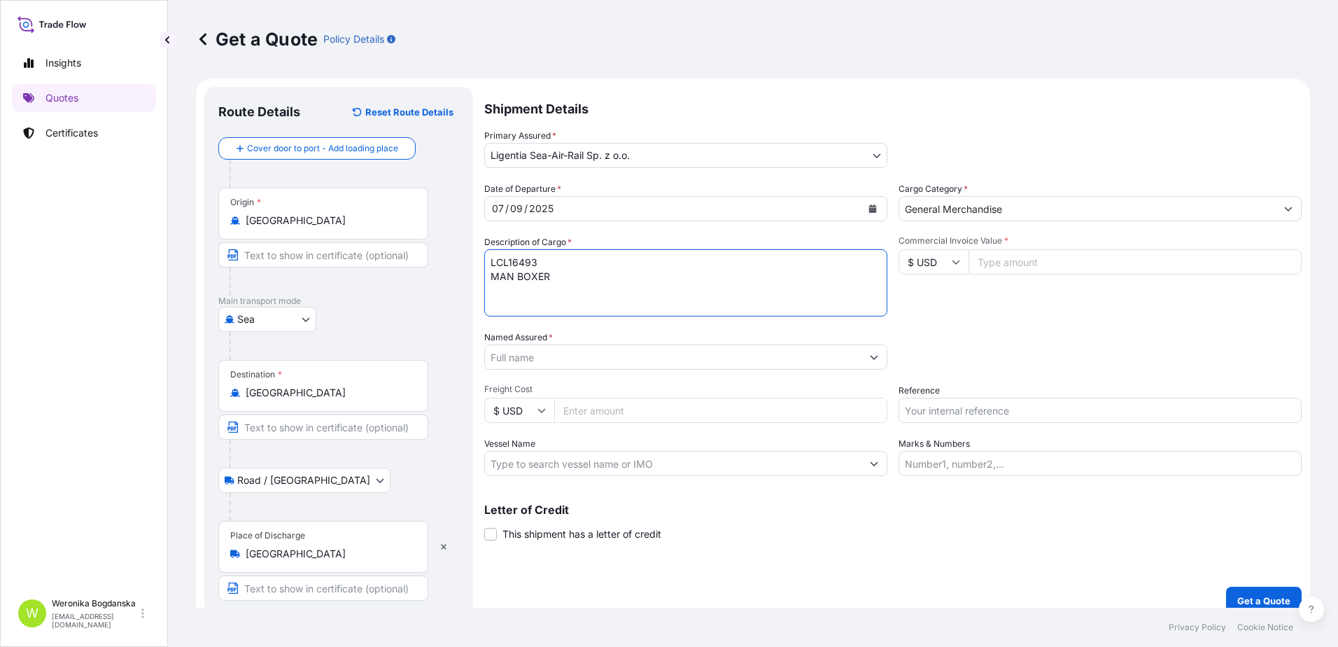
click at [502, 288] on textarea "LCL16493 MAN BOXER" at bounding box center [685, 282] width 403 height 67
click at [591, 289] on textarea "LCL16493 MAN BOXER" at bounding box center [685, 282] width 403 height 67
click at [514, 303] on textarea "LCL16493 MAN BOXER" at bounding box center [685, 282] width 403 height 67
paste textarea "EGSU1610004 EMCNXP6464 40HC 6000.00 KG 34.44 M3 2500 CTN"
type textarea "LCL16493 MAN BOXER EGSU1610004 EMCNXP6464 40HC 6000.00 KG 34.44 M3 2500 CTN"
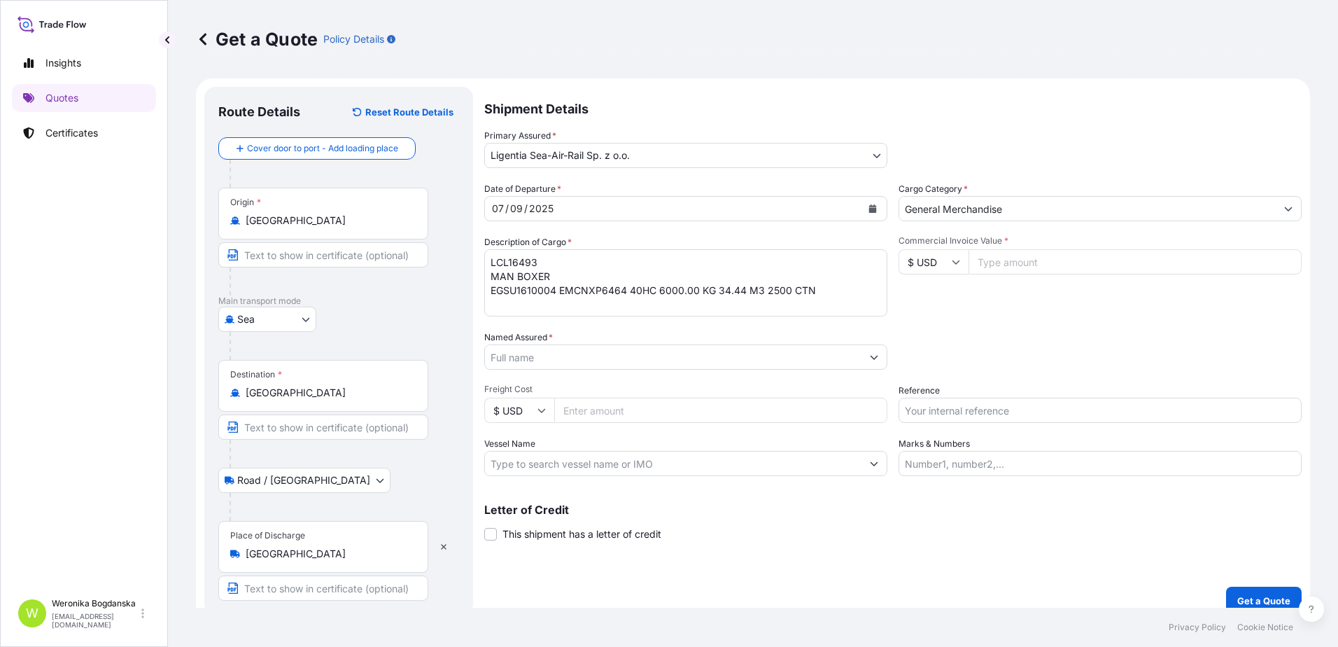
click at [1043, 264] on input "Commercial Invoice Value *" at bounding box center [1135, 261] width 333 height 25
type input "58200"
click at [554, 354] on input "Named Assured *" at bounding box center [673, 356] width 377 height 25
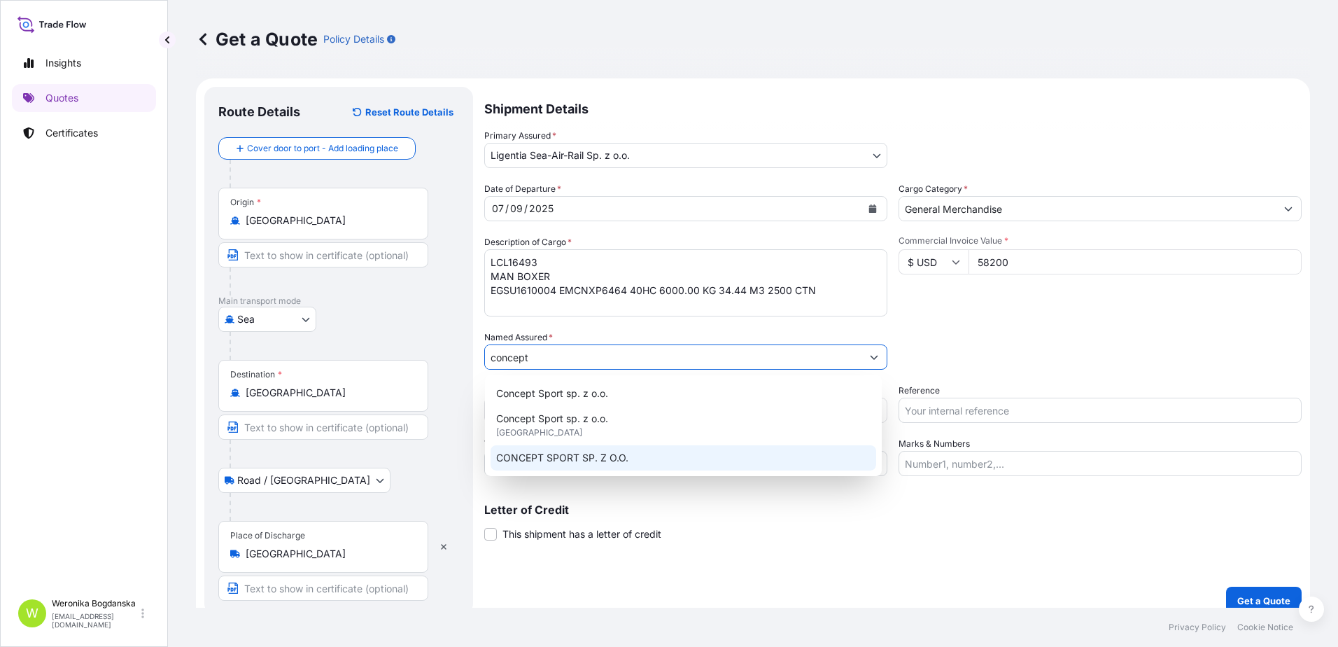
click at [584, 462] on span "CONCEPT SPORT SP. Z O.O." at bounding box center [562, 458] width 132 height 14
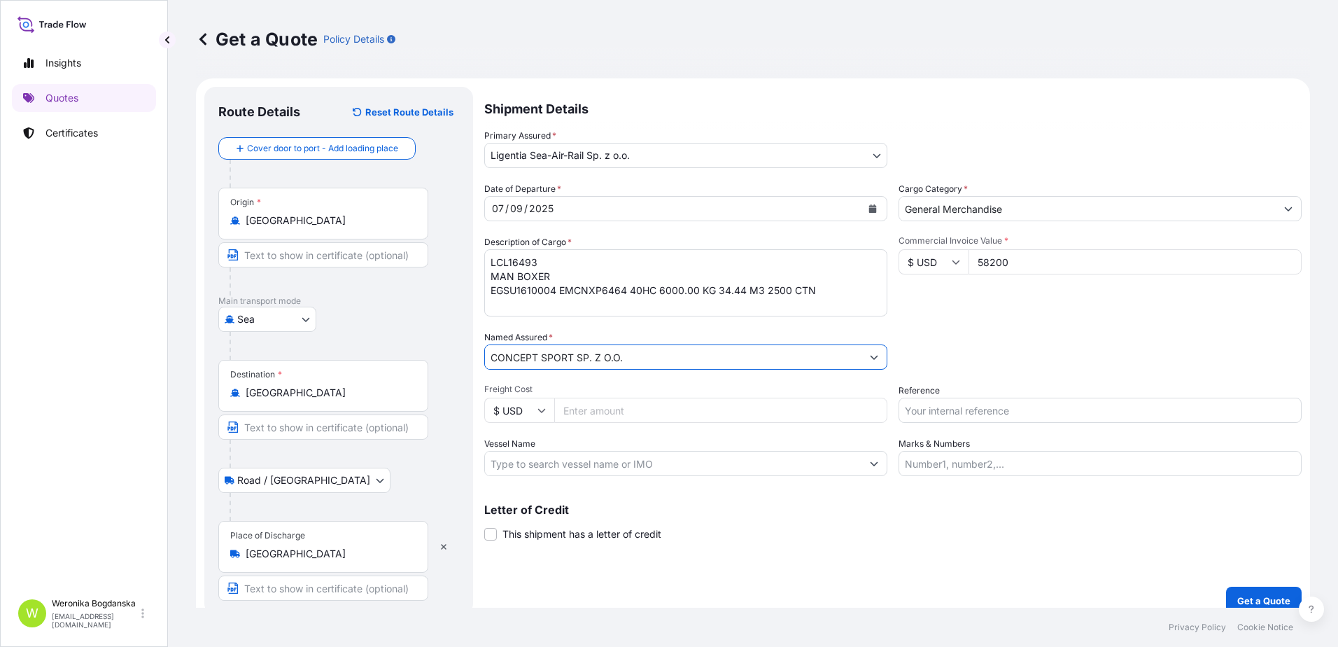
type input "CONCEPT SPORT SP. Z O.O."
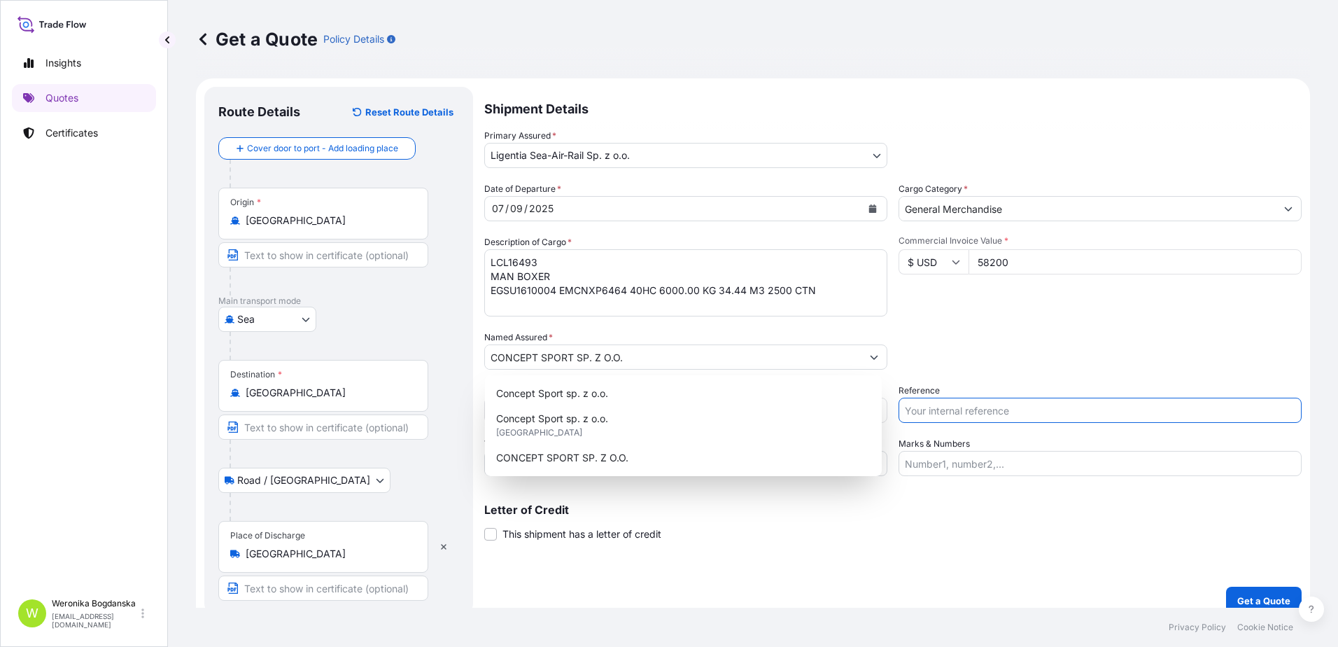
click at [977, 407] on input "Reference" at bounding box center [1100, 410] width 403 height 25
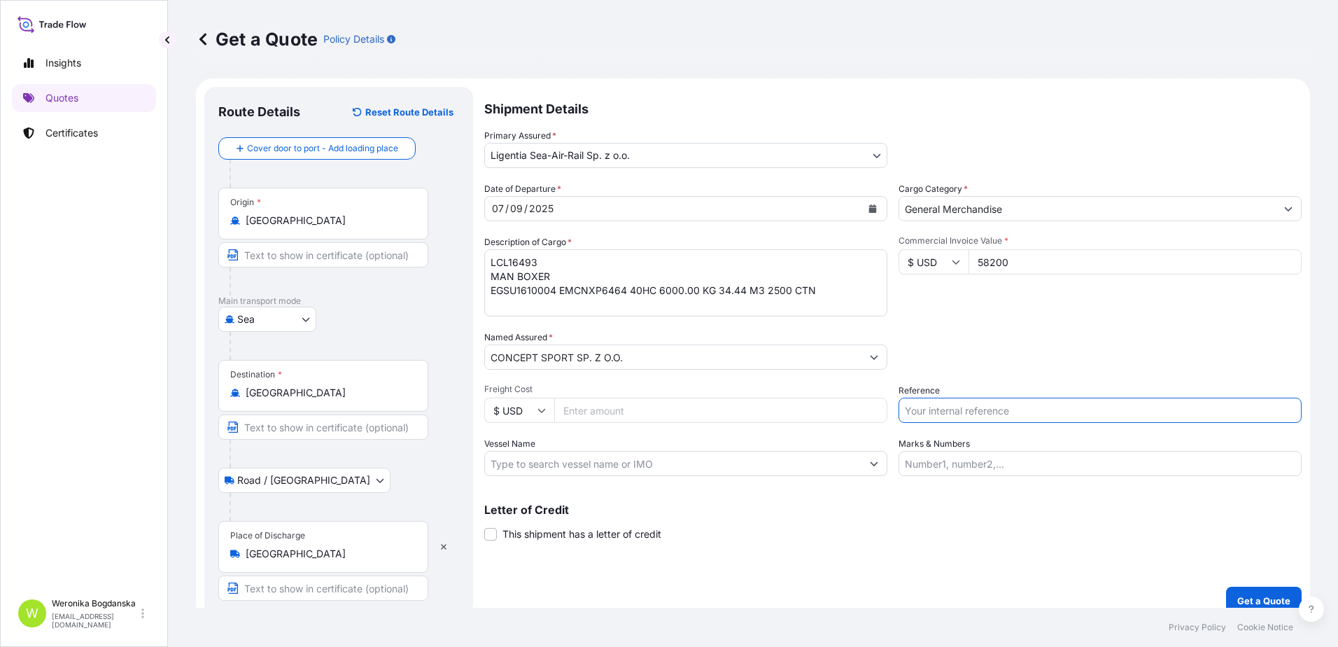
paste input "S02015387"
type input "S02015387"
click at [1012, 357] on div "Packing Category Type to search a container mode Please select a primary mode o…" at bounding box center [1100, 349] width 403 height 39
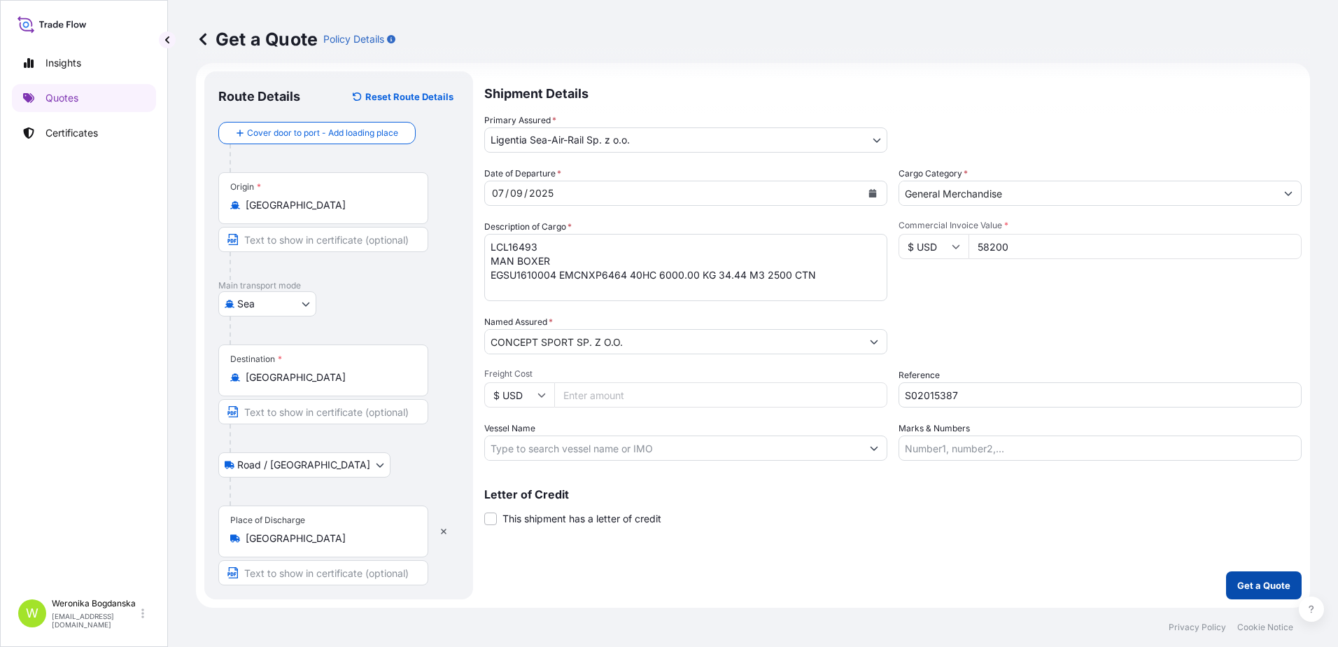
click at [1237, 586] on p "Get a Quote" at bounding box center [1263, 585] width 53 height 14
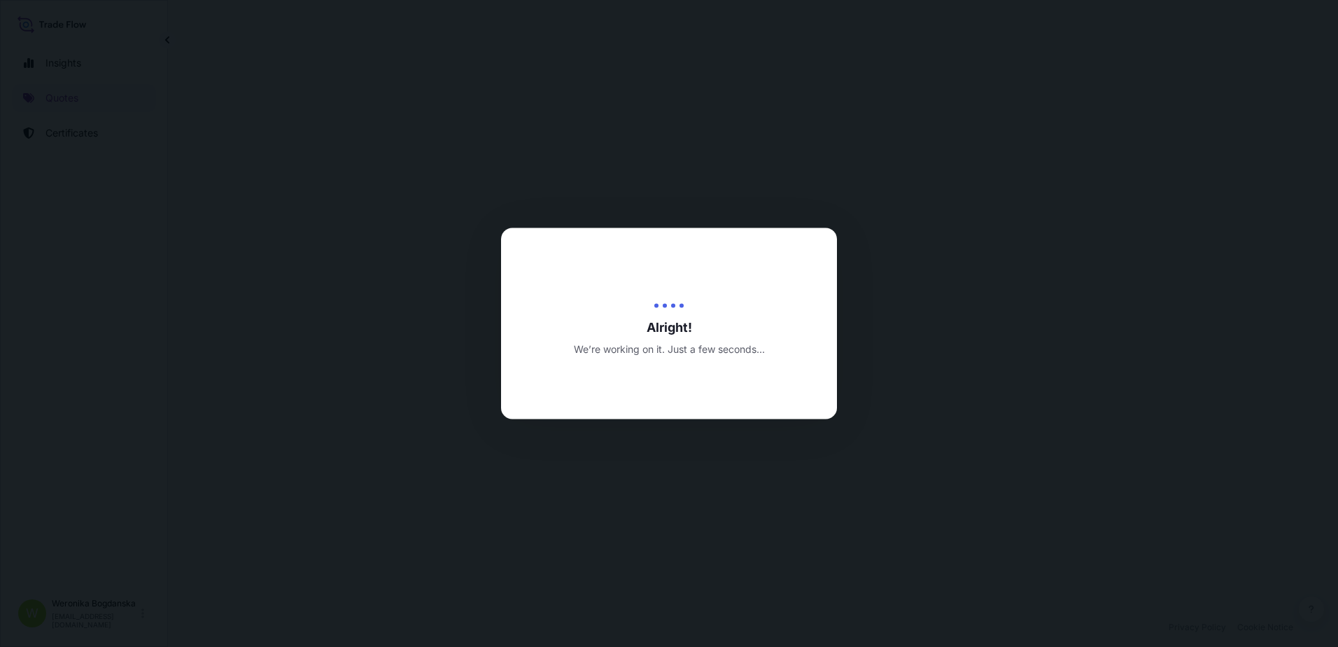
select select "Sea"
select select "Road / [GEOGRAPHIC_DATA]"
select select "31440"
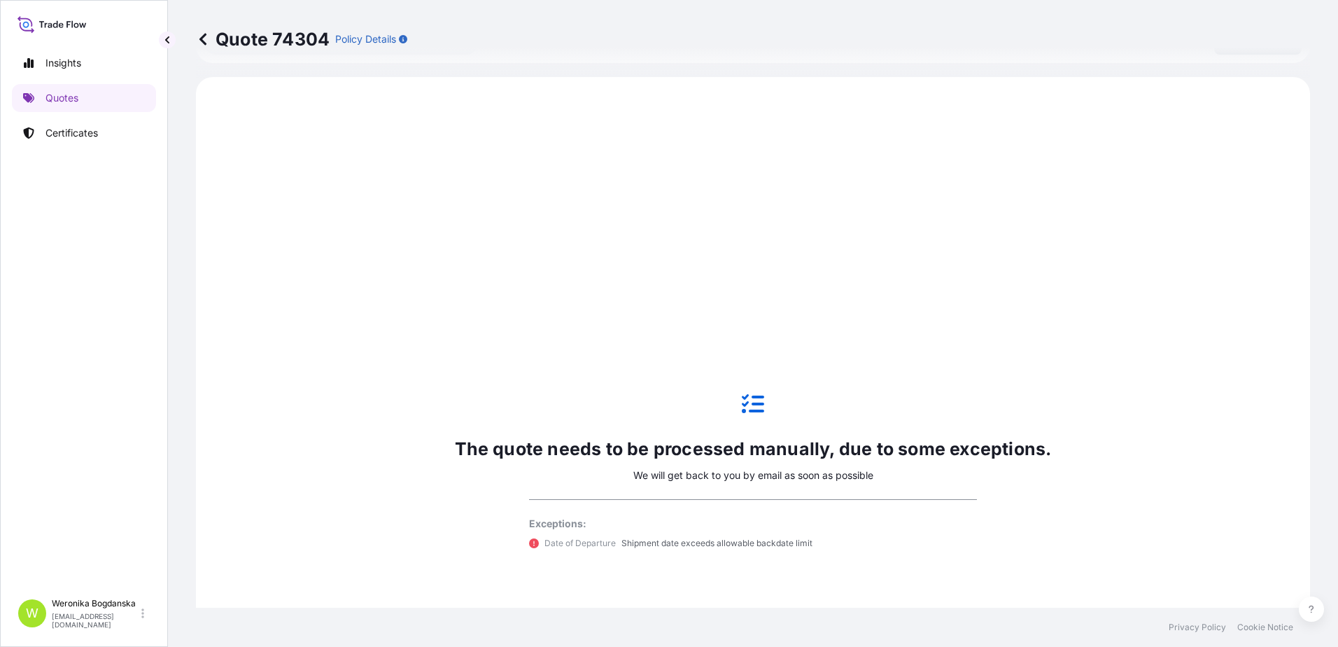
scroll to position [561, 0]
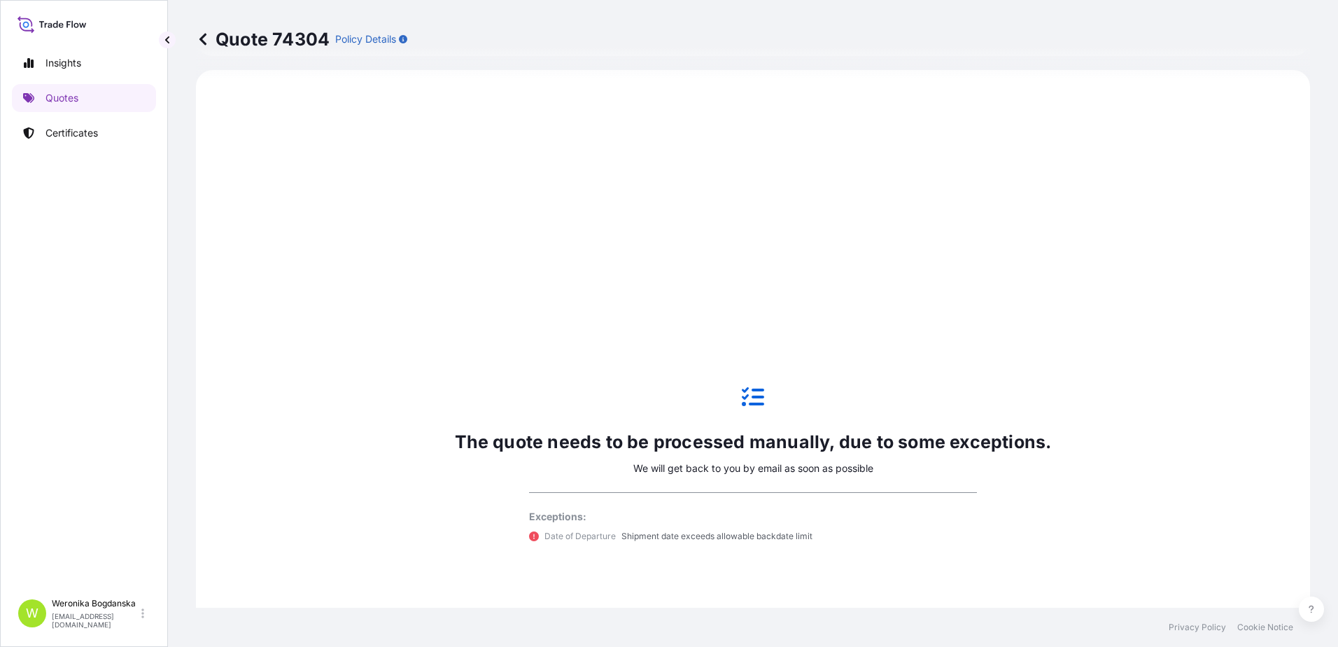
click at [69, 117] on div "Insights Quotes Certificates" at bounding box center [84, 313] width 144 height 555
click at [73, 132] on p "Certificates" at bounding box center [71, 133] width 52 height 14
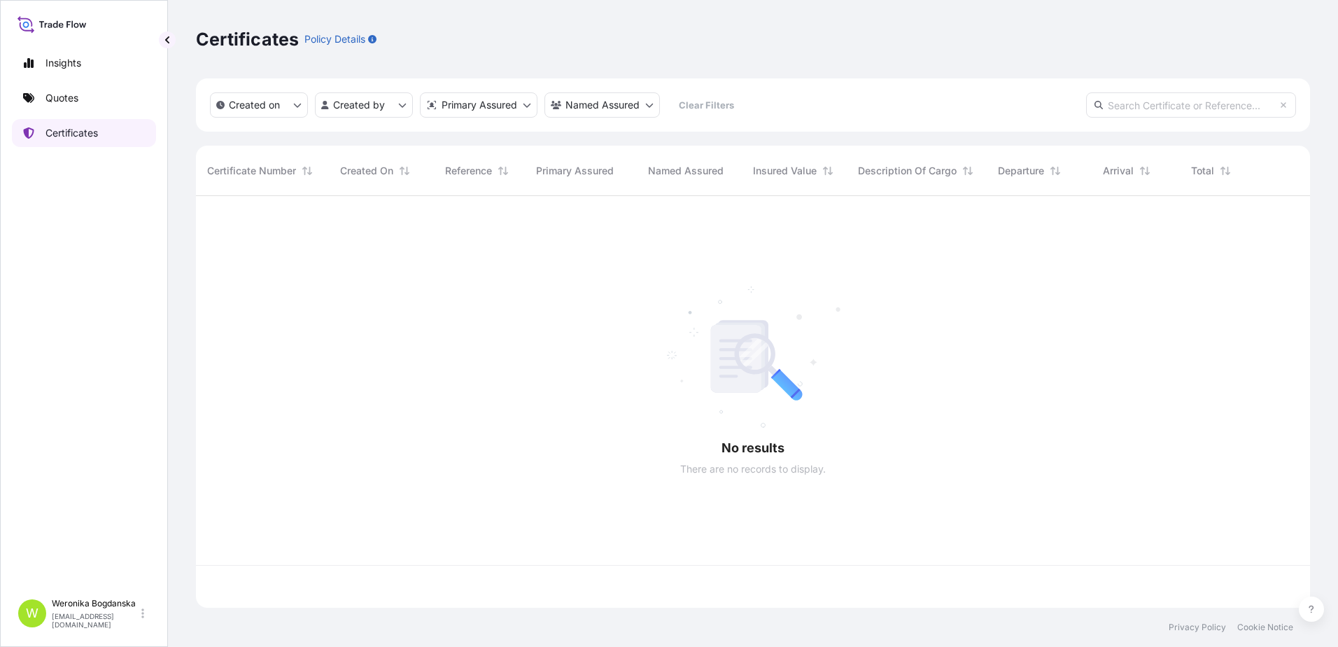
scroll to position [409, 1104]
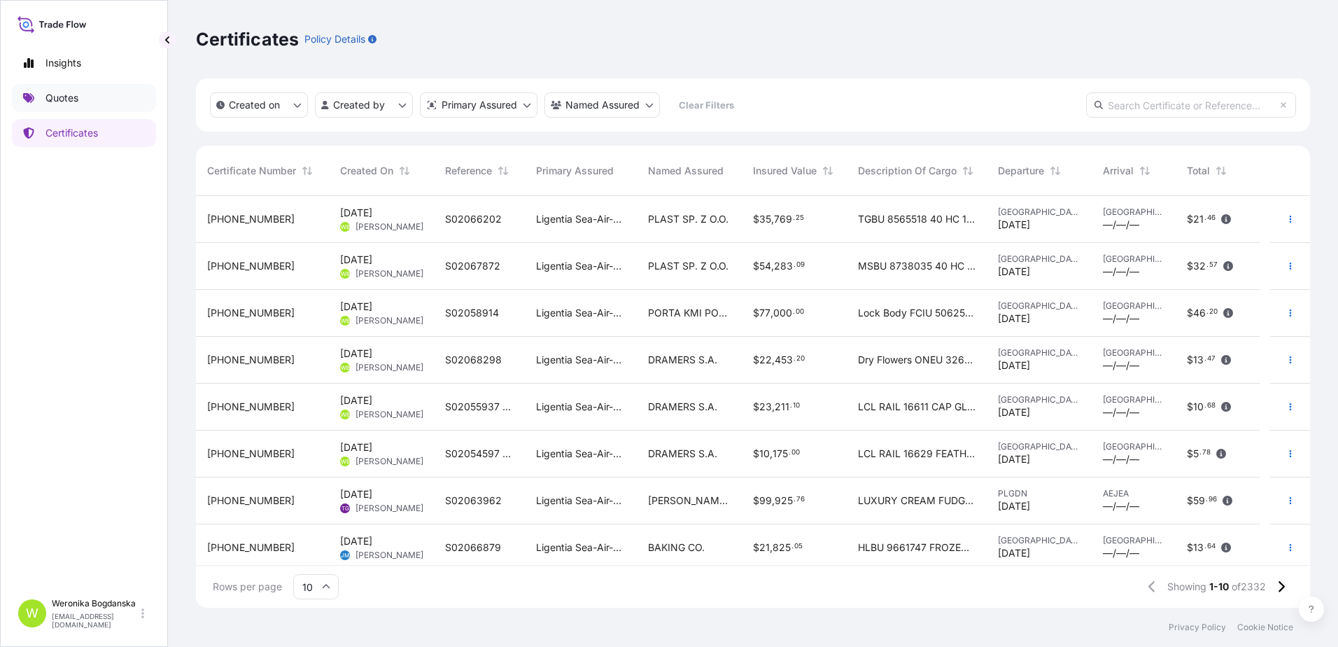
click at [78, 95] on p "Quotes" at bounding box center [61, 98] width 33 height 14
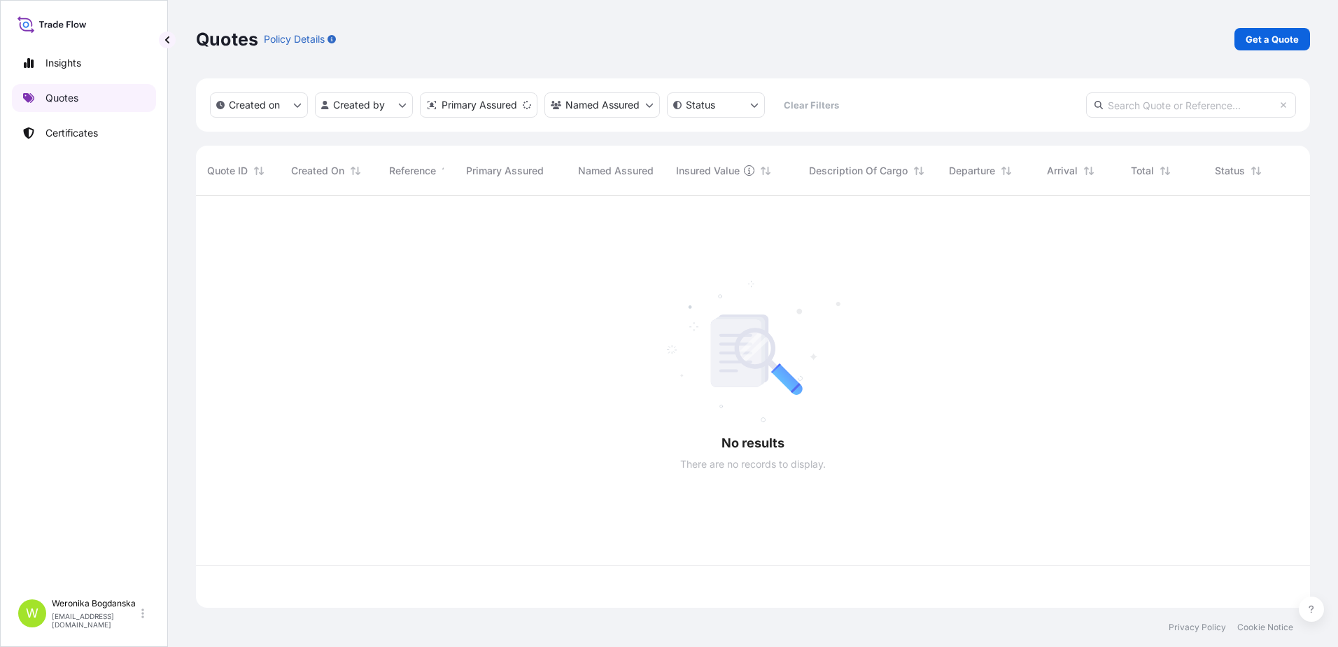
scroll to position [409, 1104]
click at [1265, 38] on p "Get a Quote" at bounding box center [1272, 39] width 53 height 14
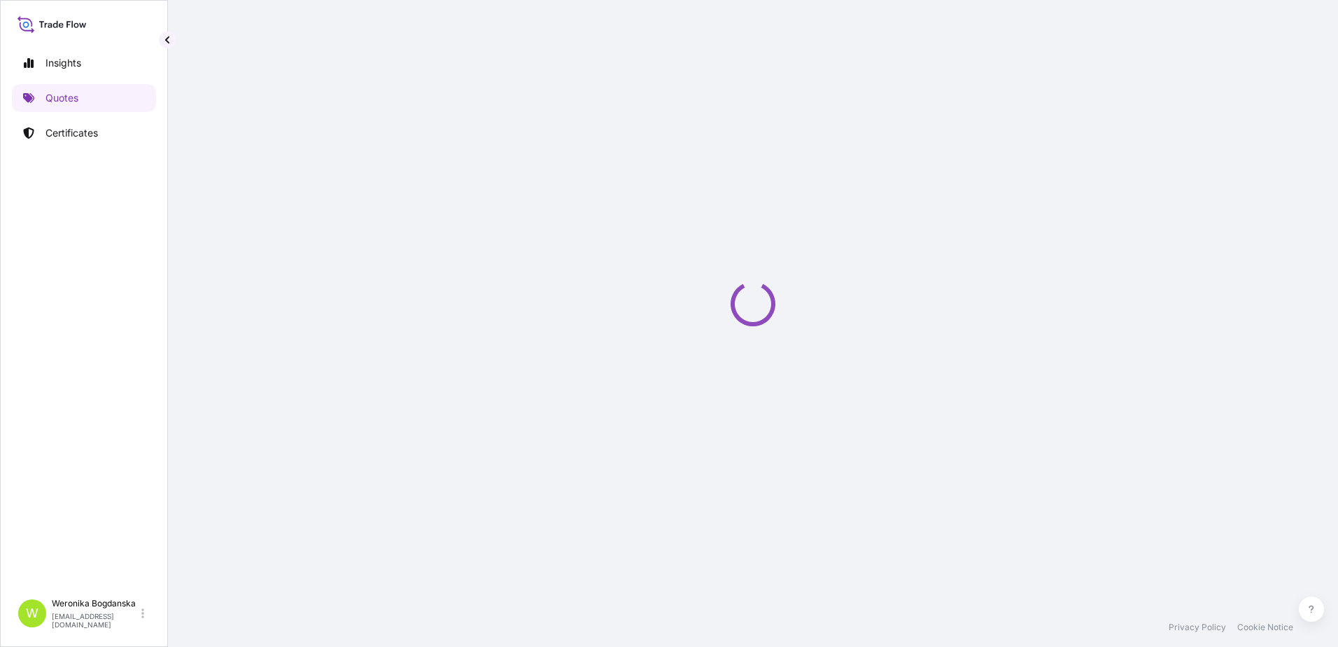
select select "Sea"
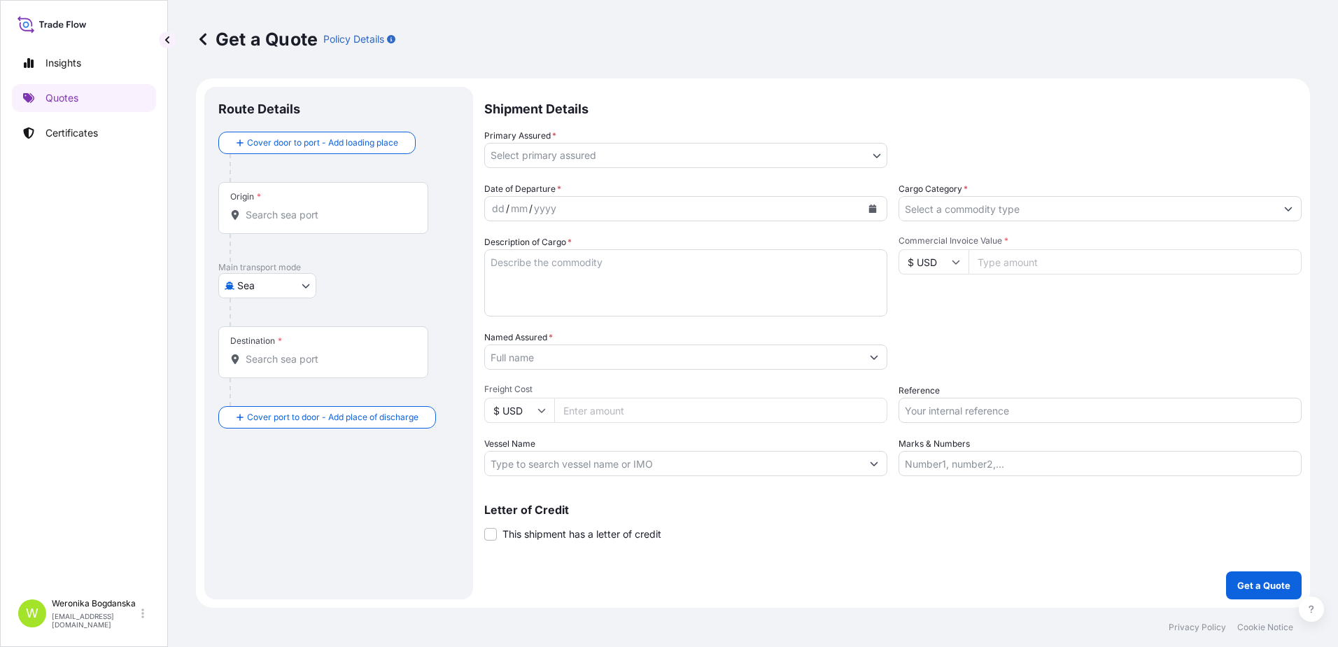
click at [302, 220] on input "Origin *" at bounding box center [328, 215] width 165 height 14
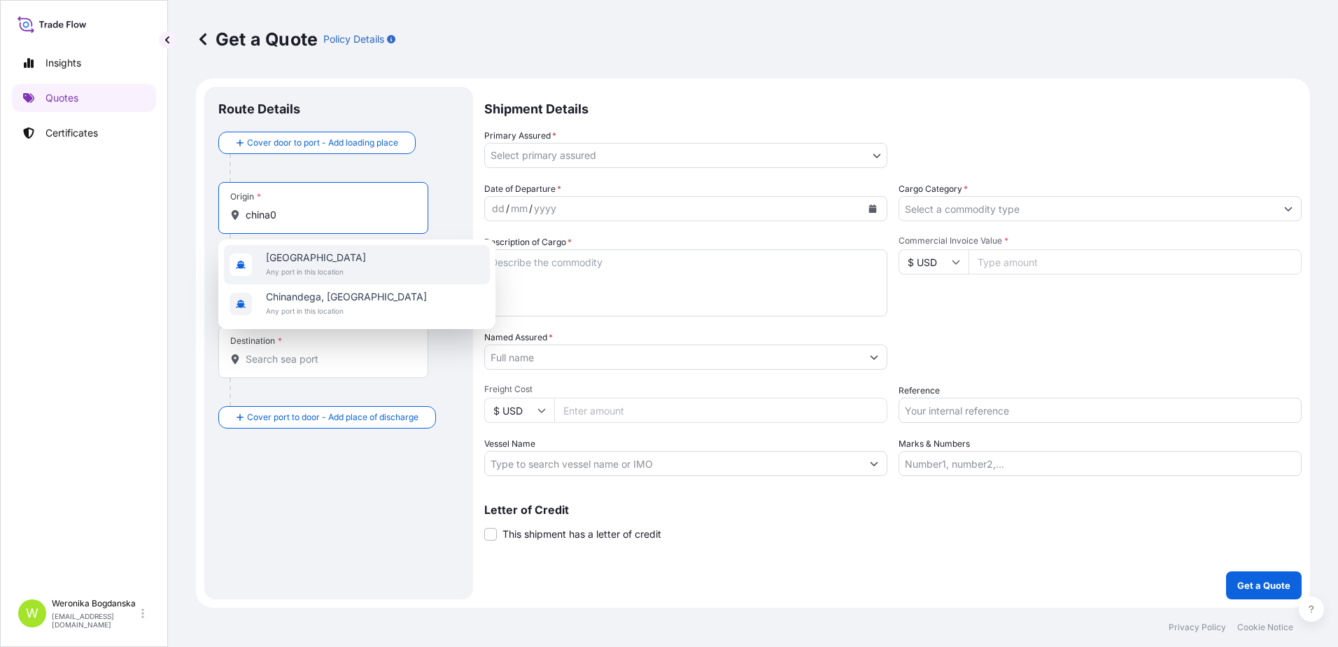
click at [346, 265] on div "[GEOGRAPHIC_DATA] Any port in this location" at bounding box center [357, 264] width 266 height 39
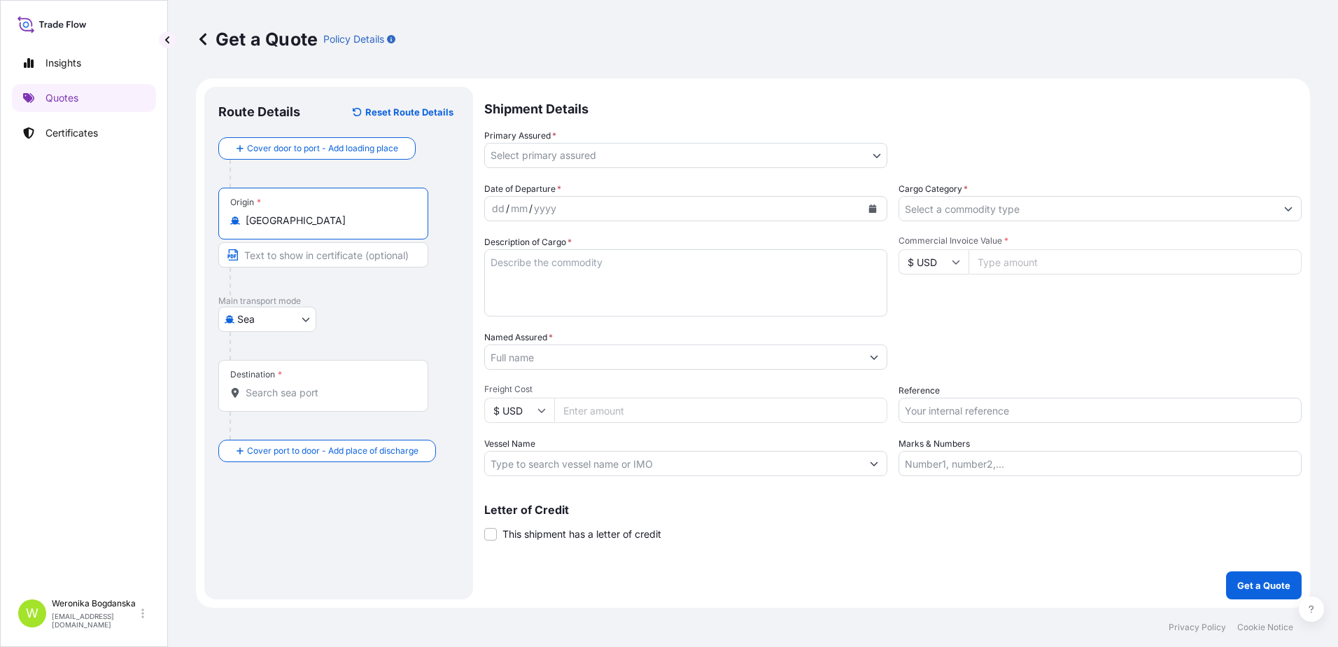
type input "[GEOGRAPHIC_DATA]"
click at [297, 401] on div "Destination *" at bounding box center [323, 386] width 210 height 52
click at [297, 400] on input "Destination *" at bounding box center [328, 393] width 165 height 14
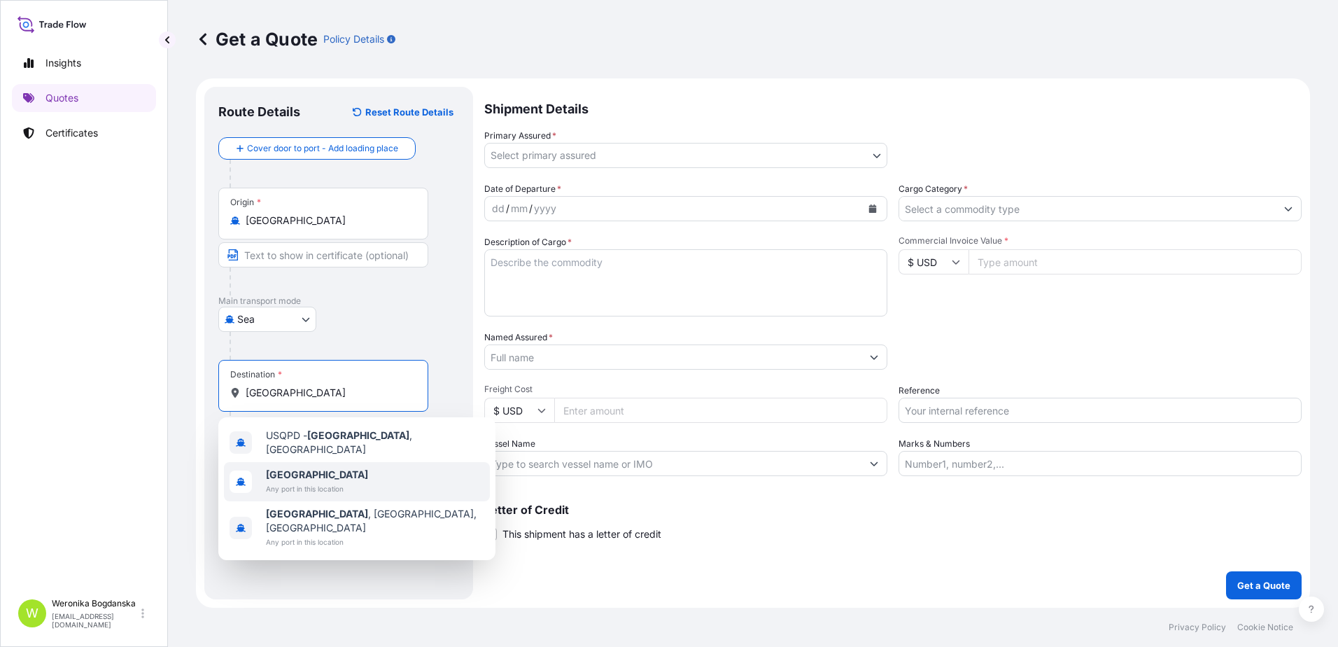
click at [311, 462] on div "[GEOGRAPHIC_DATA] Any port in this location" at bounding box center [357, 481] width 266 height 39
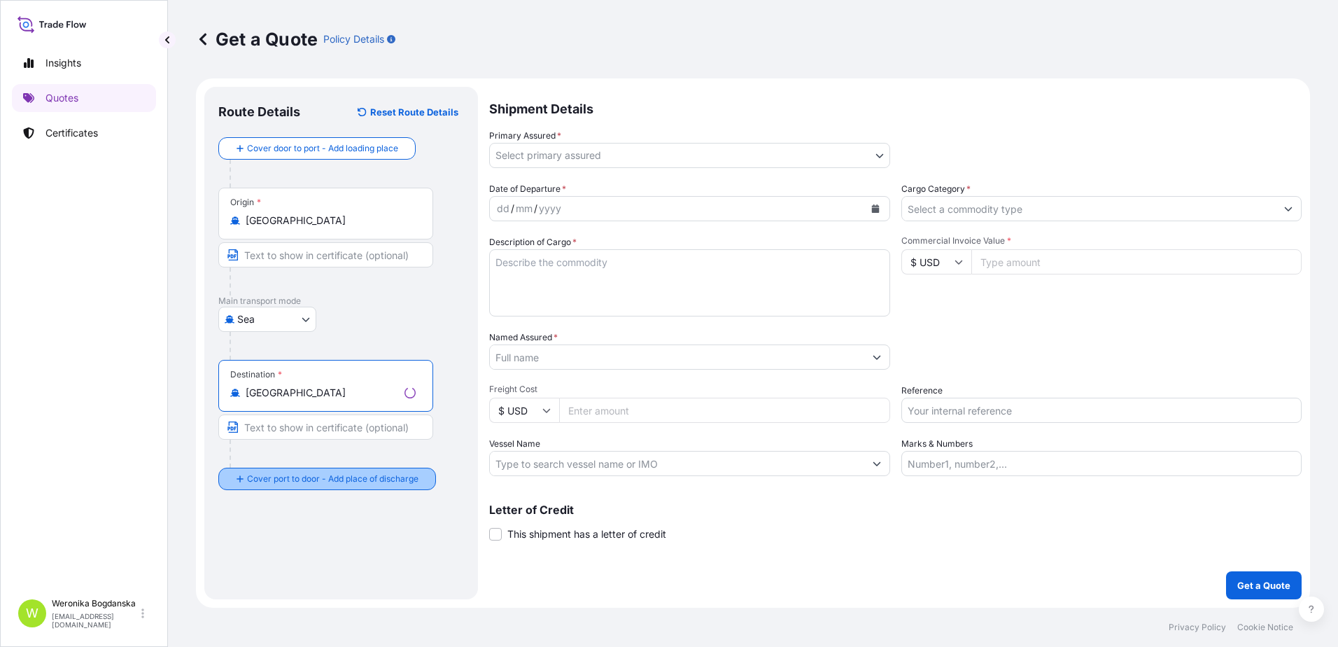
type input "[GEOGRAPHIC_DATA]"
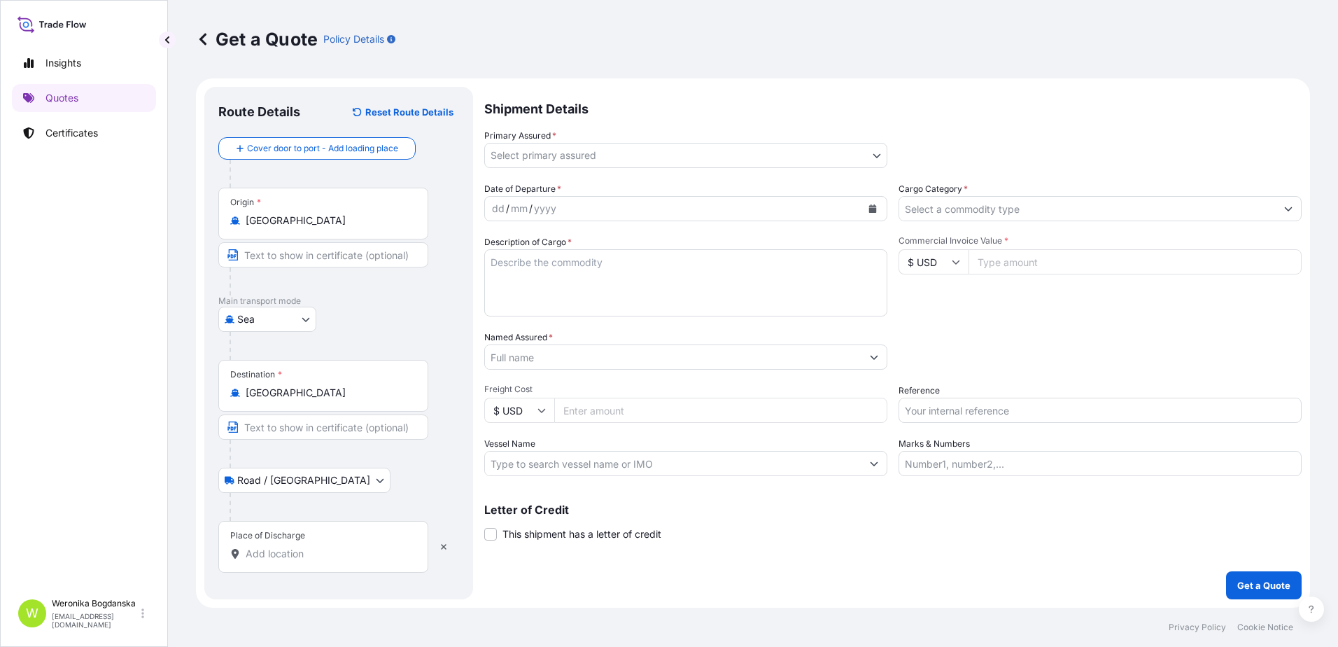
click at [322, 557] on input "Place of Discharge" at bounding box center [328, 554] width 165 height 14
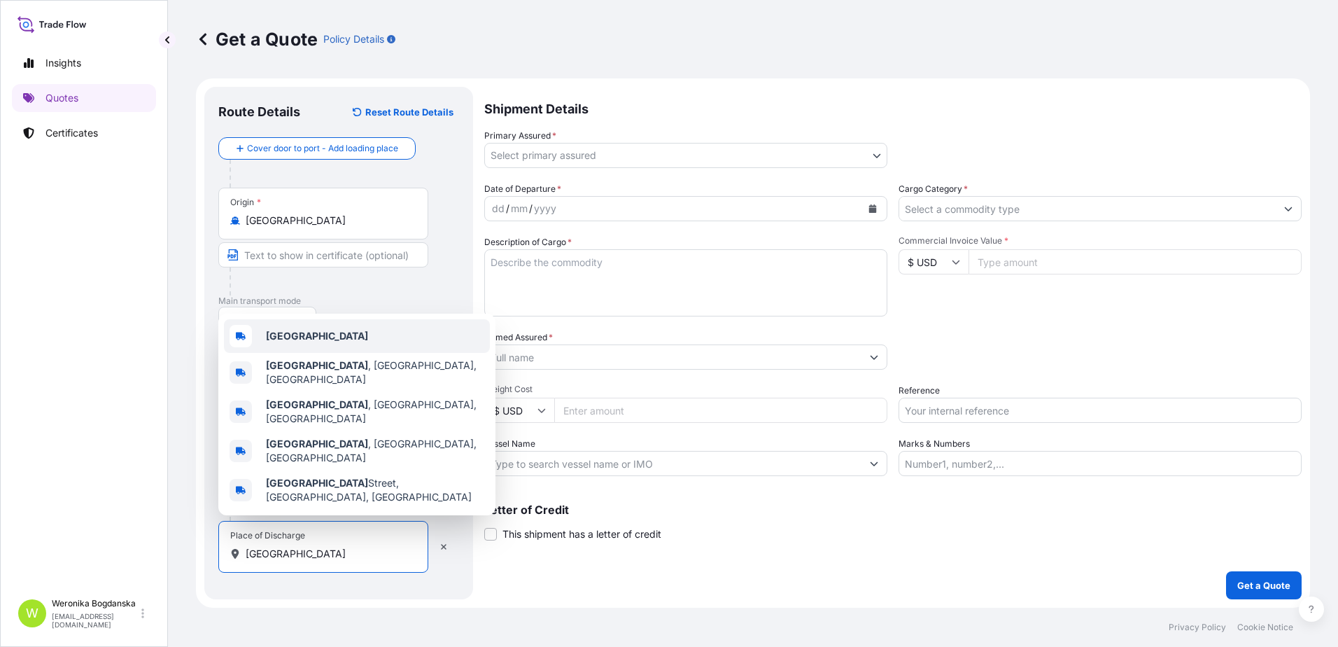
click at [358, 353] on div "[GEOGRAPHIC_DATA]" at bounding box center [357, 336] width 266 height 34
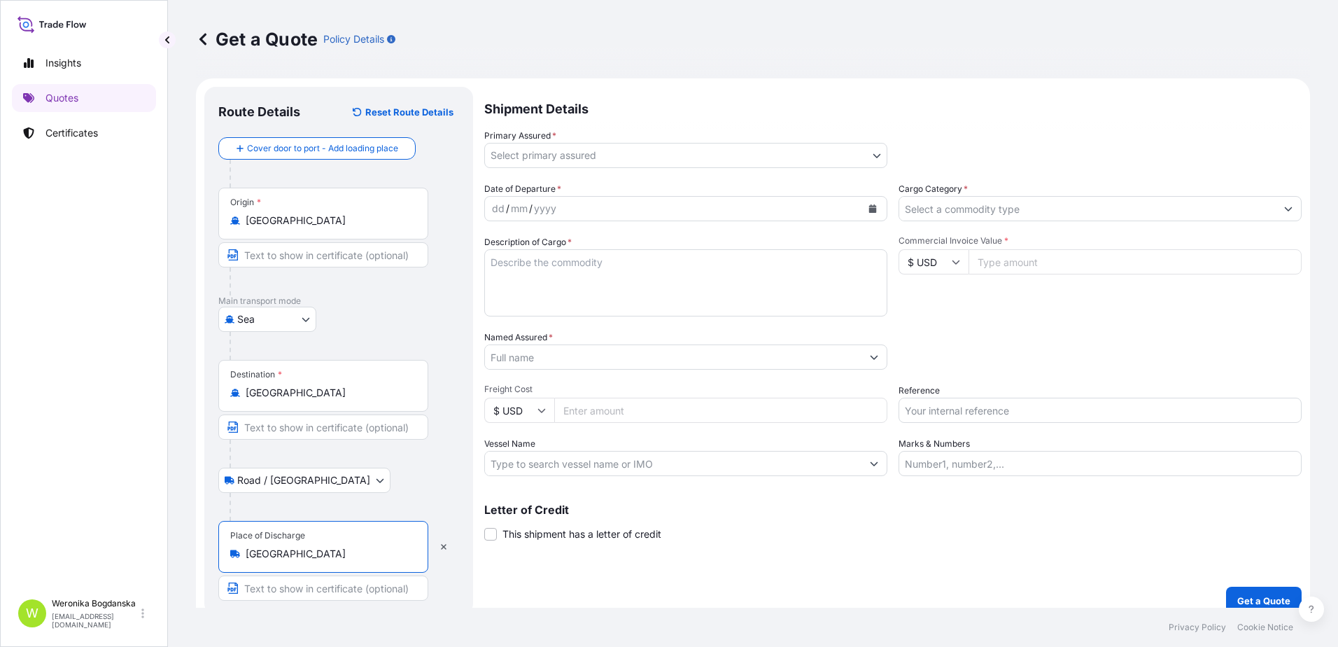
type input "[GEOGRAPHIC_DATA]"
click at [696, 152] on body "0 options available. 5 options available. 3 options available. 0 options availa…" at bounding box center [669, 323] width 1338 height 647
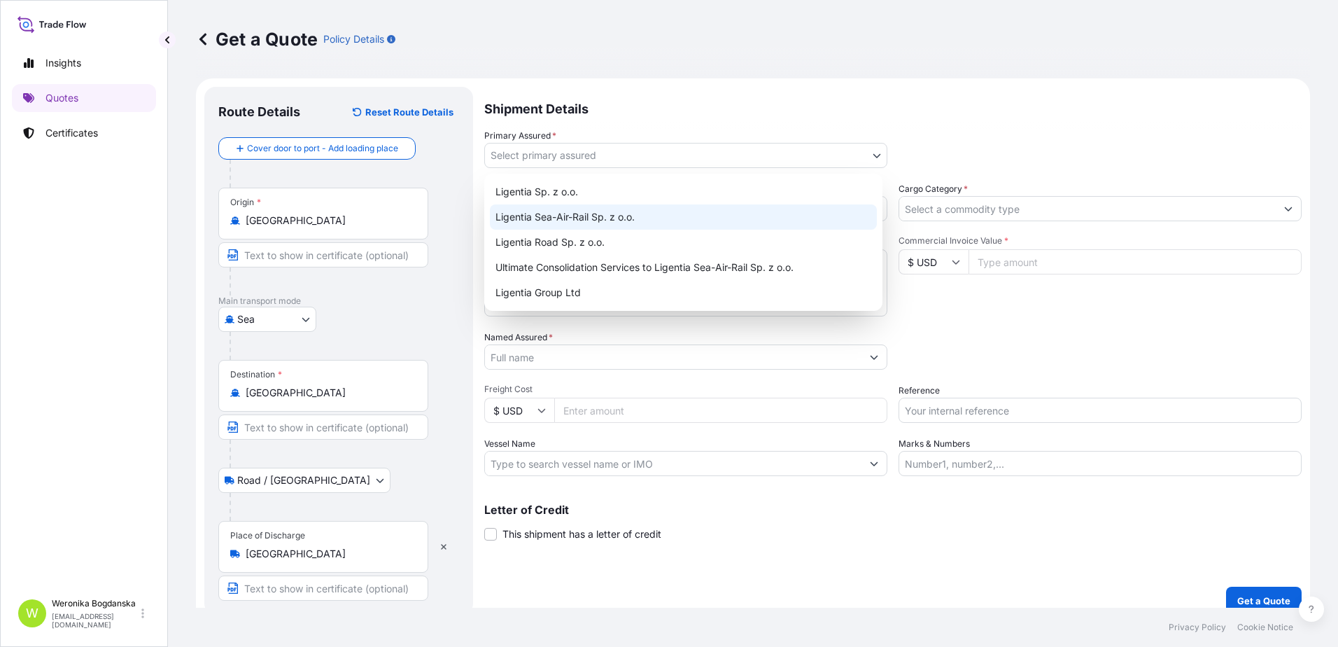
click at [663, 216] on div "Ligentia Sea-Air-Rail Sp. z o.o." at bounding box center [683, 216] width 387 height 25
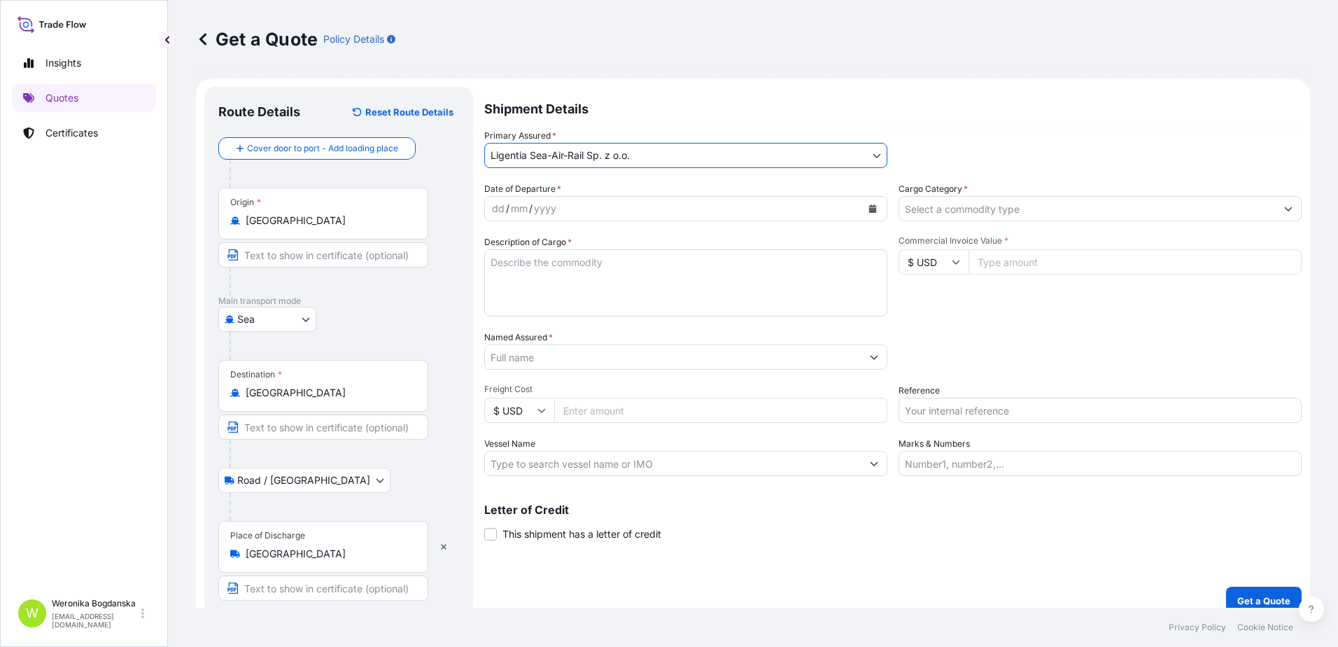
click at [870, 209] on icon "Calendar" at bounding box center [873, 208] width 8 height 8
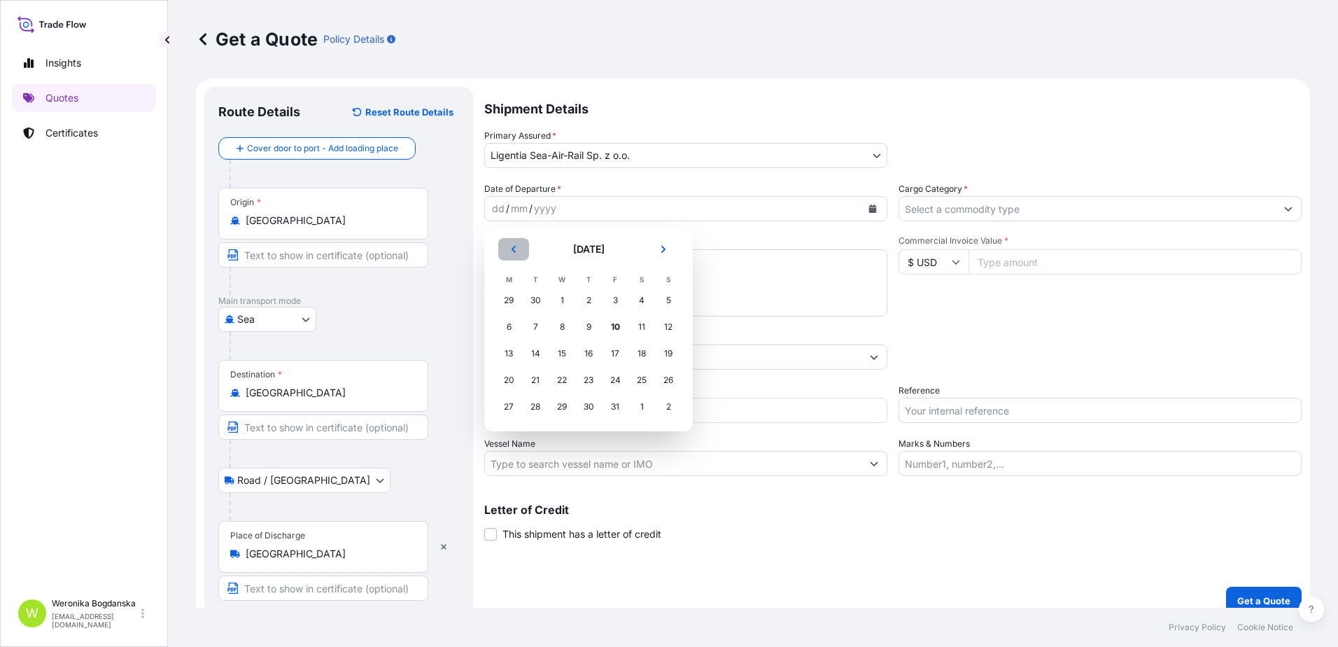
click at [509, 251] on button "Previous" at bounding box center [513, 249] width 31 height 22
click at [586, 332] on div "11" at bounding box center [588, 326] width 25 height 25
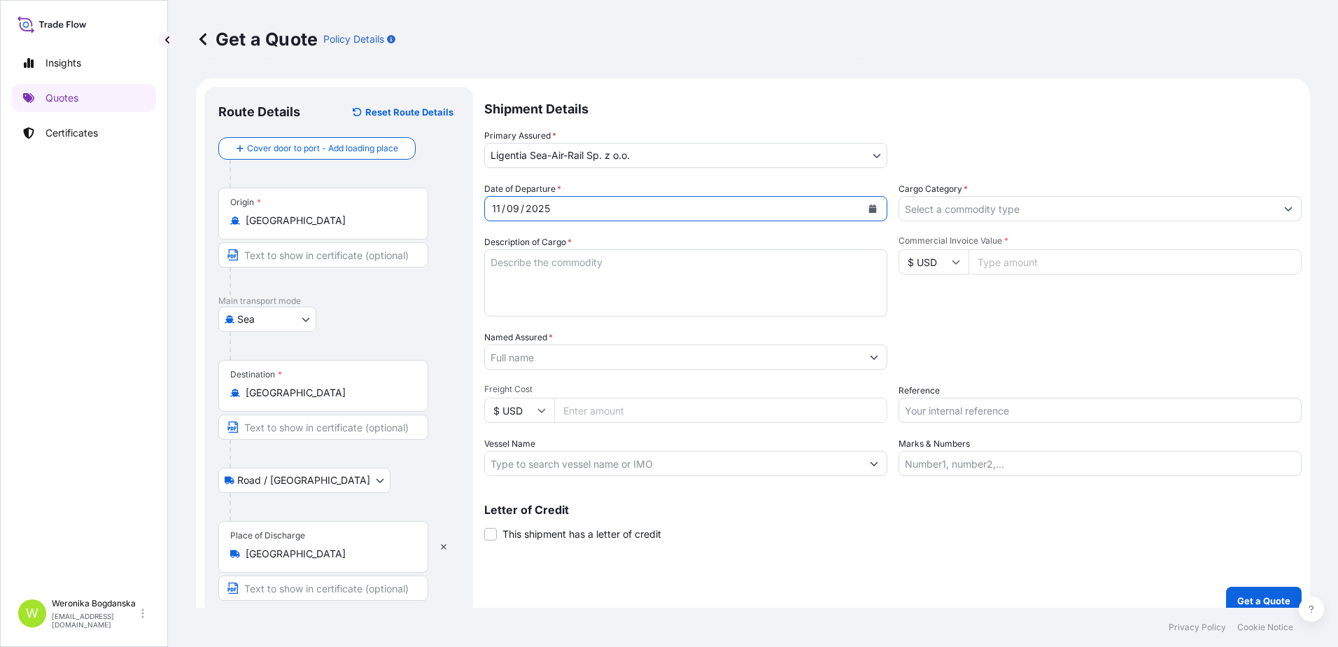
click at [1051, 214] on input "Cargo Category *" at bounding box center [1087, 208] width 377 height 25
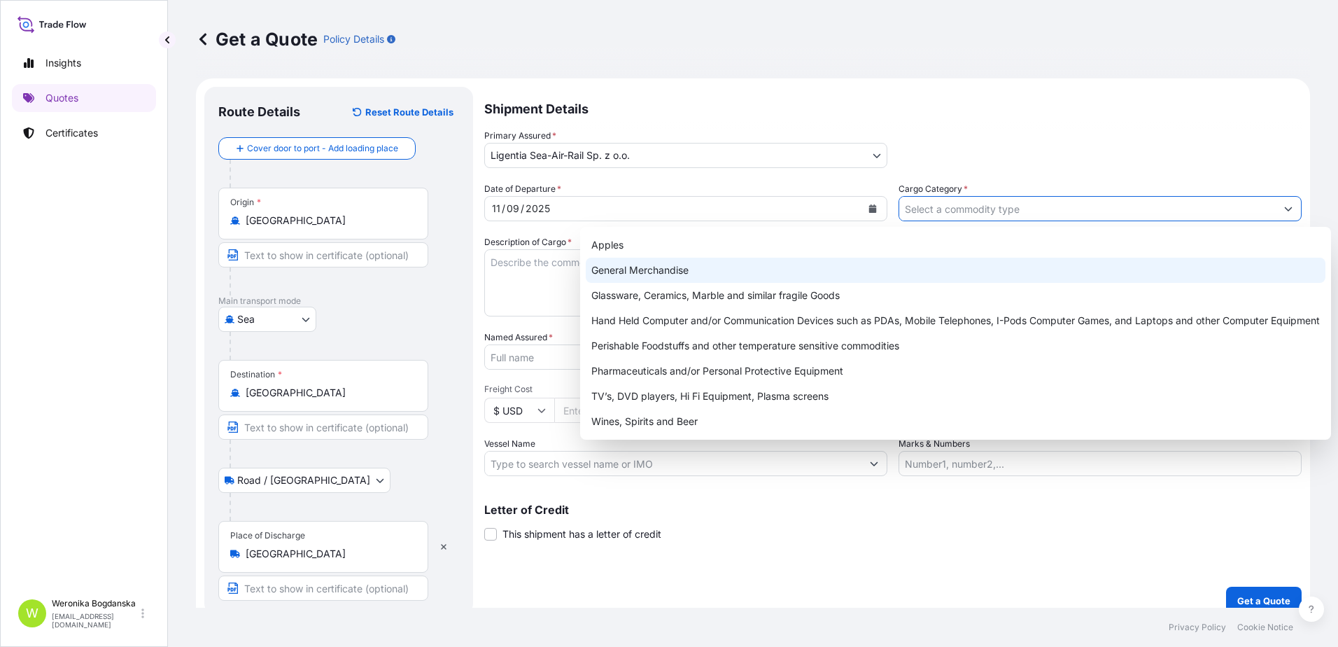
click at [680, 269] on div "General Merchandise" at bounding box center [956, 270] width 740 height 25
type input "General Merchandise"
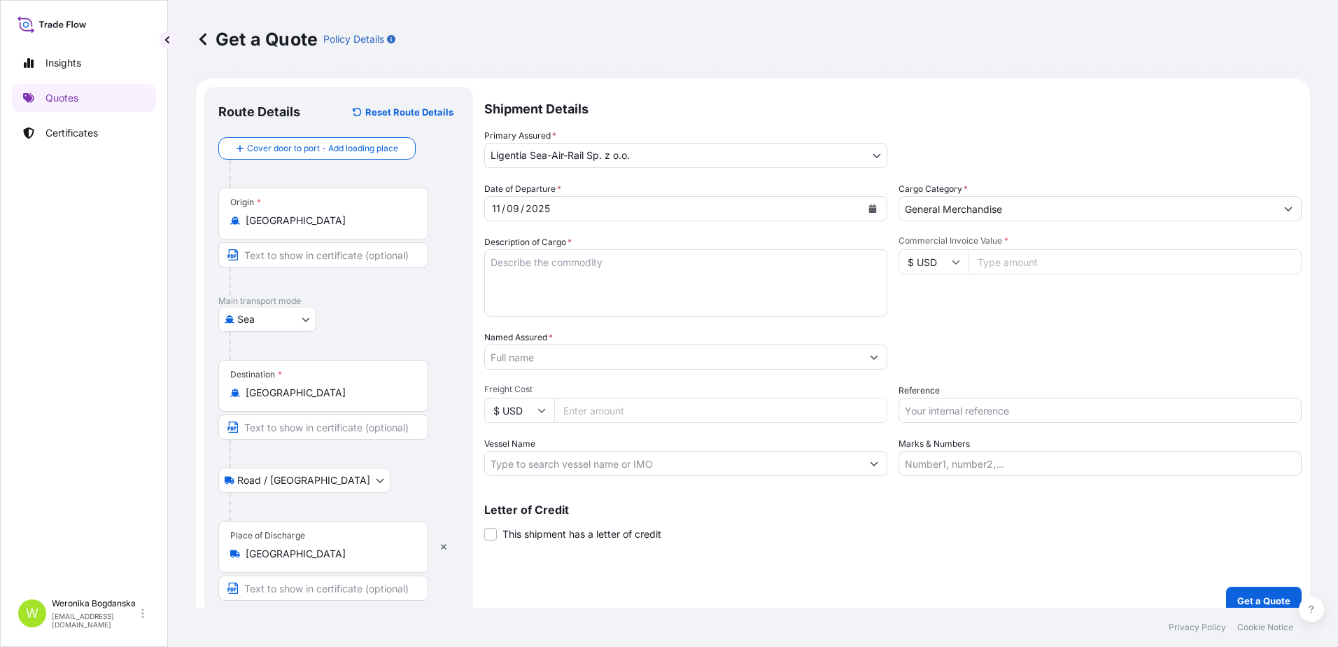
click at [364, 346] on div at bounding box center [345, 346] width 230 height 28
click at [504, 269] on textarea "Description of Cargo *" at bounding box center [685, 282] width 403 height 67
paste textarea "METAL WHEELS/METAL HOOK"
click at [492, 284] on textarea "METAL WHEELS/METAL HOOK" at bounding box center [685, 282] width 403 height 67
paste textarea "CCLU7839740"
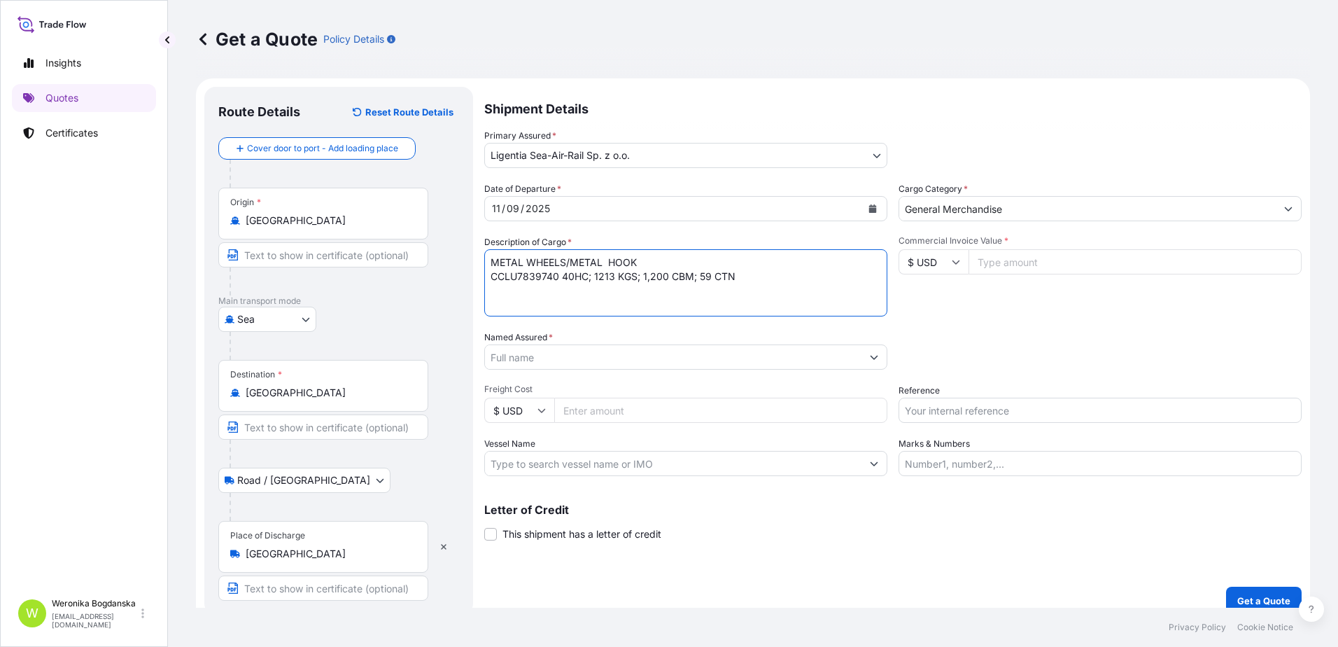
click at [512, 253] on textarea "METAL WHEELS/METAL HOOK CCLU7839740 40HC; 1213 KGS; 1,200 CBM; 59 CTN" at bounding box center [685, 282] width 403 height 67
paste textarea "LCL16544"
type textarea "LCL16544 METAL WHEELS/METAL HOOK CCLU7839740 40HC; 1213 KGS; 1,200 CBM; 59 CTN"
click at [1024, 419] on input "Reference" at bounding box center [1100, 410] width 403 height 25
paste input "S02034731"
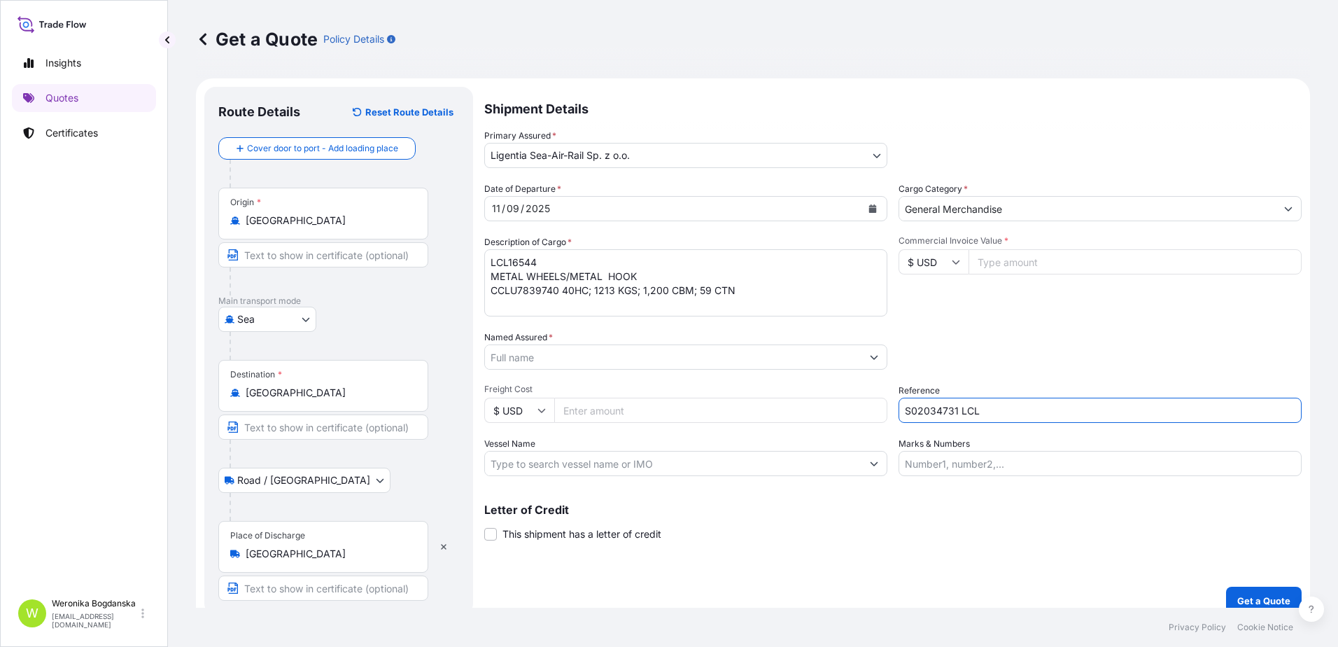
type input "S02034731 LCL"
click at [658, 349] on input "Named Assured *" at bounding box center [673, 356] width 377 height 25
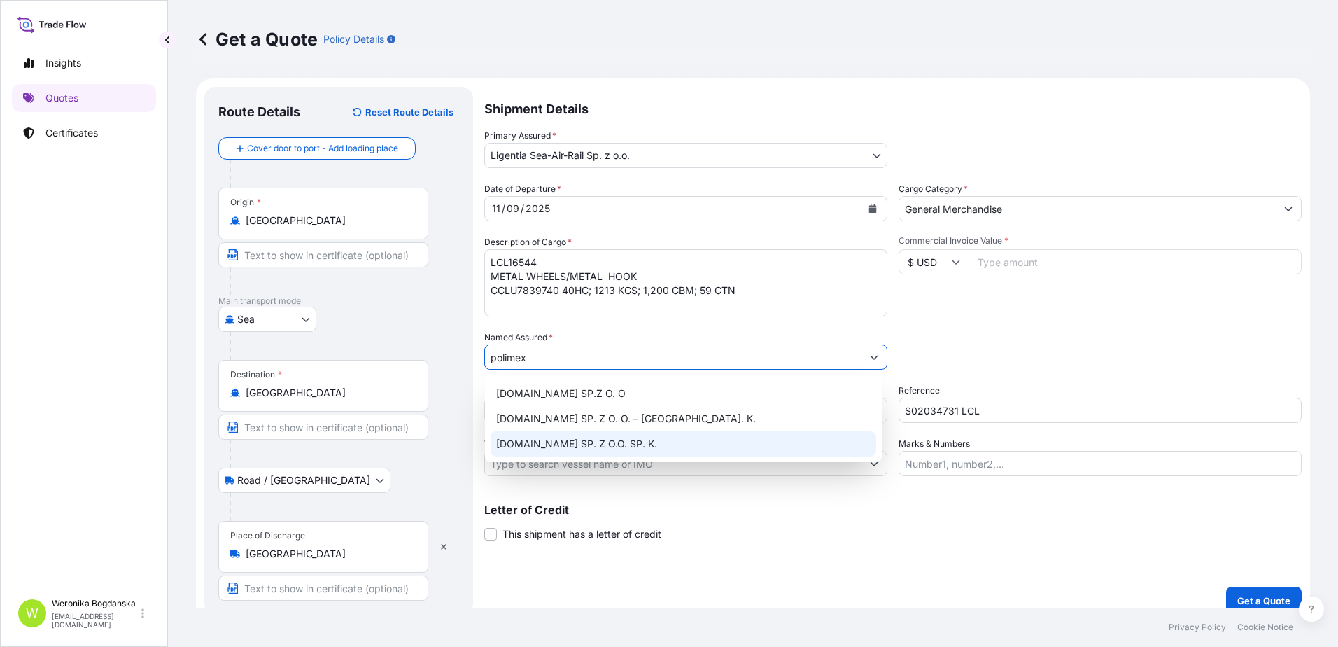
click at [659, 436] on div "[DOMAIN_NAME] SP. Z O.O. SP. K." at bounding box center [684, 443] width 386 height 25
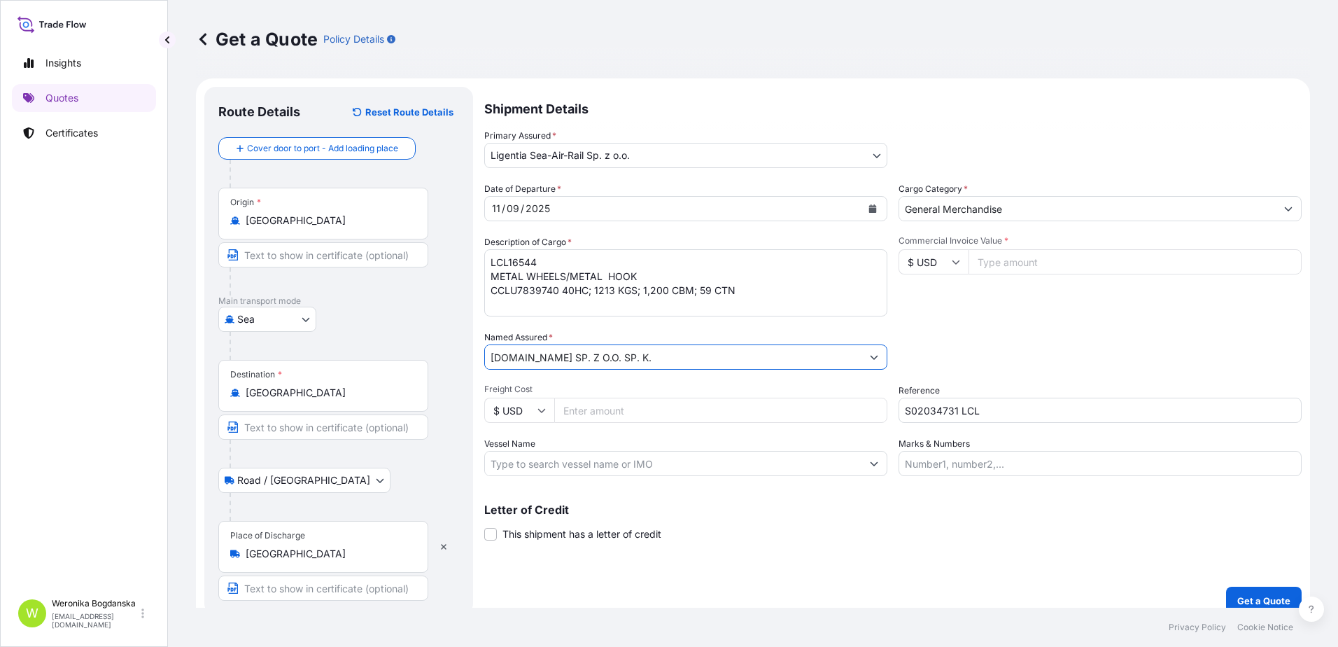
type input "[DOMAIN_NAME] SP. Z O.O. SP. K."
click at [994, 267] on input "Commercial Invoice Value *" at bounding box center [1135, 261] width 333 height 25
type input "9436.5"
click at [1253, 593] on button "Get a Quote" at bounding box center [1264, 600] width 76 height 28
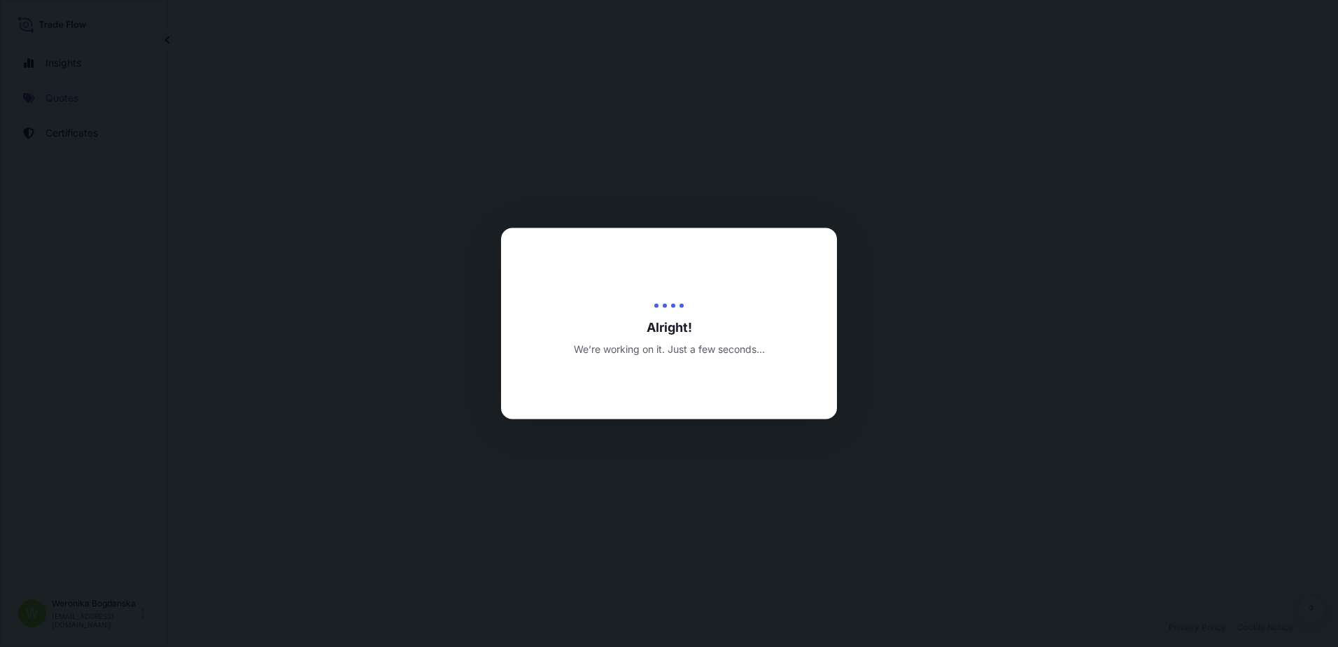
select select "Sea"
select select "Road / [GEOGRAPHIC_DATA]"
select select "31440"
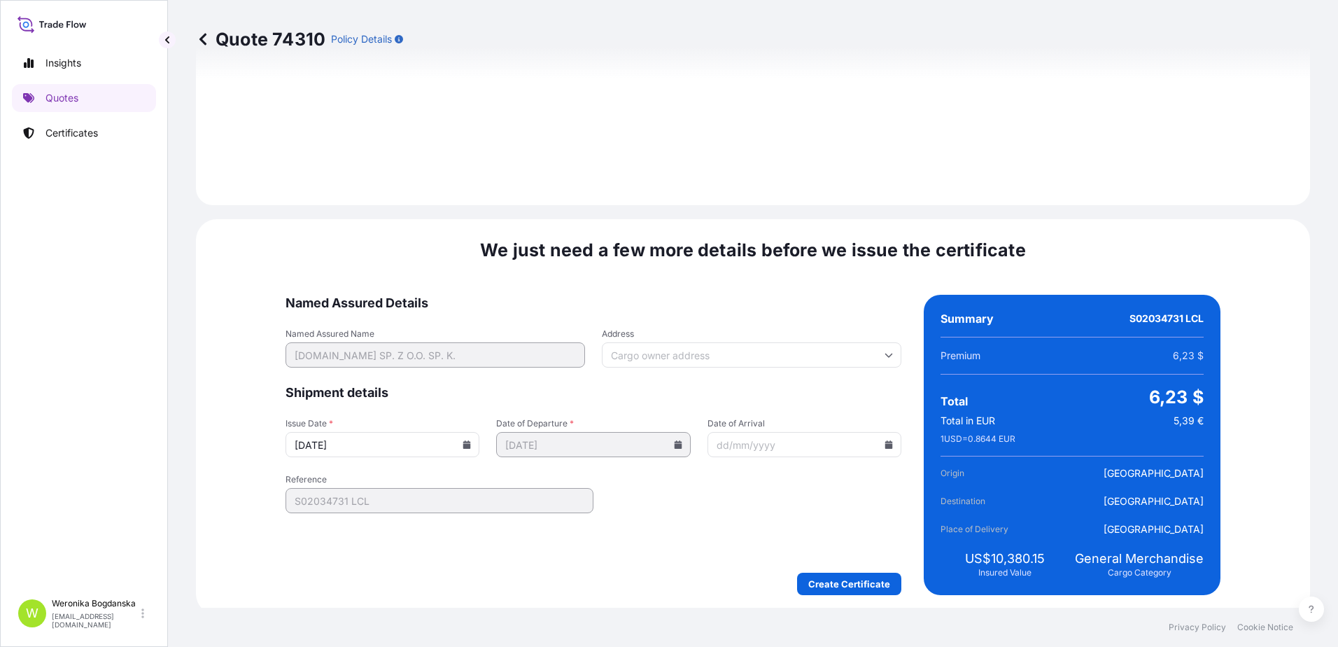
scroll to position [1709, 0]
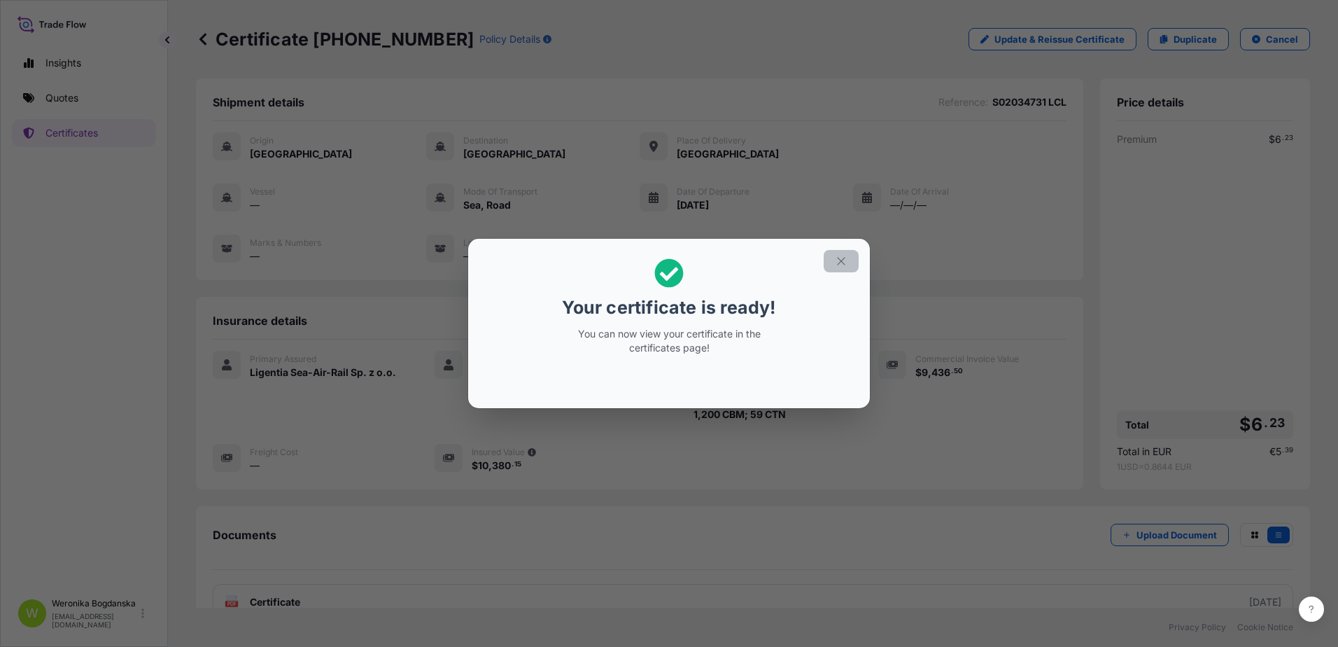
click at [843, 258] on icon "button" at bounding box center [841, 261] width 13 height 13
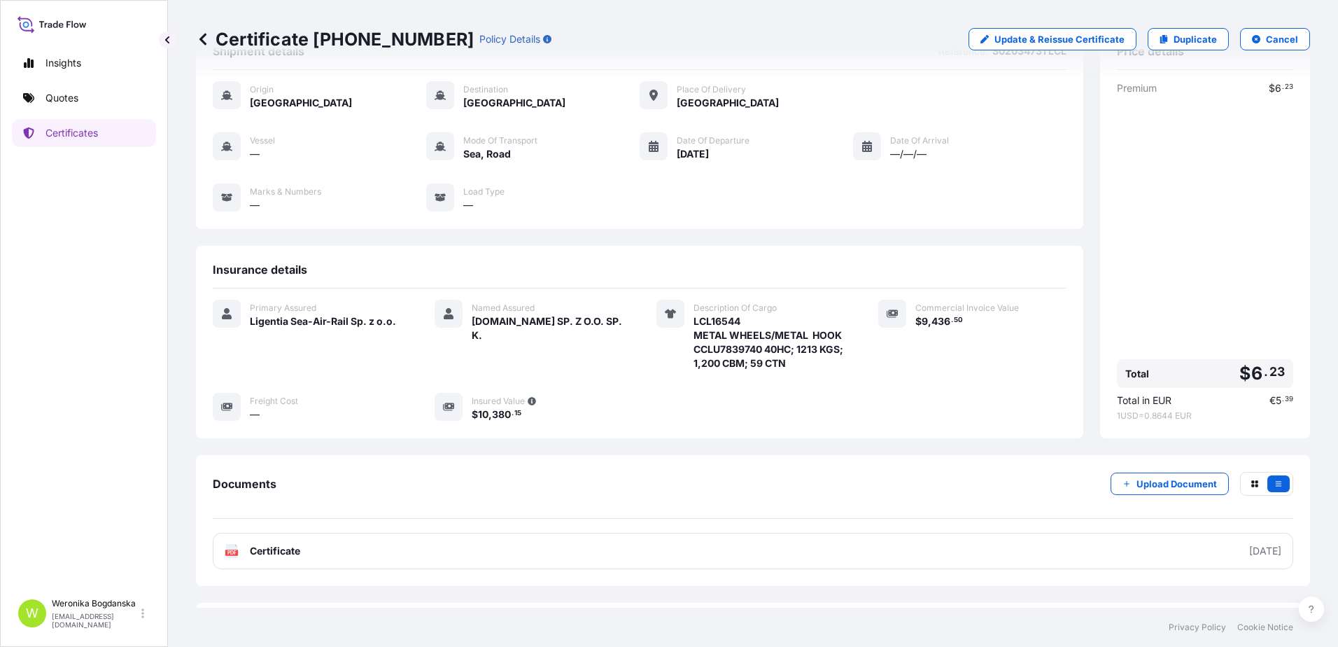
scroll to position [105, 0]
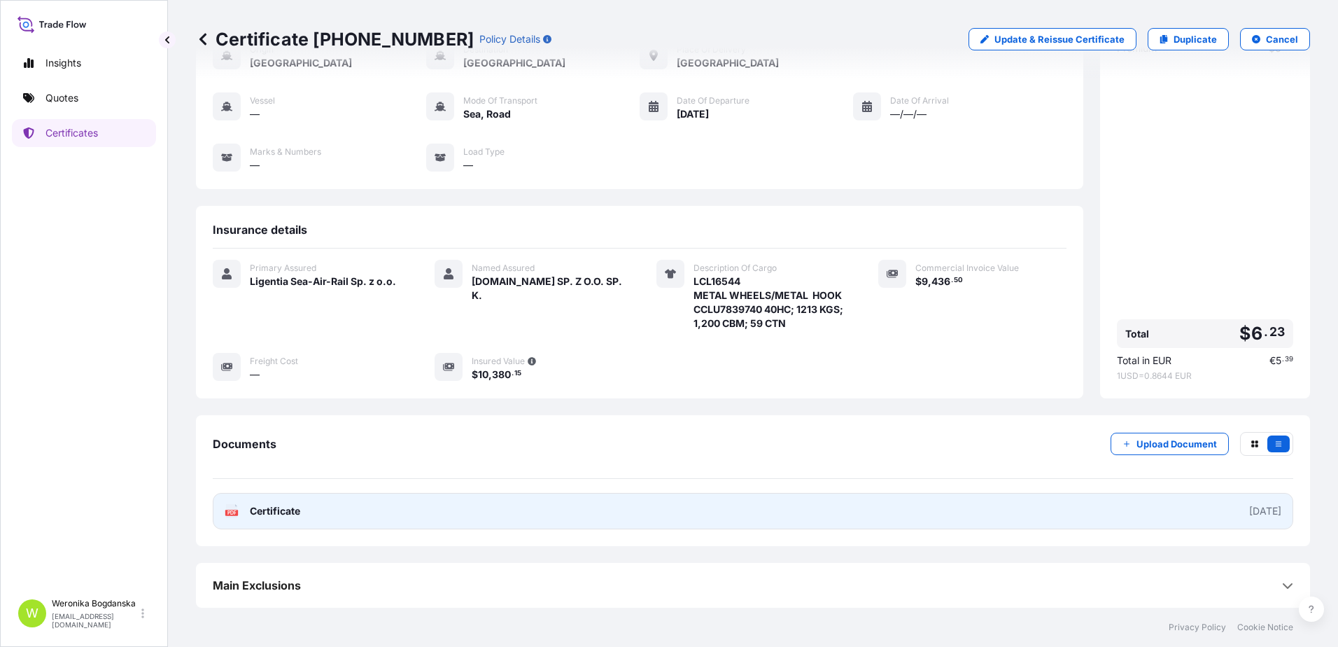
click at [936, 505] on link "PDF Certificate [DATE]" at bounding box center [753, 511] width 1081 height 36
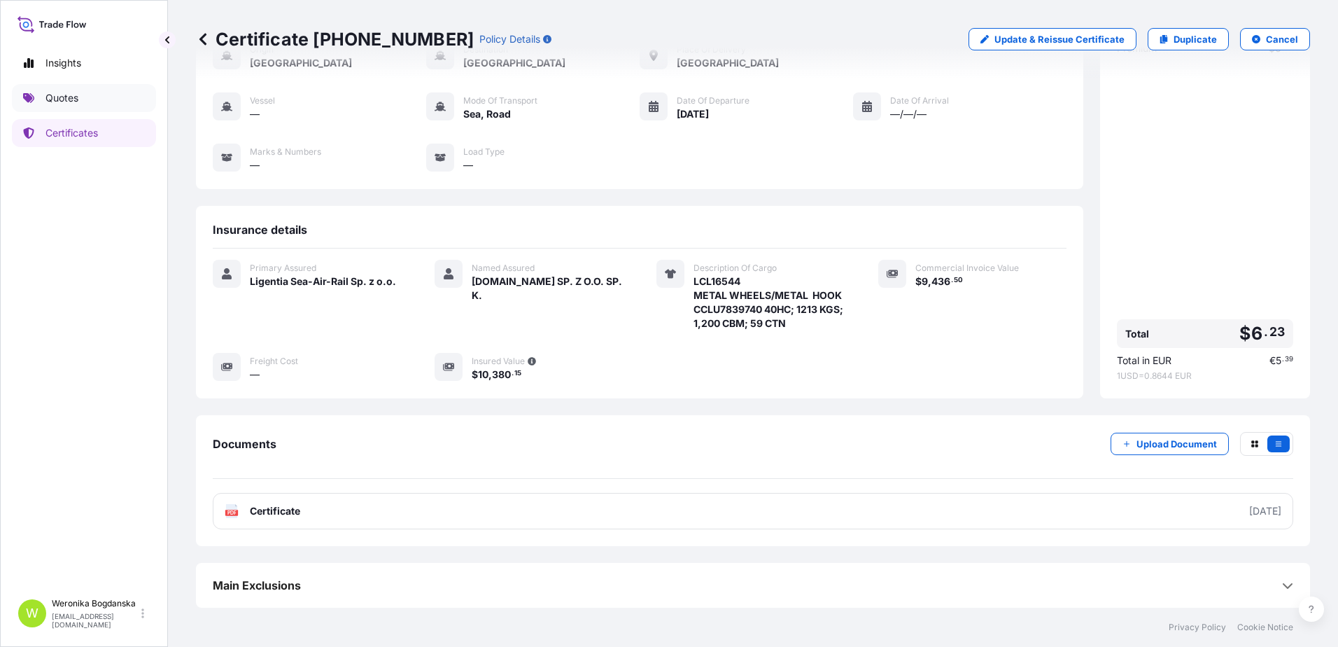
click at [62, 100] on p "Quotes" at bounding box center [61, 98] width 33 height 14
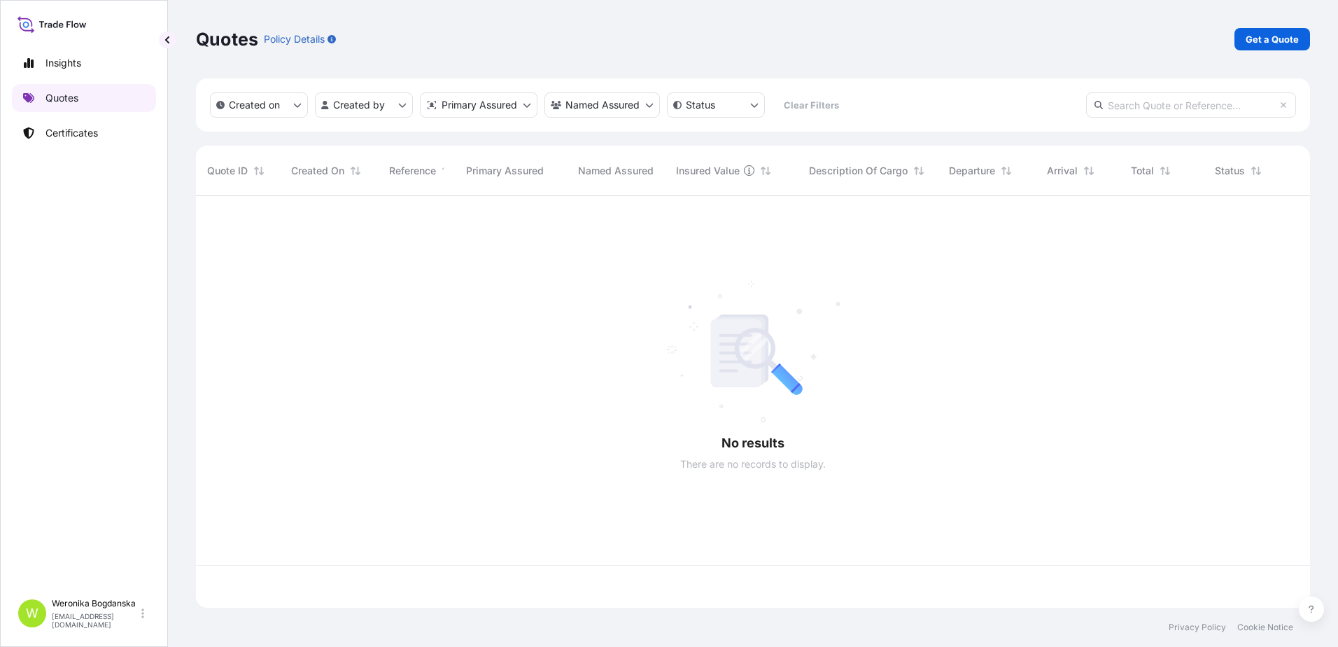
scroll to position [409, 1104]
click at [1280, 41] on p "Get a Quote" at bounding box center [1272, 39] width 53 height 14
select select "Sea"
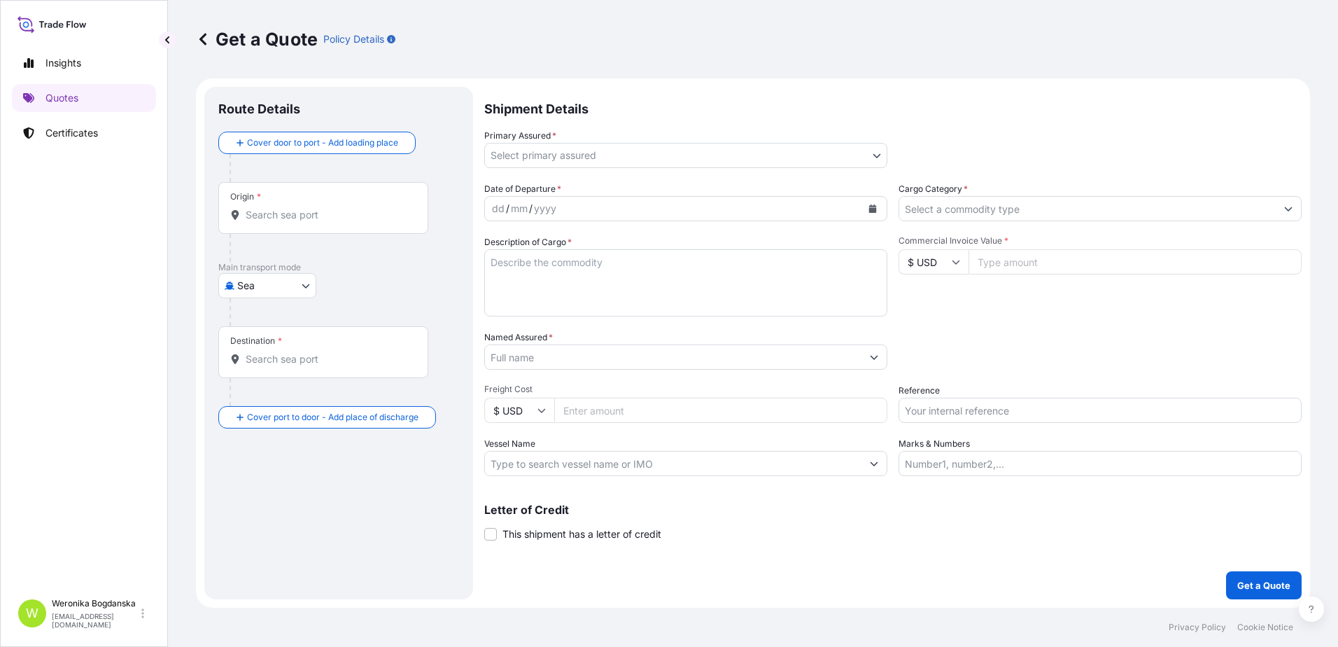
click at [289, 209] on input "Origin *" at bounding box center [328, 215] width 165 height 14
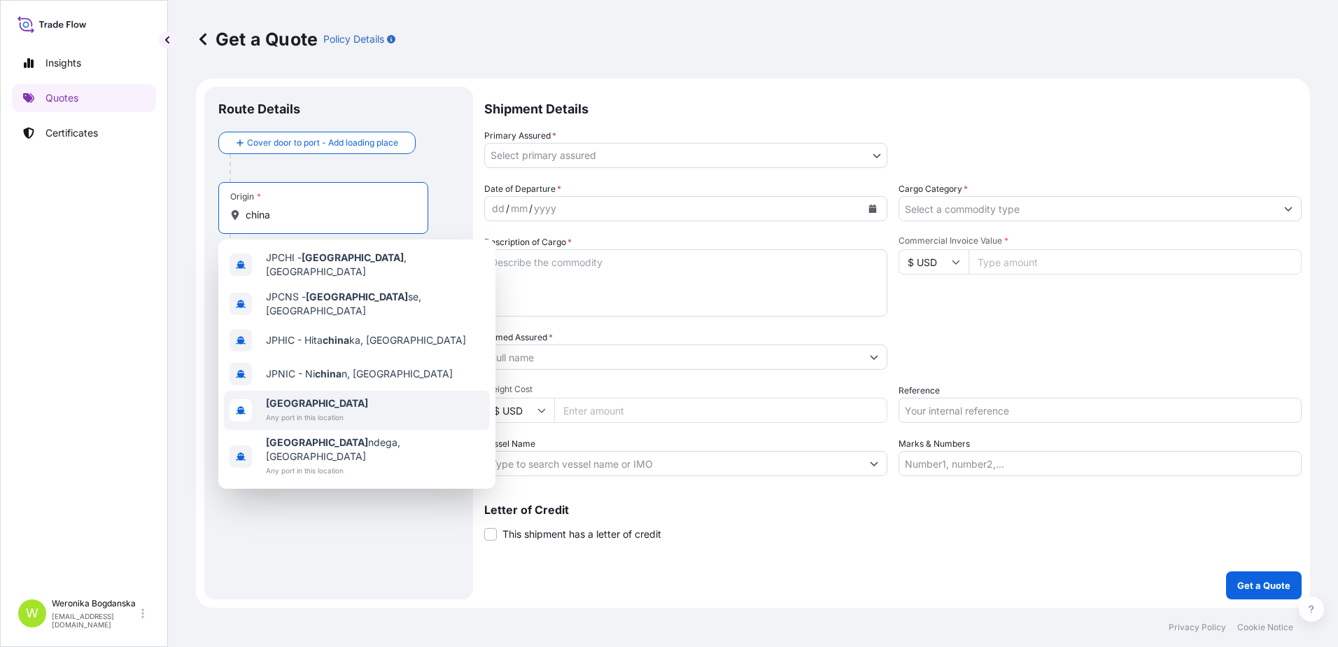
click at [346, 399] on div "[GEOGRAPHIC_DATA] Any port in this location" at bounding box center [357, 410] width 266 height 39
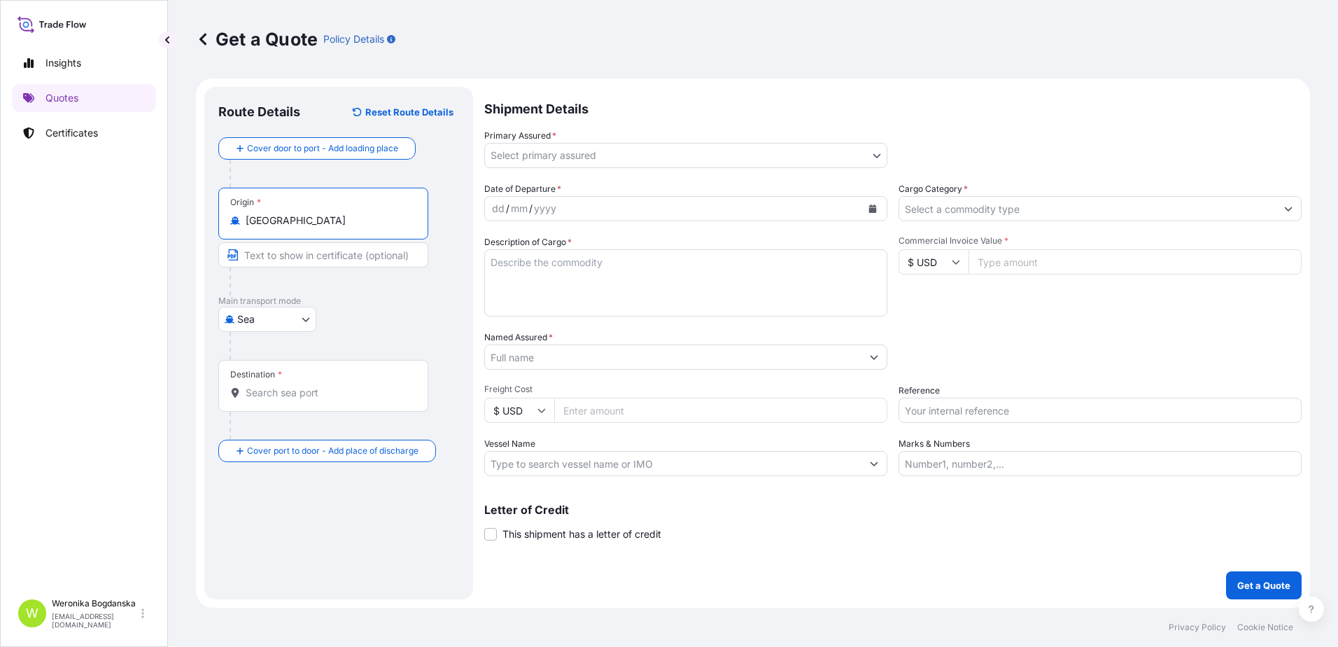
type input "[GEOGRAPHIC_DATA]"
drag, startPoint x: 349, startPoint y: 416, endPoint x: 345, endPoint y: 408, distance: 8.8
click at [348, 414] on div at bounding box center [329, 426] width 199 height 28
click at [345, 398] on input "Destination *" at bounding box center [331, 393] width 170 height 14
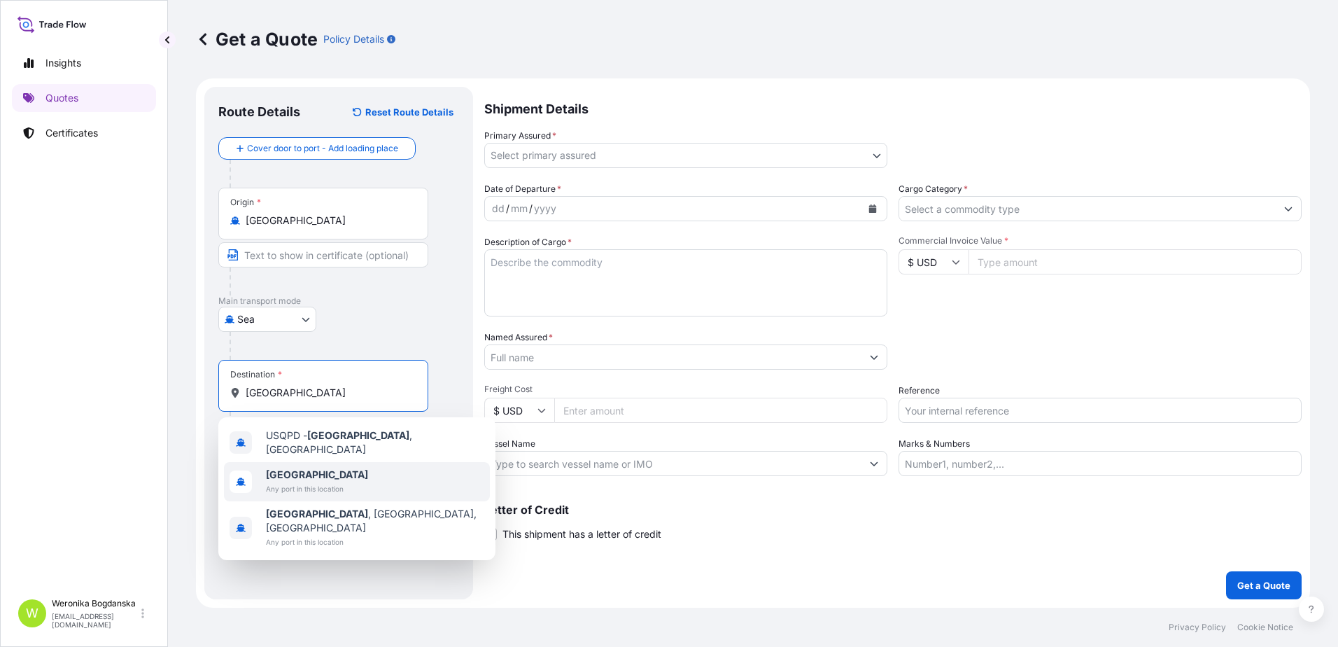
click at [297, 481] on span "Any port in this location" at bounding box center [317, 488] width 102 height 14
type input "[GEOGRAPHIC_DATA]"
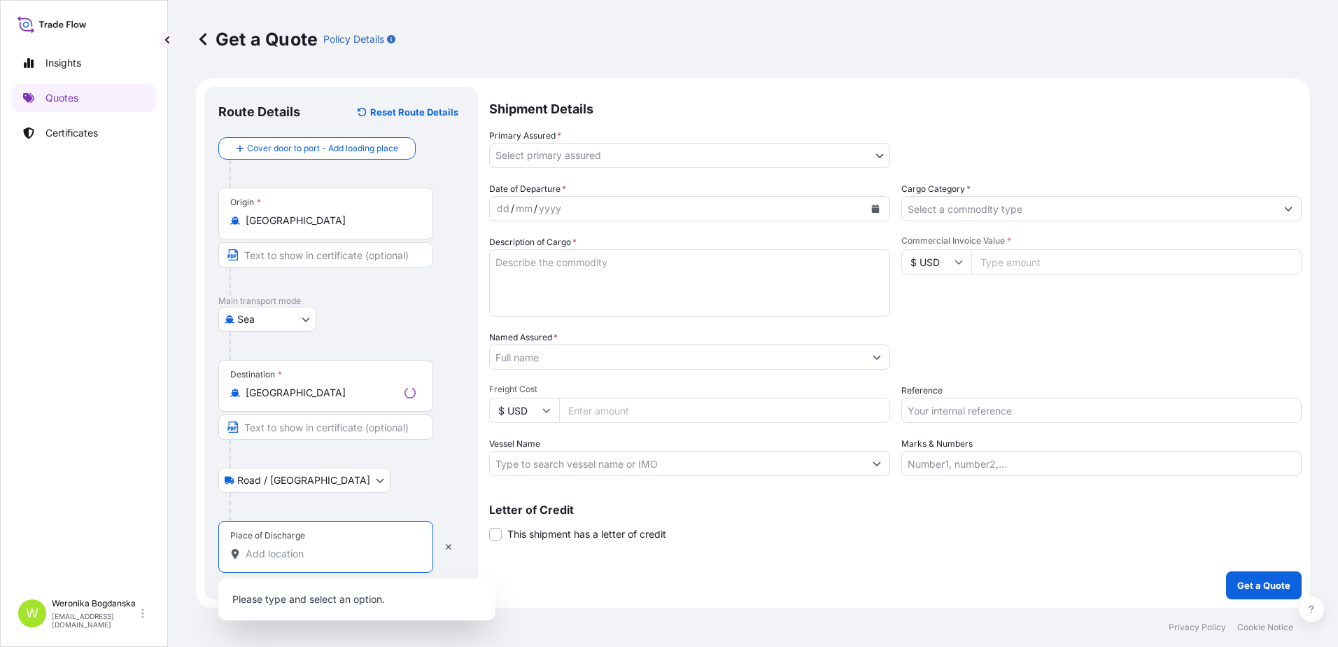
click at [311, 549] on input "Place of Discharge" at bounding box center [331, 554] width 170 height 14
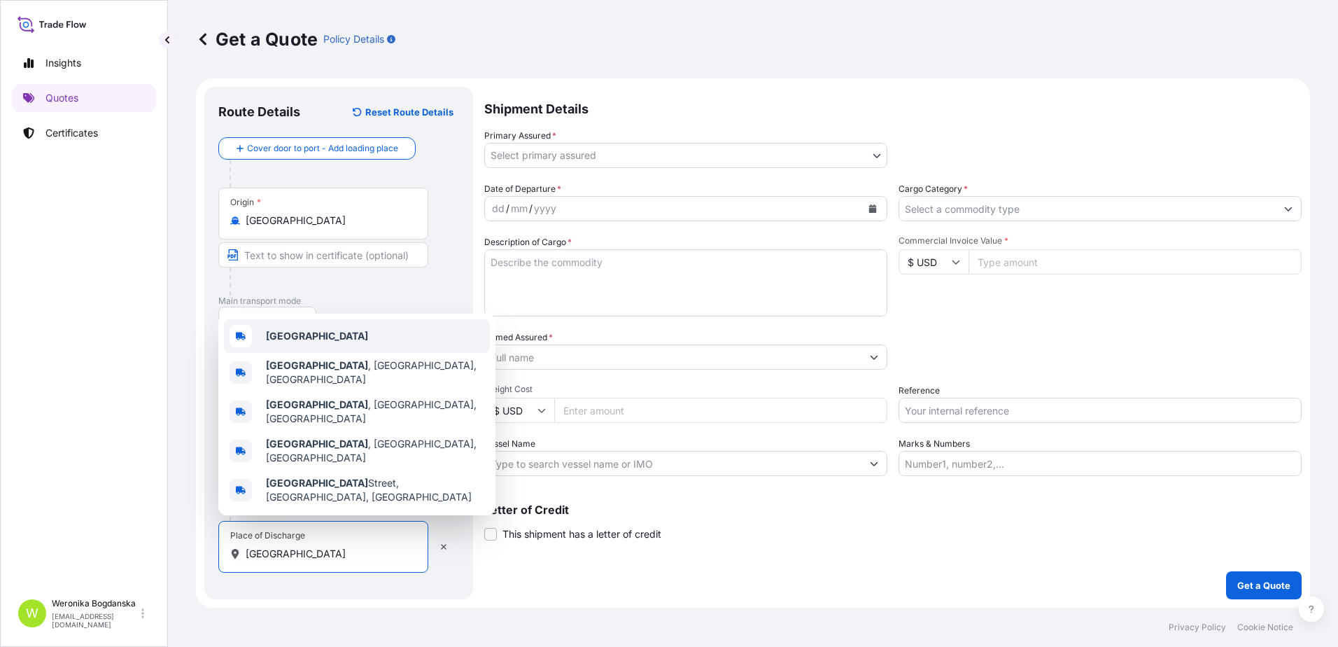
click at [285, 351] on div "[GEOGRAPHIC_DATA]" at bounding box center [357, 336] width 266 height 34
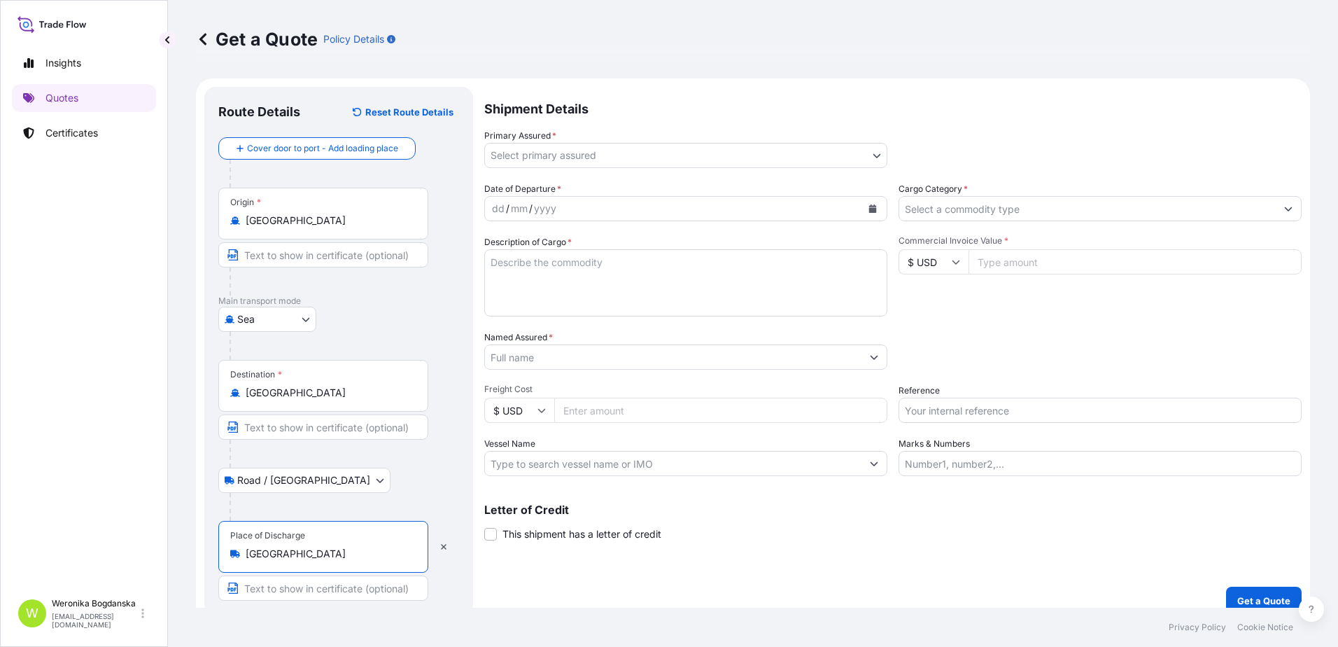
type input "[GEOGRAPHIC_DATA]"
click at [875, 156] on body "3 options available. 0 options available. 5 options available. Insights Quotes …" at bounding box center [669, 323] width 1338 height 647
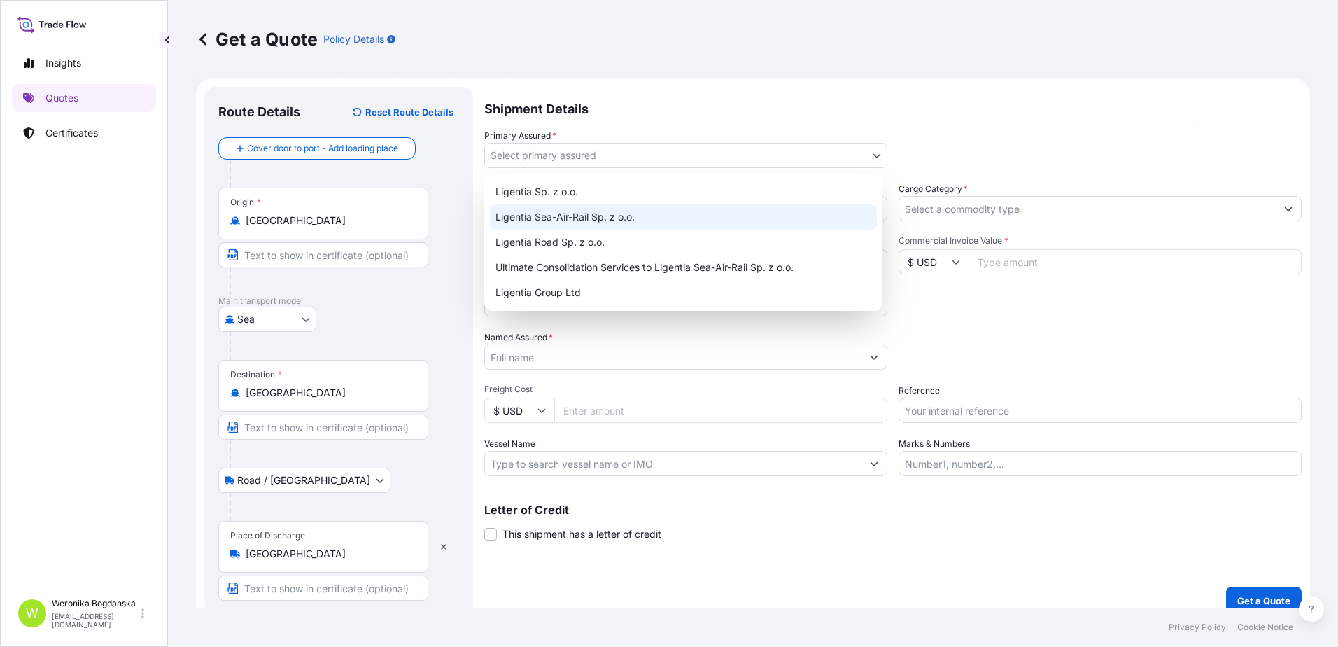
click at [686, 214] on div "Ligentia Sea-Air-Rail Sp. z o.o." at bounding box center [683, 216] width 387 height 25
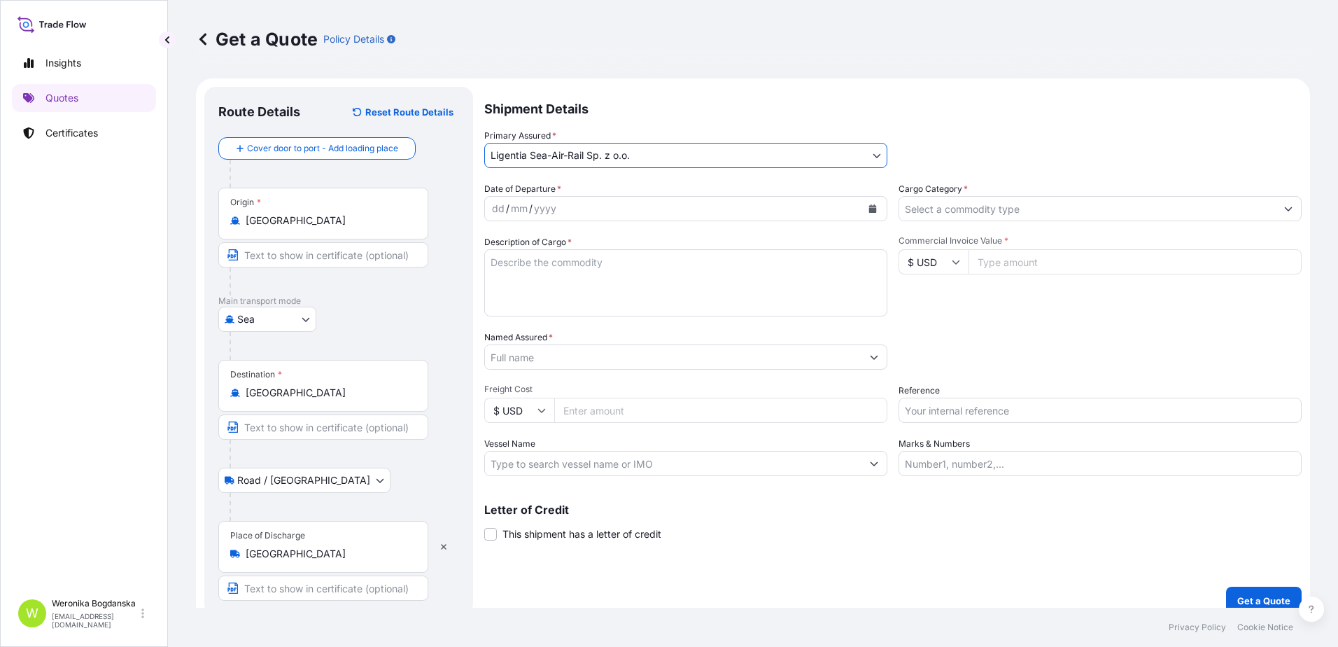
click at [978, 218] on input "Cargo Category *" at bounding box center [1087, 208] width 377 height 25
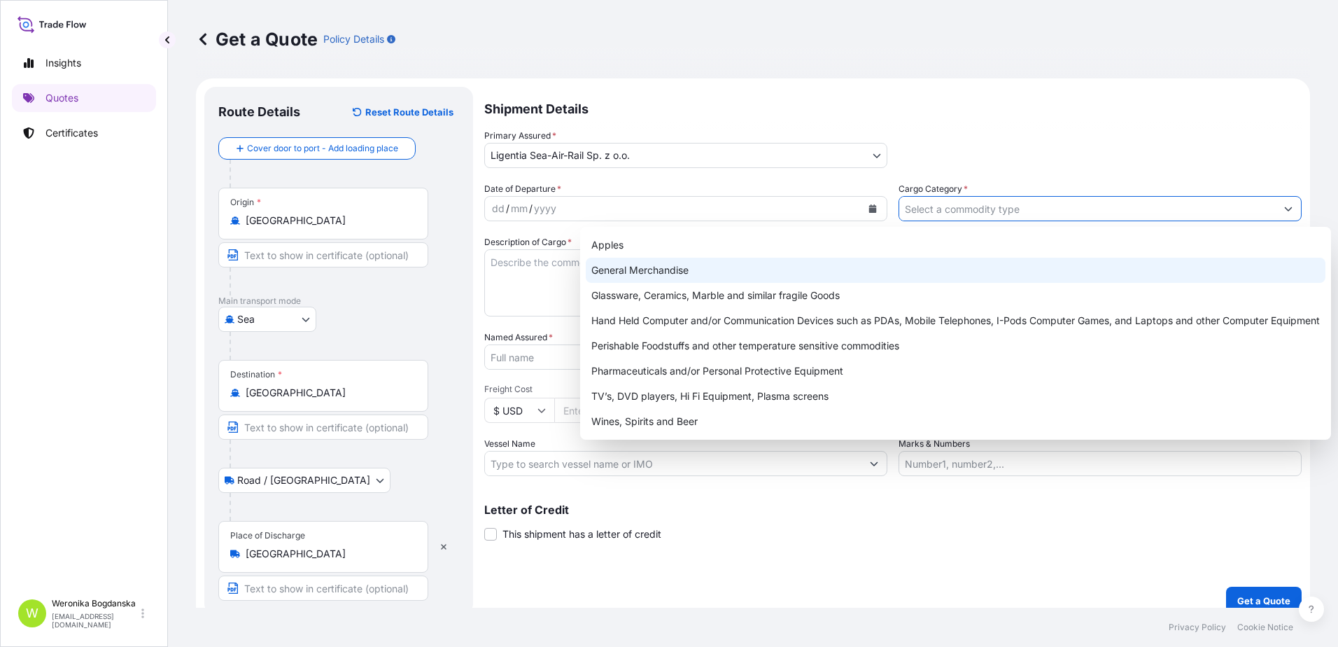
click at [709, 264] on div "General Merchandise" at bounding box center [956, 270] width 740 height 25
type input "General Merchandise"
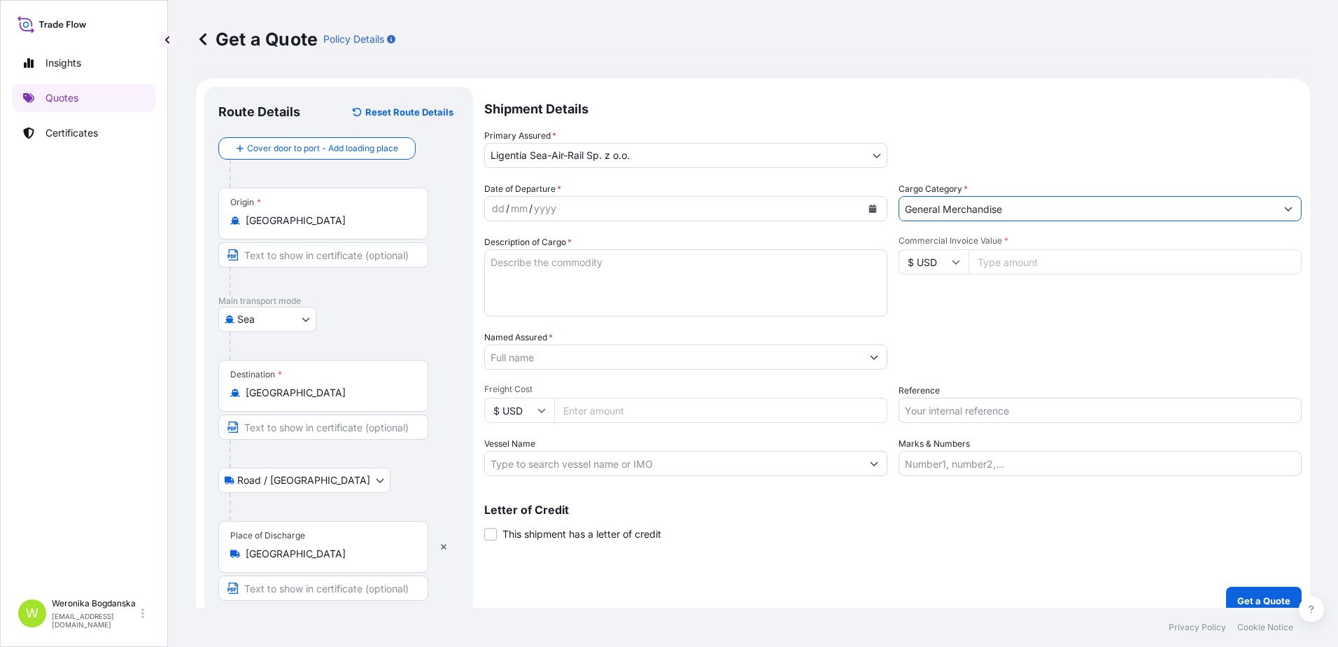
click at [869, 210] on icon "Calendar" at bounding box center [873, 208] width 8 height 8
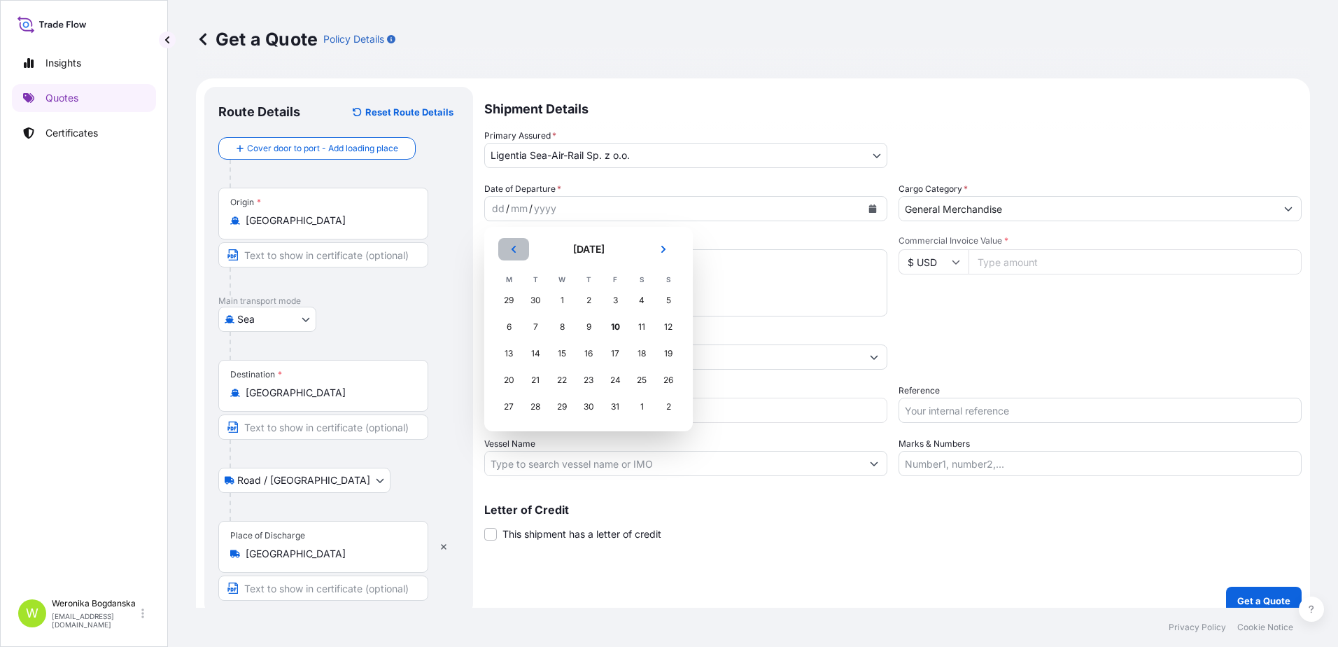
click at [516, 250] on icon "Previous" at bounding box center [513, 249] width 8 height 8
click at [537, 301] on div "2" at bounding box center [535, 300] width 25 height 25
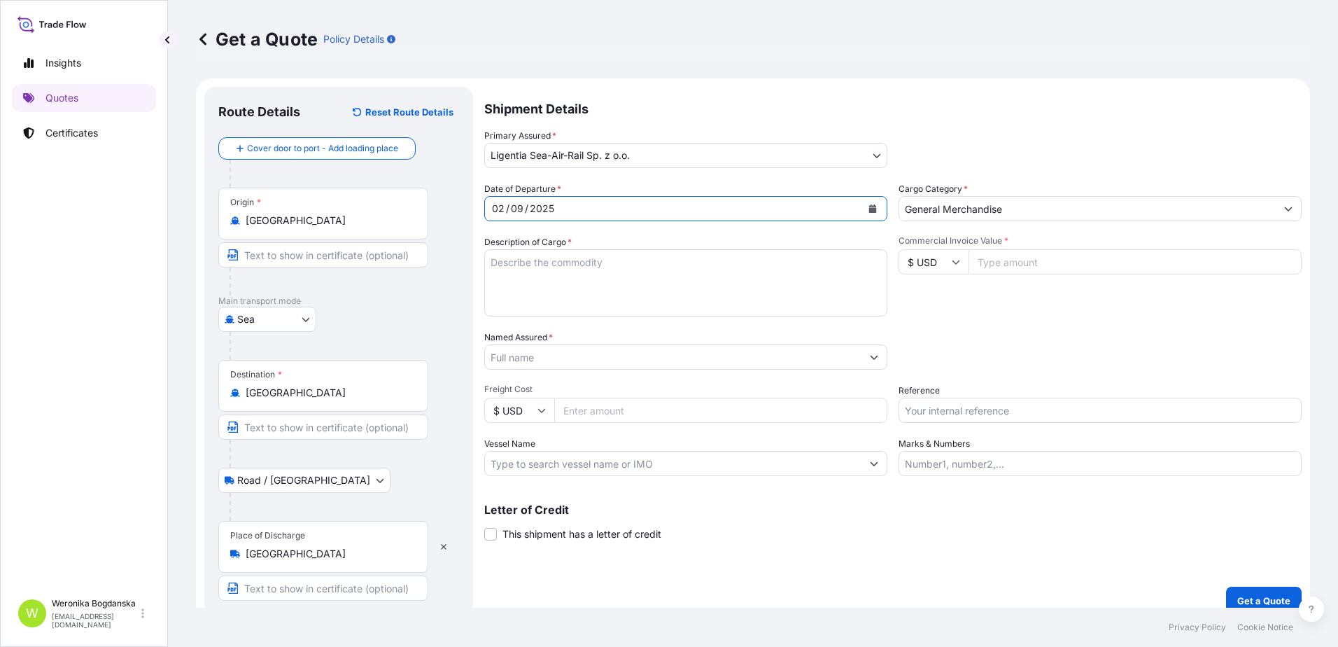
click at [551, 275] on textarea "Description of Cargo *" at bounding box center [685, 282] width 403 height 67
click at [514, 288] on textarea "Description of Cargo *" at bounding box center [685, 282] width 403 height 67
click at [503, 267] on textarea "Description of Cargo *" at bounding box center [685, 282] width 403 height 67
paste textarea "HAND KNITTING YARN"
click at [495, 264] on textarea "HAND KNITTING YARN" at bounding box center [685, 282] width 403 height 67
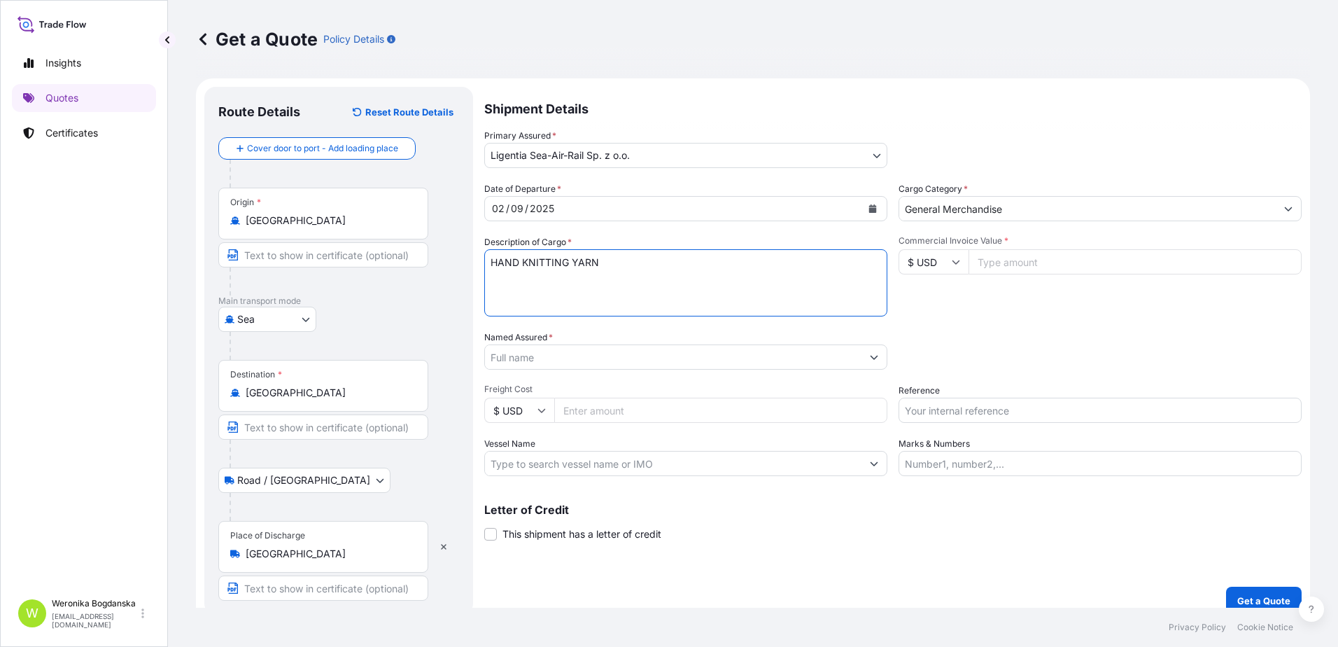
click at [491, 262] on textarea "HAND KNITTING YARN" at bounding box center [685, 282] width 403 height 67
click at [516, 296] on textarea "HAND KNITTING YARN" at bounding box center [685, 282] width 403 height 67
paste textarea "OOLU6262793 OOLKEX0738 40HCNOR 2233.00 KG 20.86 M3 220 CTN"
type textarea "HAND KNITTING YARN OOLU6262793 OOLKEX0738 40HCNOR 2233.00 KG 20.86 M3 220 CTN"
click at [543, 356] on input "Named Assured *" at bounding box center [673, 356] width 377 height 25
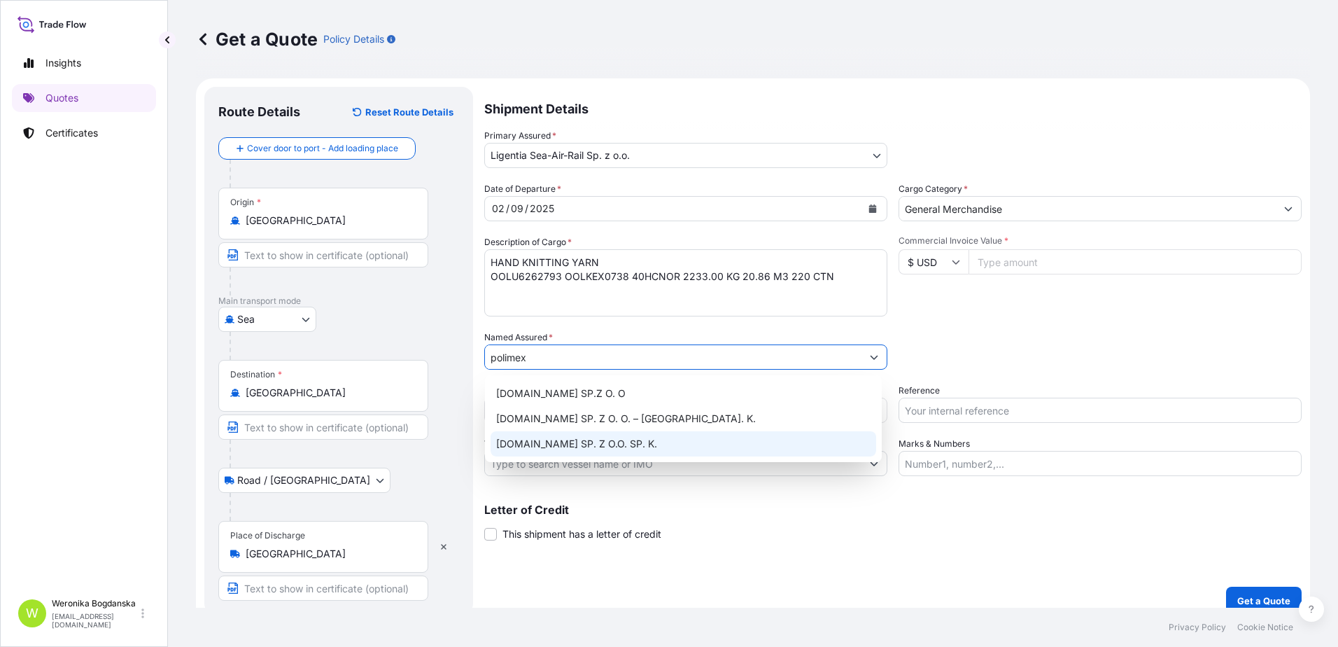
click at [603, 434] on div "[DOMAIN_NAME] SP. Z O.O. SP. K." at bounding box center [684, 443] width 386 height 25
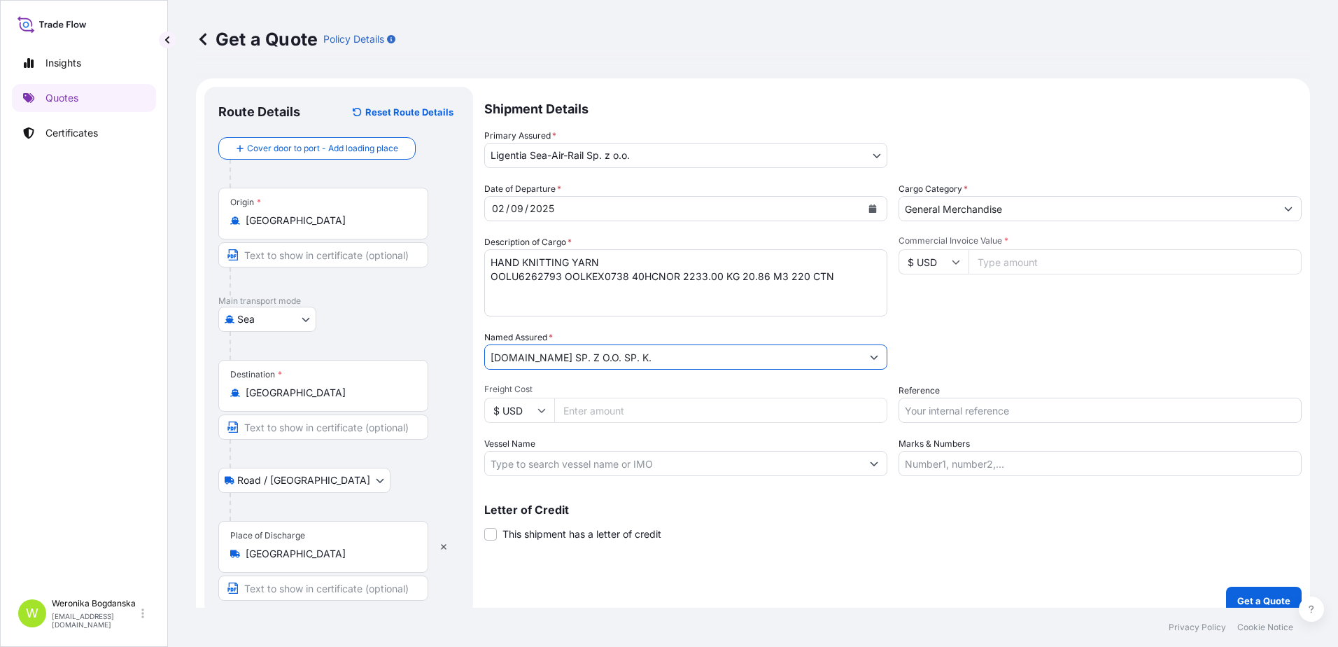
type input "[DOMAIN_NAME] SP. Z O.O. SP. K."
click at [980, 405] on input "Reference" at bounding box center [1100, 410] width 403 height 25
paste input "S02032751"
type input "S02032751 LCL"
click at [516, 260] on textarea "HAND KNITTING YARN OOLU6262793 OOLKEX0738 40HCNOR 2233.00 KG 20.86 M3 220 CTN" at bounding box center [685, 282] width 403 height 67
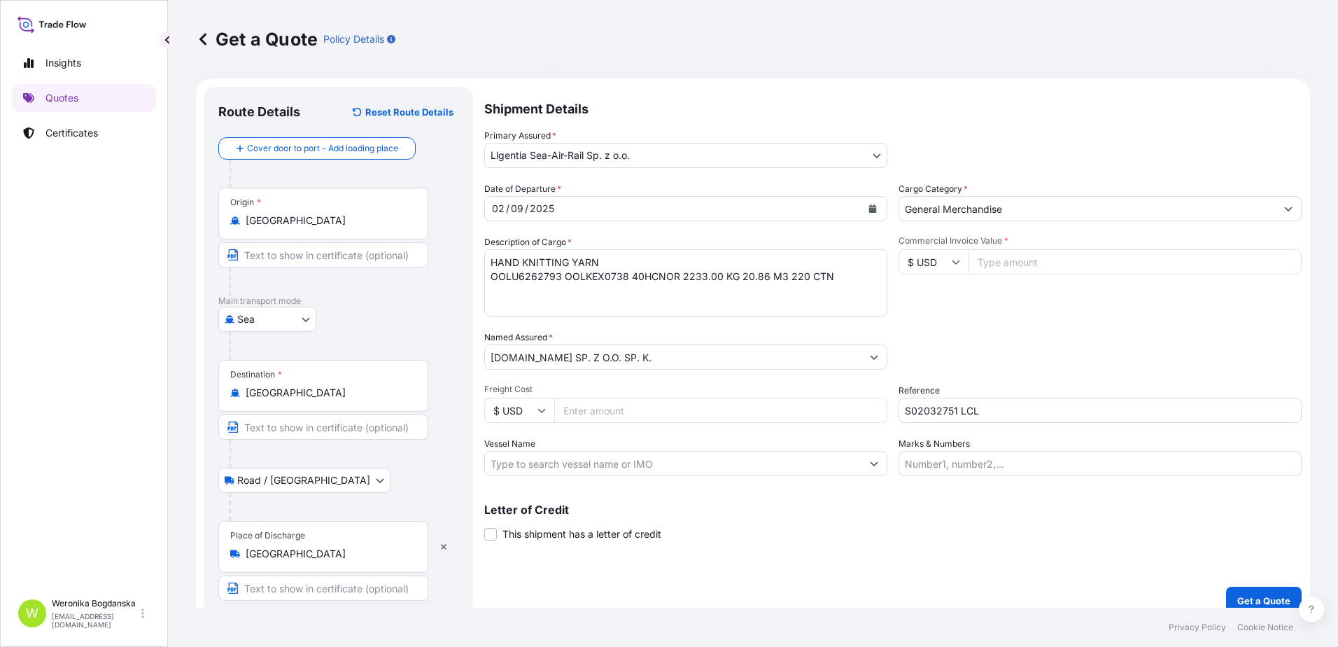
click at [524, 262] on textarea "HAND KNITTING YARN OOLU6262793 OOLKEX0738 40HCNOR 2233.00 KG 20.86 M3 220 CTN" at bounding box center [685, 282] width 403 height 67
paste textarea "LCL16507"
type textarea "LCL16507 HAND KNITTING YARN OOLU6262793 OOLKEX0738 40HCNOR 2233.00 KG 20.86 M3 …"
click at [1080, 266] on input "Commercial Invoice Value *" at bounding box center [1135, 261] width 333 height 25
type input "12199.31"
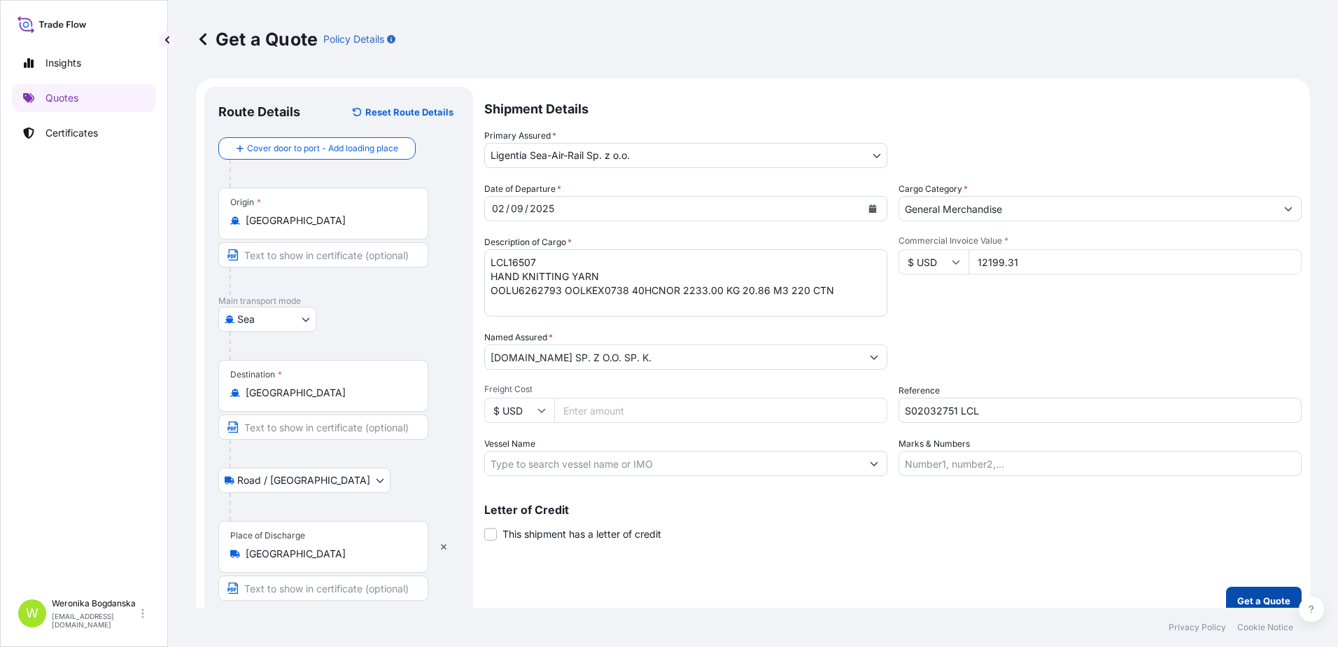
click at [1239, 599] on p "Get a Quote" at bounding box center [1263, 600] width 53 height 14
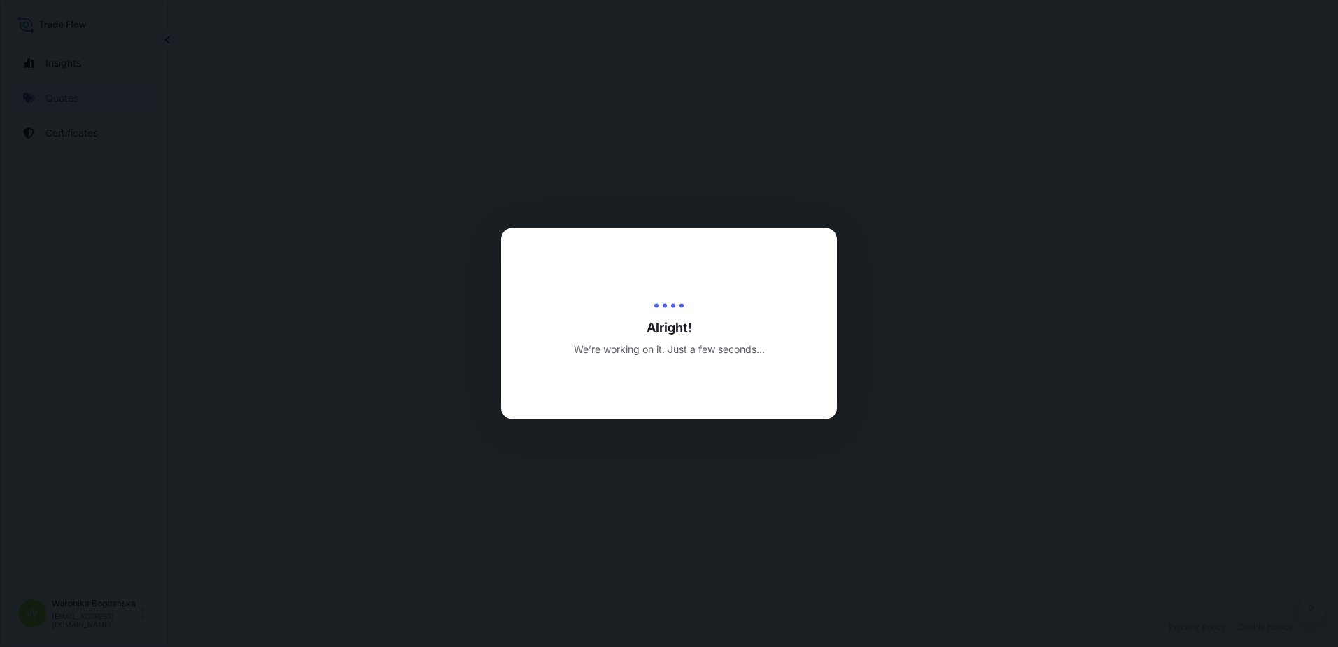
select select "Sea"
select select "Road / [GEOGRAPHIC_DATA]"
select select "31440"
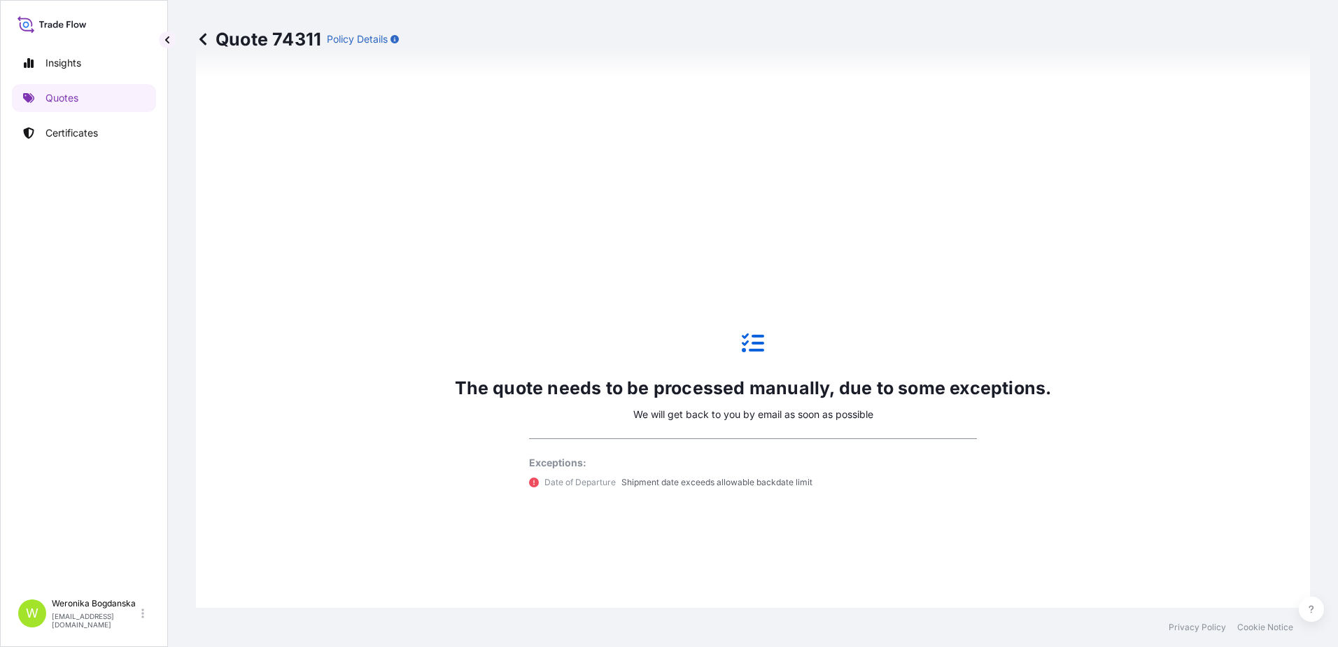
scroll to position [631, 0]
